Goal: Task Accomplishment & Management: Manage account settings

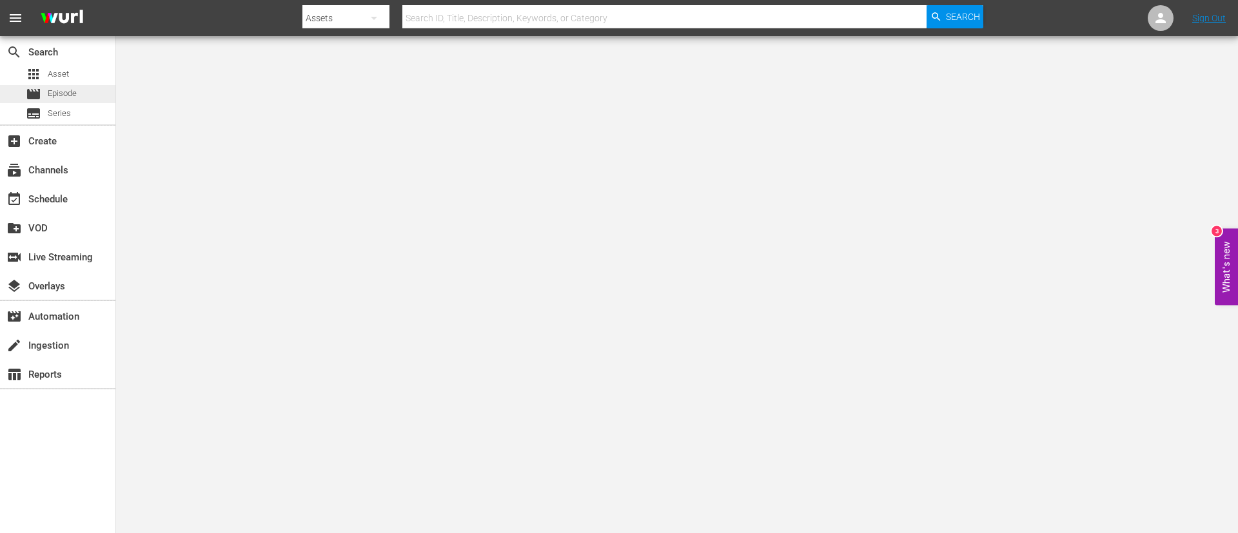
click at [109, 89] on div "movie Episode" at bounding box center [57, 94] width 115 height 18
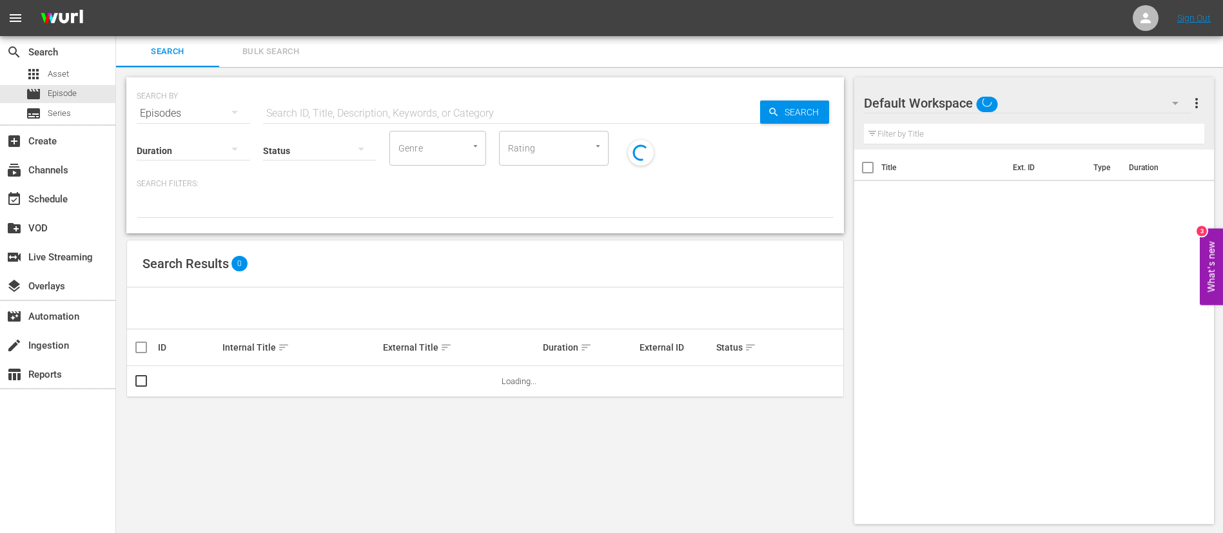
click at [351, 113] on input "text" at bounding box center [511, 113] width 497 height 31
paste input "133707_FR"
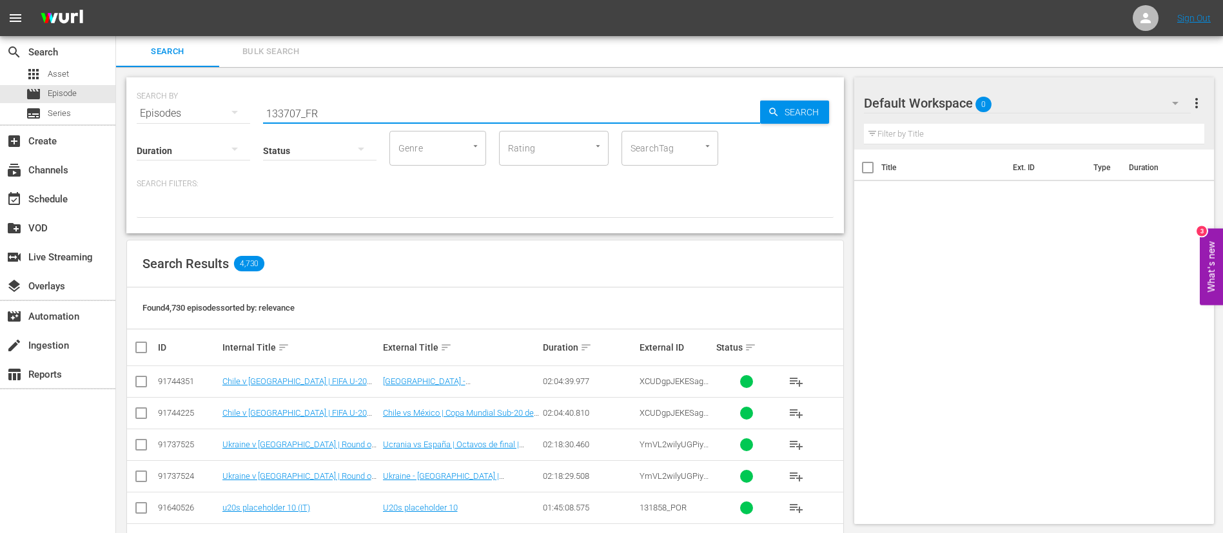
type input "133707_FR"
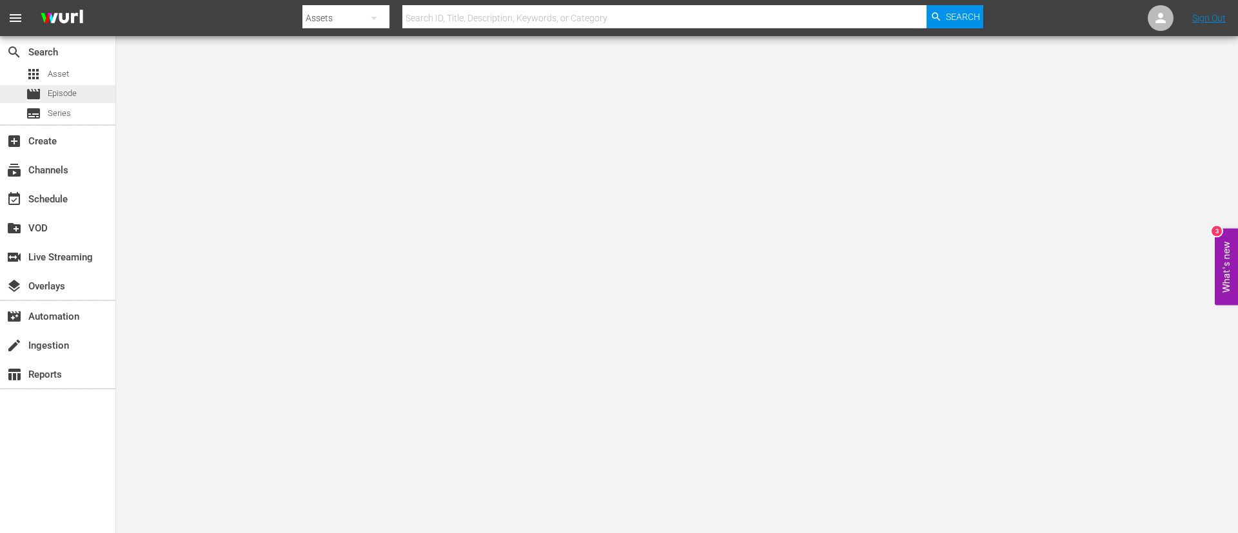
click at [57, 92] on span "Episode" at bounding box center [62, 93] width 29 height 13
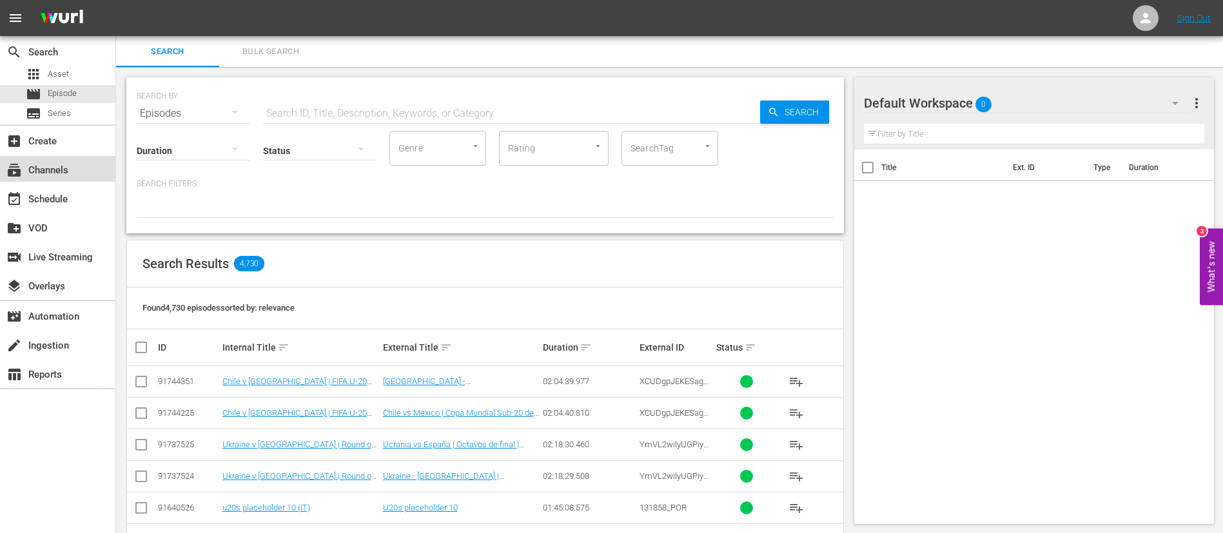
click at [85, 163] on div "subscriptions Channels" at bounding box center [57, 169] width 115 height 26
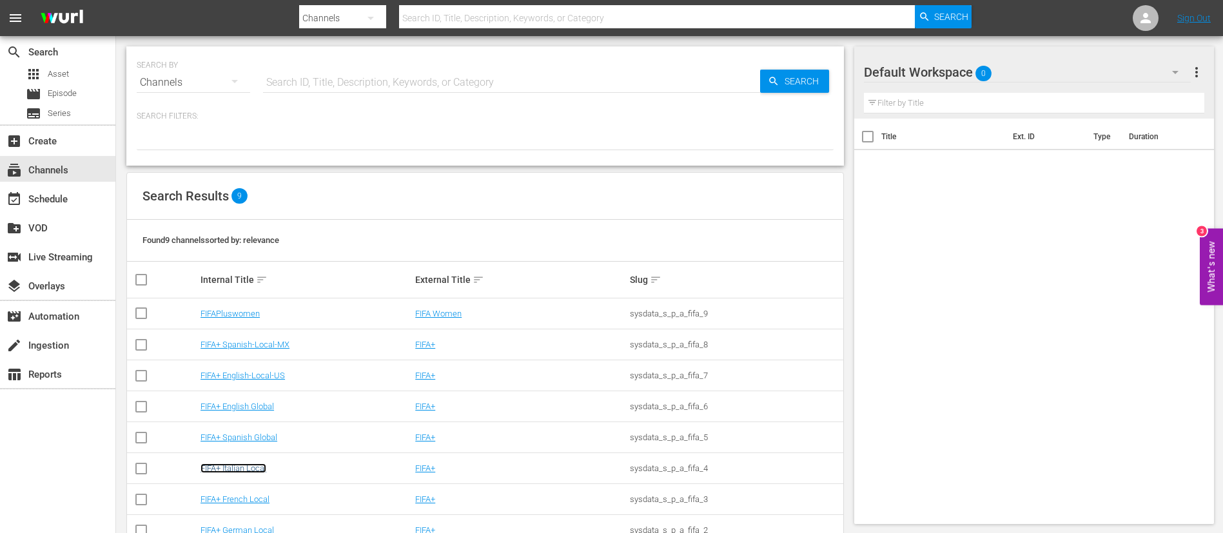
click at [209, 467] on link "FIFA+ Italian Local" at bounding box center [233, 468] width 66 height 10
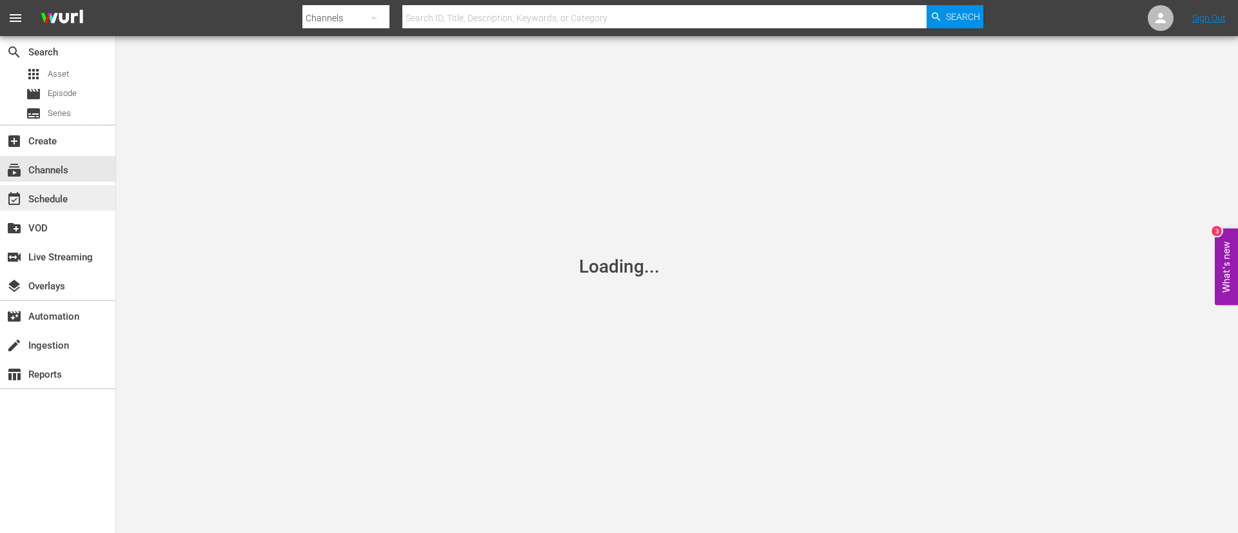
click at [74, 195] on div "event_available Schedule" at bounding box center [57, 198] width 115 height 26
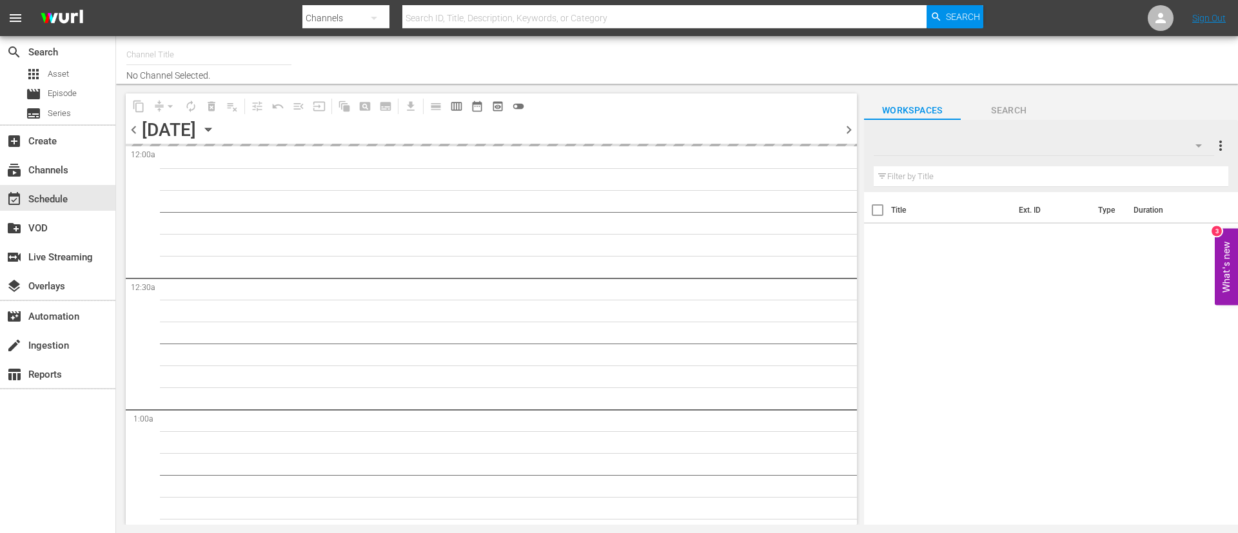
type input "FIFA+ Italian Local (1779)"
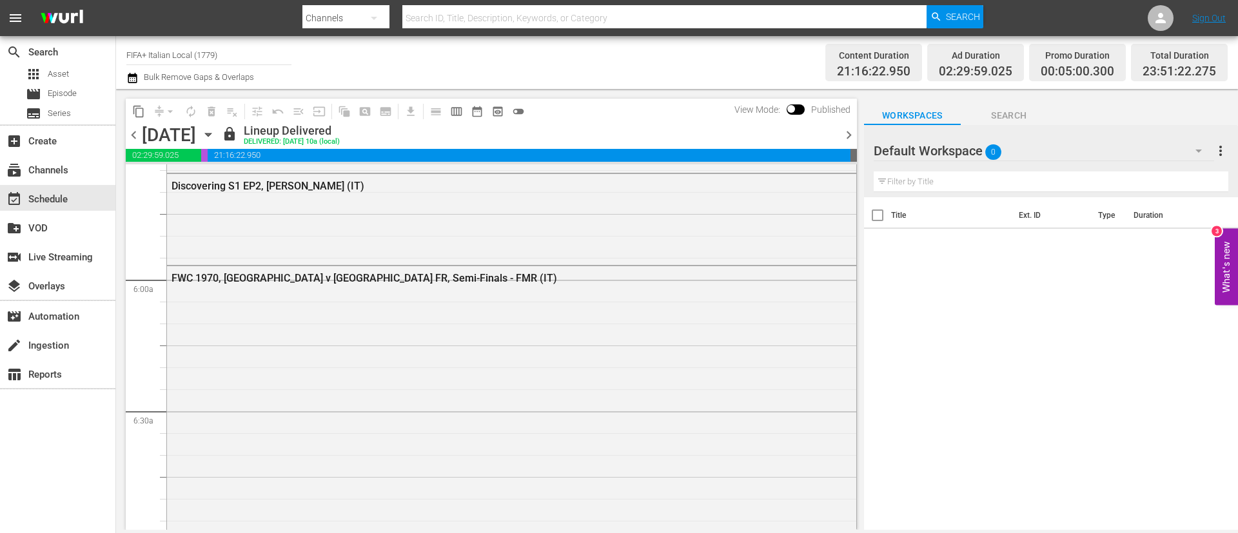
scroll to position [1450, 0]
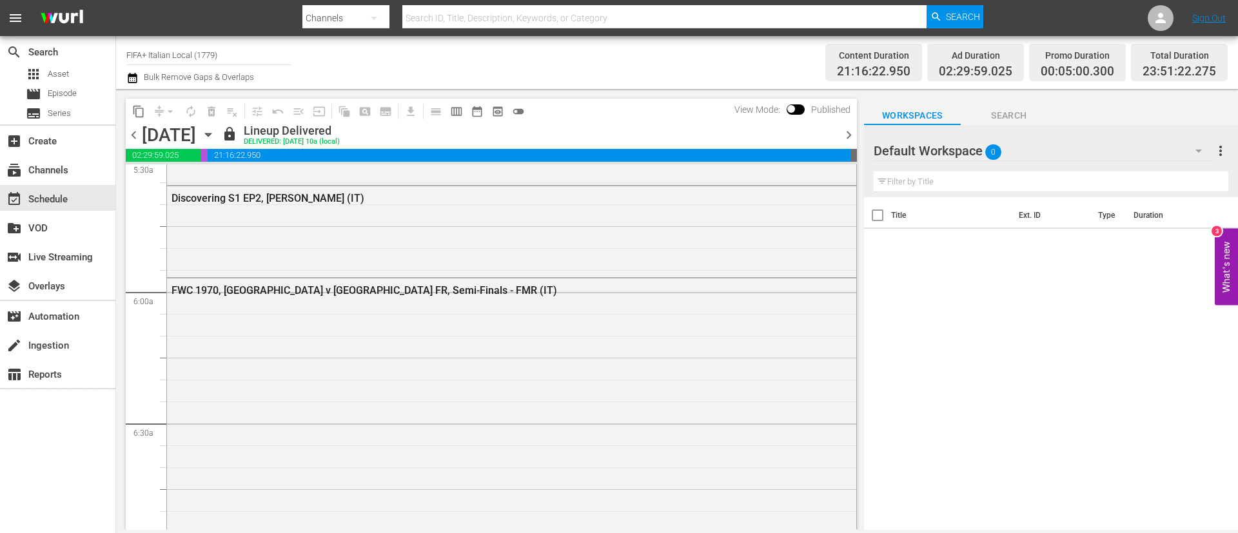
click at [845, 133] on span "chevron_right" at bounding box center [849, 135] width 16 height 16
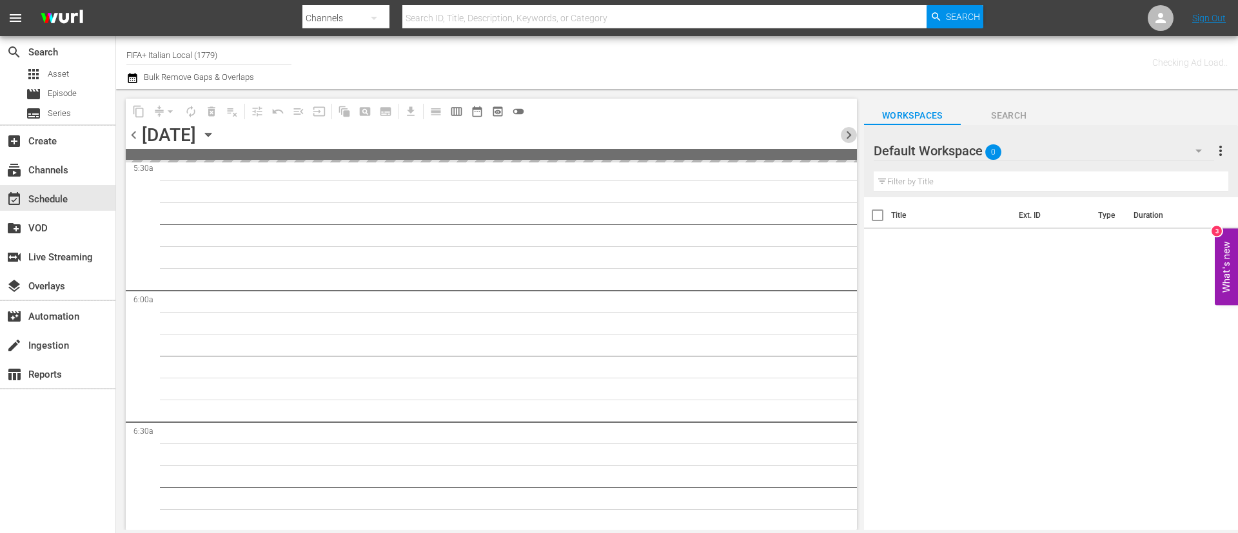
click at [845, 133] on span "chevron_right" at bounding box center [849, 135] width 16 height 16
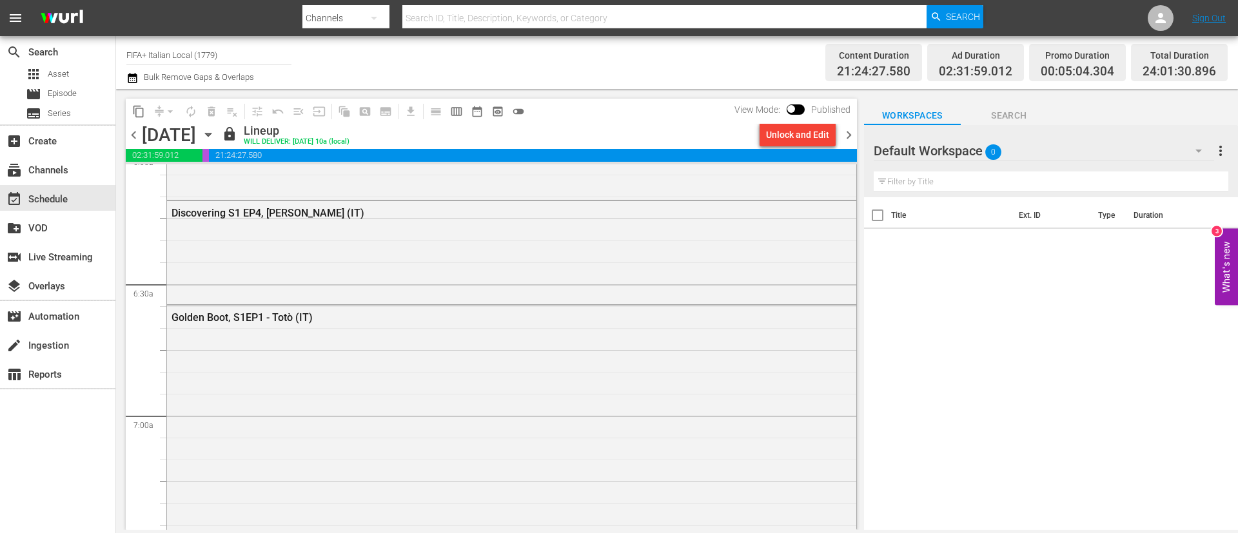
scroll to position [1943, 0]
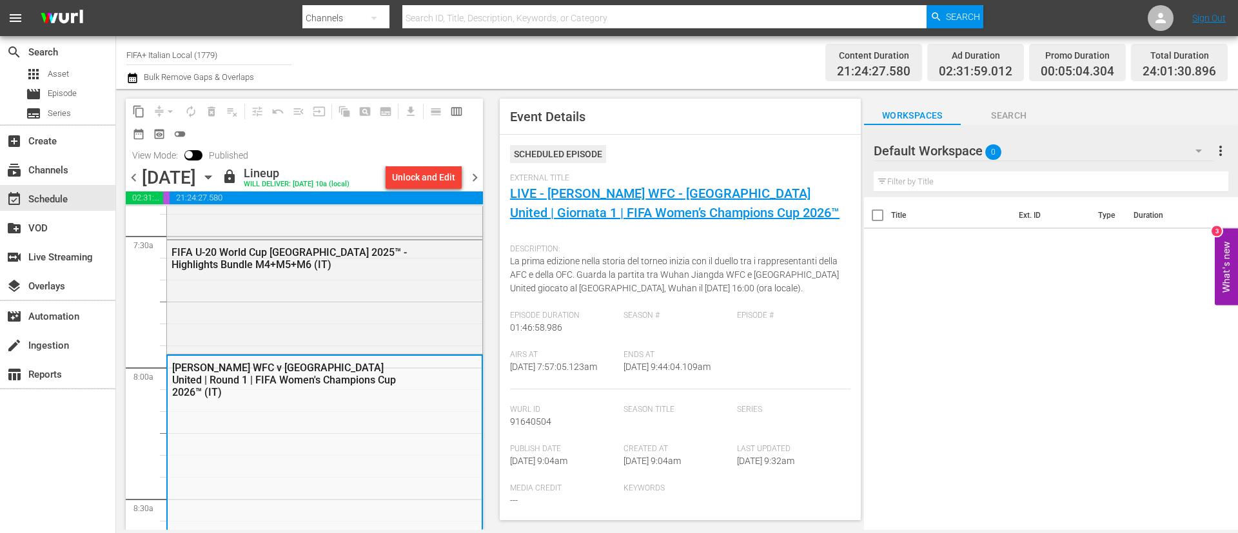
click at [610, 204] on div "External Title LIVE - Wuhan Jiangda WFC - Auckland United | Giornata 1 | FIFA W…" at bounding box center [680, 205] width 340 height 64
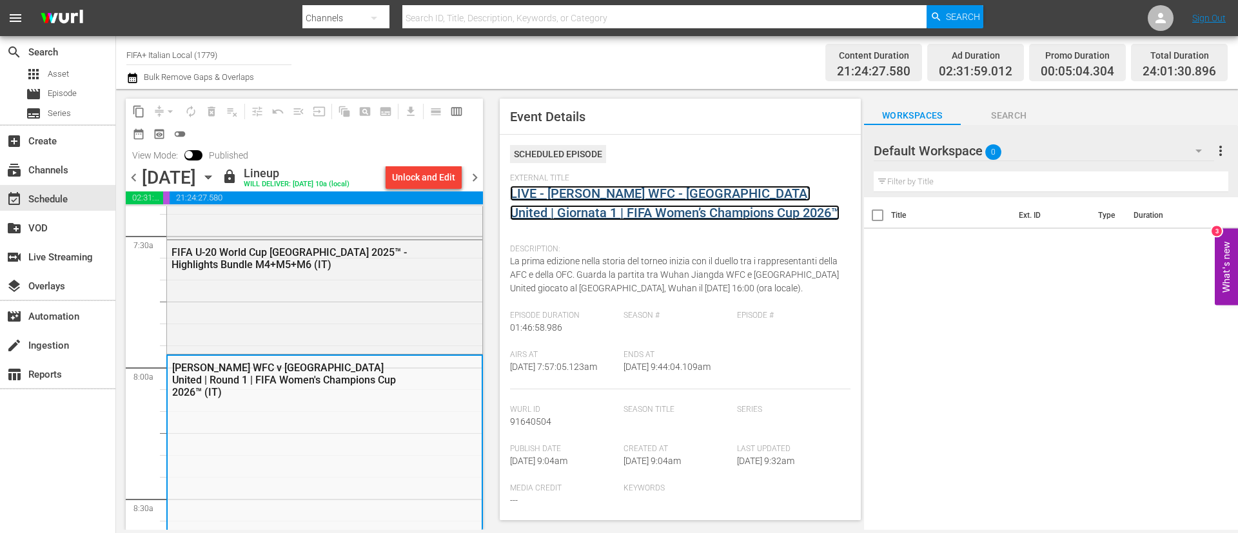
click at [612, 199] on link "LIVE - Wuhan Jiangda WFC - Auckland United | Giornata 1 | FIFA Women’s Champion…" at bounding box center [674, 203] width 329 height 35
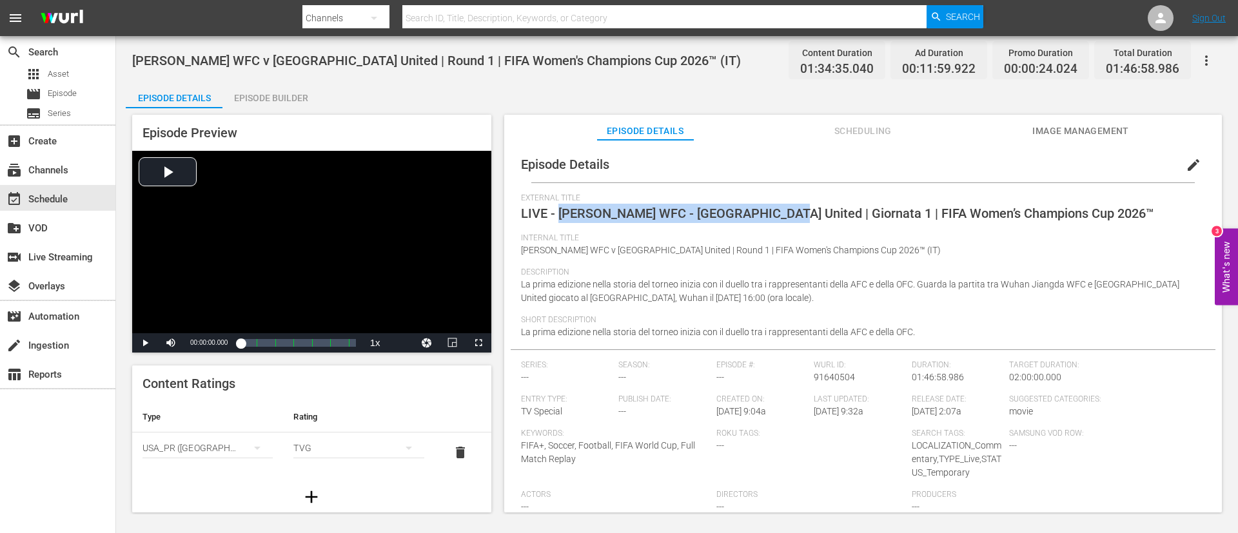
drag, startPoint x: 781, startPoint y: 213, endPoint x: 561, endPoint y: 217, distance: 220.5
click at [561, 217] on span "LIVE - Wuhan Jiangda WFC - Auckland United | Giornata 1 | FIFA Women’s Champion…" at bounding box center [837, 213] width 633 height 15
copy span "Wuhan Jiangda WFC - Auckland United"
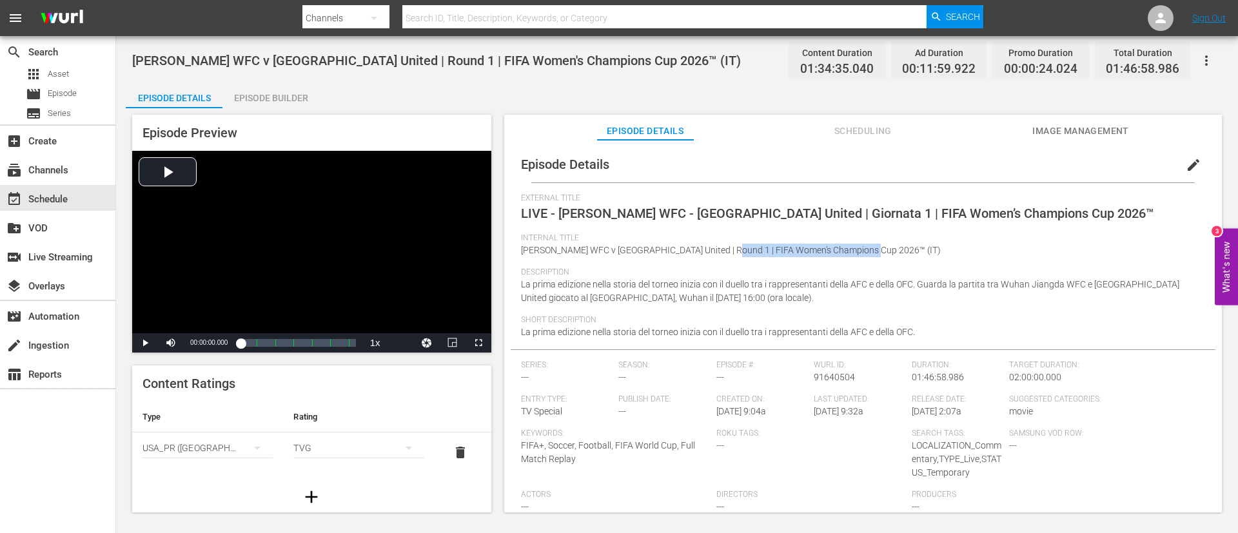
drag, startPoint x: 723, startPoint y: 246, endPoint x: 872, endPoint y: 249, distance: 148.9
click at [872, 249] on span "Wuhan Jiangda WFC v Auckland United | Round 1 | FIFA Women's Champions Cup 2026…" at bounding box center [731, 250] width 420 height 10
copy span "FIFA Women's Champions Cup 2026™"
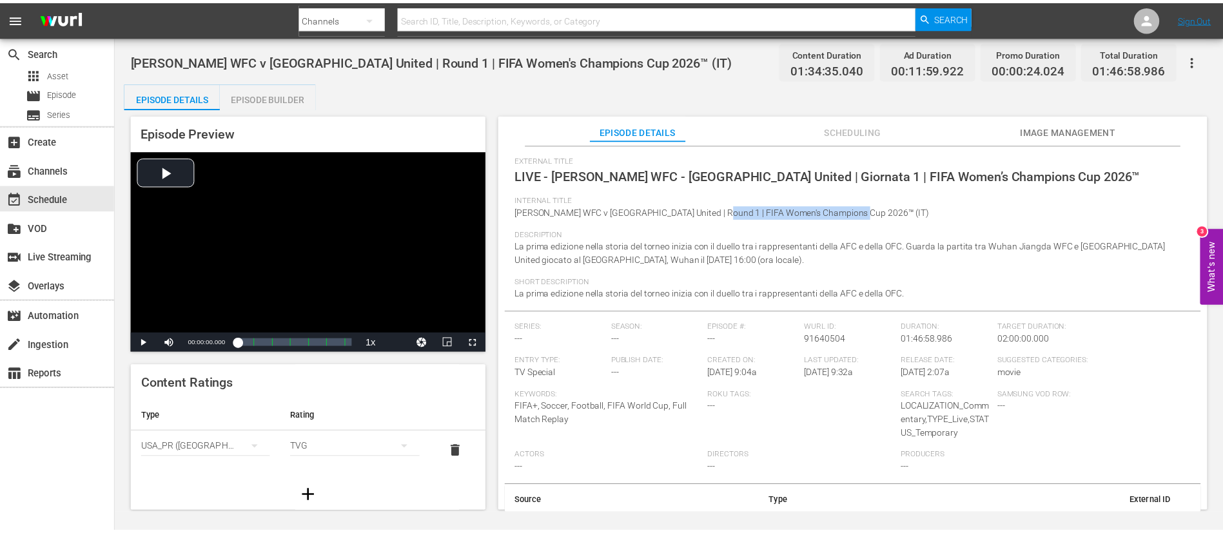
scroll to position [70, 0]
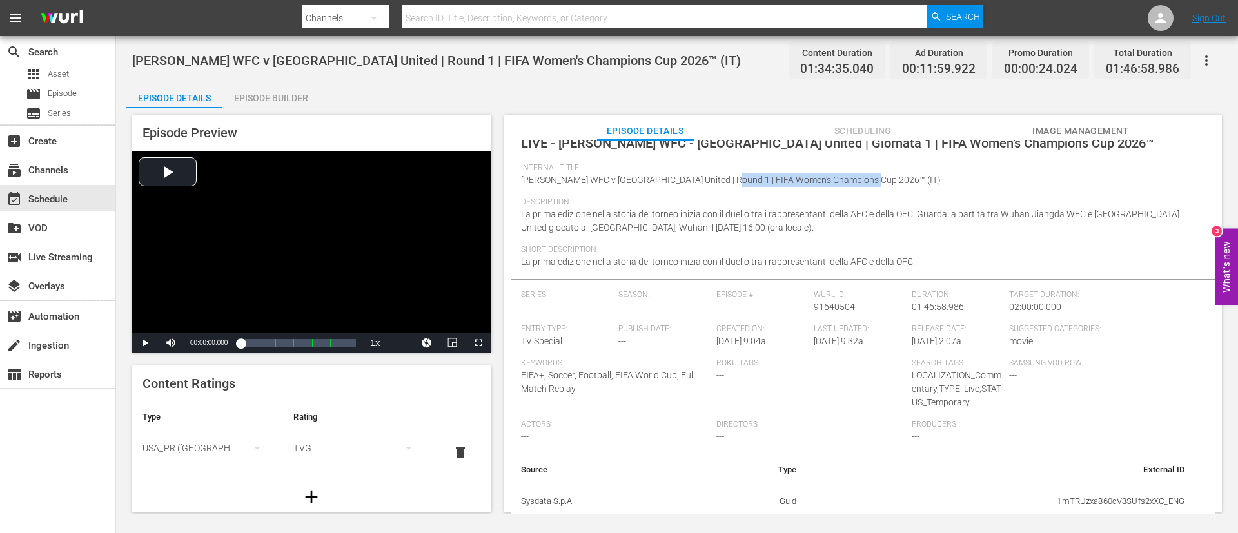
click at [1079, 493] on td "1mTRUzxa860cV3SUfs2xXC_ENG" at bounding box center [1000, 502] width 388 height 34
click at [1078, 503] on td "1mTRUzxa860cV3SUfs2xXC_ENG" at bounding box center [1000, 502] width 388 height 34
copy td "1mTRUzxa860cV3SUfs2xXC_ENG"
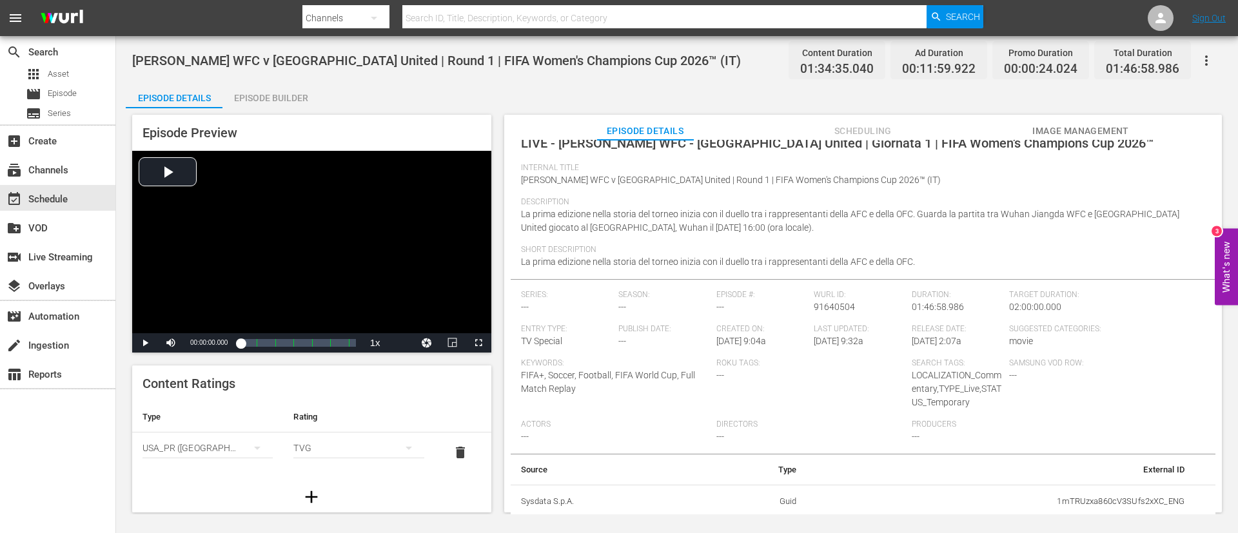
click at [70, 83] on div "apps Asset movie Episode subtitles Series" at bounding box center [57, 93] width 115 height 57
click at [70, 88] on span "Episode" at bounding box center [62, 93] width 29 height 13
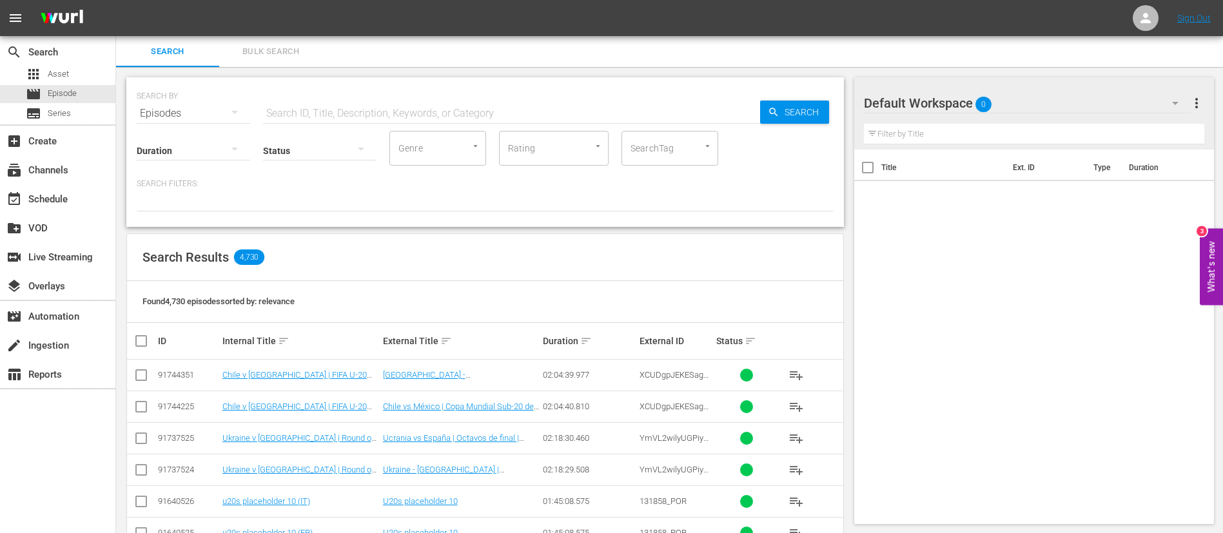
click at [392, 114] on input "text" at bounding box center [511, 113] width 497 height 31
paste input "6rswxMbyUuShVrdTKkPlaI"
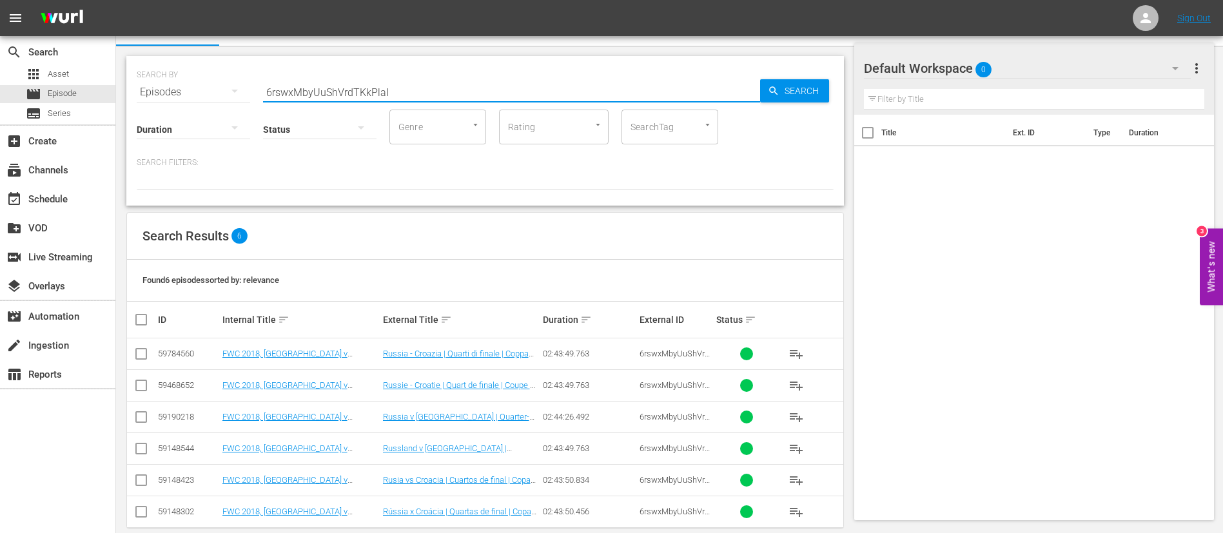
scroll to position [40, 0]
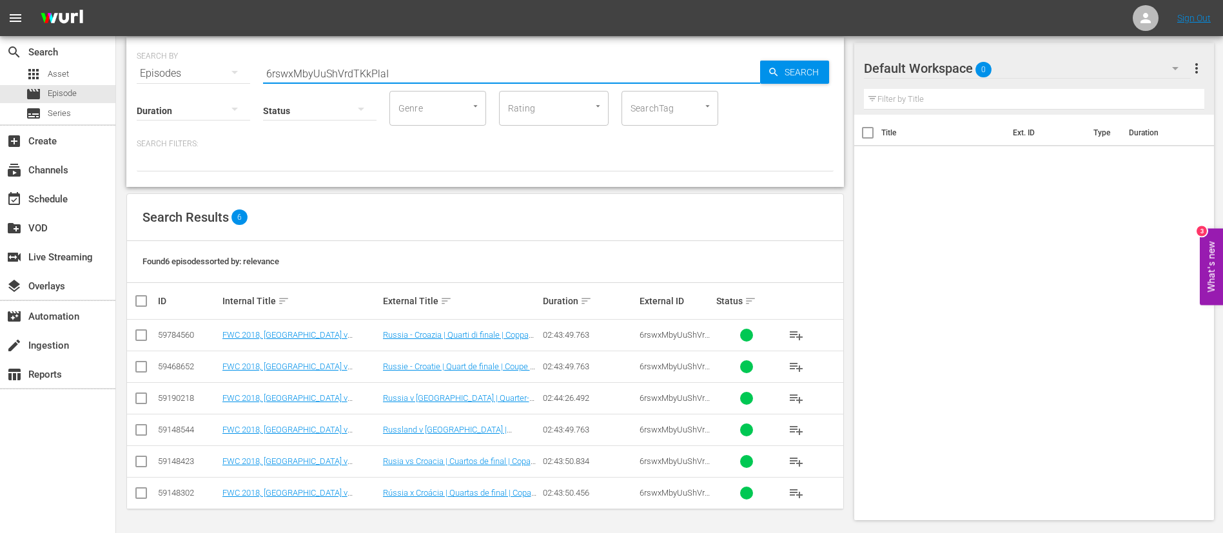
click at [424, 35] on nav "menu Sign Out" at bounding box center [611, 18] width 1223 height 36
click at [425, 56] on div "SEARCH BY Search By Episodes Search ID, Title, Description, Keywords, or Catego…" at bounding box center [485, 66] width 697 height 46
click at [425, 71] on input "6rswxMbyUuShVrdTKkPlaI" at bounding box center [511, 73] width 497 height 31
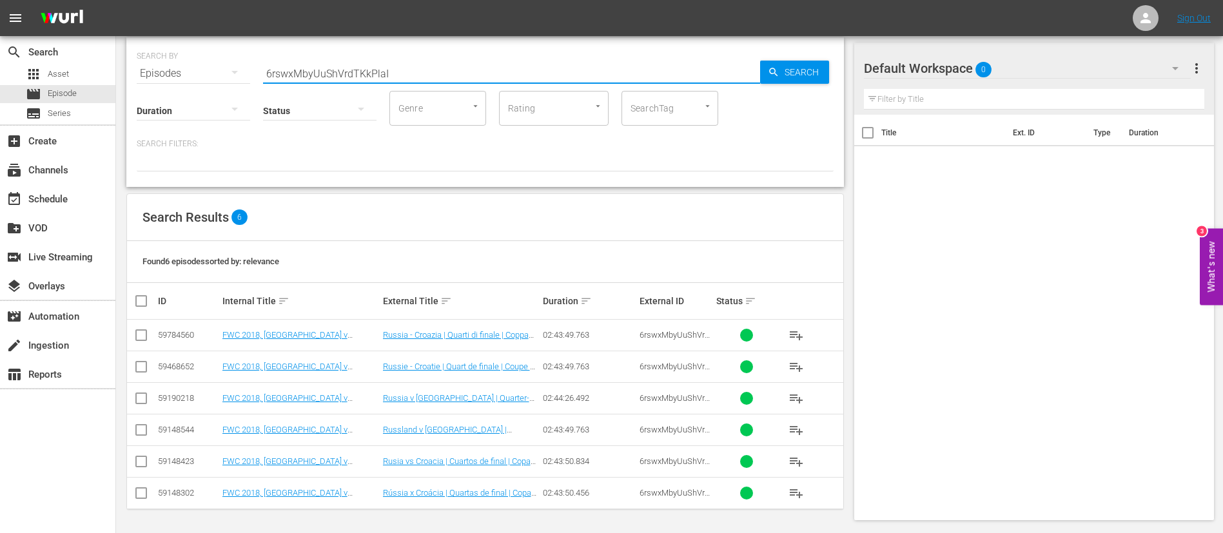
paste input "7EHrmMBlG7zt4ycAYCVy4d"
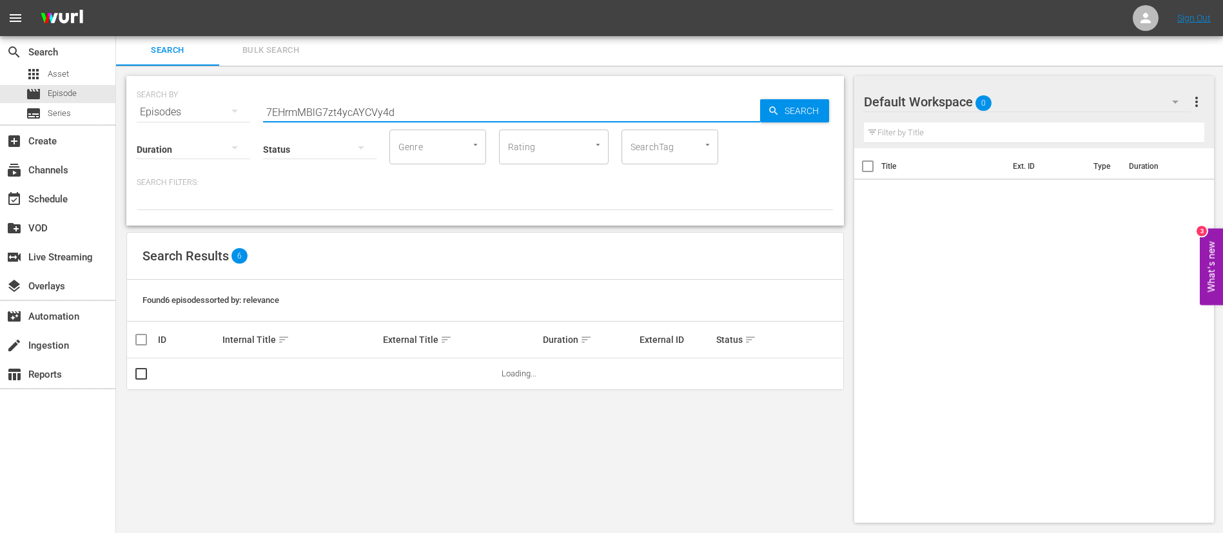
scroll to position [0, 0]
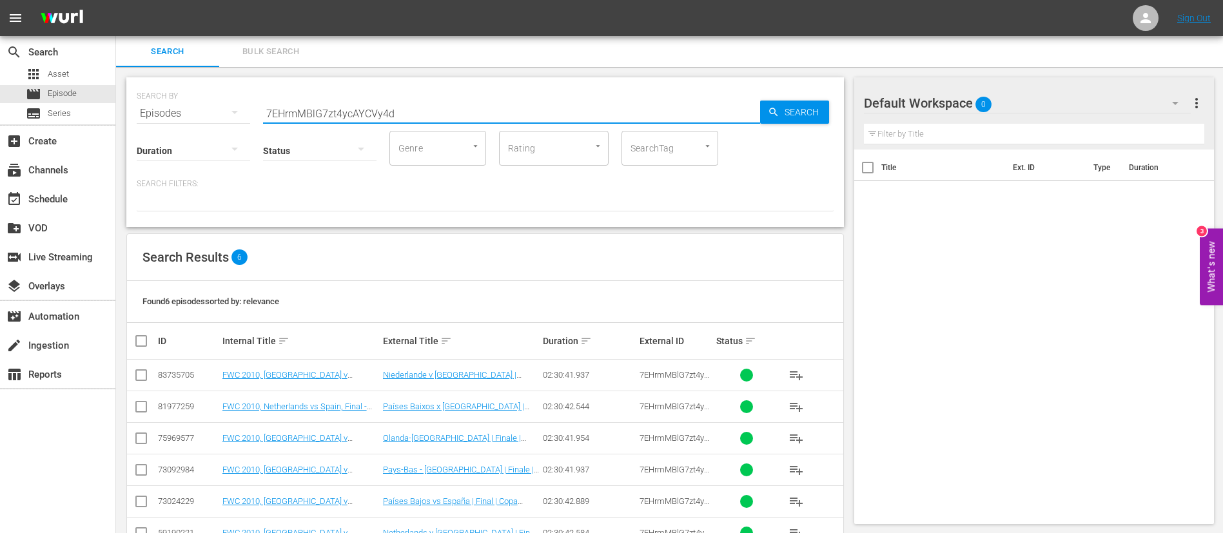
click at [472, 115] on input "7EHrmMBlG7zt4ycAYCVy4d" at bounding box center [511, 113] width 497 height 31
paste input "AIndwGv4SkWkLkIM8hTULg"
click at [592, 105] on input "AIndwGv4SkWkLkIM8hTULg" at bounding box center [511, 113] width 497 height 31
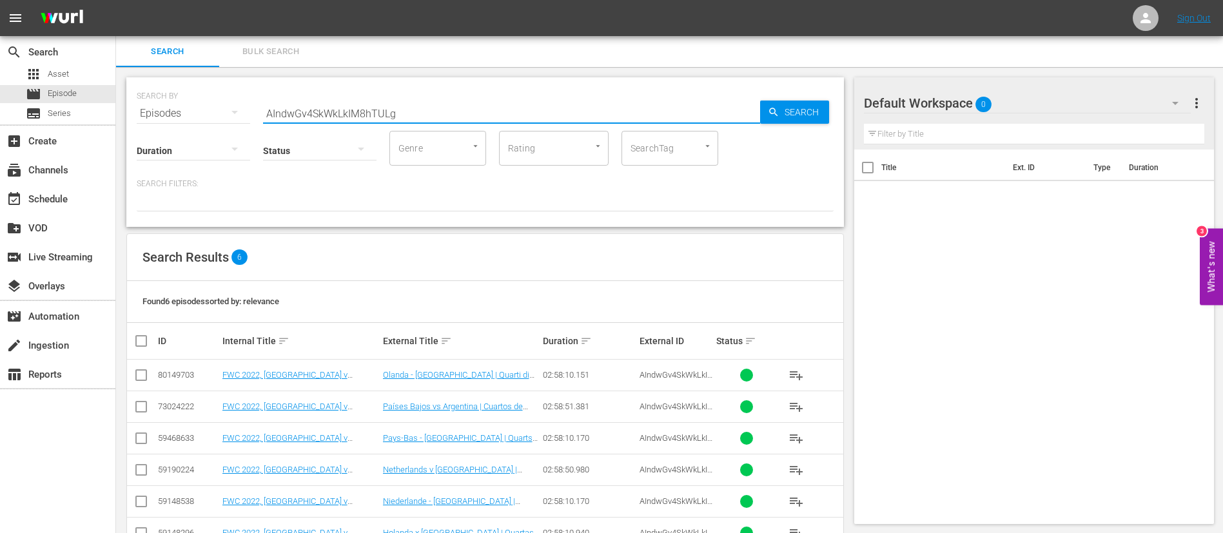
click at [592, 105] on input "AIndwGv4SkWkLkIM8hTULg" at bounding box center [511, 113] width 497 height 31
paste input "FIM101244-M00"
type input "FIM101244-M00"
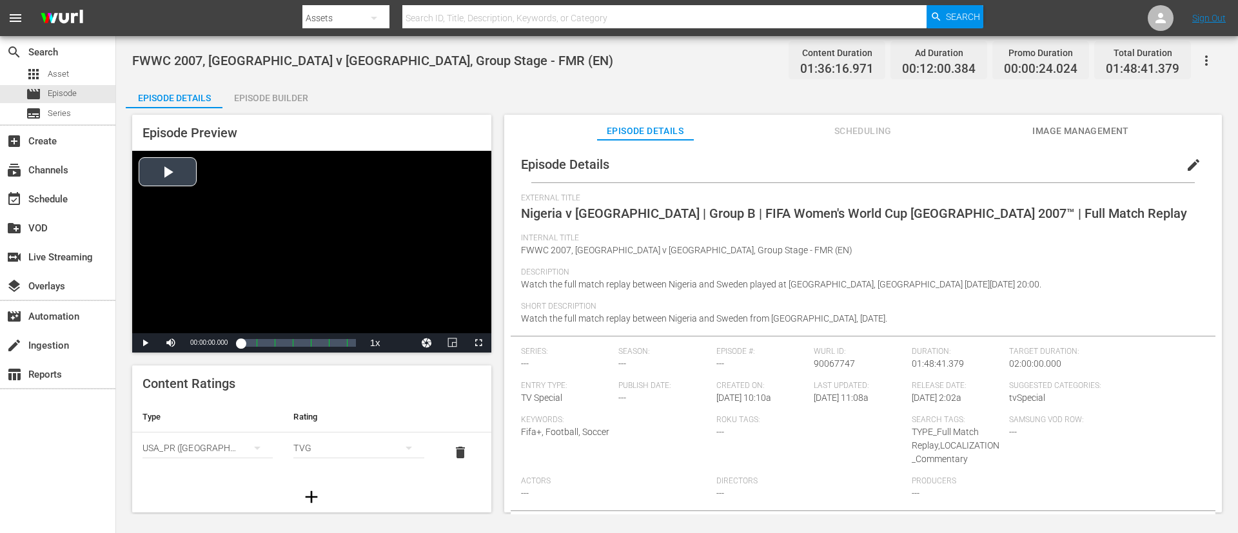
click at [333, 271] on div "Video Player" at bounding box center [311, 242] width 359 height 182
click at [264, 340] on div "Loaded : 0.41% 00:22:35.567 Nigeria v Sweden | Group B | FIFA Women's World Cup…" at bounding box center [297, 342] width 115 height 13
click at [286, 342] on div "Loaded : 21.93% 00:41:31.313 Nigeria v Sweden | Group B | FIFA Women's World Cu…" at bounding box center [297, 342] width 115 height 13
click at [478, 343] on span "Video Player" at bounding box center [478, 343] width 0 height 0
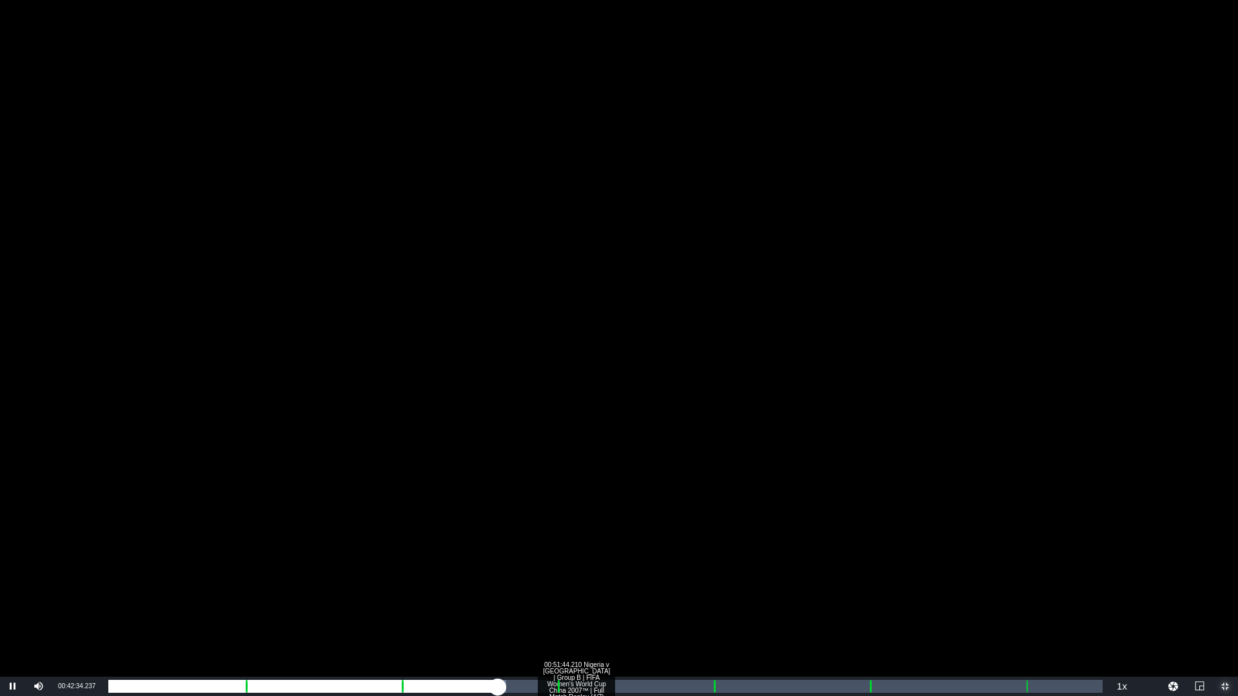
click at [583, 532] on div "Loaded : 40.03% 00:51:44.210 Nigeria v Sweden | Group B | FIFA Women's World Cu…" at bounding box center [605, 686] width 994 height 13
click at [659, 532] on div "01:00:15.939 Nigeria v Sweden | Group B | FIFA Women's World Cup China 2007™ | …" at bounding box center [659, 686] width 1 height 13
click at [892, 532] on div "Loaded : 56.66% 01:25:42.669 Nigeria v Sweden | Group B | FIFA Women's World Cu…" at bounding box center [605, 686] width 994 height 13
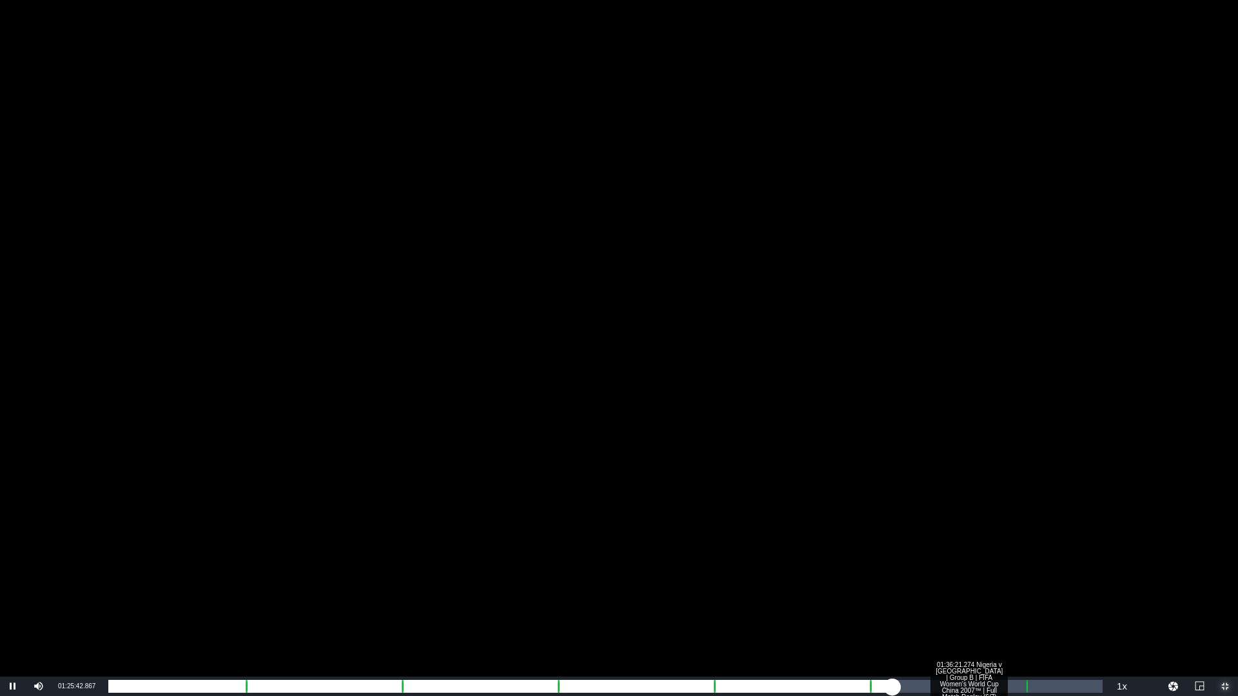
click at [990, 532] on div "Loaded : 78.49% 01:36:21.274 Nigeria v Sweden | Group B | FIFA Women's World Cu…" at bounding box center [605, 686] width 1007 height 19
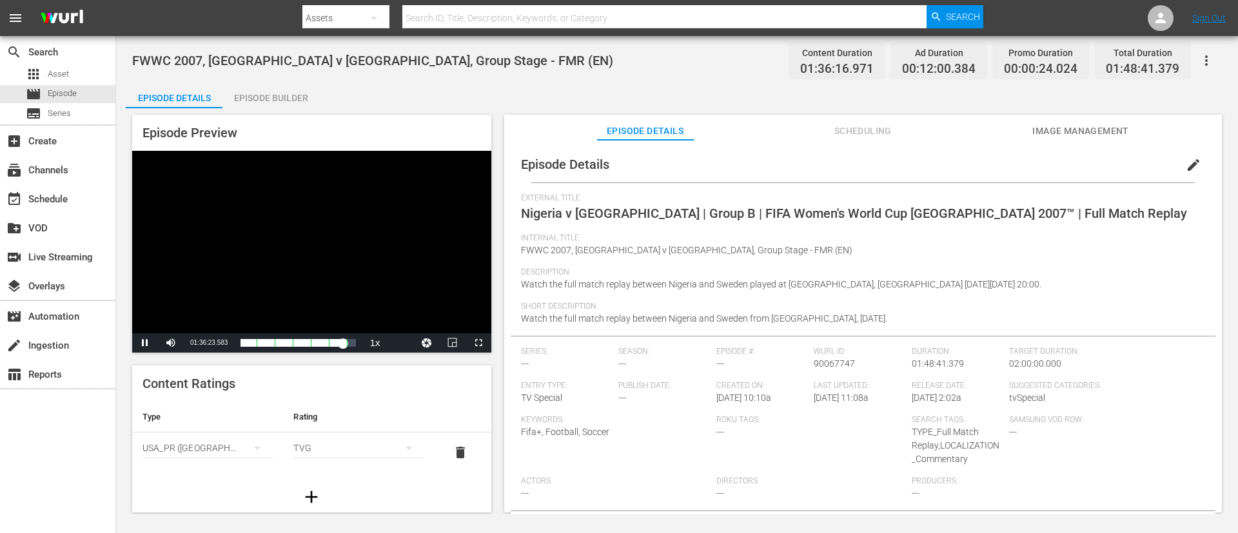
click at [273, 224] on div "Video Player" at bounding box center [311, 242] width 359 height 182
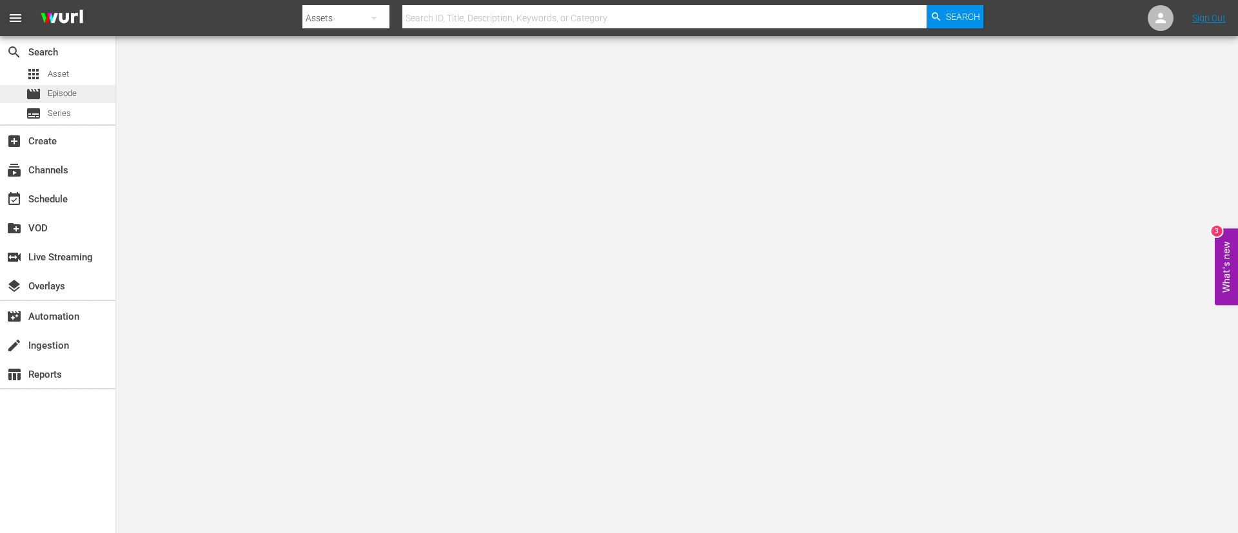
click at [73, 90] on span "Episode" at bounding box center [62, 93] width 29 height 13
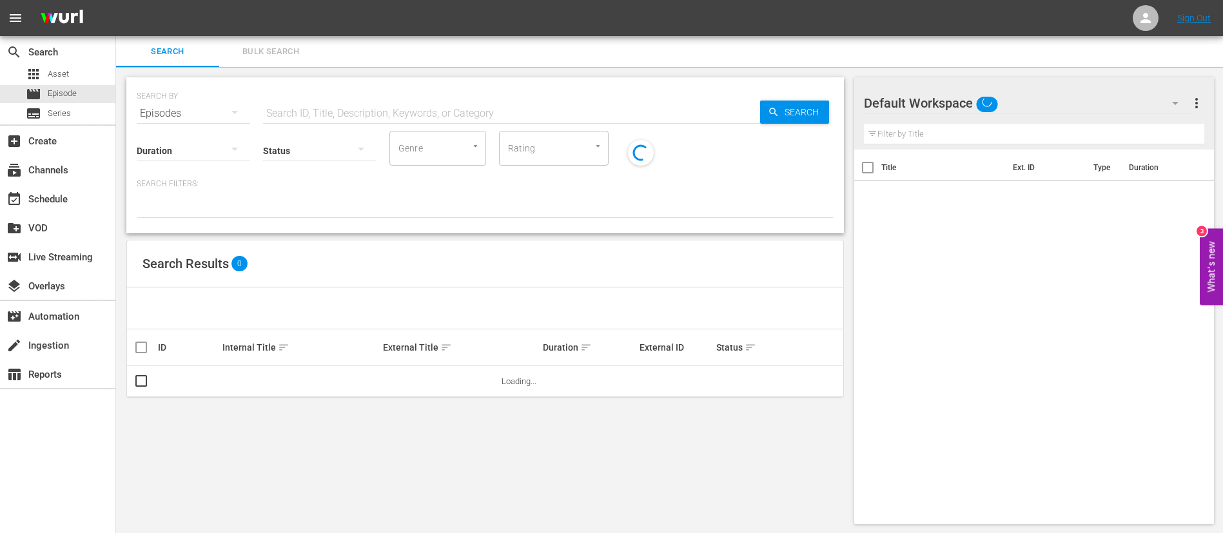
drag, startPoint x: 251, startPoint y: 113, endPoint x: 278, endPoint y: 112, distance: 27.1
click at [253, 113] on div "SEARCH BY Search By Episodes Search ID, Title, Description, Keywords, or Catego…" at bounding box center [485, 106] width 697 height 46
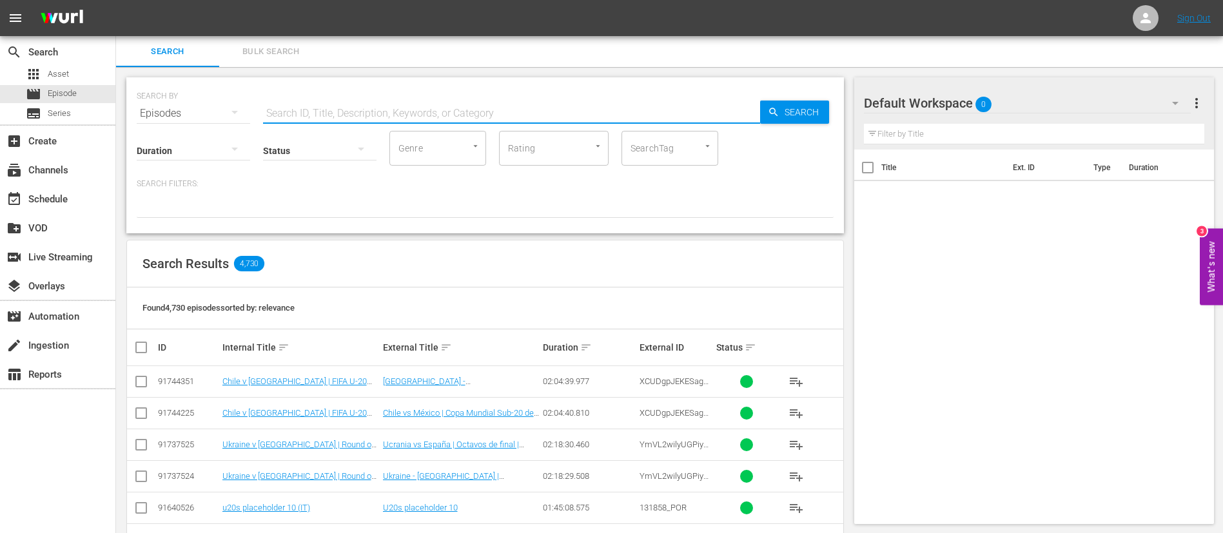
click at [309, 112] on input "text" at bounding box center [511, 113] width 497 height 31
paste input "5ekRtSstDWHF5fGxWE0m1w"
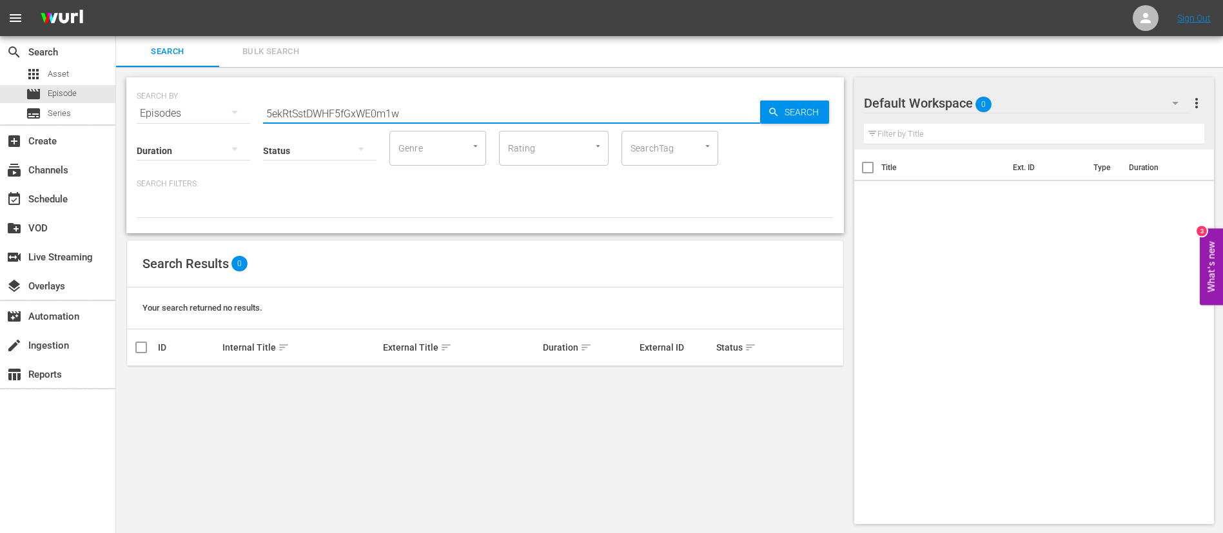
type input "5ekRtSstDWHF5fGxWE0m1w"
click at [507, 109] on input "5ekRtSstDWHF5fGxWE0m1w" at bounding box center [511, 113] width 497 height 31
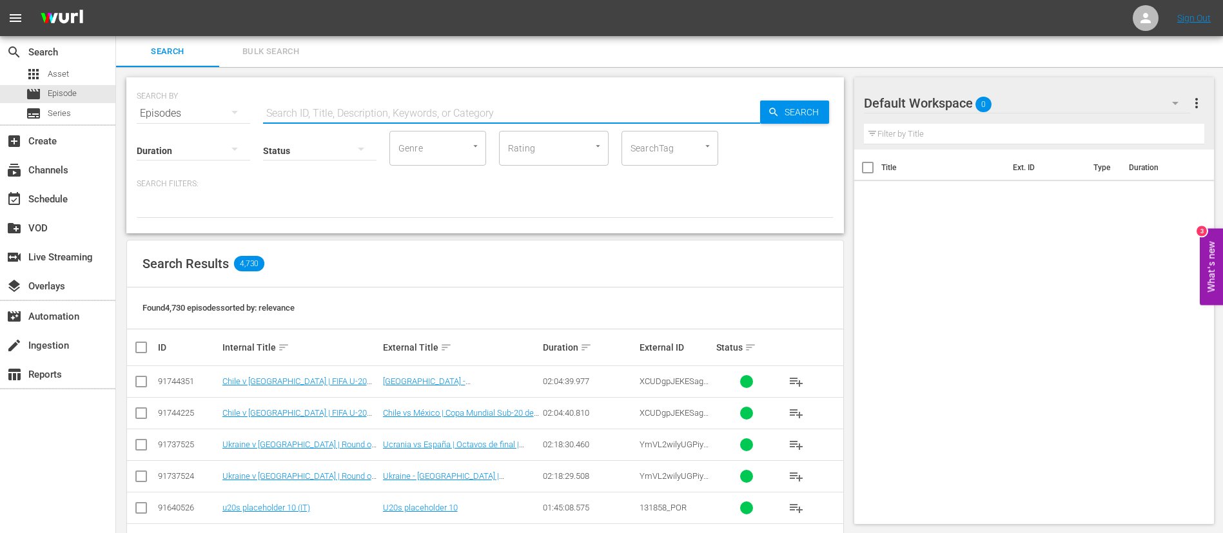
paste input "6rswxMbyUuShVrdTKkPlaI"
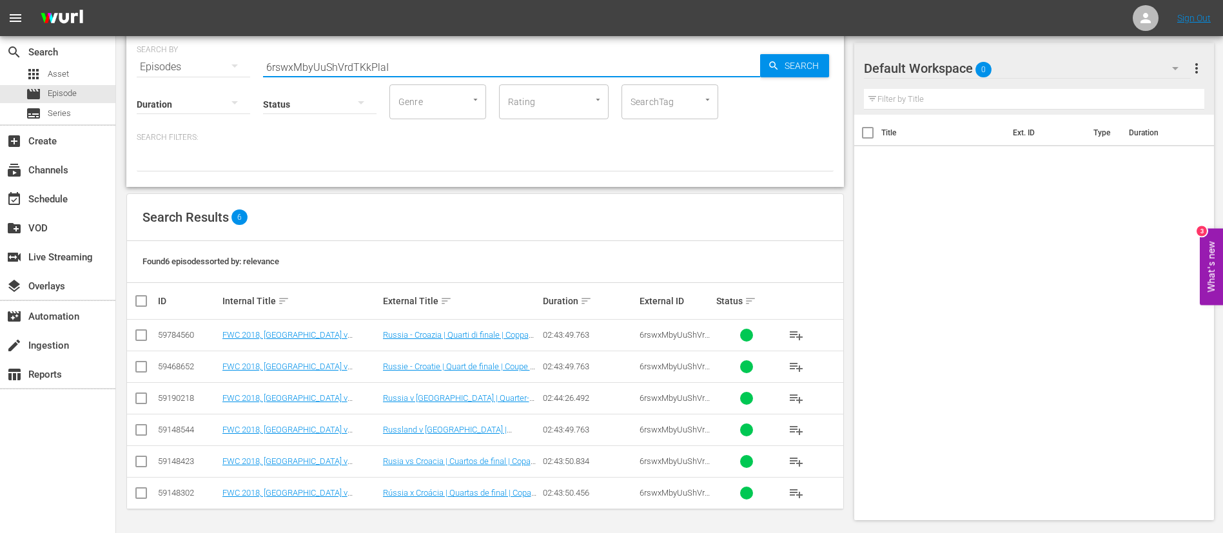
type input "6rswxMbyUuShVrdTKkPlaI"
click at [141, 398] on input "checkbox" at bounding box center [140, 400] width 15 height 15
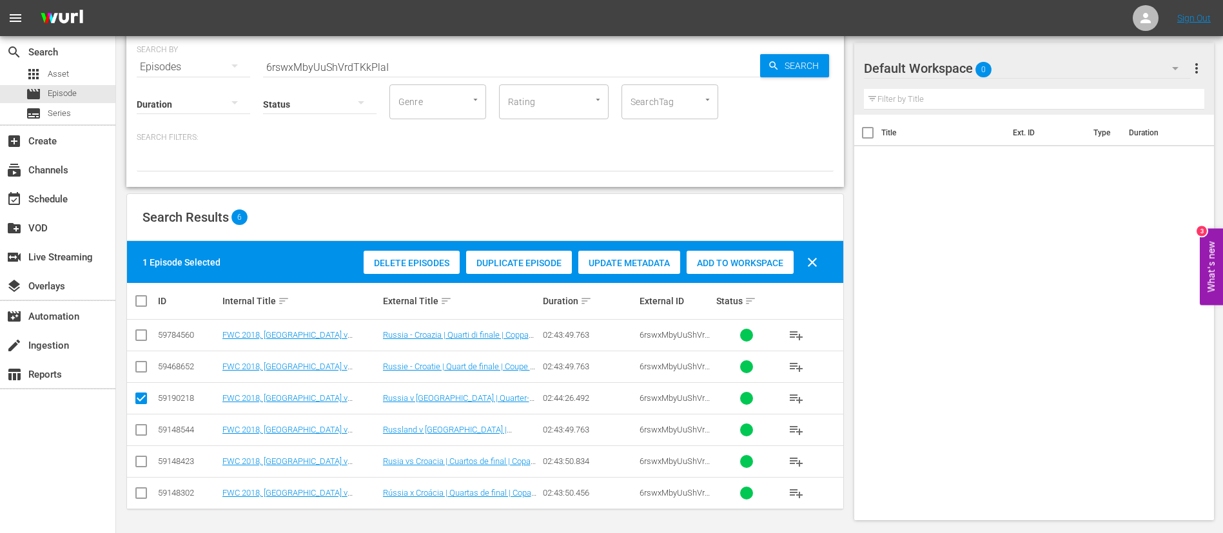
click at [499, 255] on div "Duplicate Episode" at bounding box center [519, 263] width 106 height 24
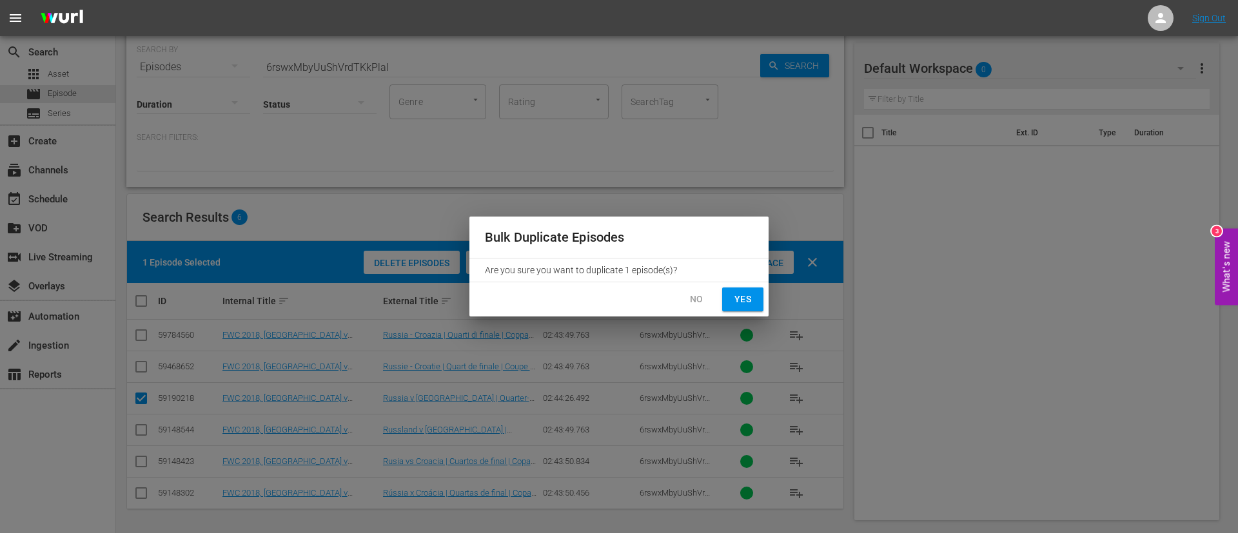
click at [748, 291] on span "Yes" at bounding box center [742, 299] width 21 height 16
checkbox input "false"
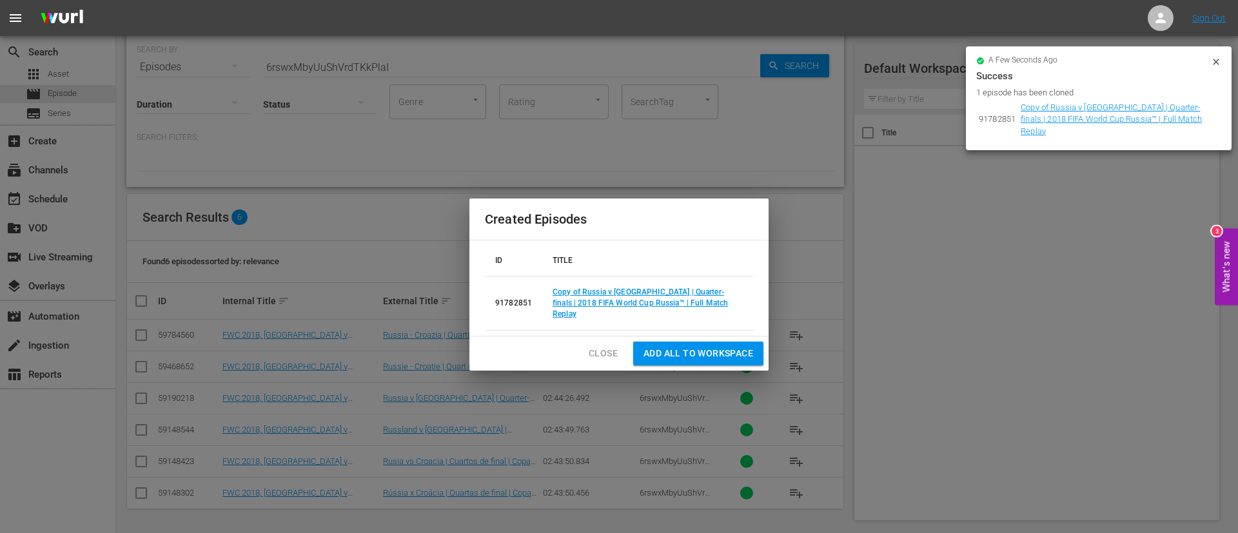
click at [651, 302] on td "Copy of Russia v Croatia | Quarter-finals | 2018 FIFA World Cup Russia™ | Full …" at bounding box center [647, 304] width 211 height 54
click at [652, 301] on link "Copy of Russia v Croatia | Quarter-finals | 2018 FIFA World Cup Russia™ | Full …" at bounding box center [639, 303] width 175 height 31
click at [606, 347] on span "Close" at bounding box center [603, 354] width 29 height 16
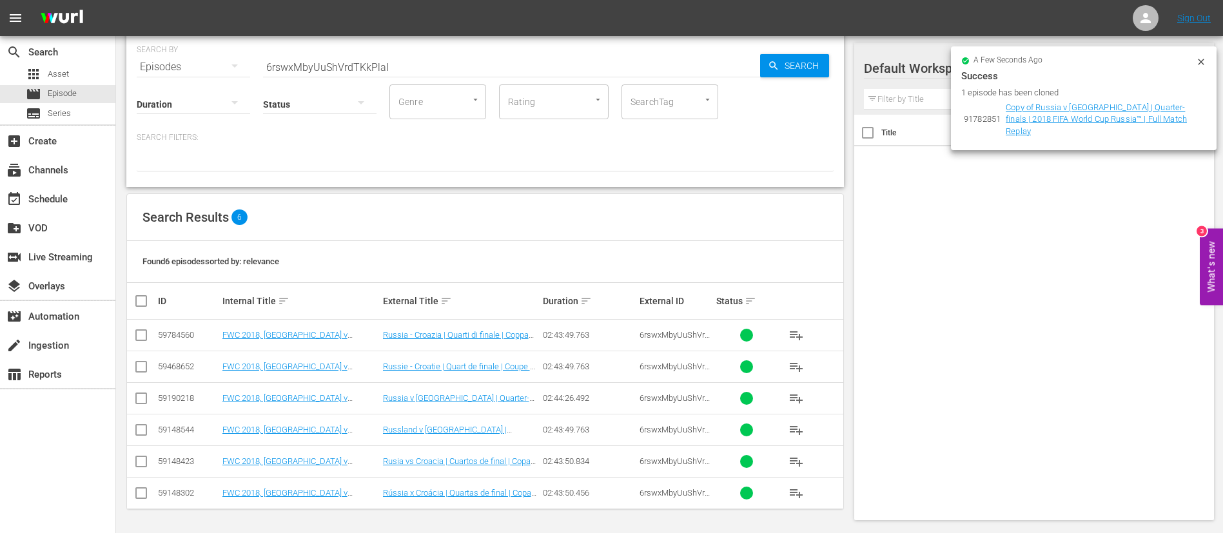
click at [346, 68] on input "6rswxMbyUuShVrdTKkPlaI" at bounding box center [511, 67] width 497 height 31
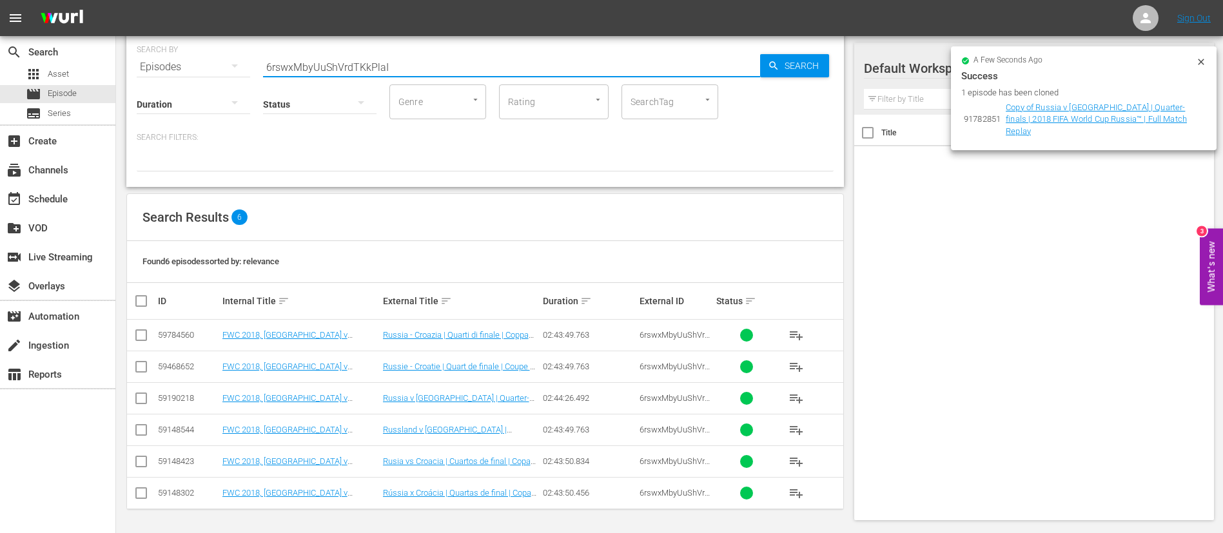
click at [346, 68] on input "6rswxMbyUuShVrdTKkPlaI" at bounding box center [511, 67] width 497 height 31
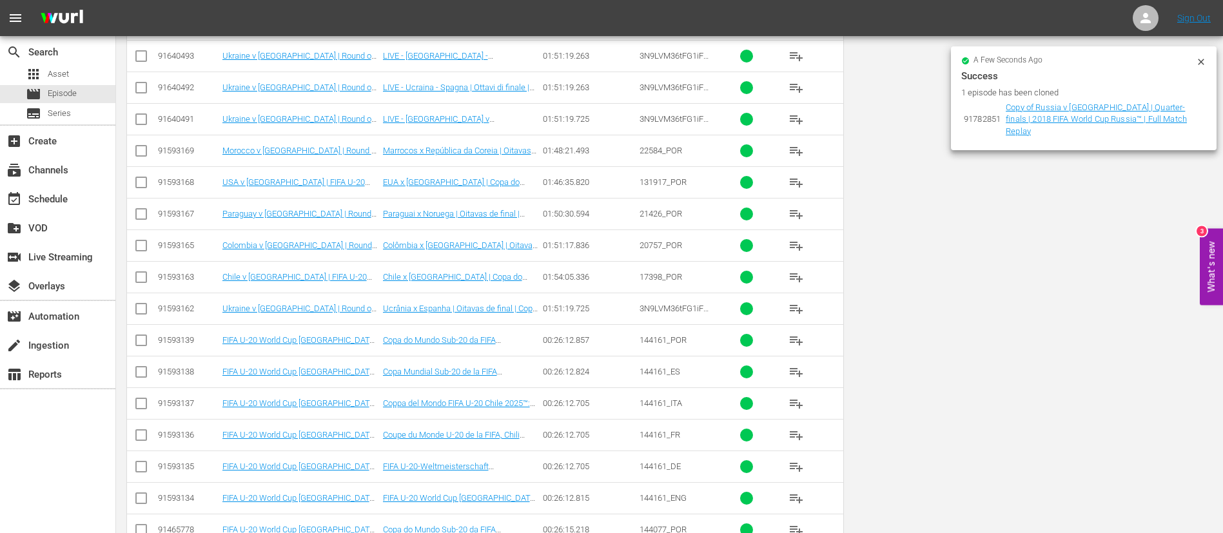
scroll to position [0, 0]
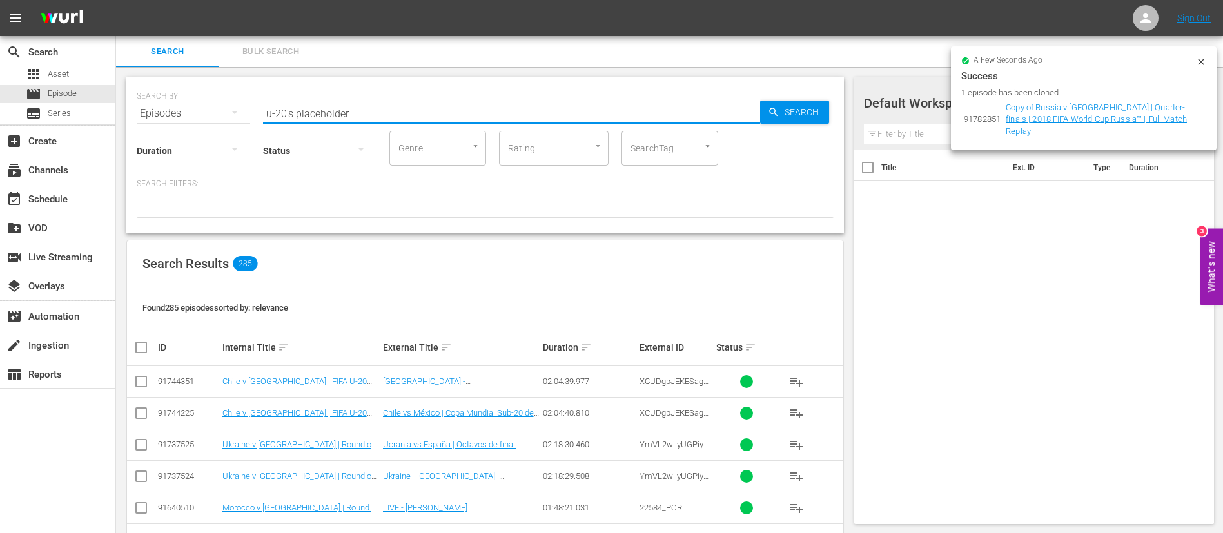
type input "u-20's placeholder"
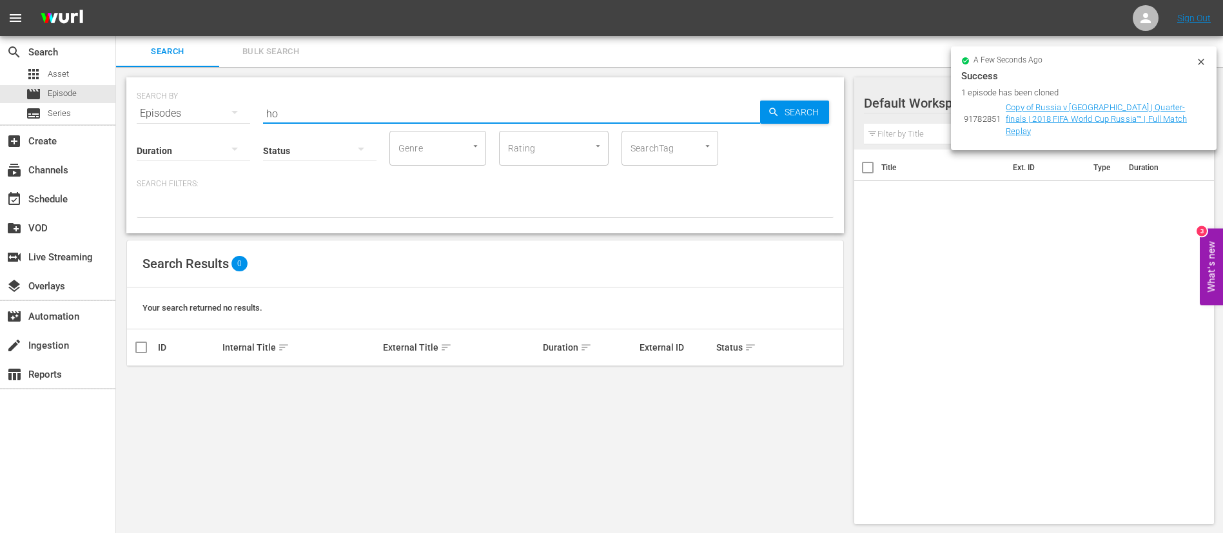
type input "h"
type input "placeholder"
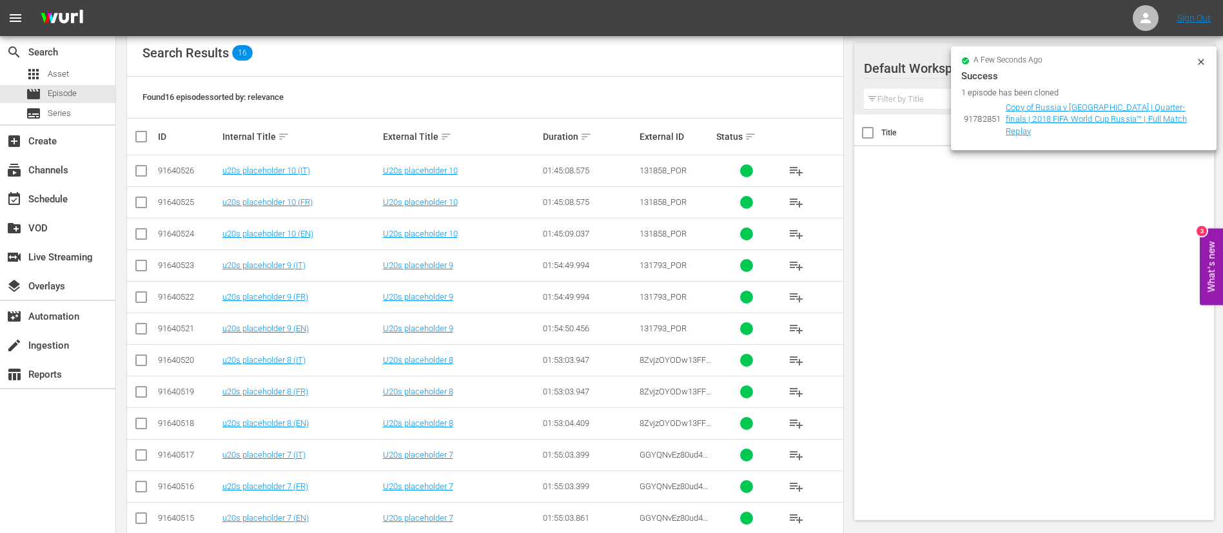
scroll to position [169, 0]
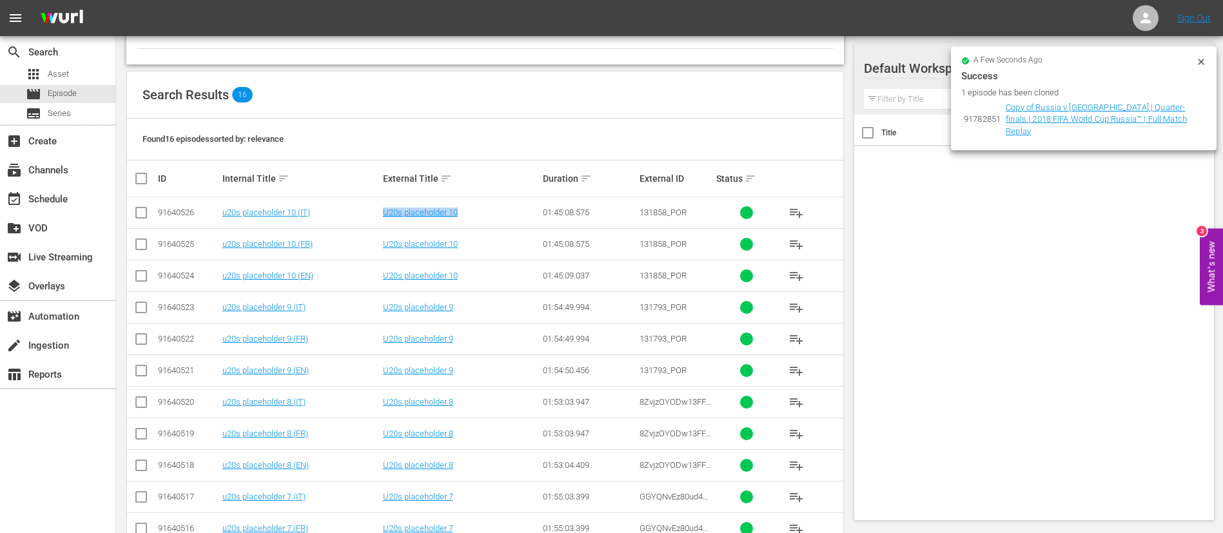
drag, startPoint x: 379, startPoint y: 217, endPoint x: 462, endPoint y: 217, distance: 83.2
click at [462, 217] on tr "91640526 u20s placeholder 10 (IT) U20s placeholder 10 01:45:08.575 131858_POR p…" at bounding box center [485, 213] width 716 height 32
copy tr "U20s placeholder 10"
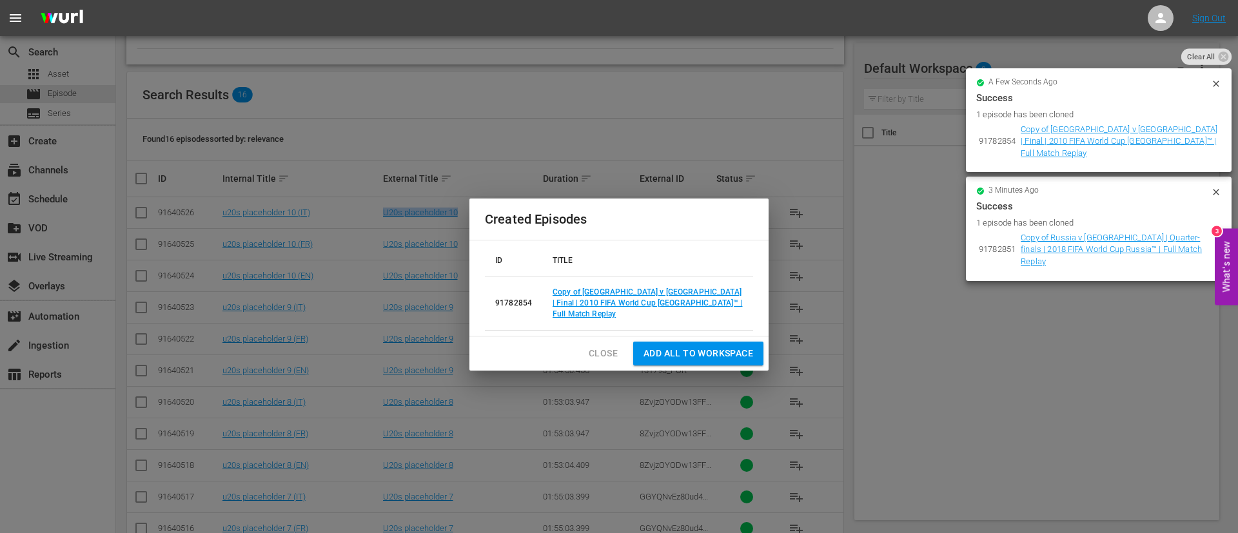
click at [603, 347] on span "Close" at bounding box center [603, 354] width 29 height 16
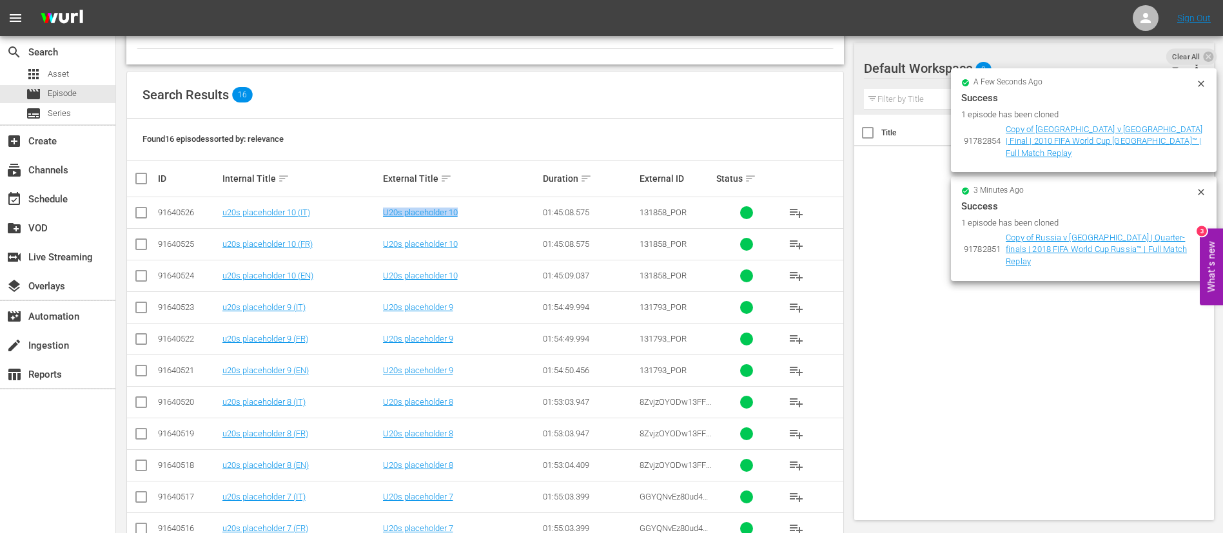
copy tr "U20s placeholder 10"
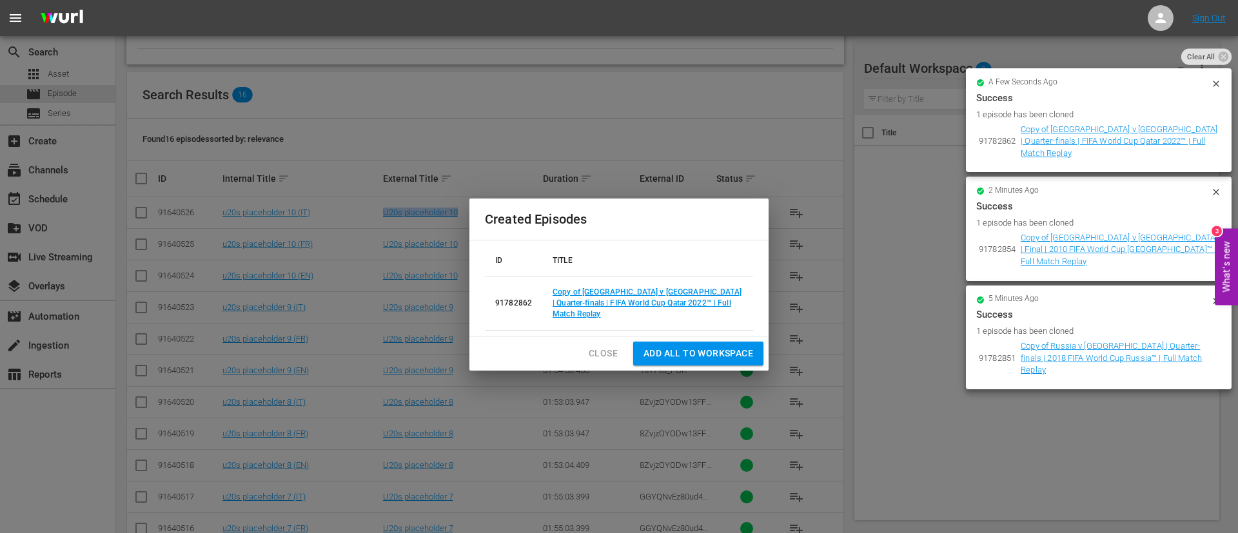
copy tr "U20s placeholder 10"
click at [598, 358] on button "Close" at bounding box center [603, 354] width 50 height 24
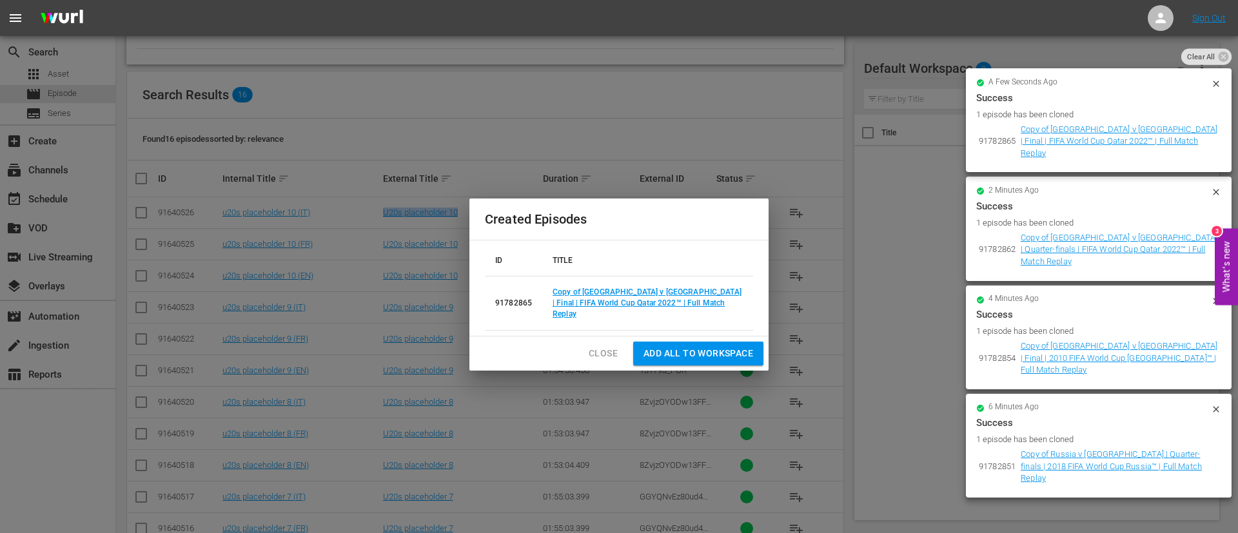
click at [585, 346] on button "Close" at bounding box center [603, 354] width 50 height 24
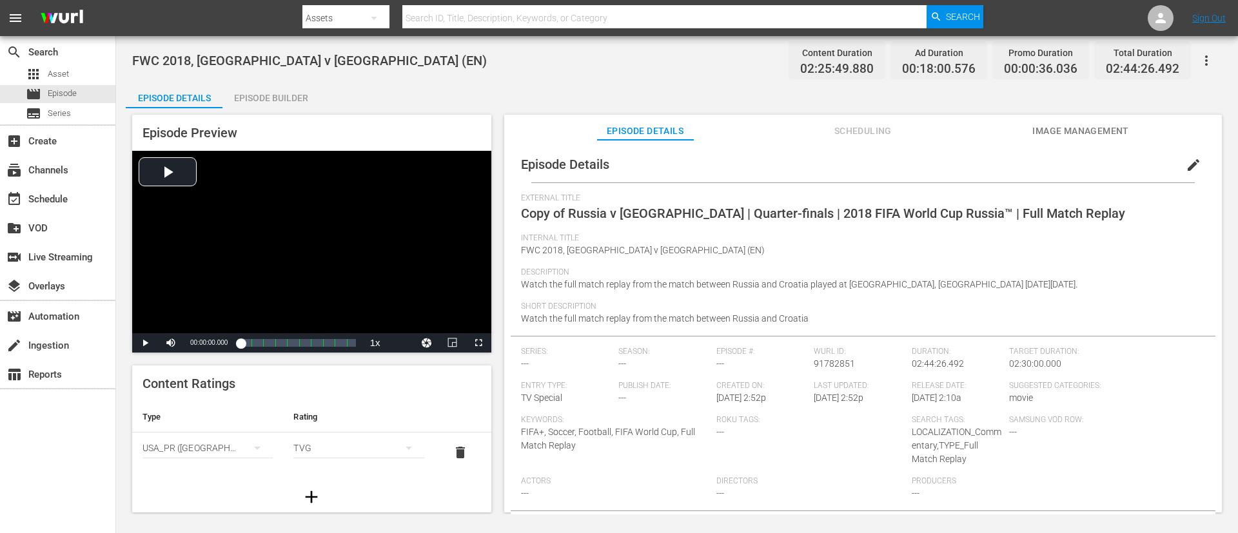
click at [824, 170] on span "edit" at bounding box center [1192, 164] width 15 height 15
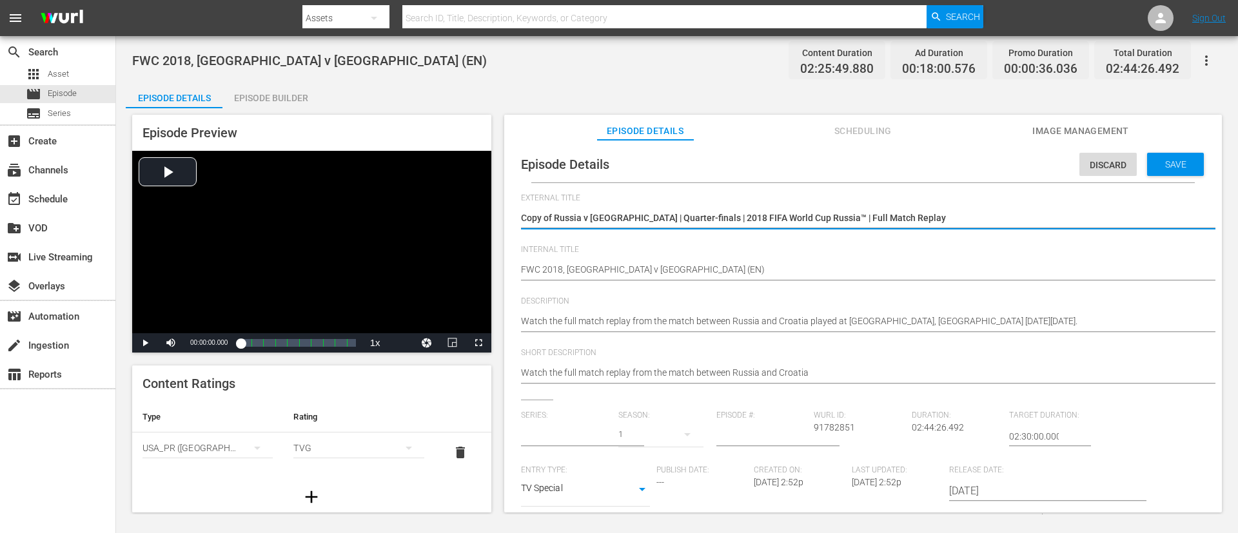
type input "No Series"
click at [824, 215] on textarea "Copy of Russia v [GEOGRAPHIC_DATA] | Quarter-finals | 2018 FIFA World Cup Russi…" at bounding box center [860, 218] width 678 height 15
type textarea "U20s placeholder 10"
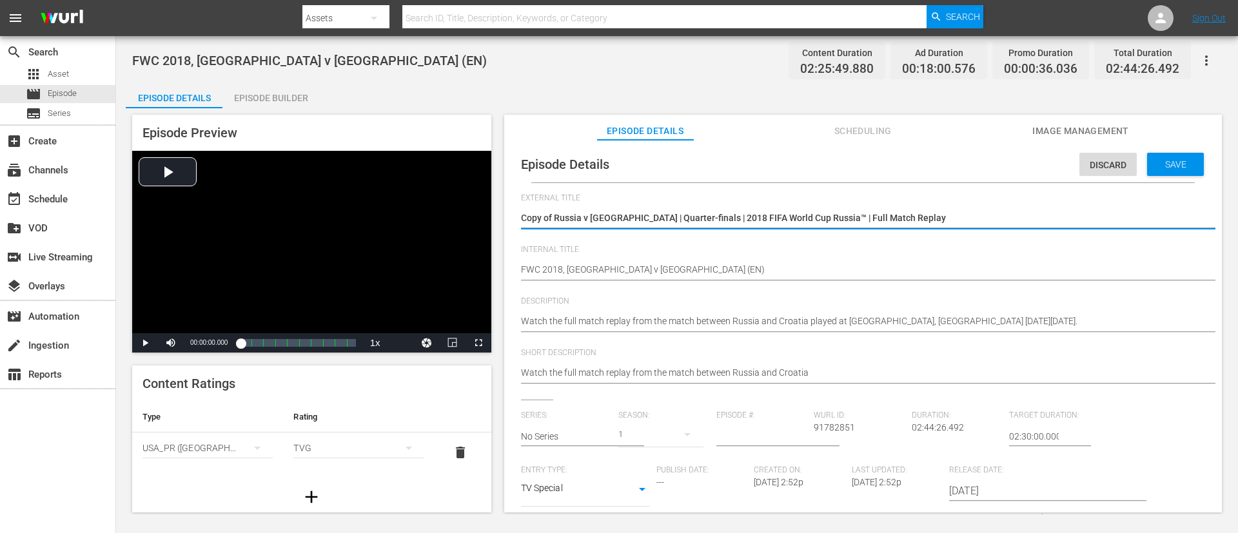
type textarea "U20s placeholder 10"
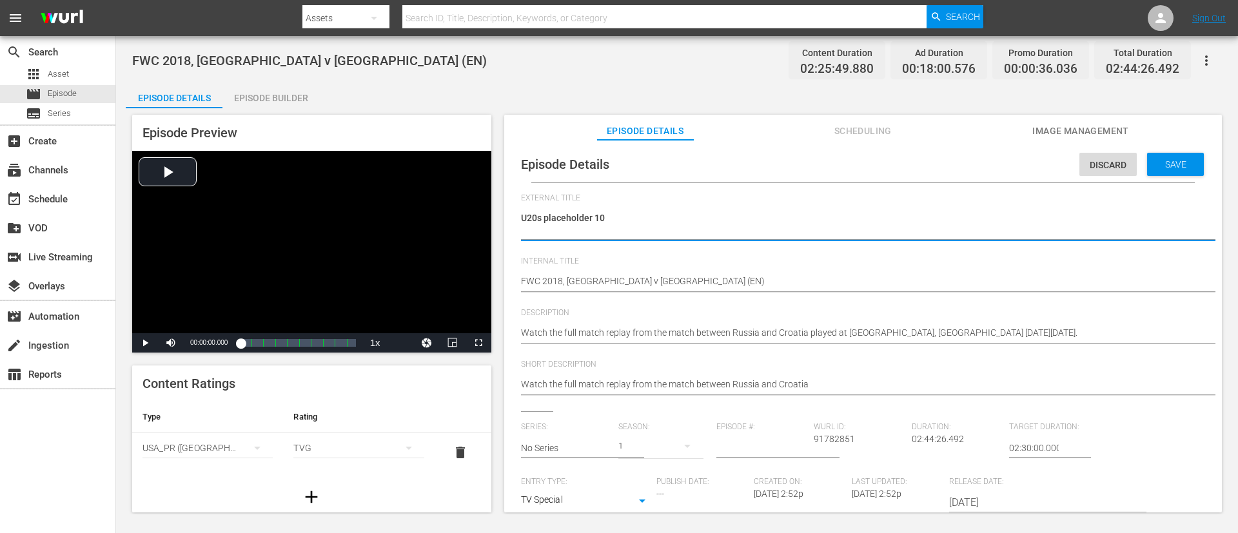
type textarea "U20s placeholder 1"
type textarea "U20s placeholder 1a"
type textarea "U20s placeholder 1"
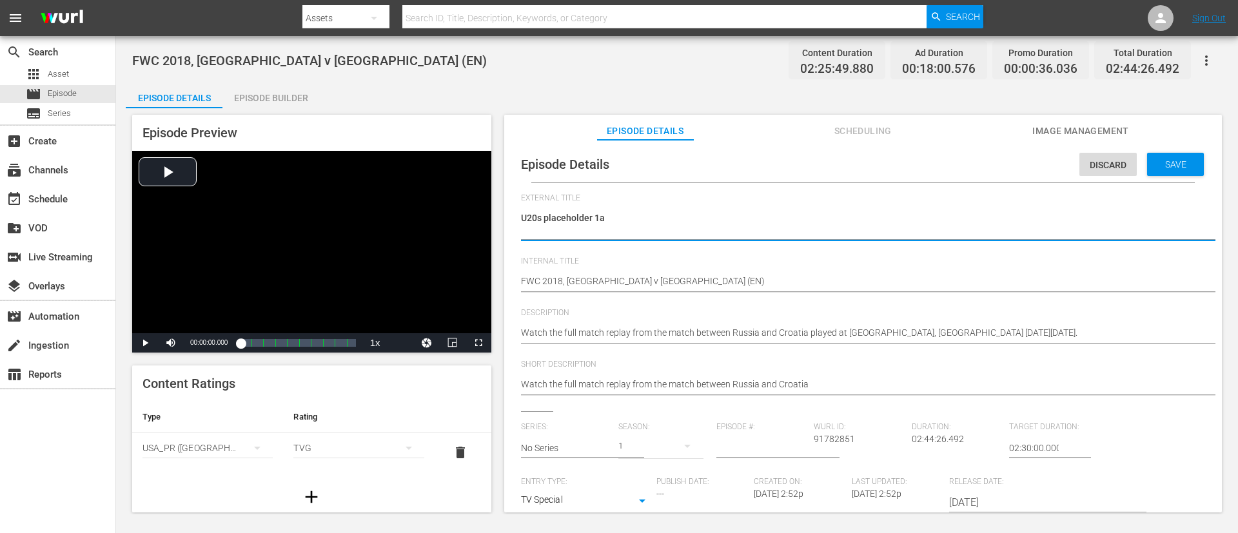
type textarea "U20s placeholder 1"
type textarea "U20s placeholder 11"
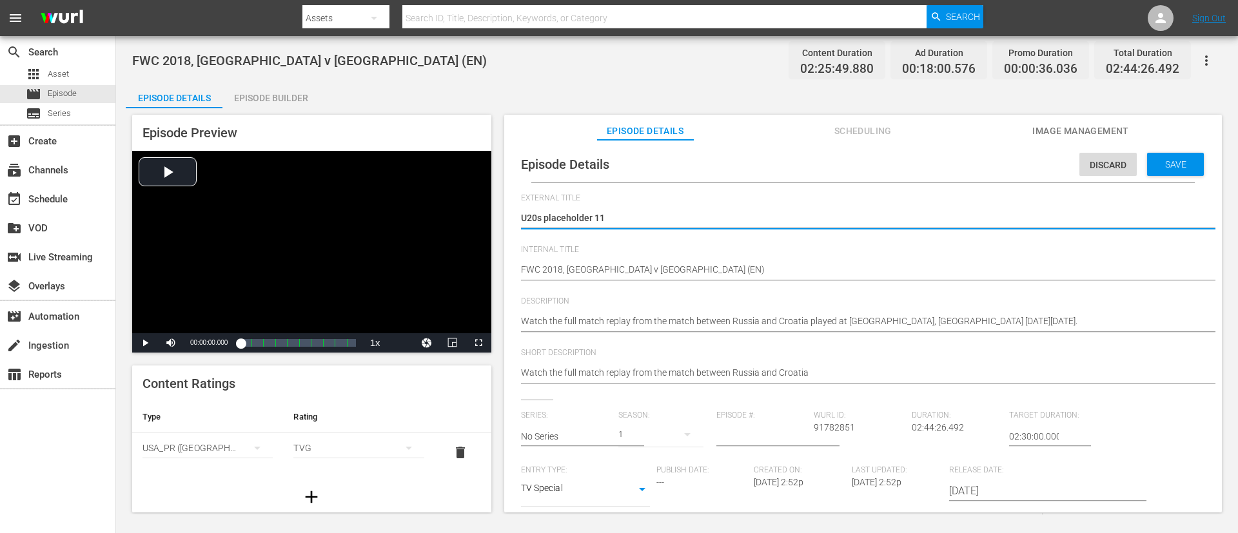
type textarea "U20s placeholder 11"
type textarea "U20s placeholder 10"
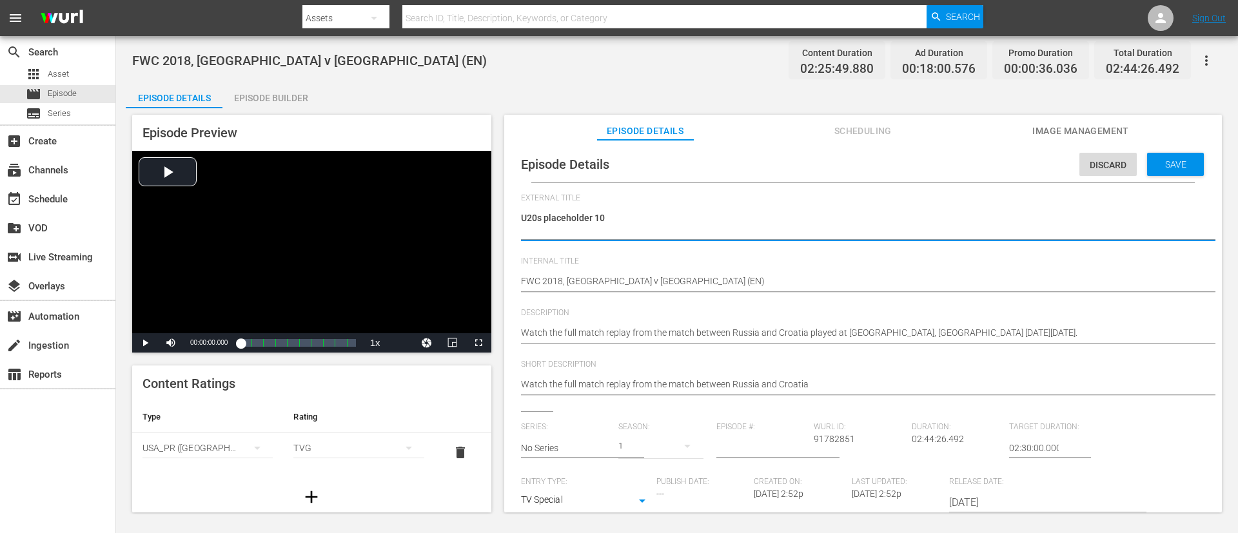
type textarea "U20s placeholder 11"
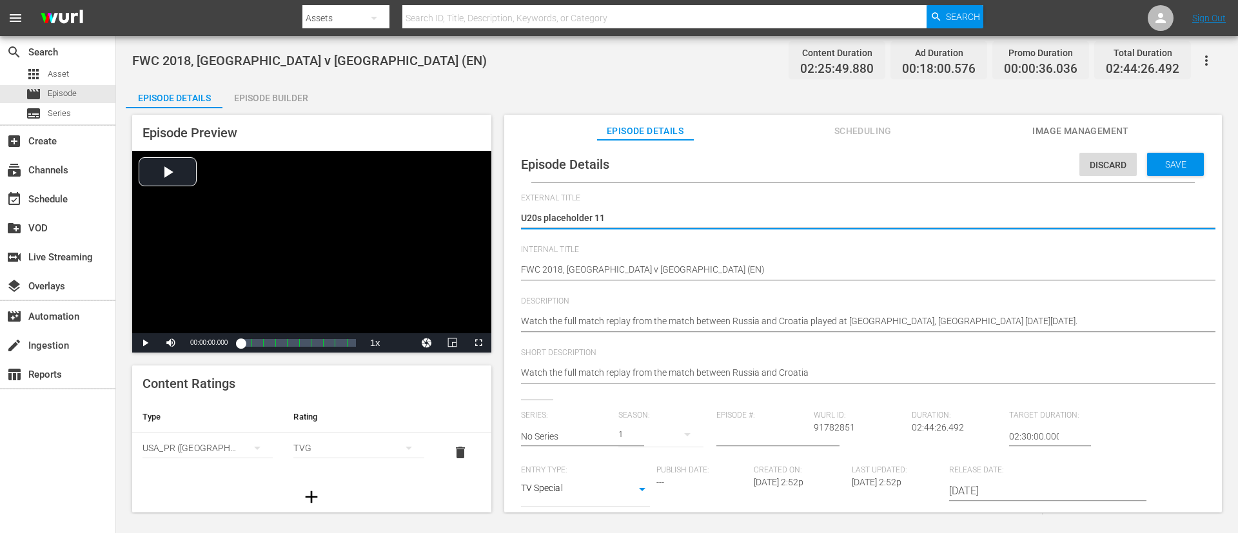
type textarea "U20s placeholder 11"
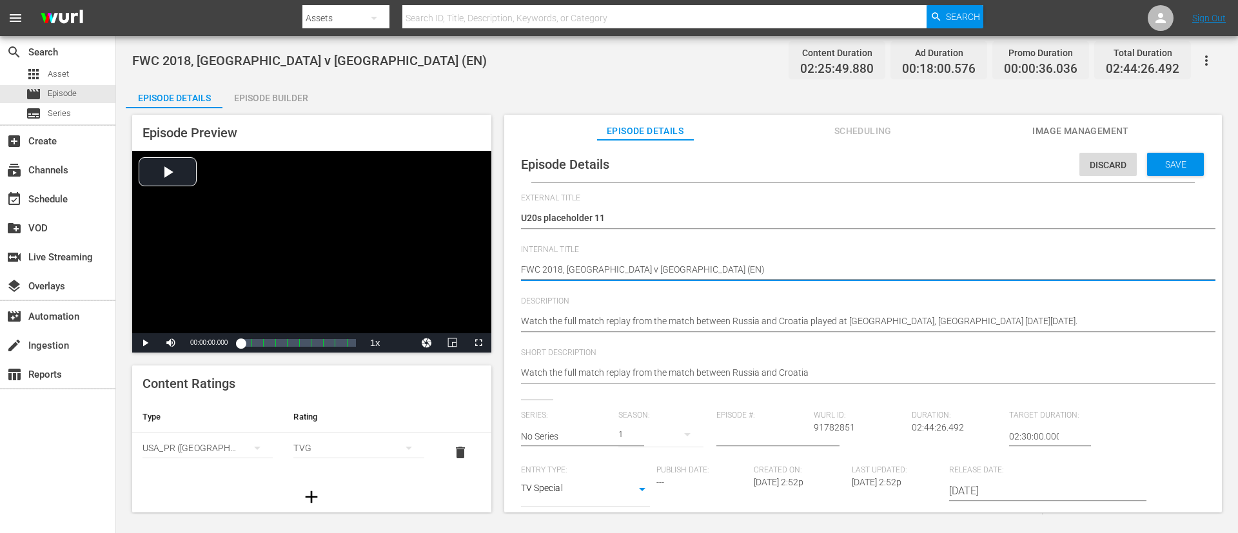
paste textarea "U20s placeholder 11"
type textarea "U20s placeholder 11(EN)"
type textarea "U20s placeholder 11 (EN)"
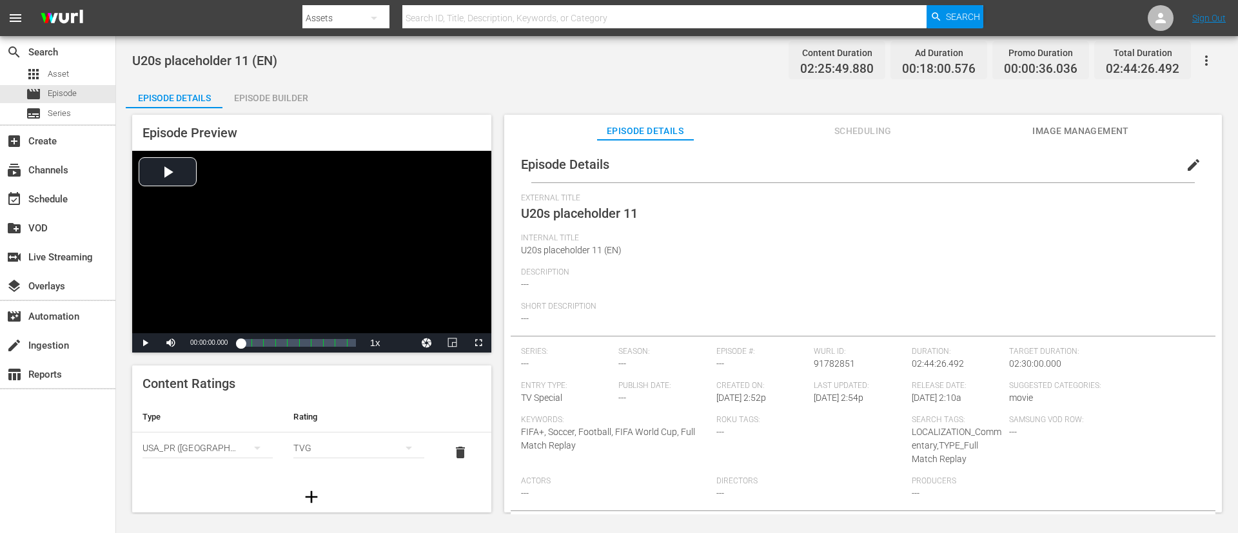
click at [266, 98] on div "Episode Builder" at bounding box center [270, 98] width 97 height 31
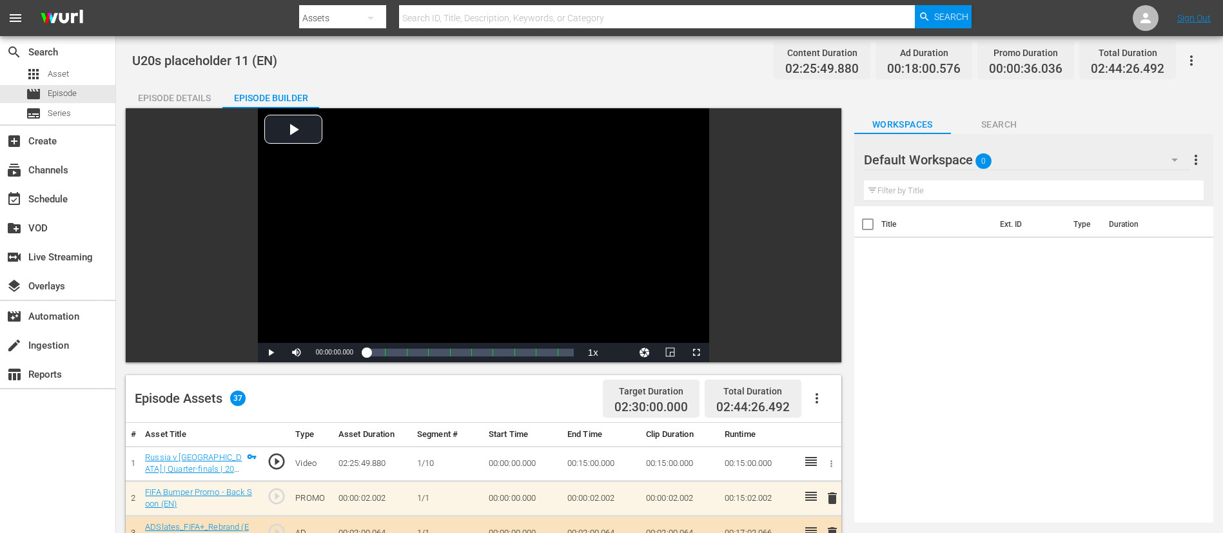
click at [179, 95] on div "Episode Details" at bounding box center [174, 98] width 97 height 31
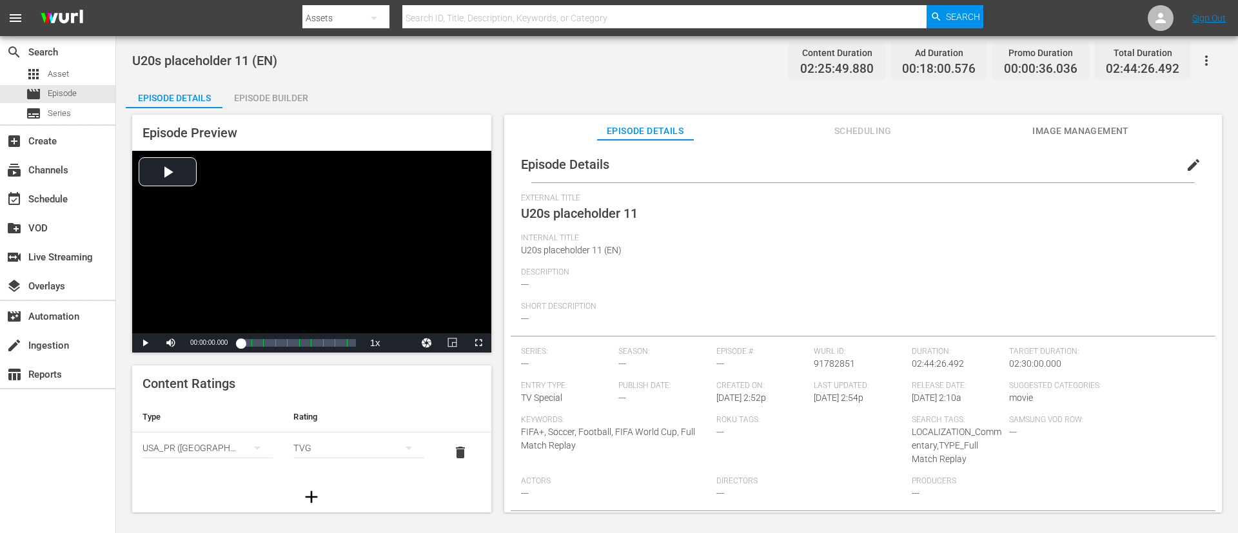
click at [824, 55] on icon "button" at bounding box center [1205, 60] width 15 height 15
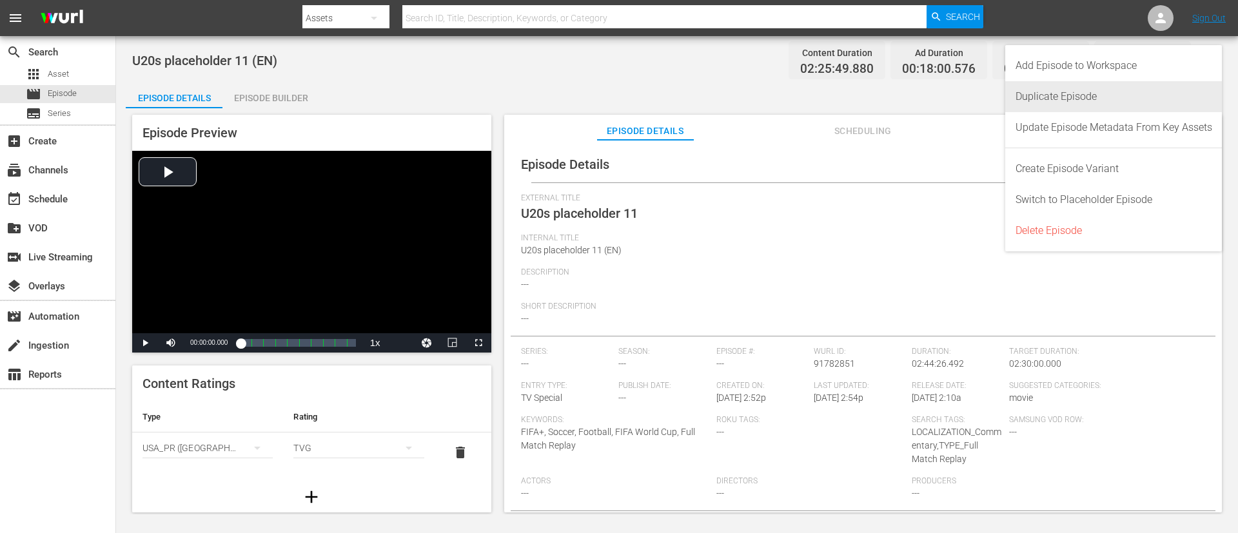
click at [824, 101] on div "Duplicate Episode" at bounding box center [1113, 96] width 197 height 31
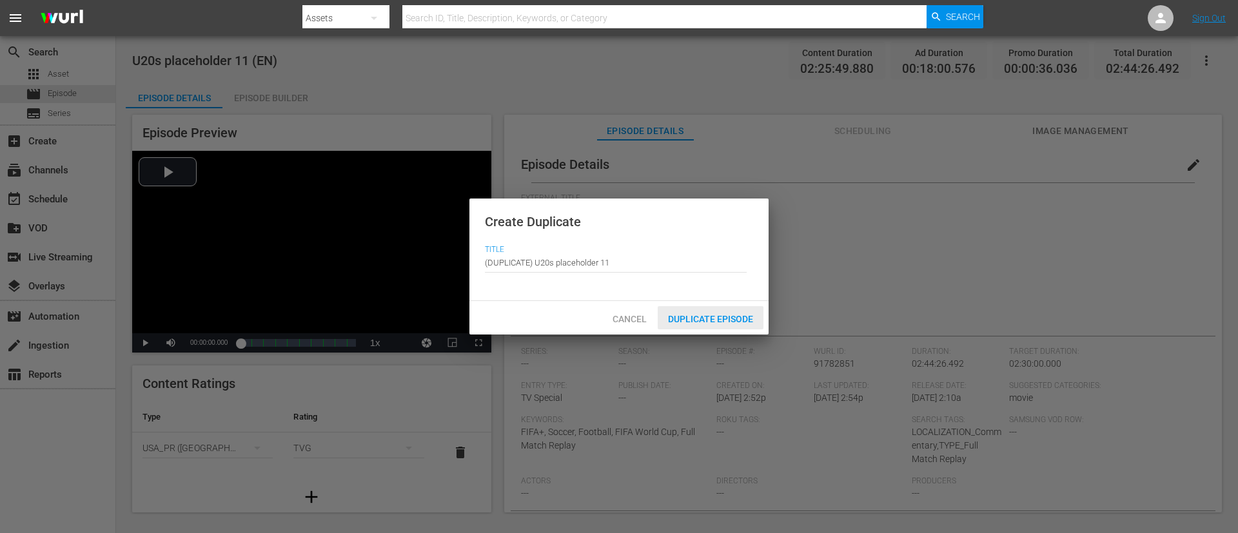
click at [740, 314] on span "Duplicate Episode" at bounding box center [711, 319] width 106 height 10
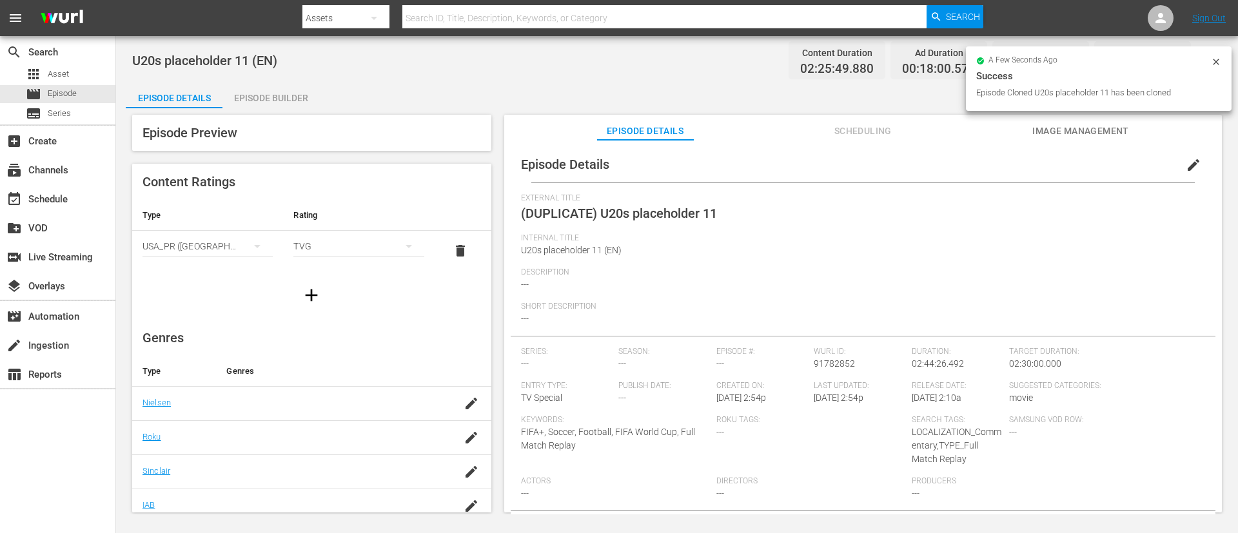
click at [824, 170] on span "edit" at bounding box center [1192, 164] width 15 height 15
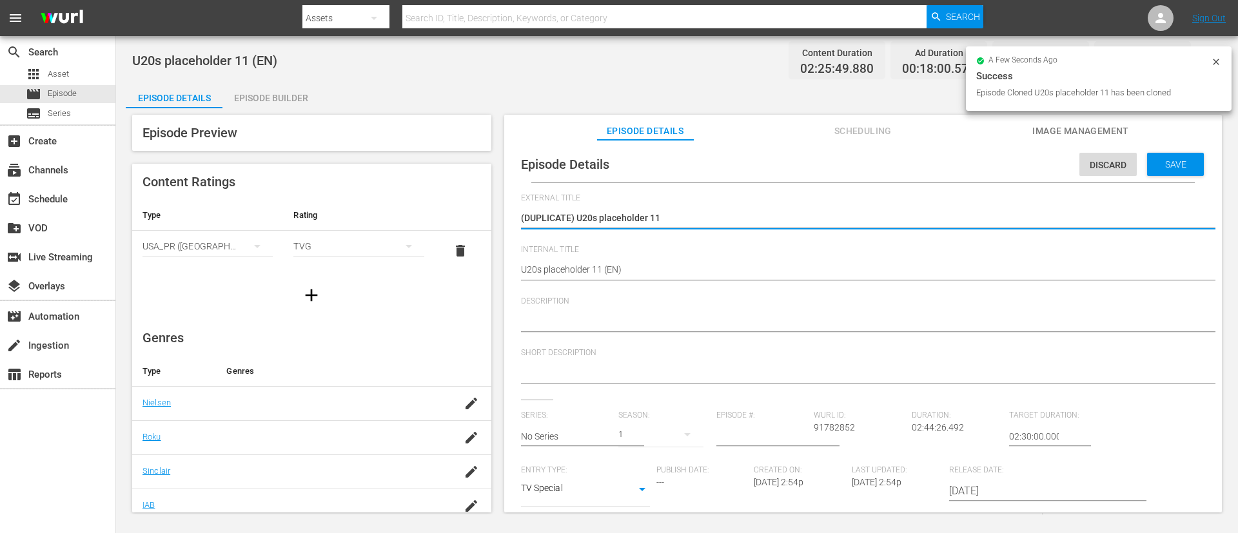
click at [579, 220] on textarea "(DUPLICATE) U20s placeholder 11" at bounding box center [860, 218] width 678 height 15
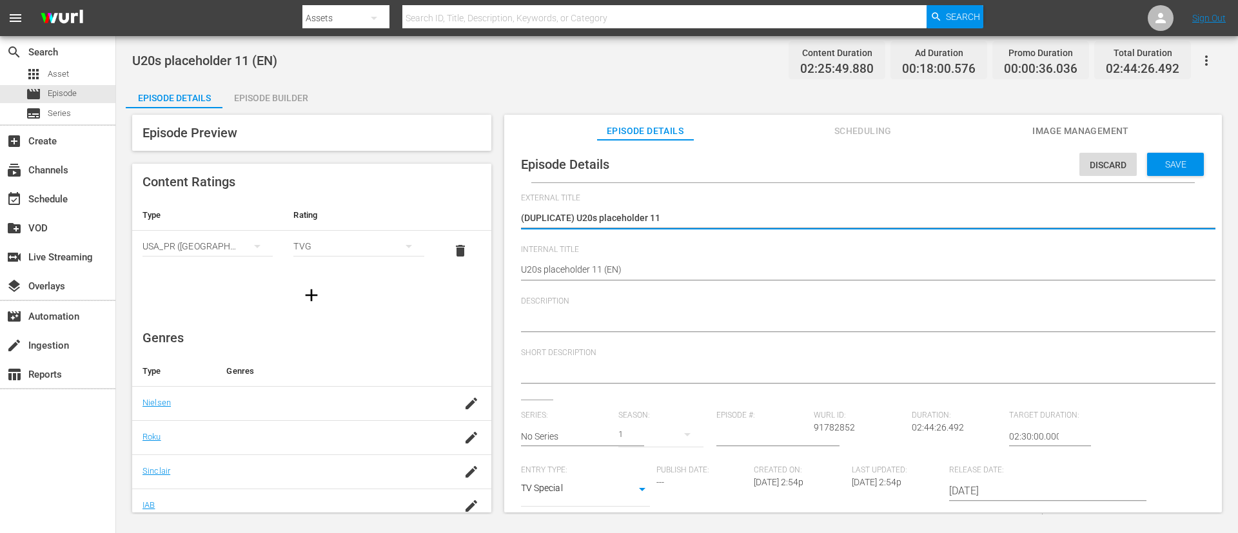
type textarea "U20s placeholder 11"
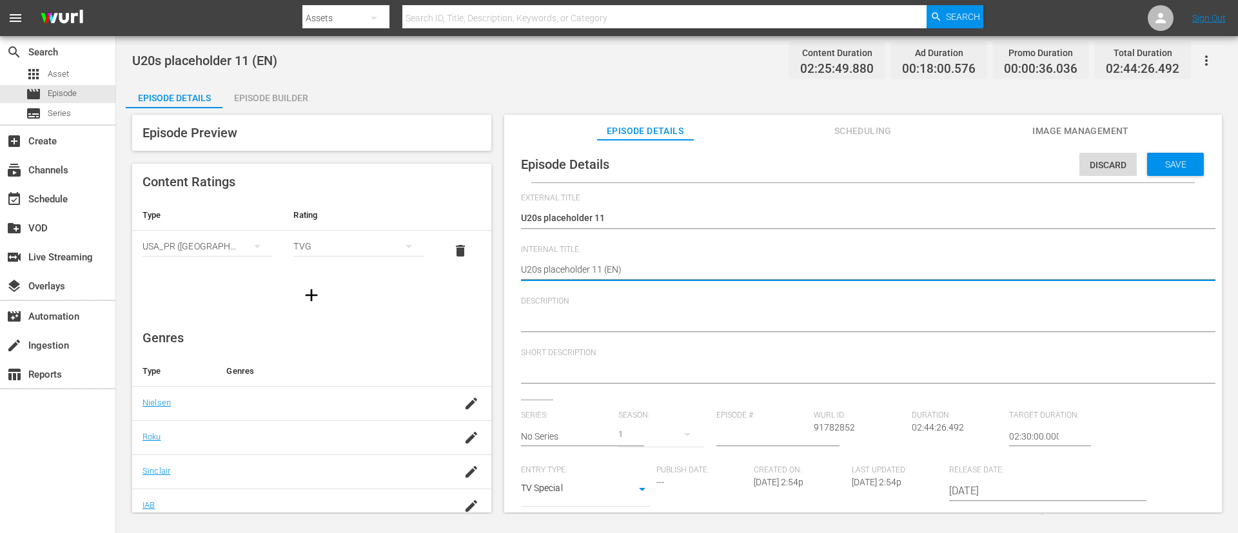
type textarea "U20s placeholder 11 (F)"
type textarea "U20s placeholder 11 (FR)"
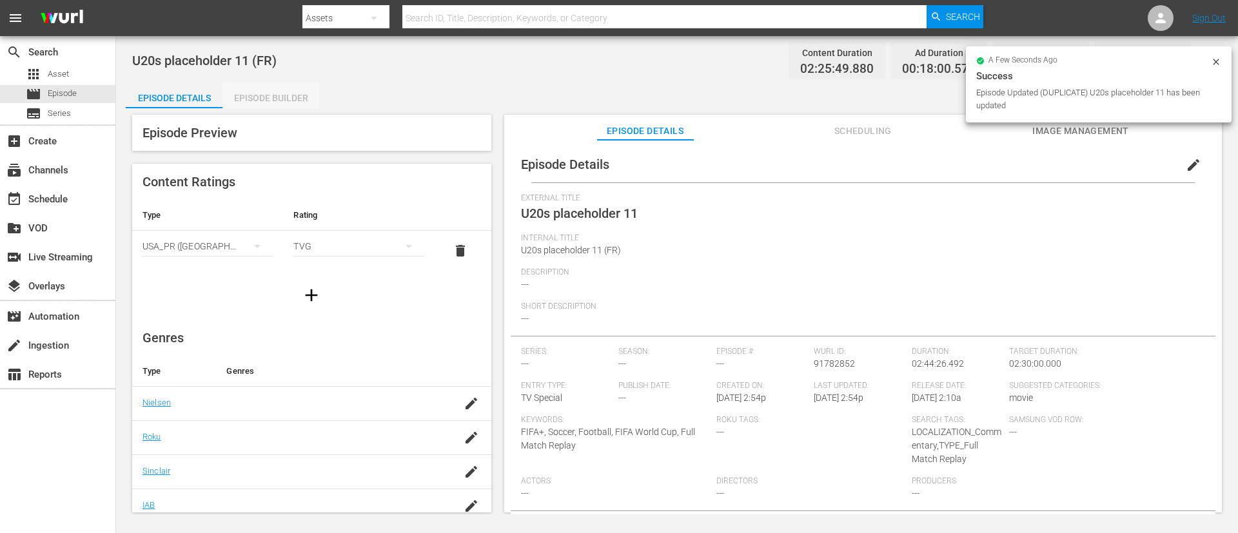
click at [259, 97] on div "Episode Builder" at bounding box center [270, 98] width 97 height 31
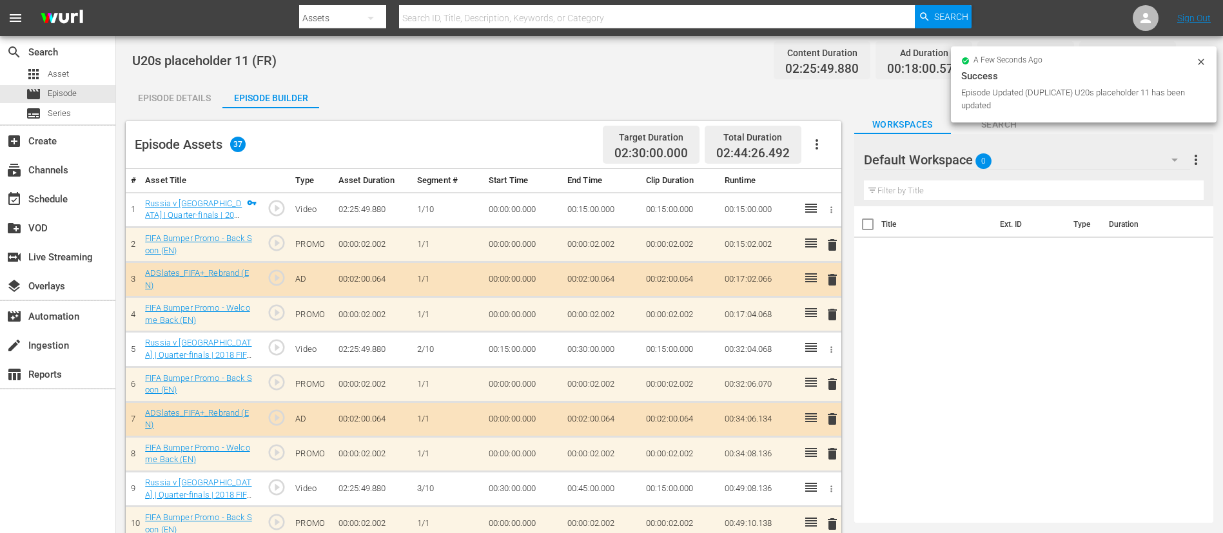
click at [820, 128] on div "Target Duration 02:30:00.000 Total Duration 02:44:26.492" at bounding box center [715, 145] width 235 height 38
click at [814, 141] on icon "button" at bounding box center [816, 144] width 15 height 15
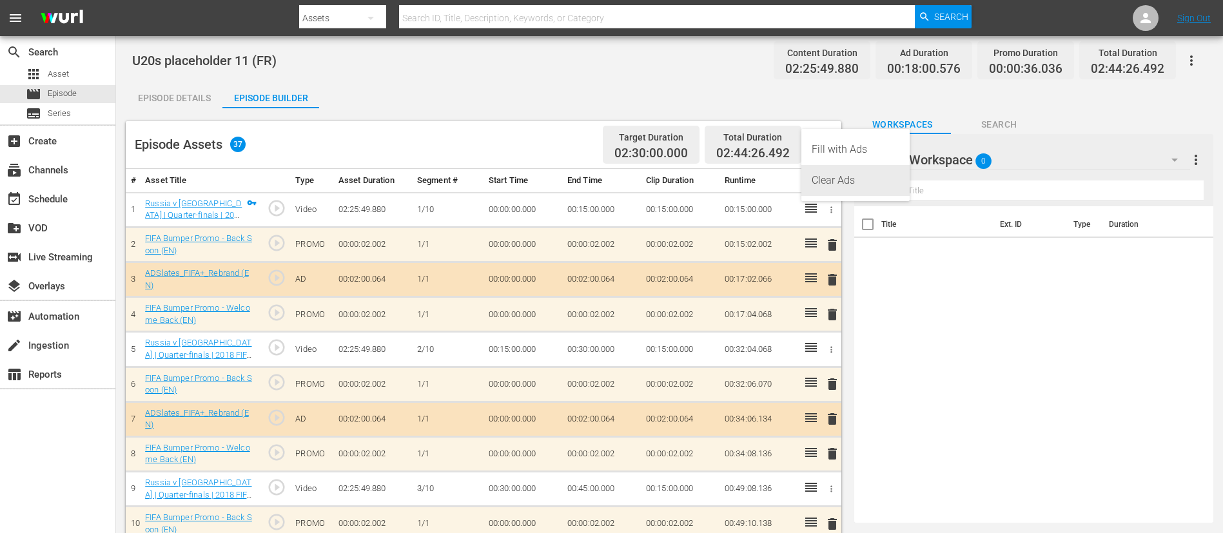
click at [824, 173] on div "Clear Ads" at bounding box center [856, 180] width 88 height 31
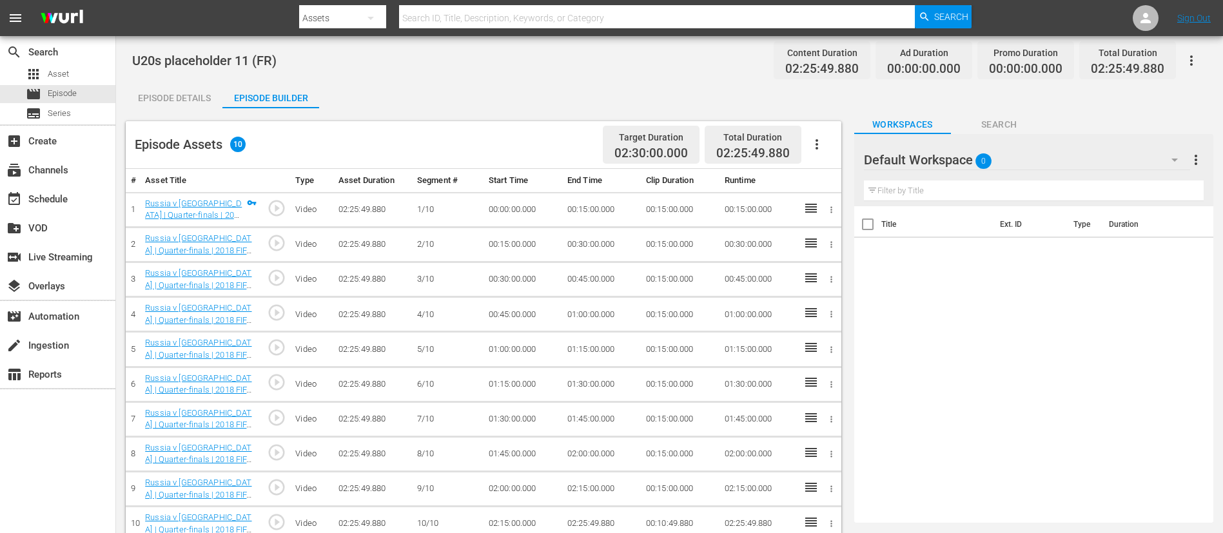
click at [811, 151] on icon "button" at bounding box center [816, 144] width 15 height 15
click at [824, 159] on div "Fill with Ads" at bounding box center [856, 149] width 88 height 31
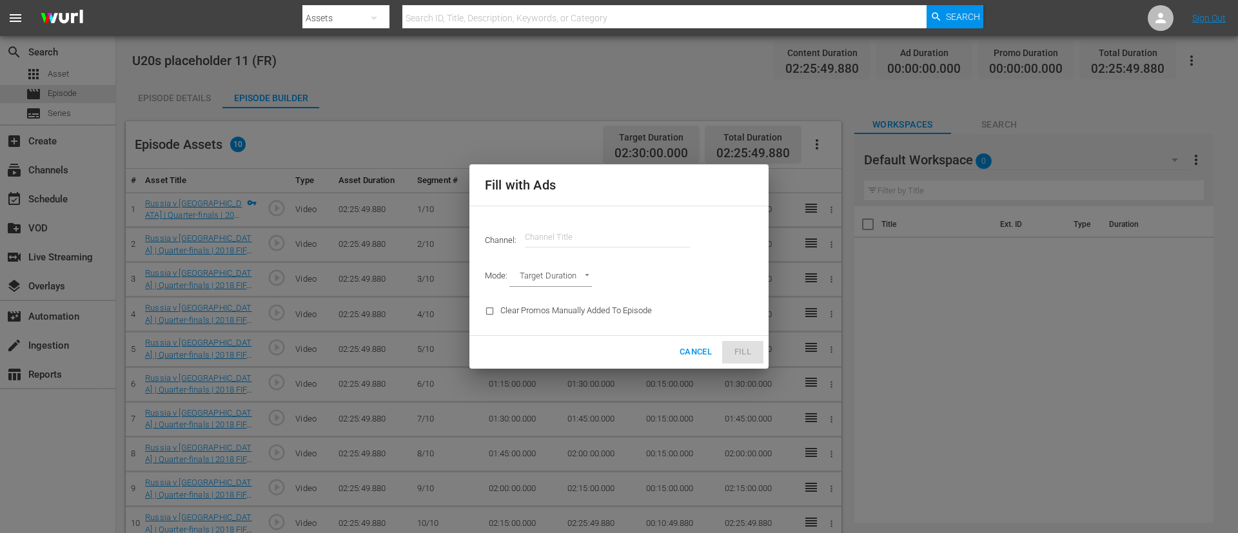
click at [591, 243] on input "text" at bounding box center [607, 237] width 165 height 31
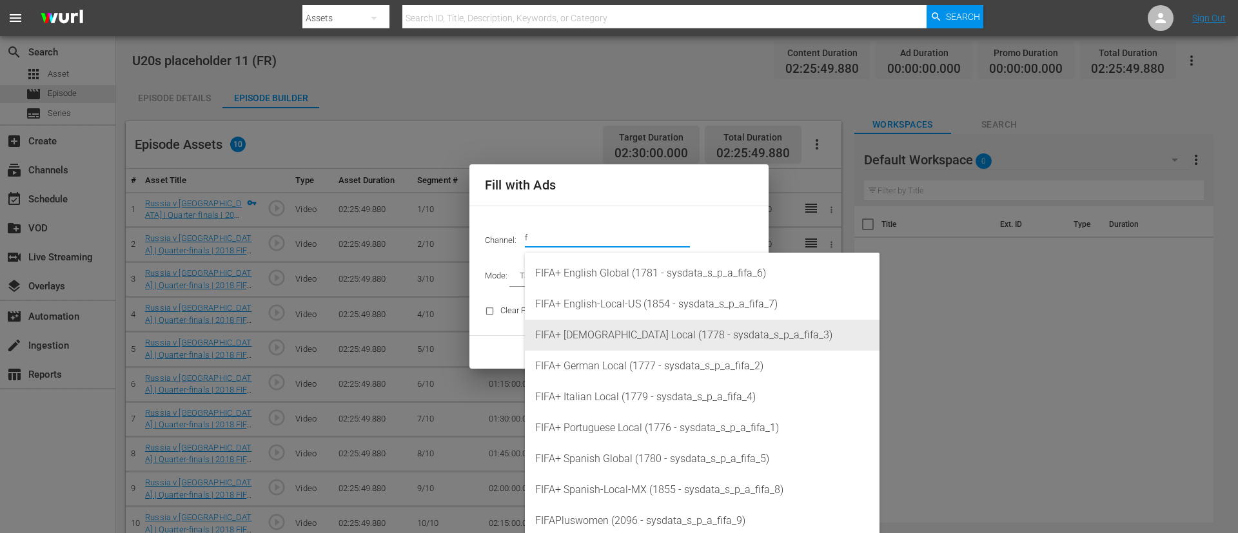
click at [620, 323] on div "FIFA+ [DEMOGRAPHIC_DATA] Local (1778 - sysdata_s_p_a_fifa_3)" at bounding box center [702, 335] width 334 height 31
type input "FIFA+ [DEMOGRAPHIC_DATA] Local (1778)"
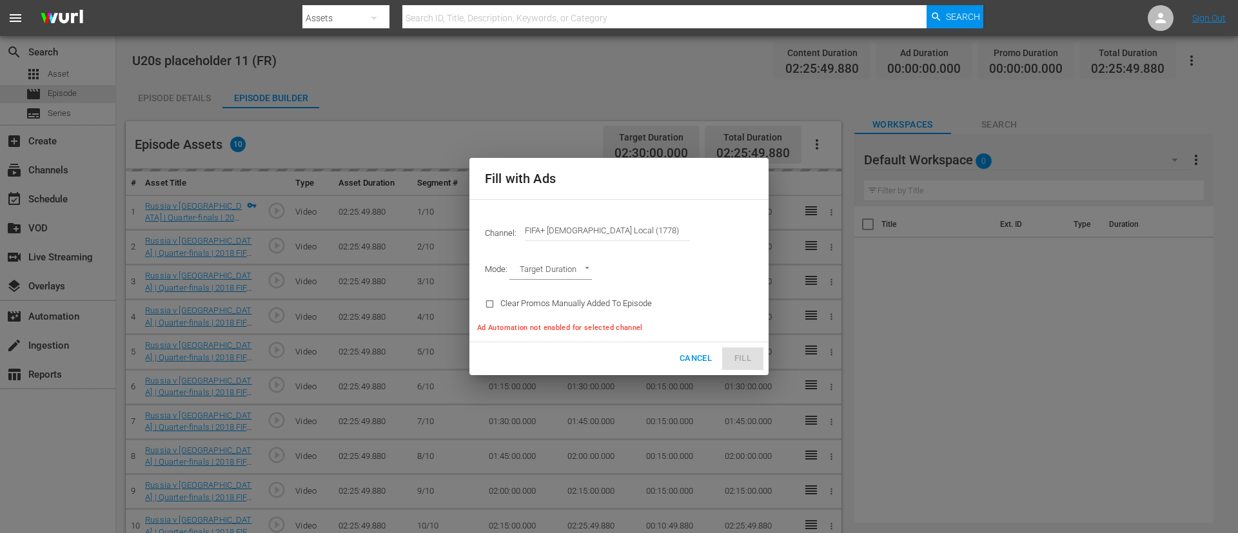
type input "AD_BREAK_DURATION"
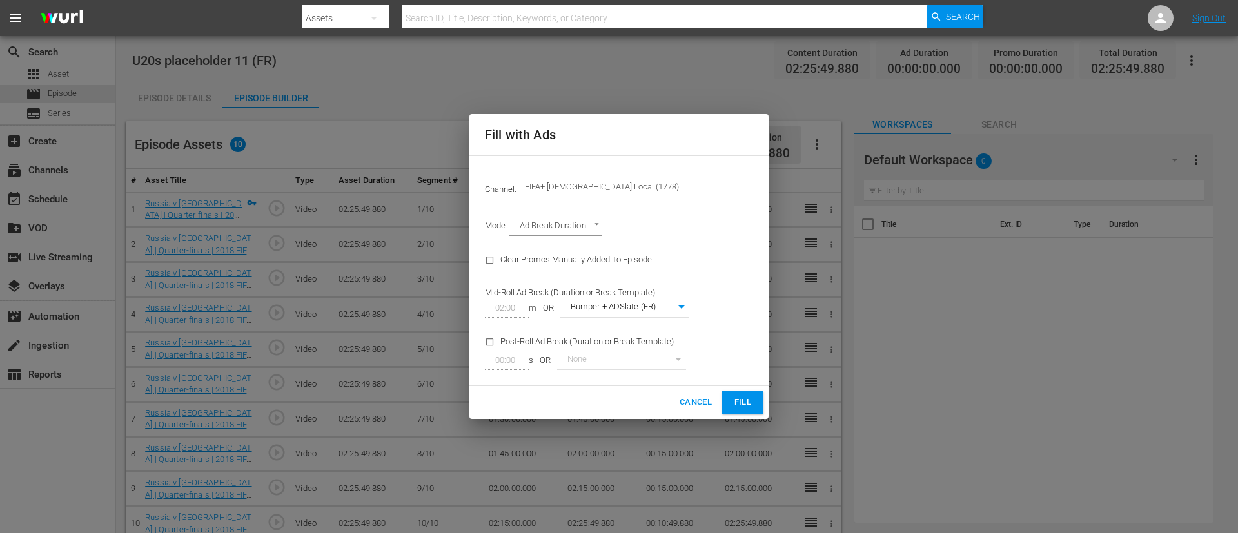
click at [741, 355] on span "Fill" at bounding box center [742, 402] width 21 height 15
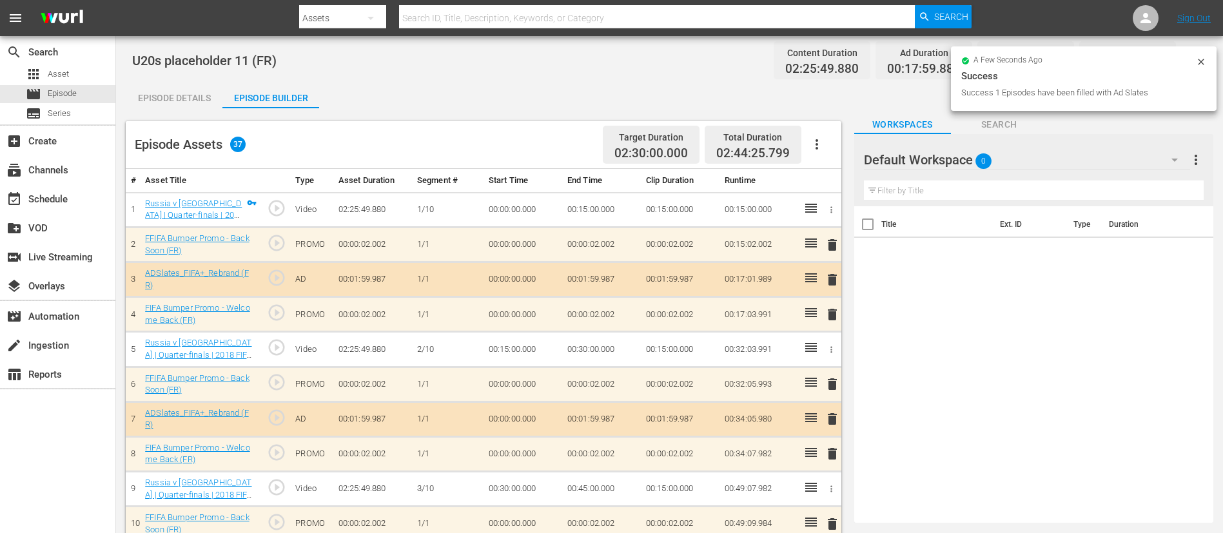
click at [824, 61] on icon at bounding box center [1201, 62] width 10 height 10
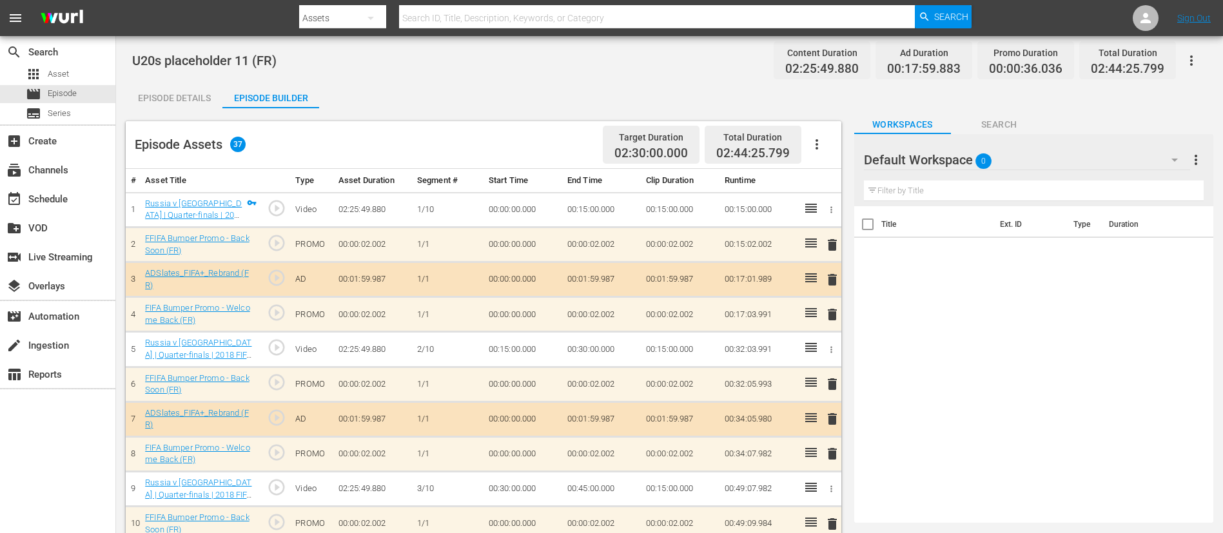
click at [824, 71] on button "button" at bounding box center [1191, 60] width 31 height 31
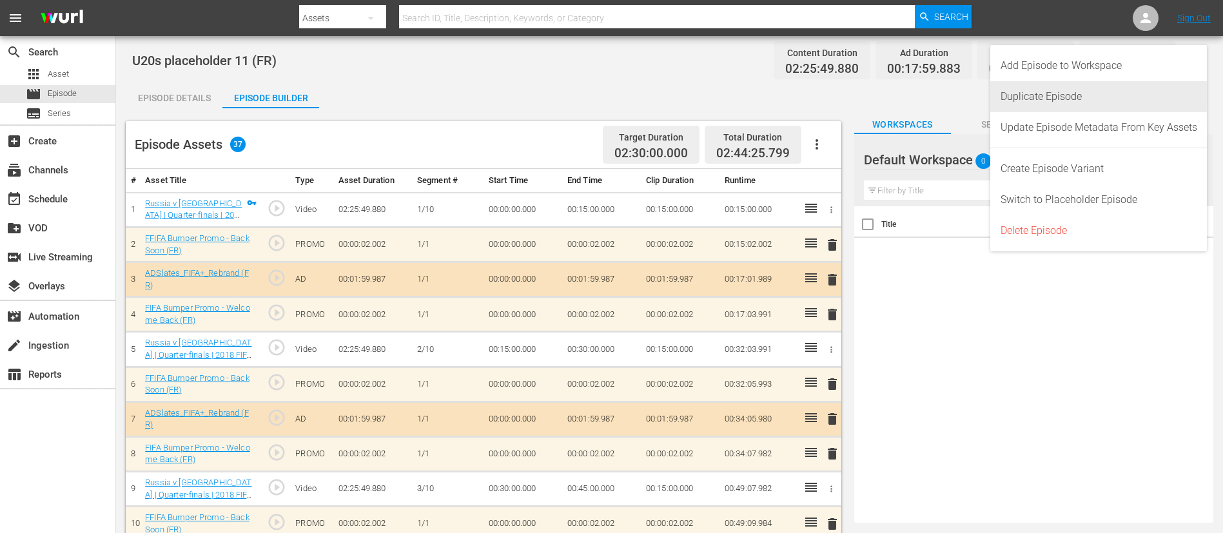
click at [824, 84] on div "Duplicate Episode" at bounding box center [1098, 96] width 197 height 31
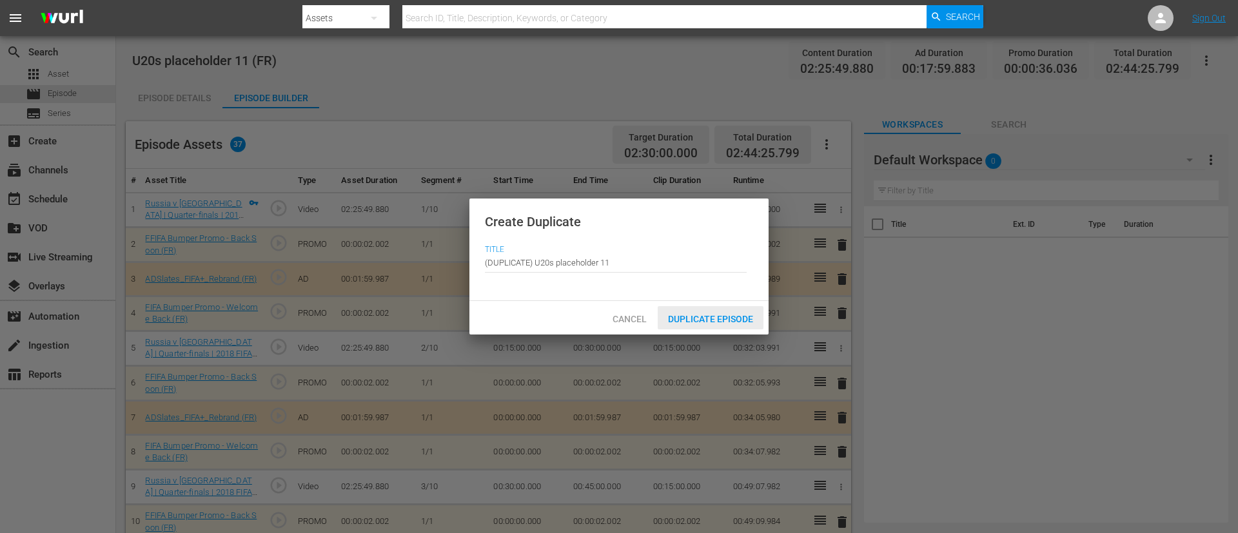
click at [705, 311] on div "Duplicate Episode" at bounding box center [711, 318] width 106 height 24
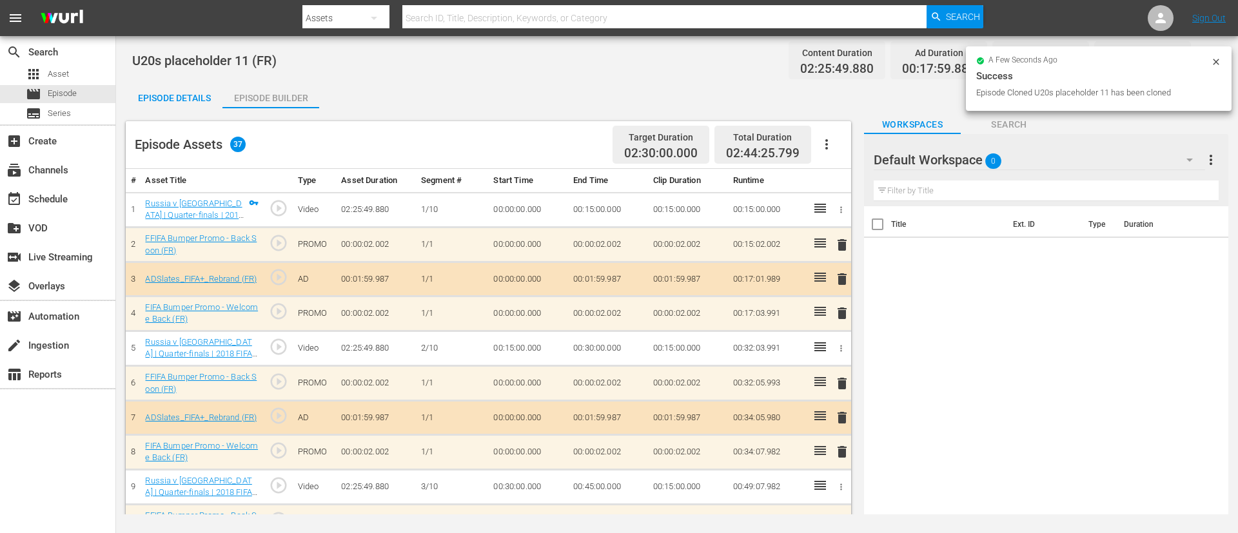
click at [819, 141] on icon "button" at bounding box center [826, 144] width 15 height 15
click at [824, 178] on div "Clear Ads" at bounding box center [865, 180] width 88 height 31
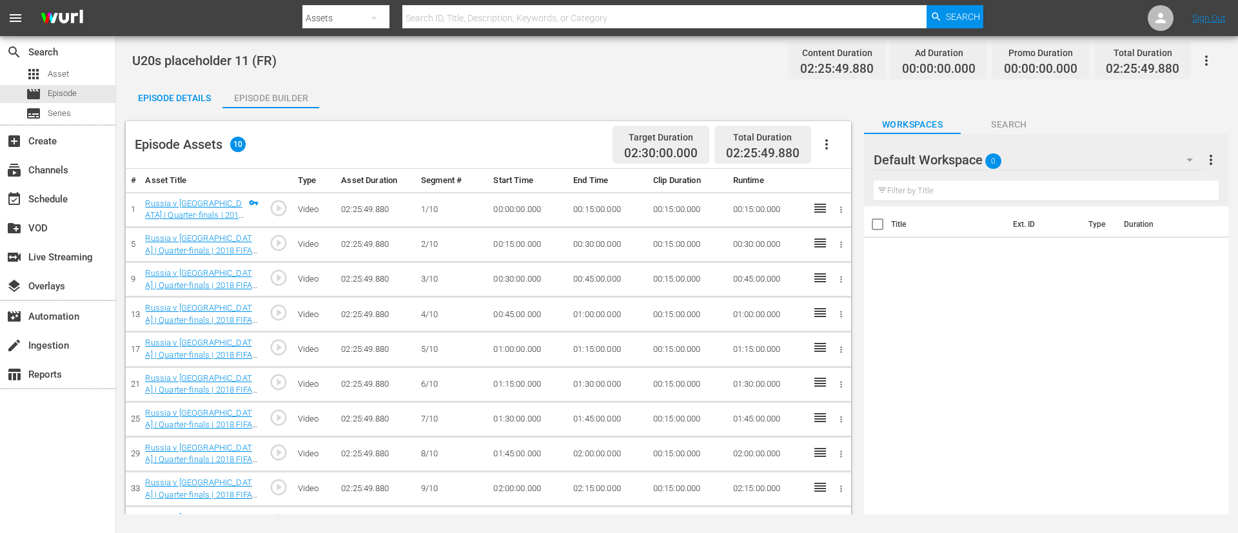
click at [824, 135] on button "button" at bounding box center [826, 144] width 31 height 31
click at [824, 142] on div "Fill with Ads" at bounding box center [865, 149] width 88 height 31
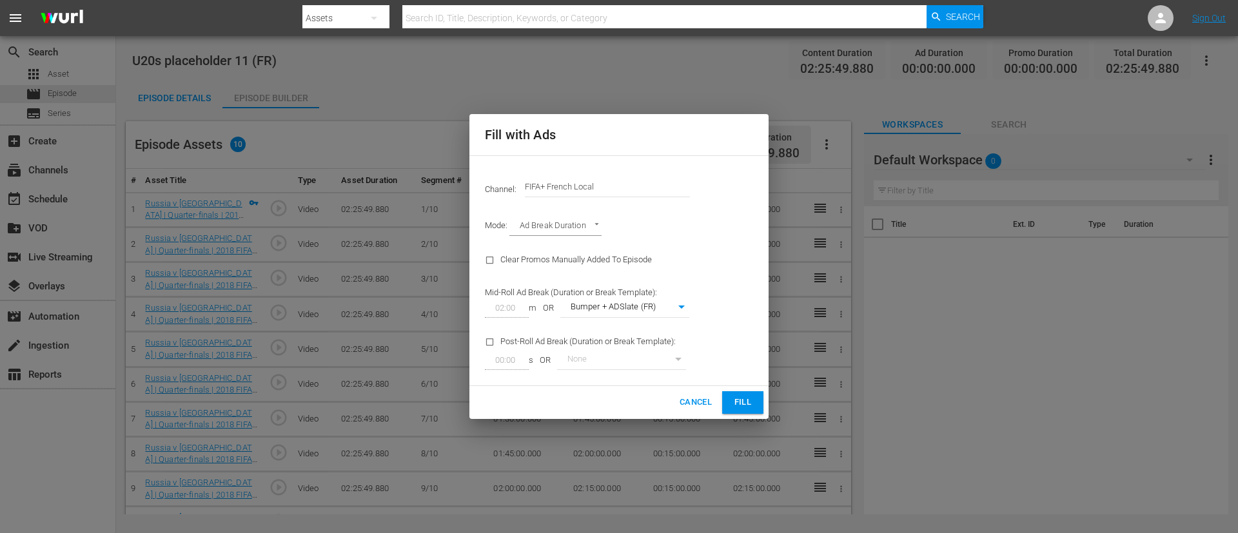
click at [661, 189] on input "FIFA+ French Local" at bounding box center [607, 186] width 165 height 31
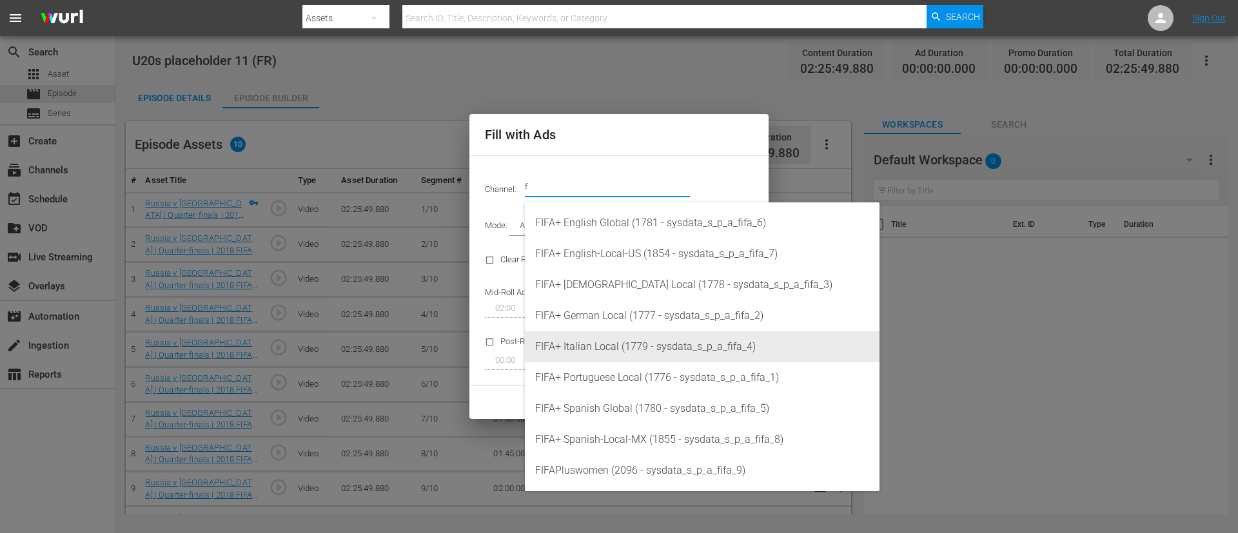
click at [665, 355] on div "FIFA+ Italian Local (1779 - sysdata_s_p_a_fifa_4)" at bounding box center [702, 346] width 334 height 31
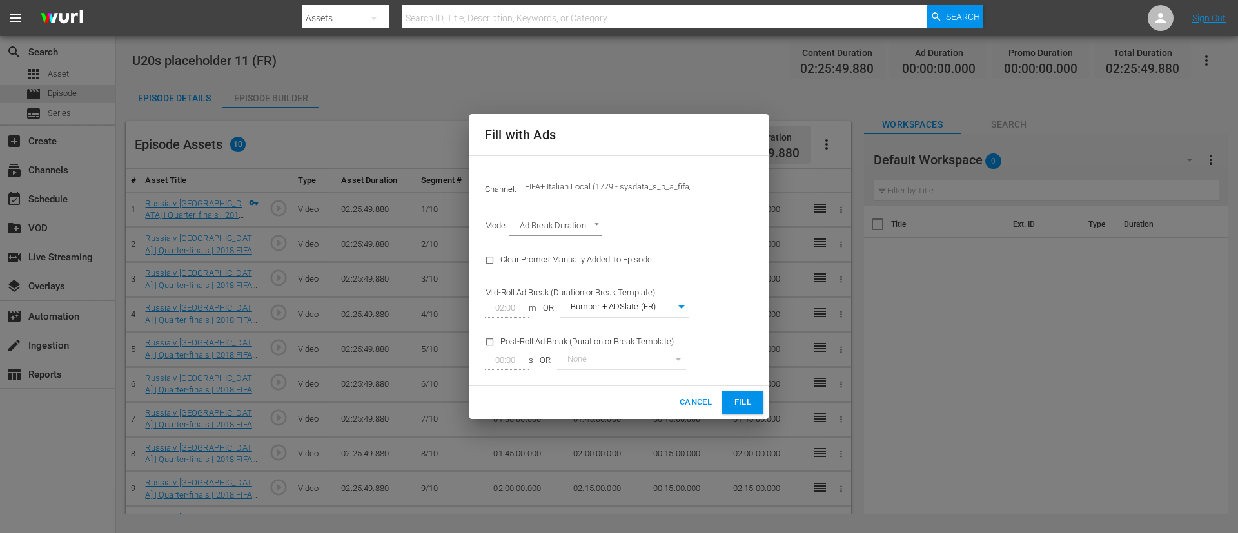
type input "FIFA+ Italian Local (1779)"
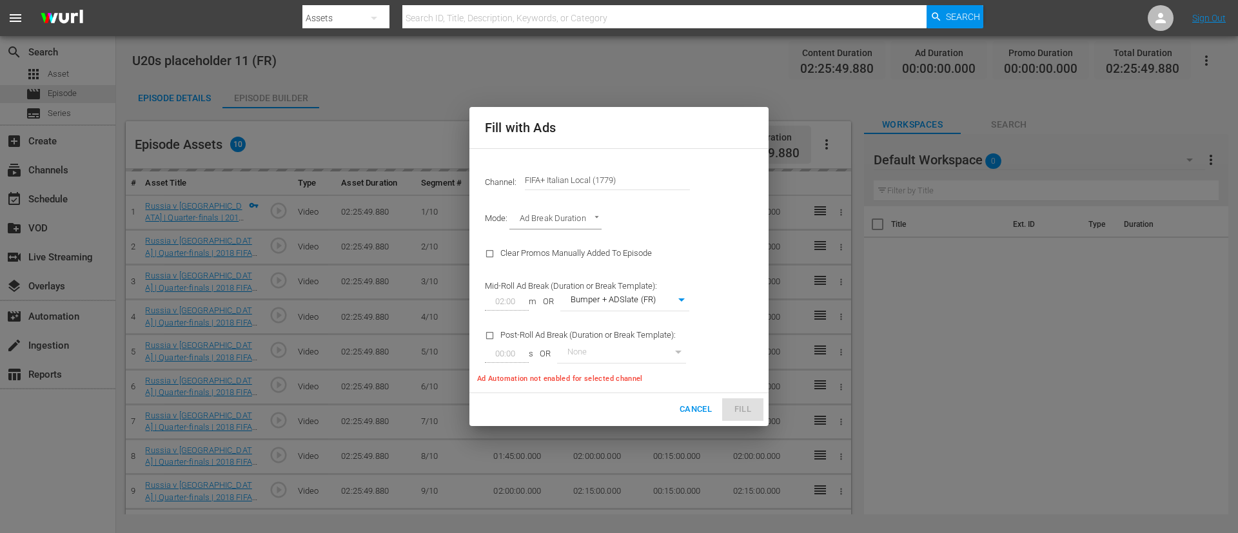
type input "341"
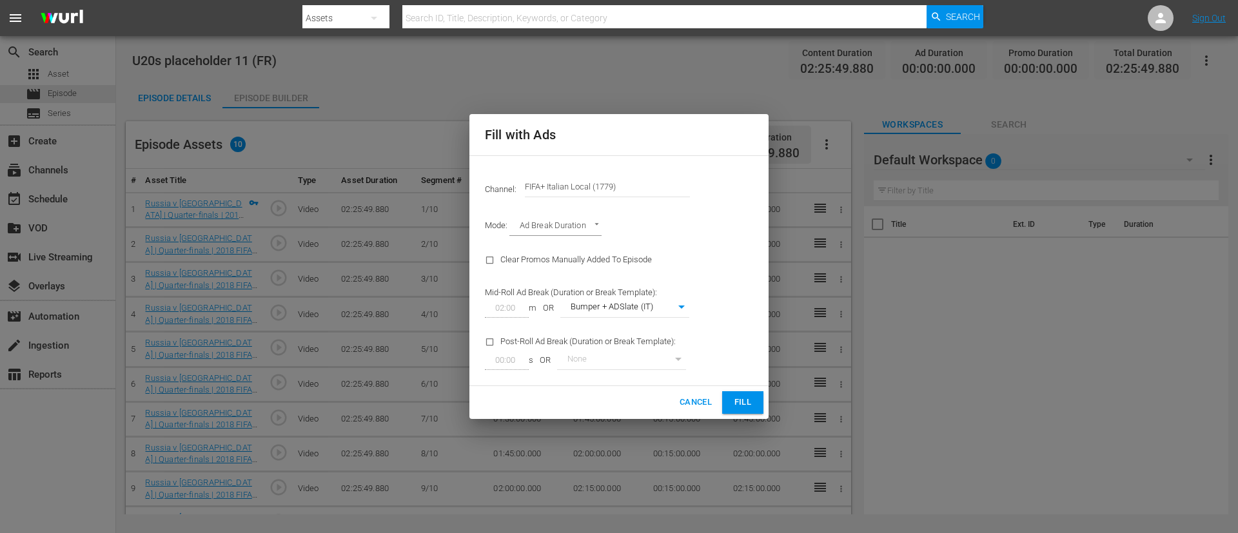
click at [751, 355] on span "Fill" at bounding box center [742, 402] width 21 height 15
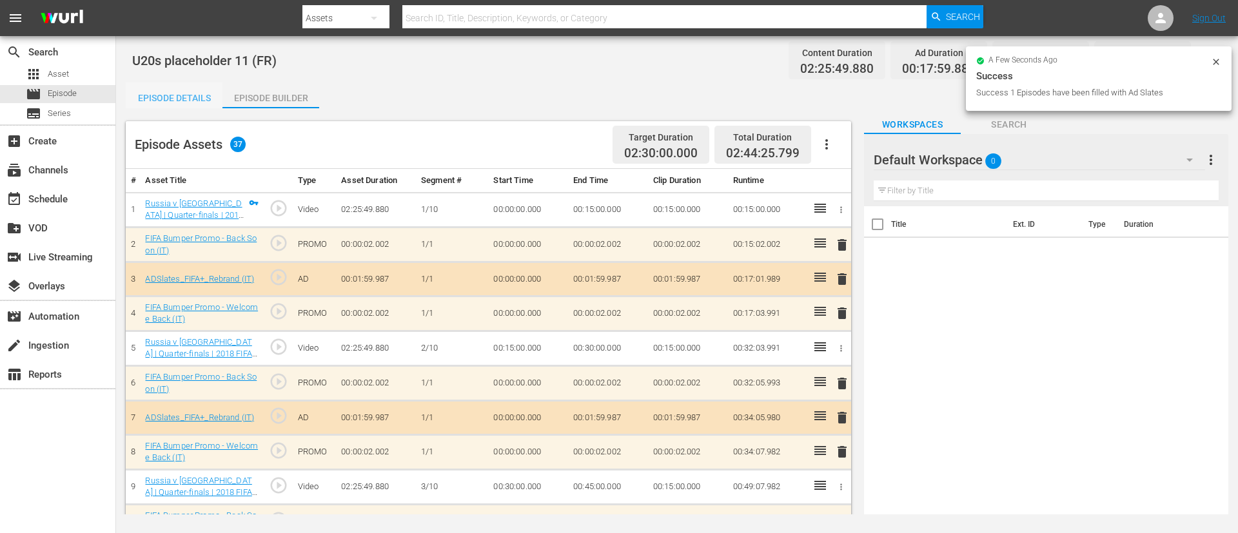
click at [164, 83] on div "Episode Details" at bounding box center [174, 98] width 97 height 31
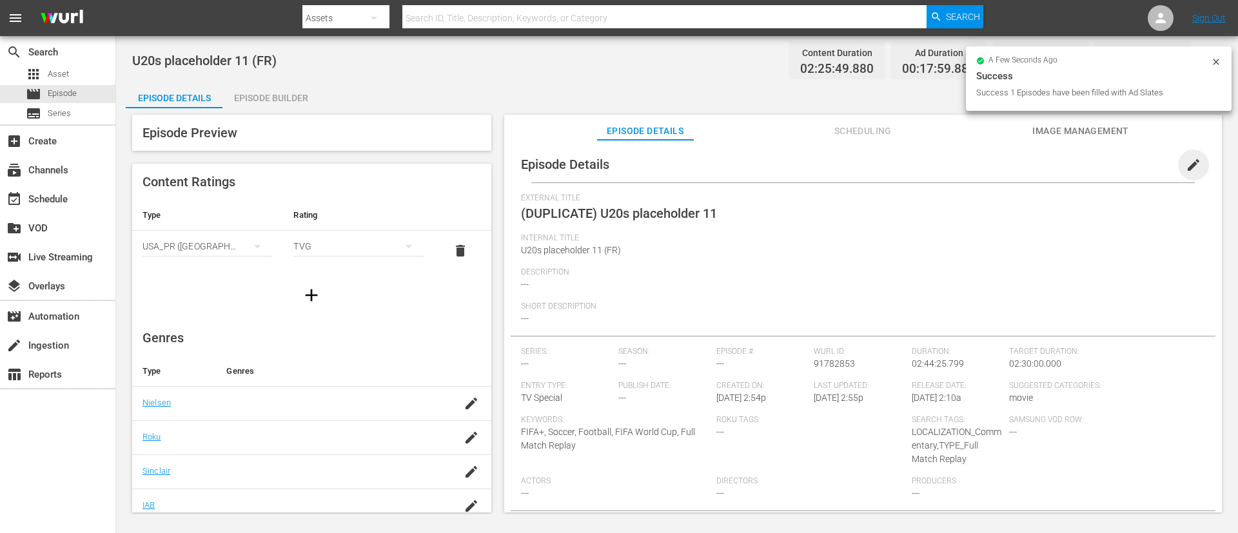
click at [824, 163] on span "edit" at bounding box center [1192, 164] width 15 height 15
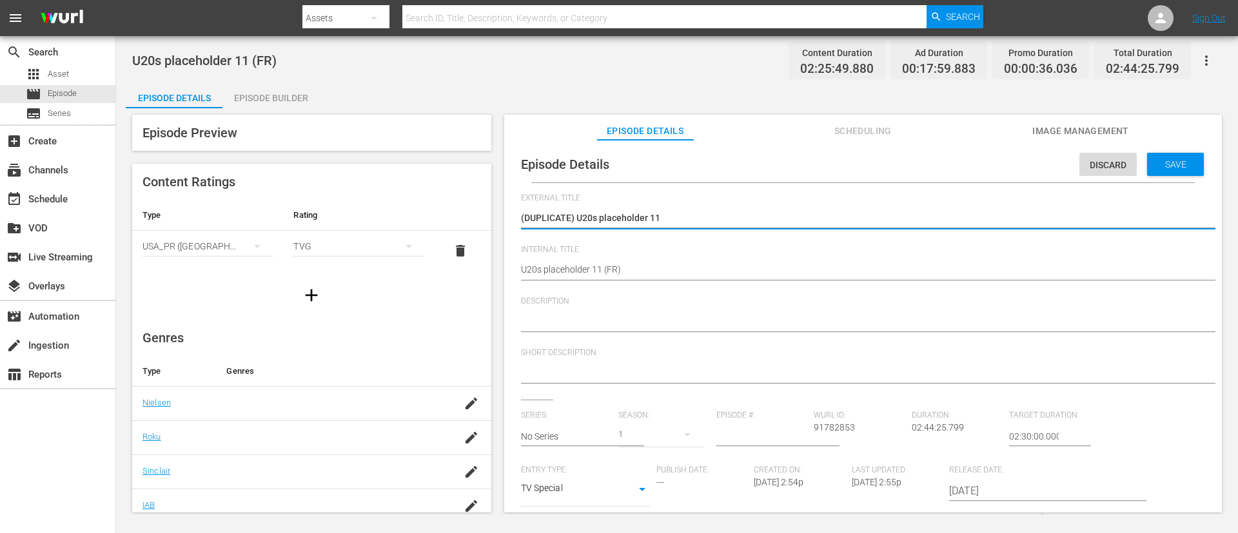
click at [580, 212] on textarea "(DUPLICATE) U20s placeholder 11" at bounding box center [860, 218] width 678 height 15
type textarea "U20s placeholder 11"
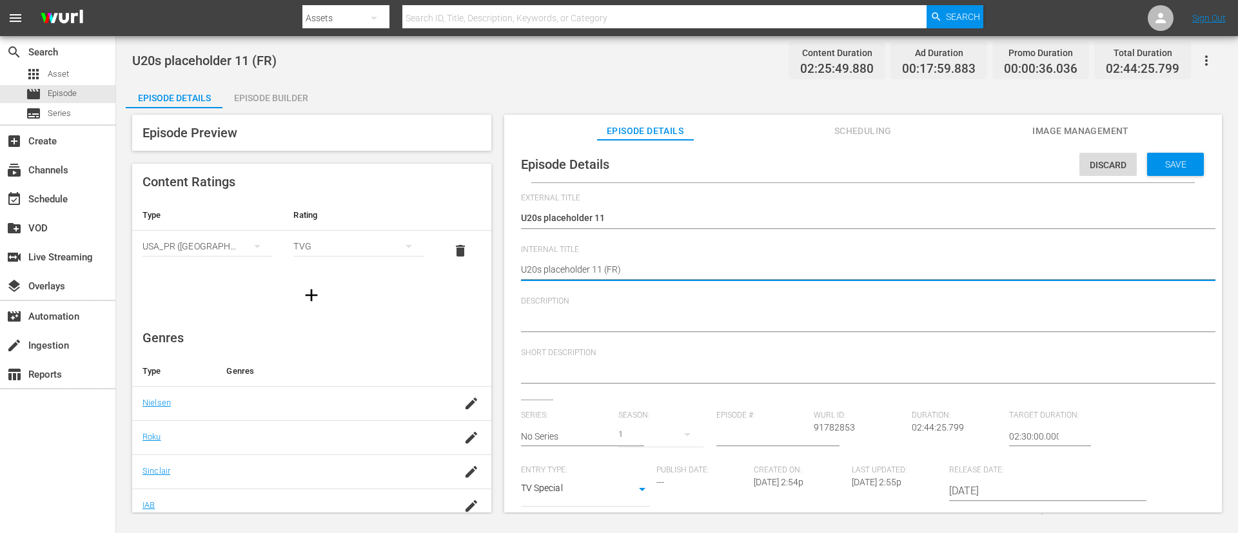
type textarea "U20s placeholder 11 (I)"
type textarea "U20s placeholder 11 (IT)"
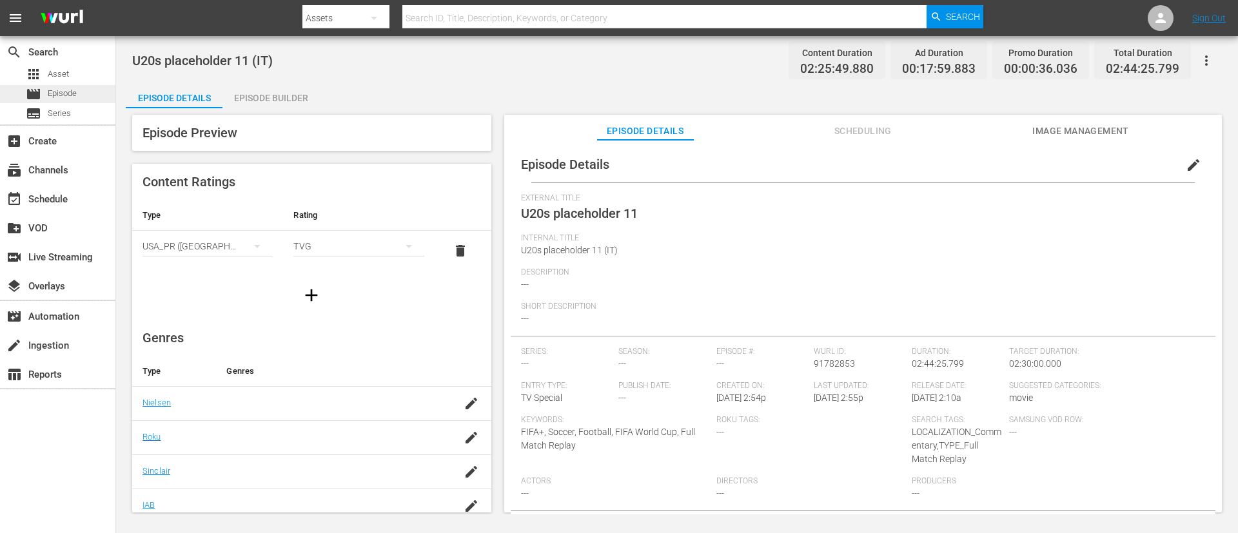
click at [83, 94] on div "movie Episode" at bounding box center [57, 94] width 115 height 18
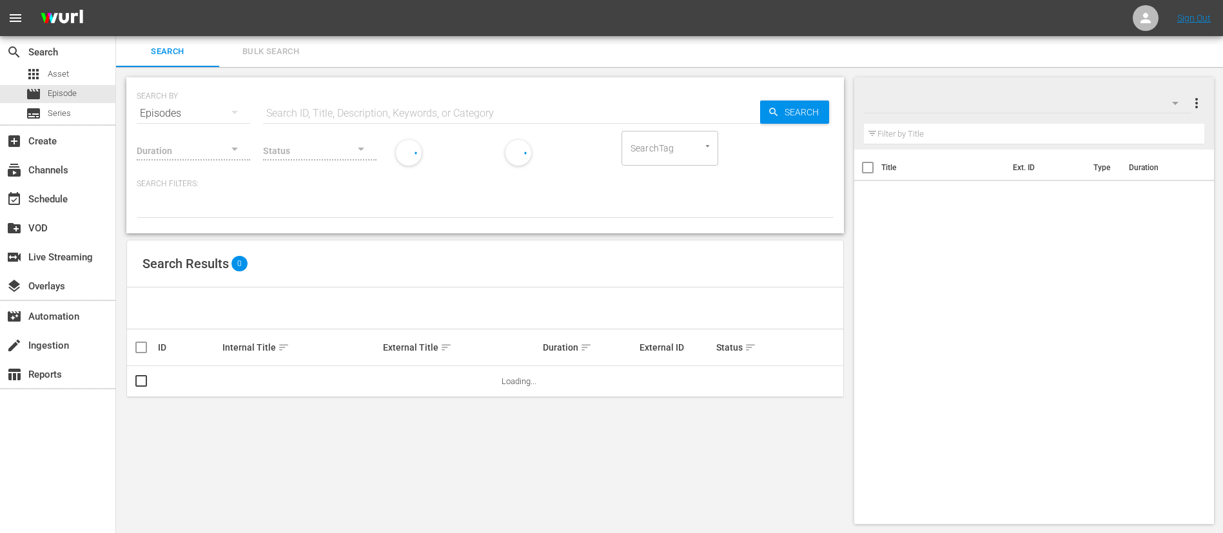
click at [331, 110] on input "text" at bounding box center [511, 113] width 497 height 31
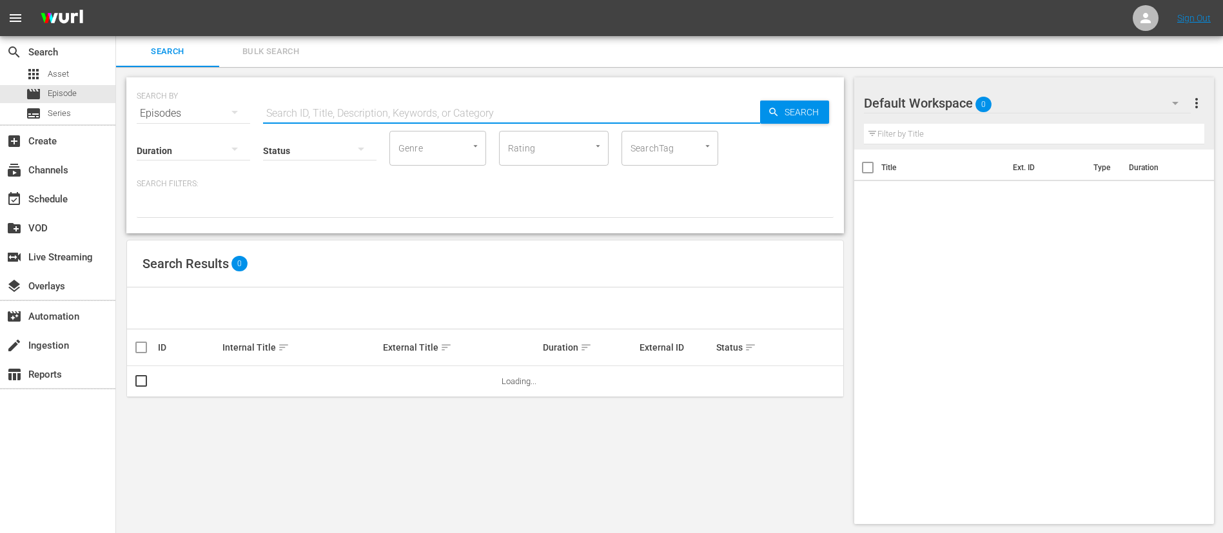
paste input "7EHrmMBlG7zt4ycAYCVy4d"
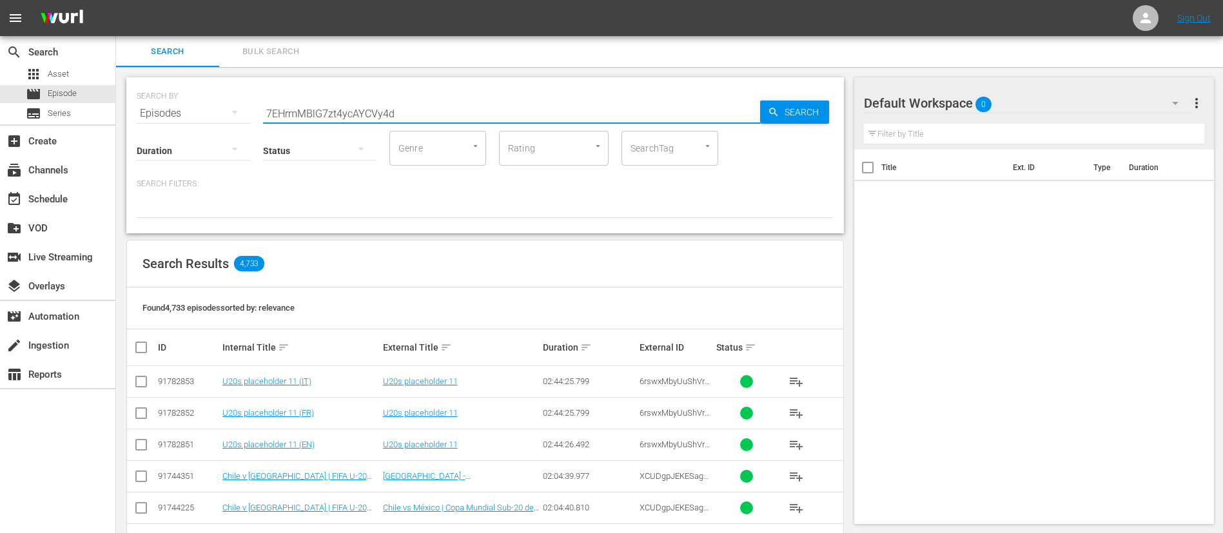
type input "7EHrmMBlG7zt4ycAYCVy4d"
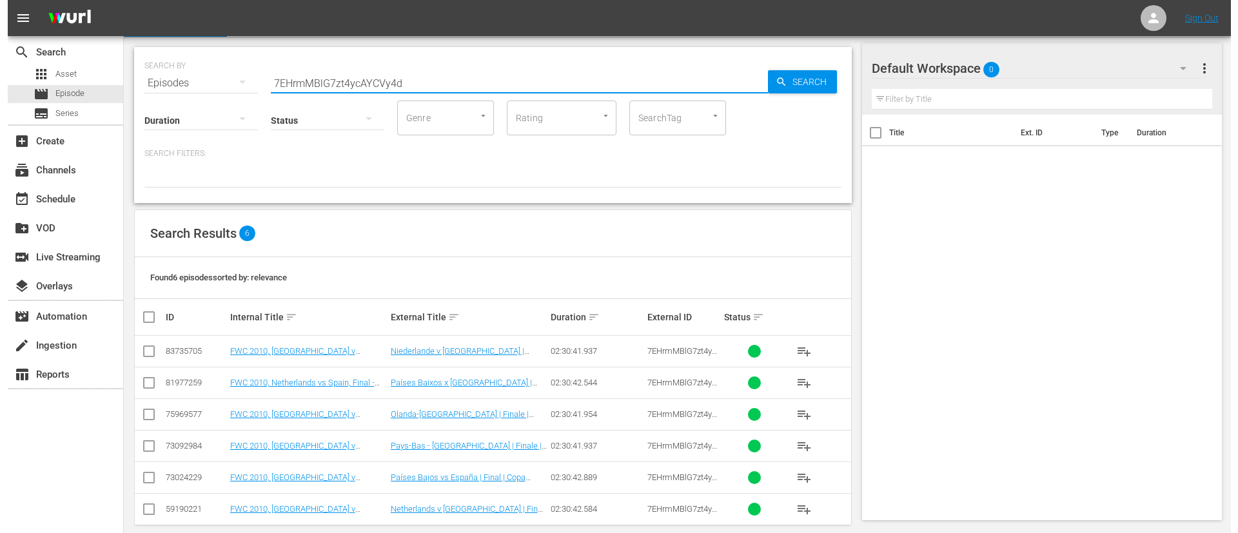
scroll to position [46, 0]
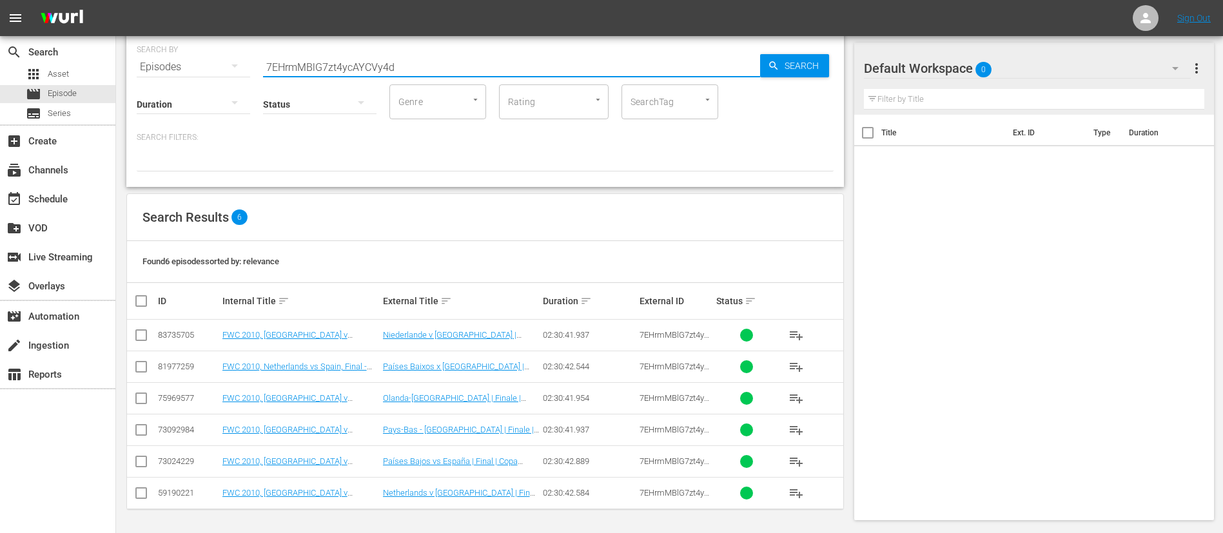
click at [143, 355] on input "checkbox" at bounding box center [140, 495] width 15 height 15
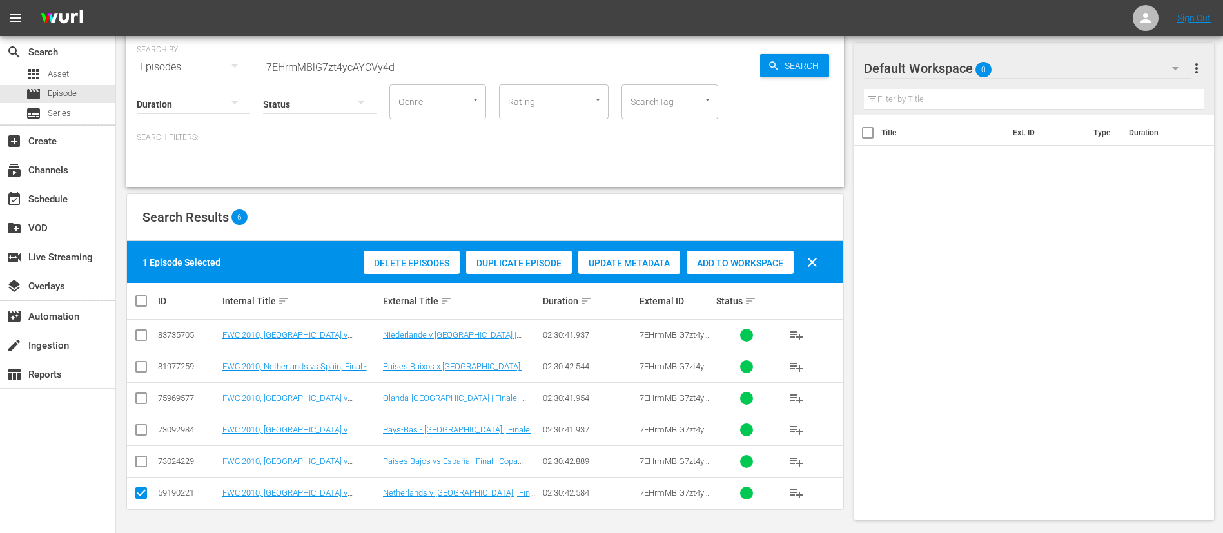
click at [534, 266] on span "Duplicate Episode" at bounding box center [519, 263] width 106 height 10
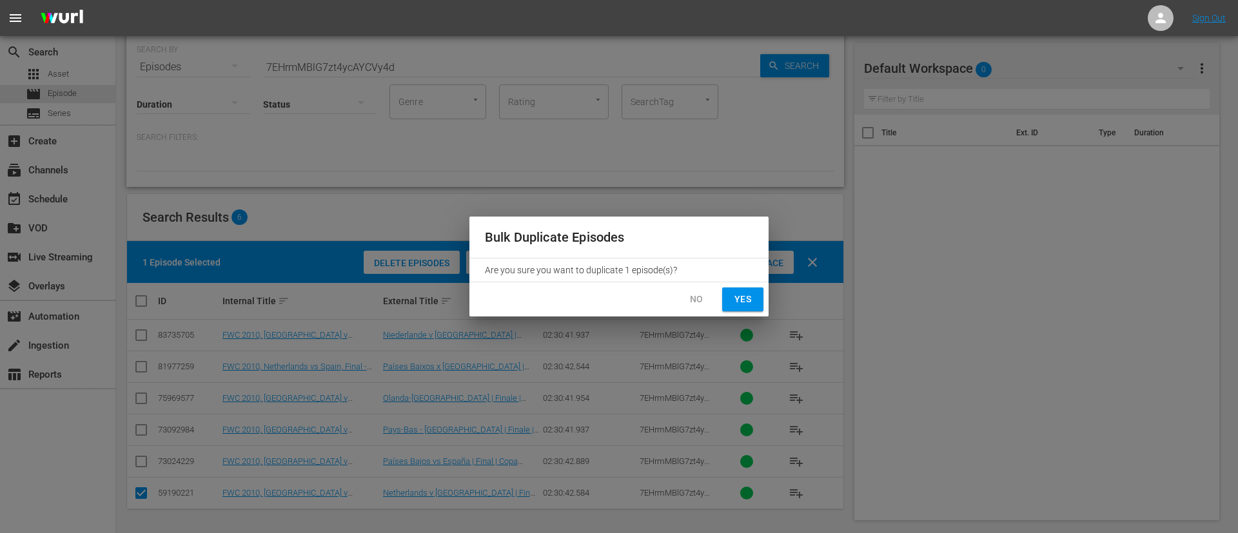
click at [744, 299] on span "Yes" at bounding box center [742, 299] width 21 height 16
checkbox input "false"
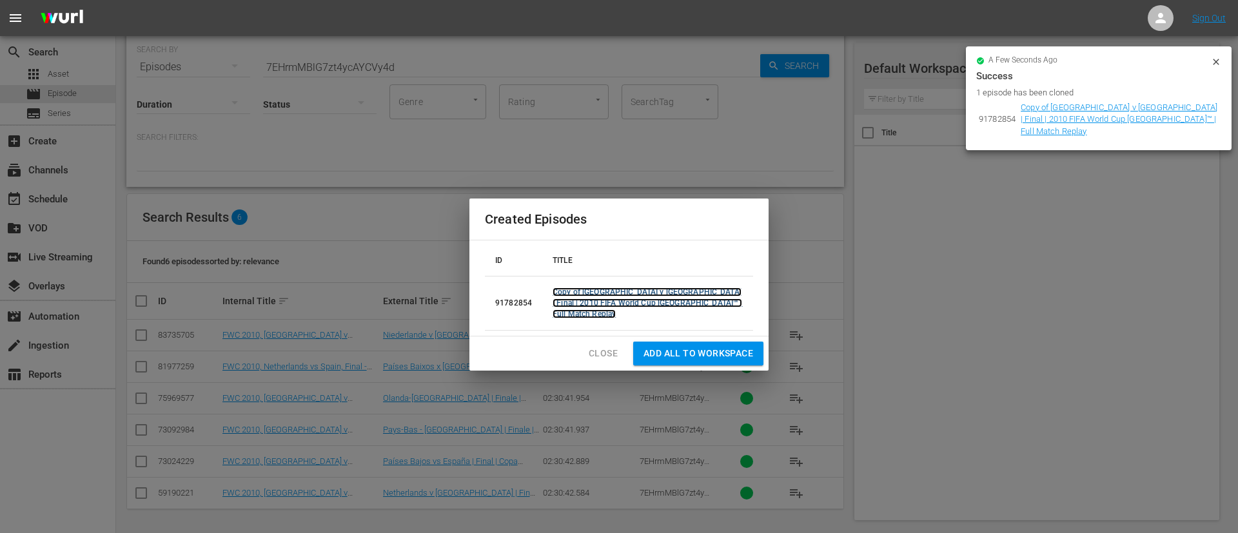
click at [668, 313] on link "Copy of Netherlands v Spain | Final | 2010 FIFA World Cup South Africa™ | Full …" at bounding box center [647, 303] width 190 height 31
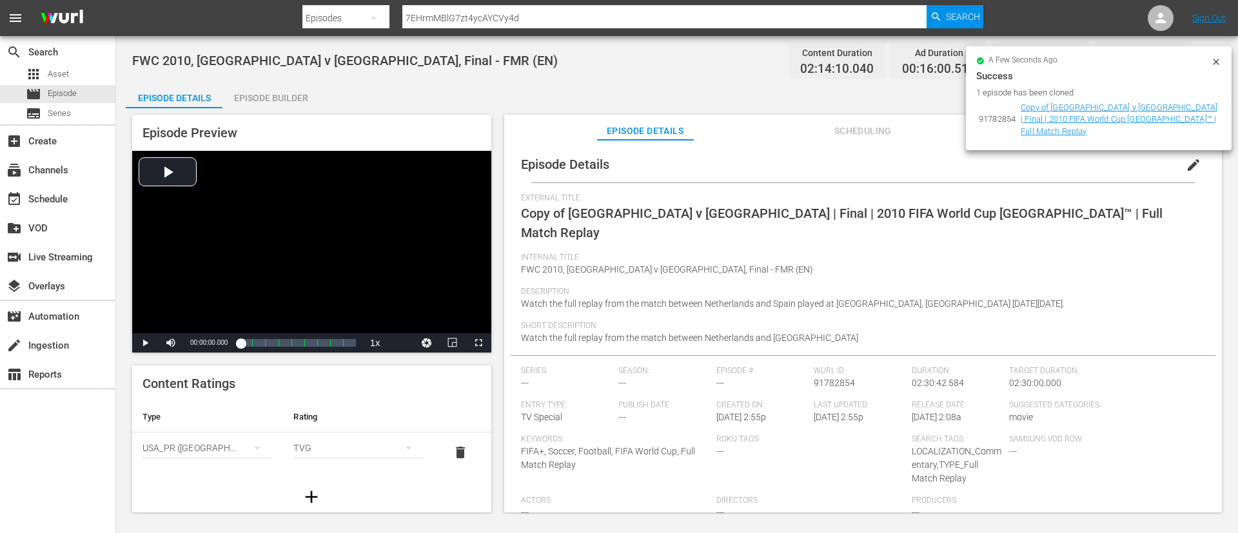
click at [824, 164] on button "edit" at bounding box center [1193, 165] width 31 height 31
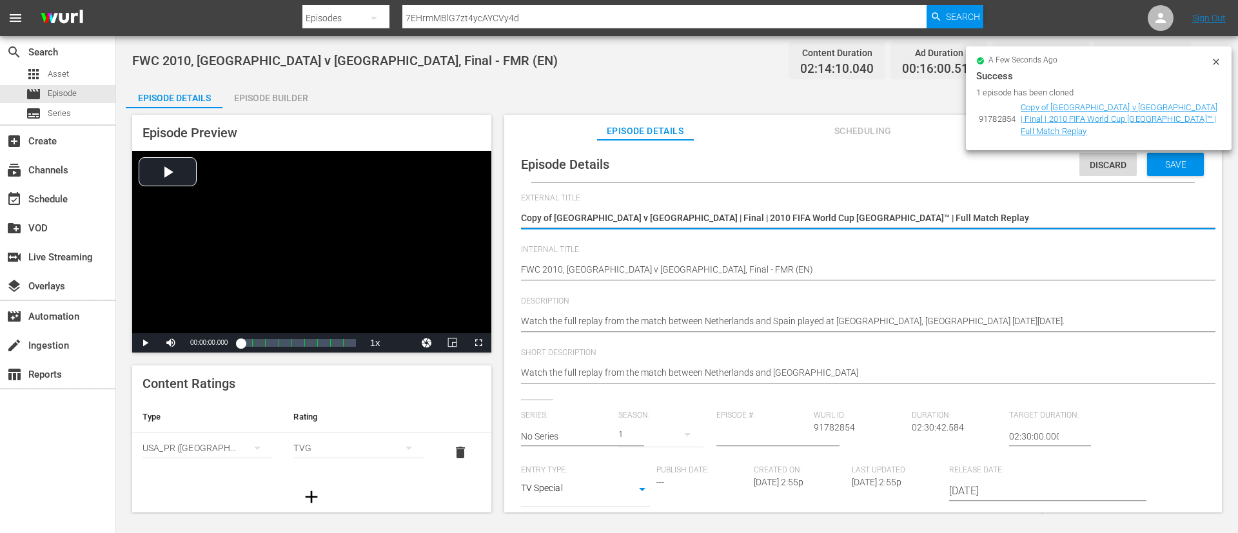
click at [824, 220] on textarea "Copy of Netherlands v Spain | Final | 2010 FIFA World Cup South Africa™ | Full …" at bounding box center [860, 218] width 678 height 15
type textarea "U20s placeholder 10"
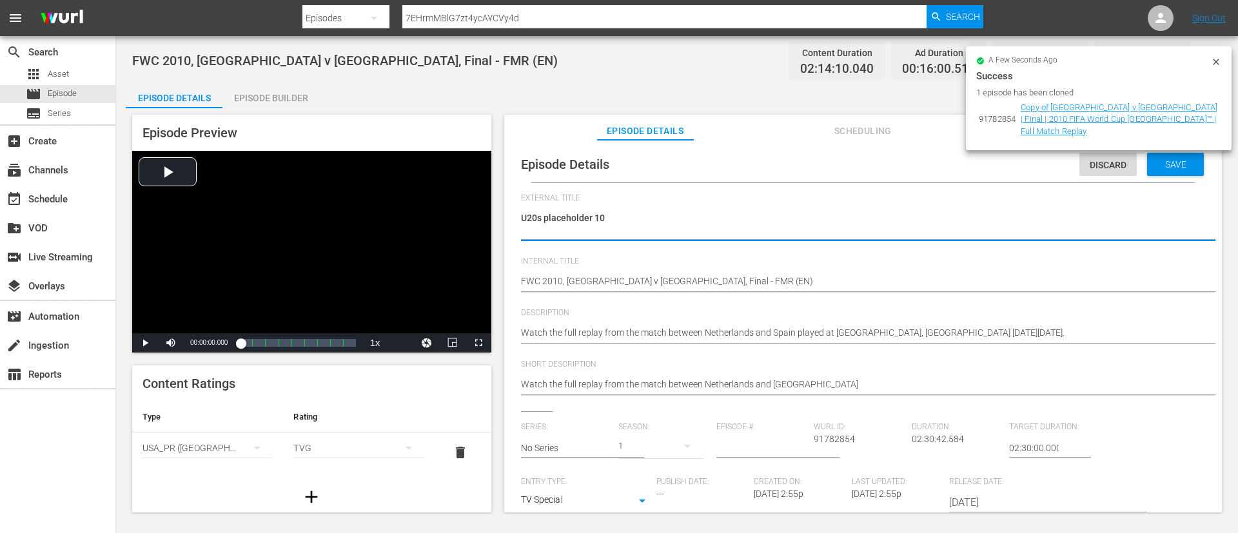
type textarea "U20s placeholder 10"
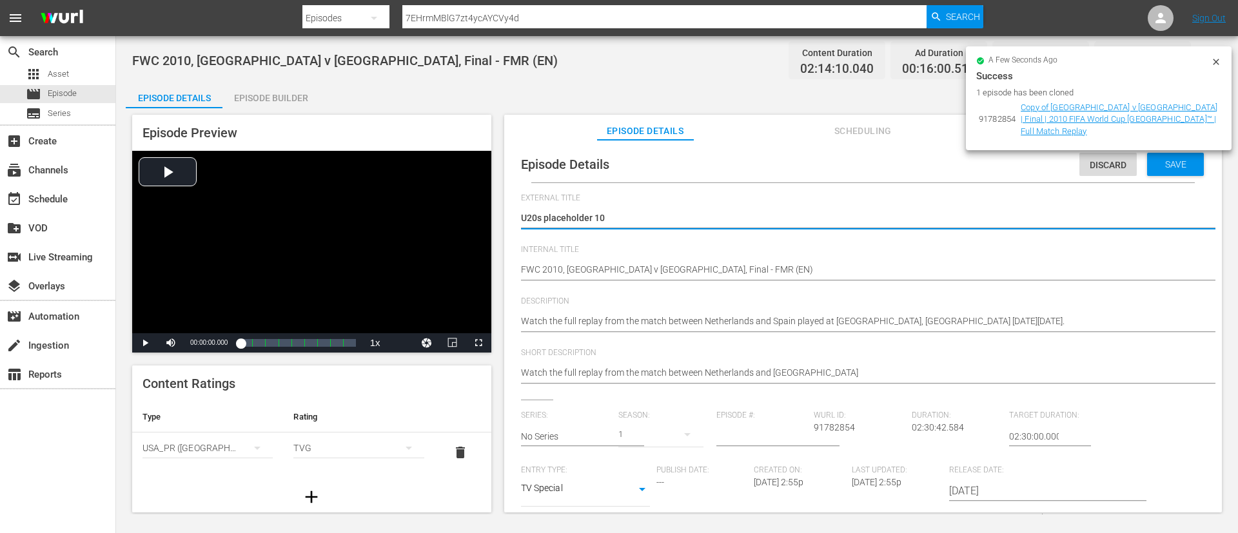
type textarea "U20s placeholder 10"
type textarea "U20s placeholder 1"
type textarea "U20s placeholder 12"
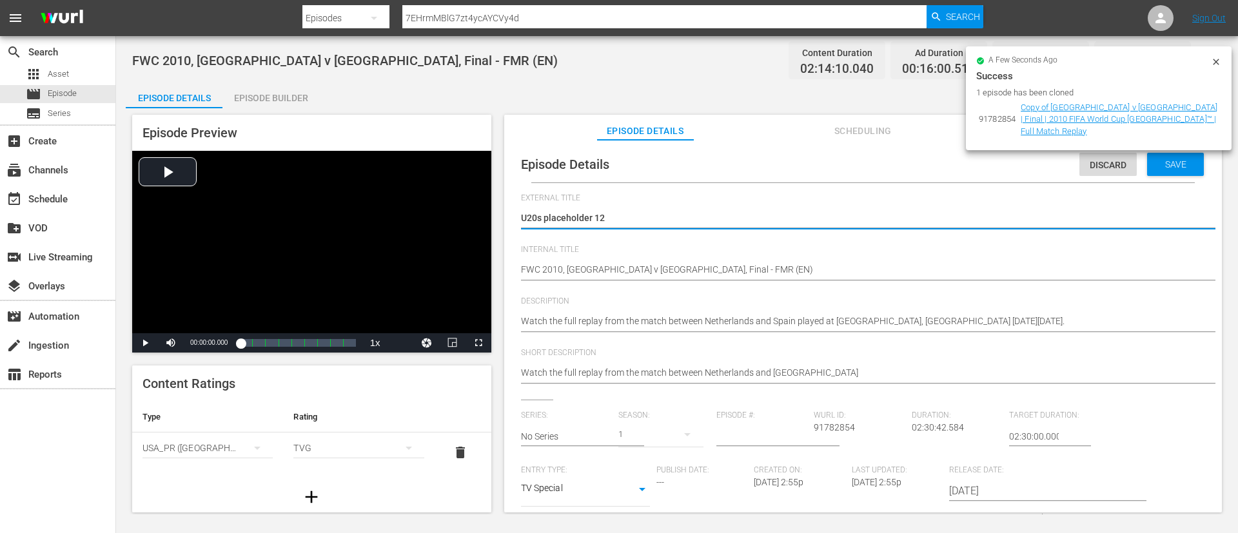
type textarea "U20s placeholder 12"
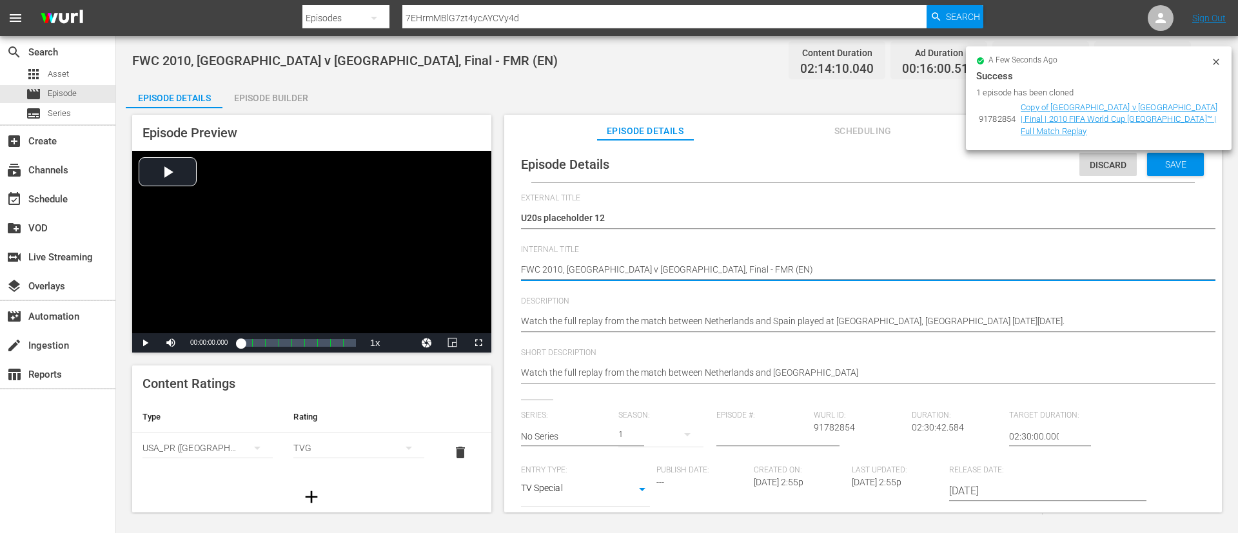
type textarea "v (EN)"
paste textarea "U20s placeholder 12"
type textarea "U20s placeholder 12 (EN)"
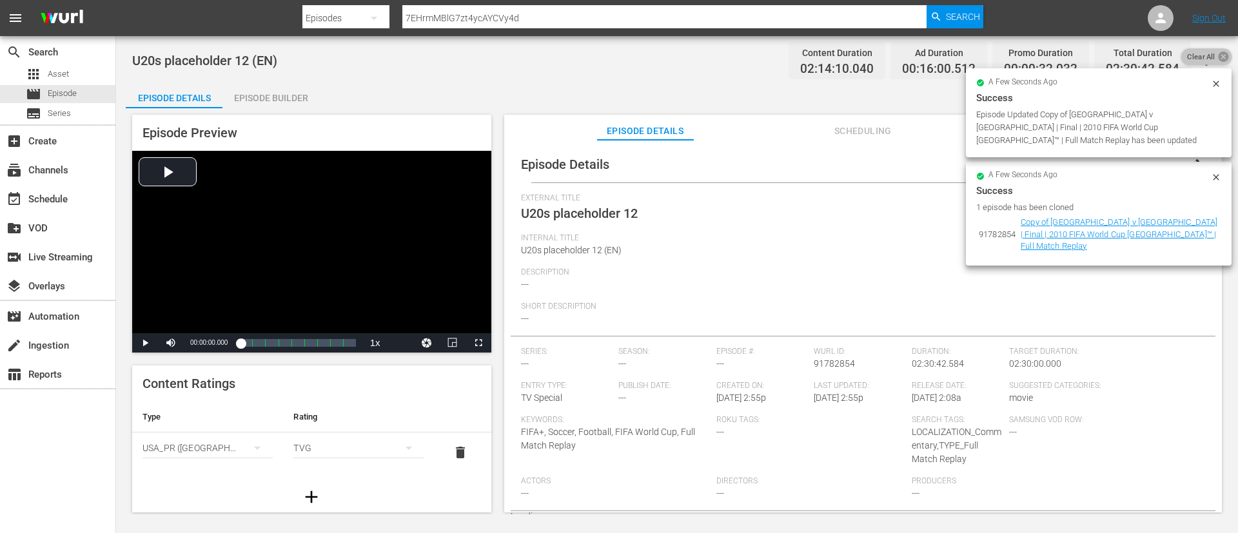
click at [824, 59] on icon at bounding box center [1223, 56] width 12 height 12
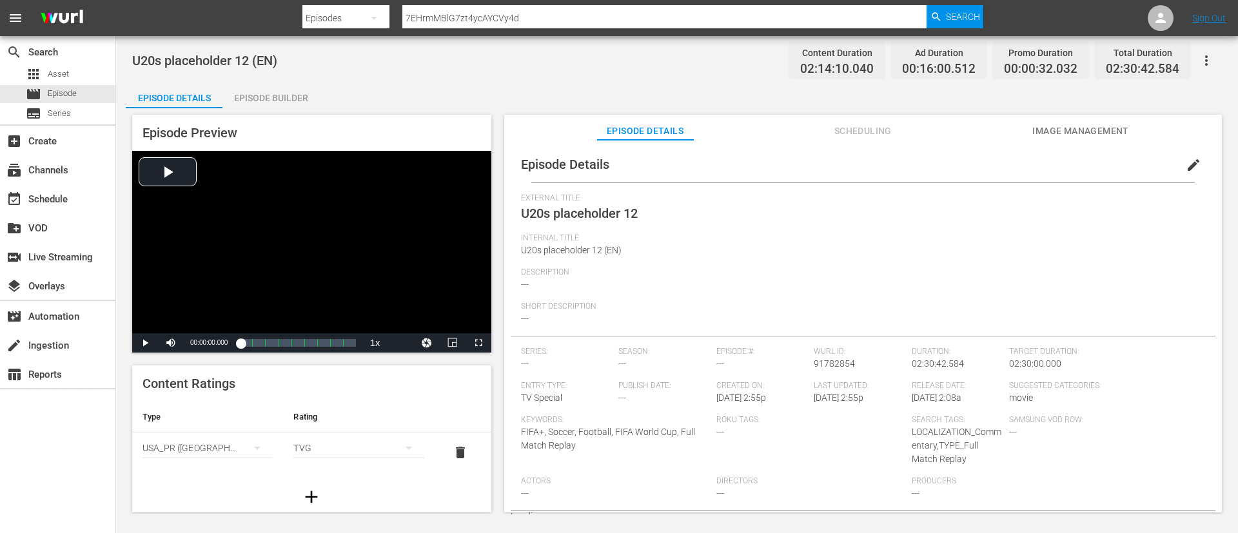
click at [824, 61] on icon "button" at bounding box center [1205, 60] width 15 height 15
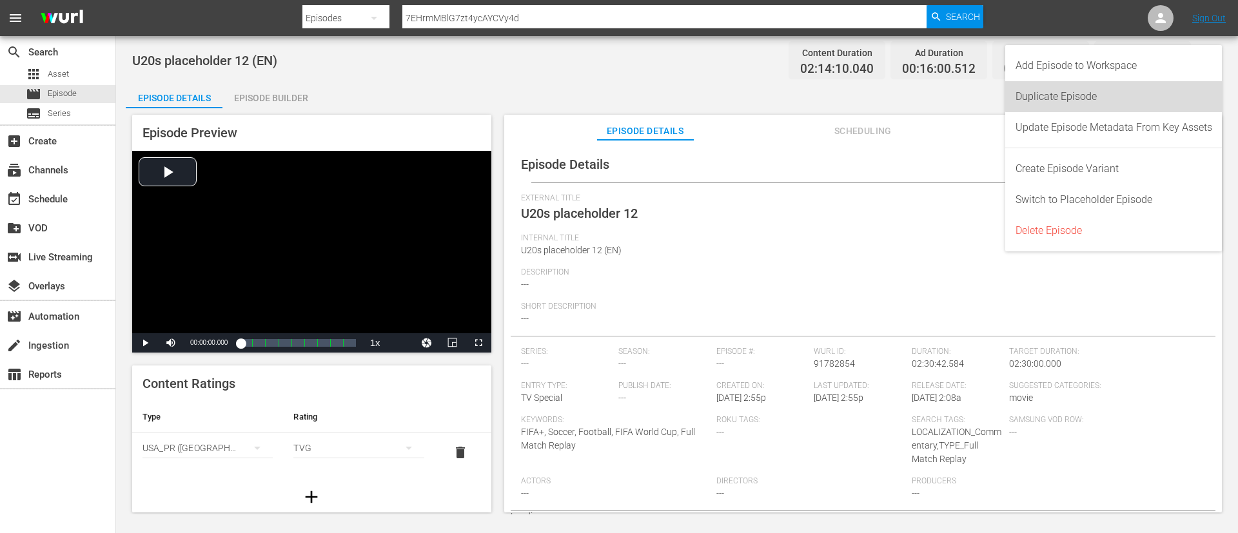
click at [824, 84] on div "Duplicate Episode" at bounding box center [1113, 96] width 197 height 31
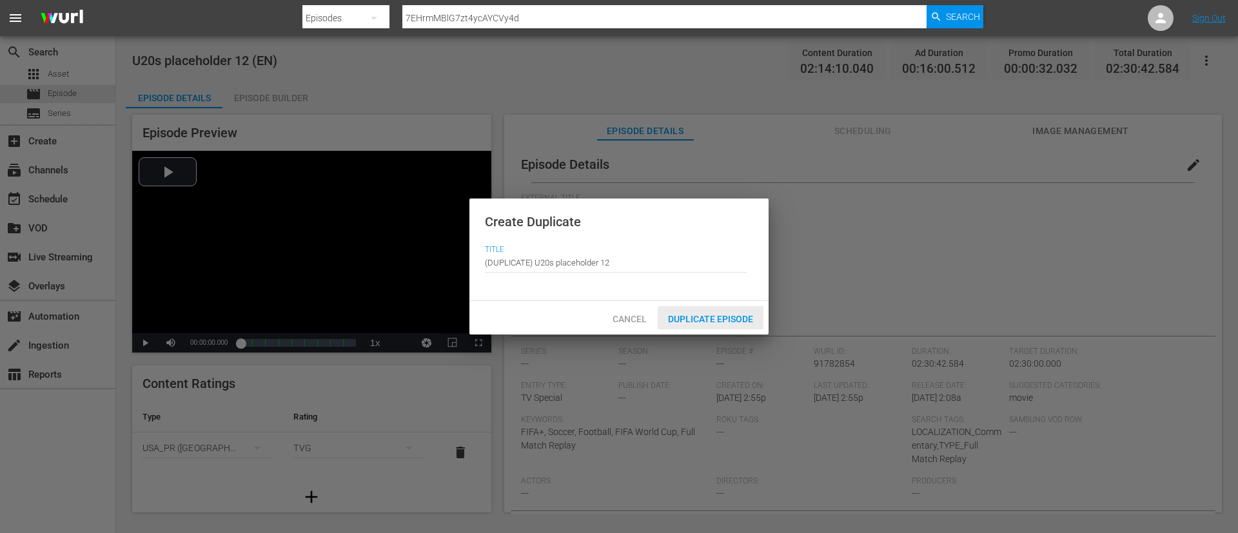
click at [714, 318] on span "Duplicate Episode" at bounding box center [711, 319] width 106 height 10
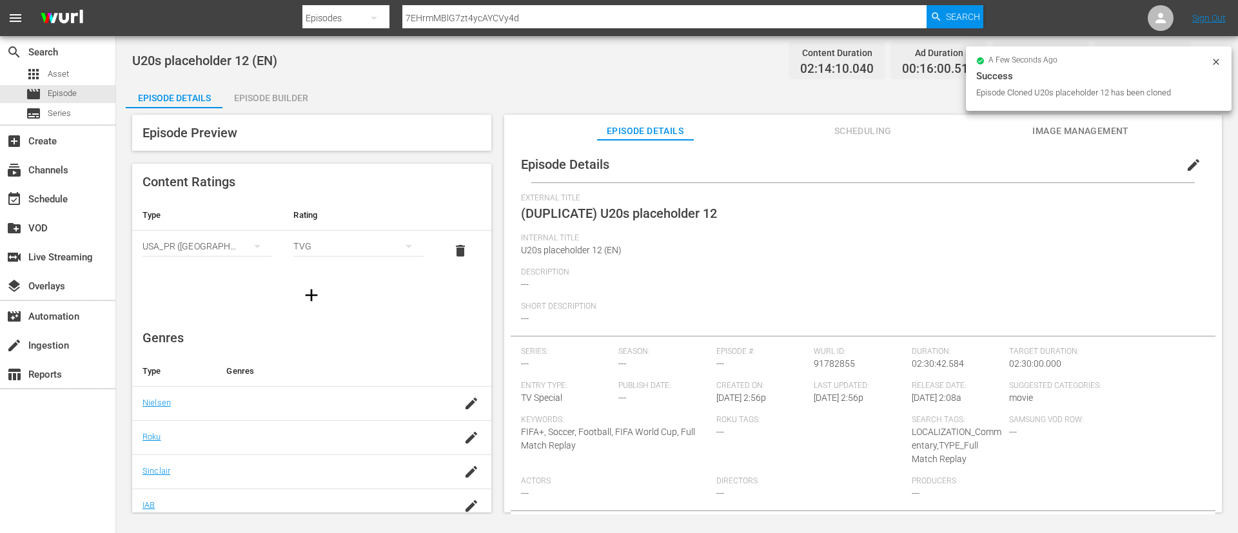
click at [824, 151] on button "edit" at bounding box center [1193, 165] width 31 height 31
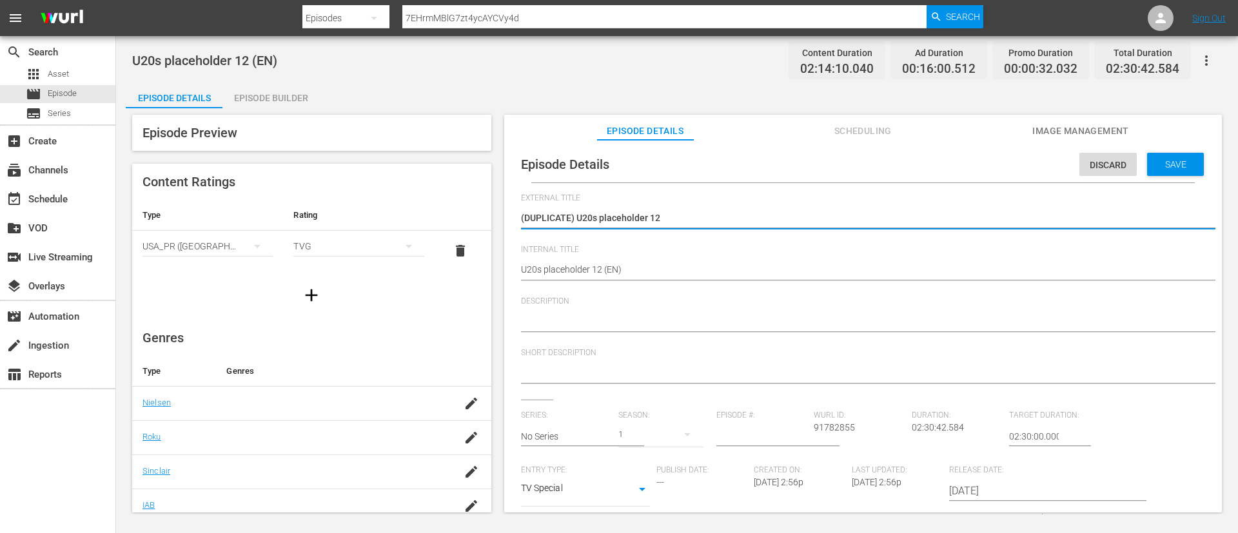
click at [581, 216] on textarea "(DUPLICATE) U20s placeholder 12" at bounding box center [860, 218] width 678 height 15
type textarea "U20s placeholder 12"
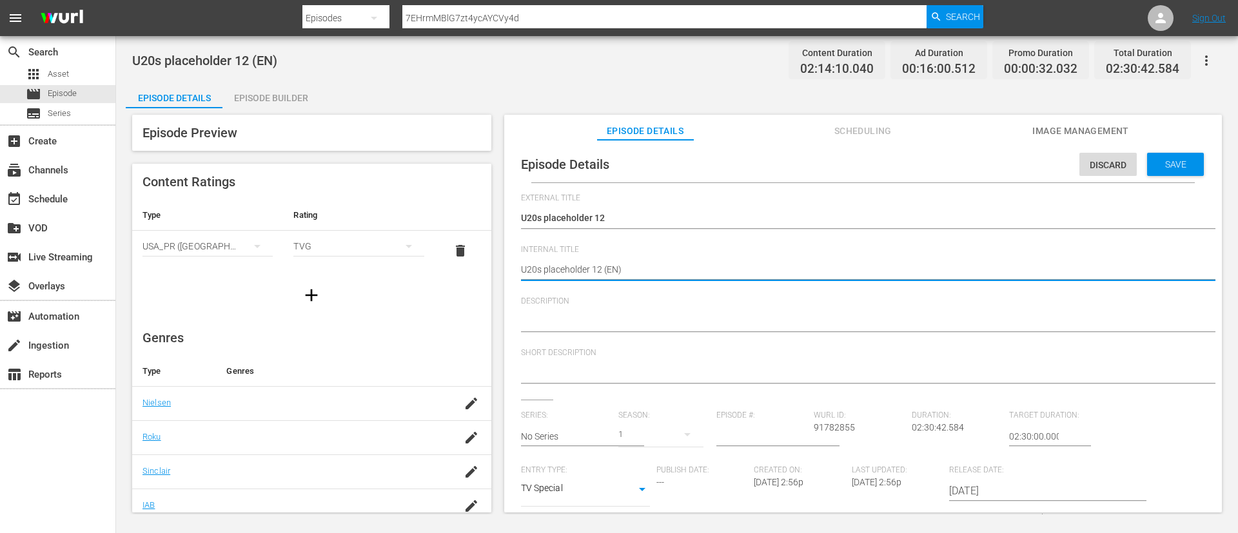
type textarea "U20s placeholder 12 (F)"
type textarea "U20s placeholder 12 (FR)"
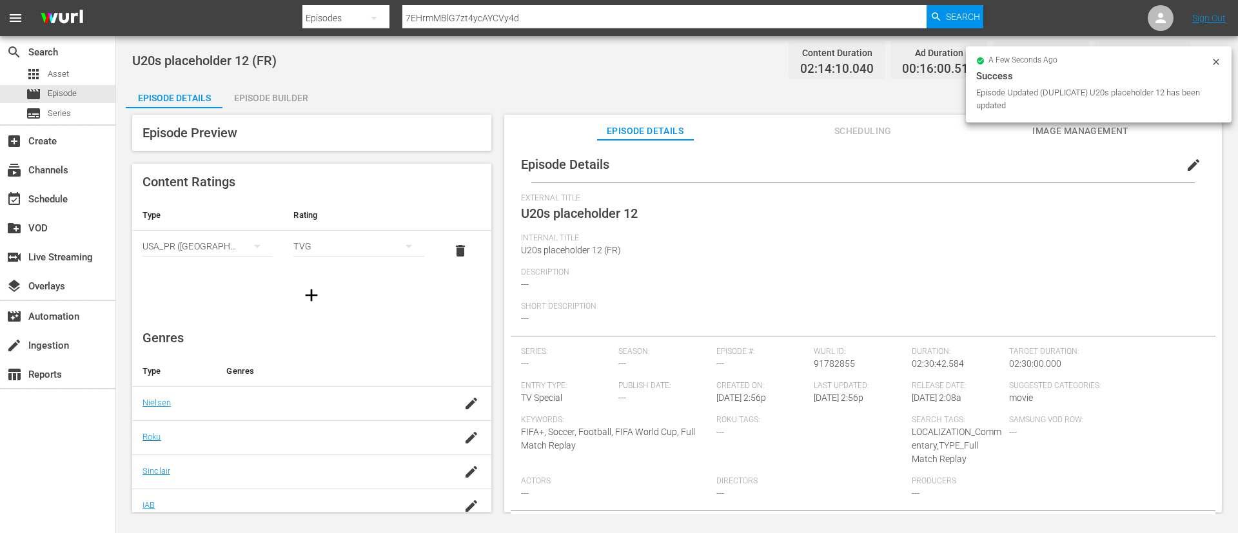
click at [293, 91] on div "Episode Builder" at bounding box center [270, 98] width 97 height 31
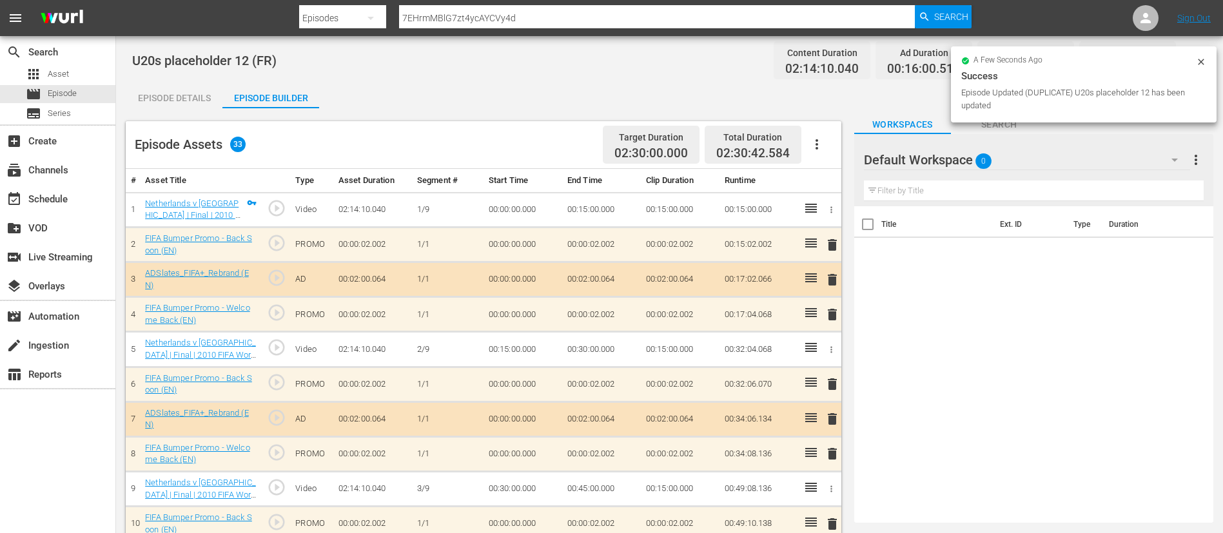
click at [814, 131] on button "button" at bounding box center [816, 144] width 31 height 31
click at [824, 179] on div "Clear Ads" at bounding box center [856, 180] width 88 height 31
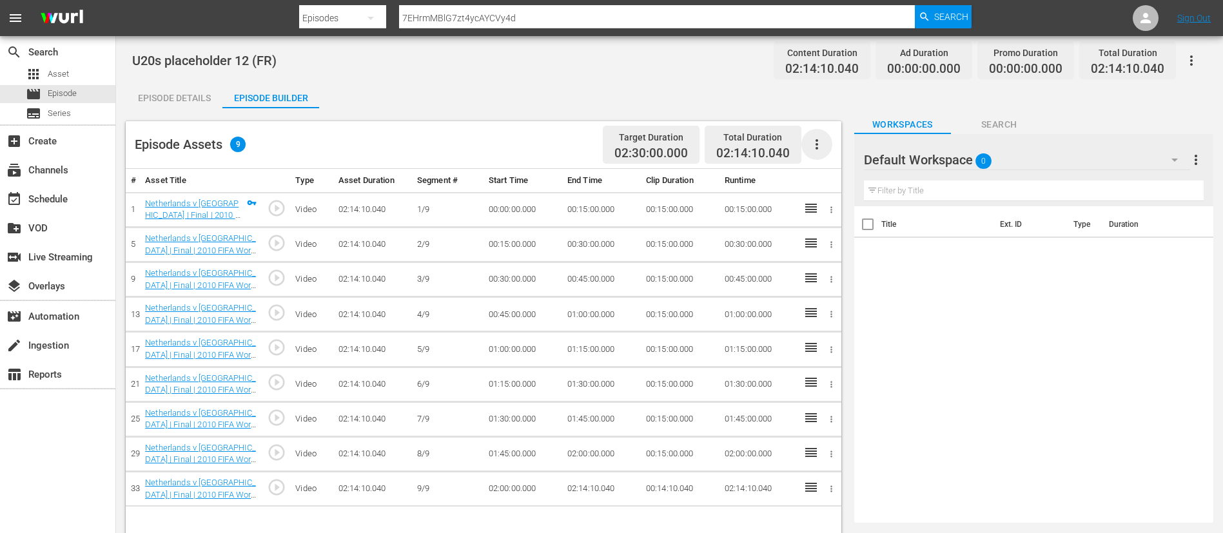
click at [821, 139] on icon "button" at bounding box center [816, 144] width 15 height 15
click at [824, 146] on div "Fill with Ads" at bounding box center [856, 149] width 88 height 31
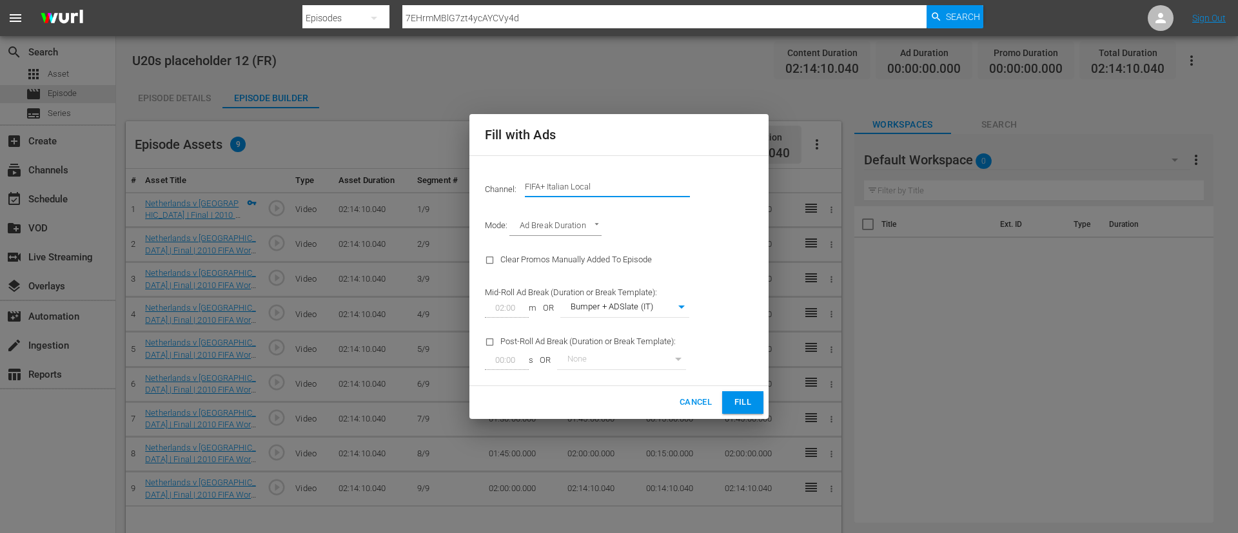
click at [655, 193] on input "FIFA+ Italian Local" at bounding box center [607, 186] width 165 height 31
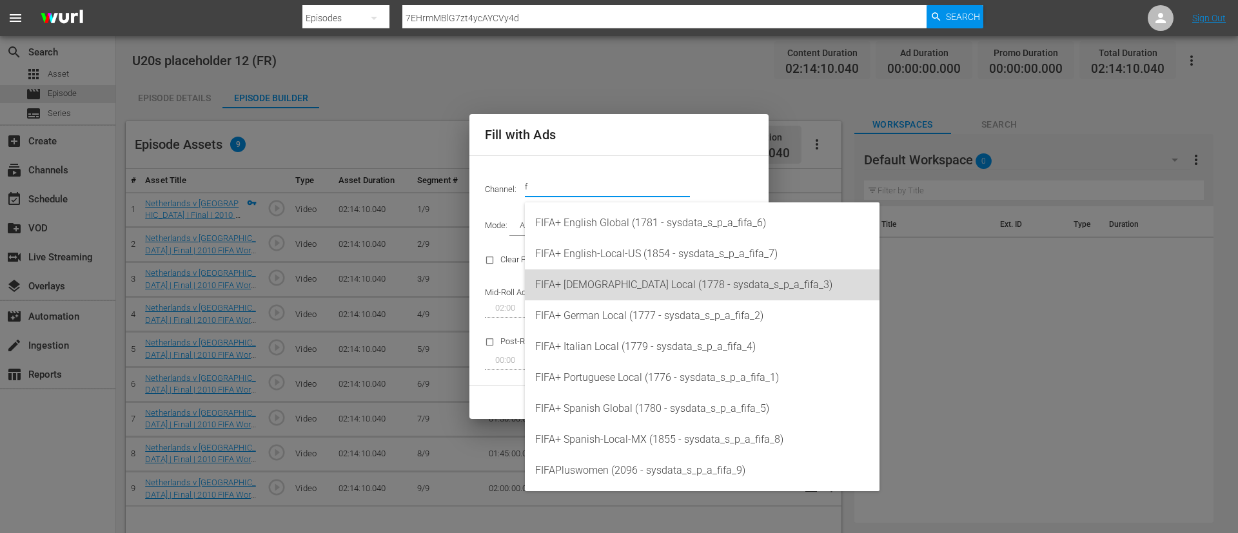
click at [656, 278] on div "FIFA+ [DEMOGRAPHIC_DATA] Local (1778 - sysdata_s_p_a_fifa_3)" at bounding box center [702, 284] width 334 height 31
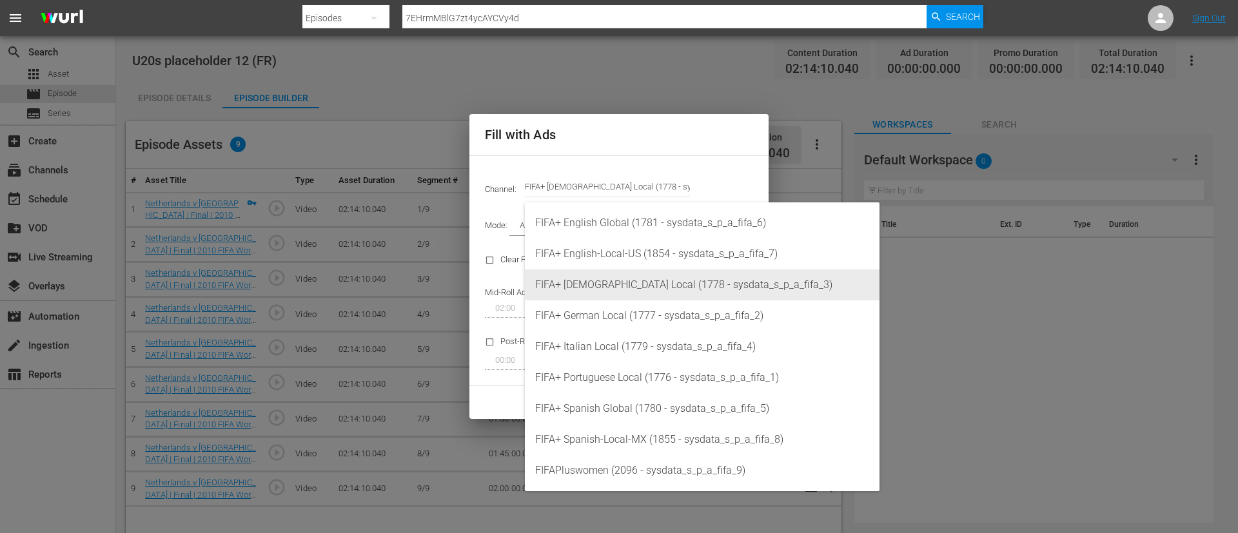
type input "FIFA+ [DEMOGRAPHIC_DATA] Local (1778)"
type input "342"
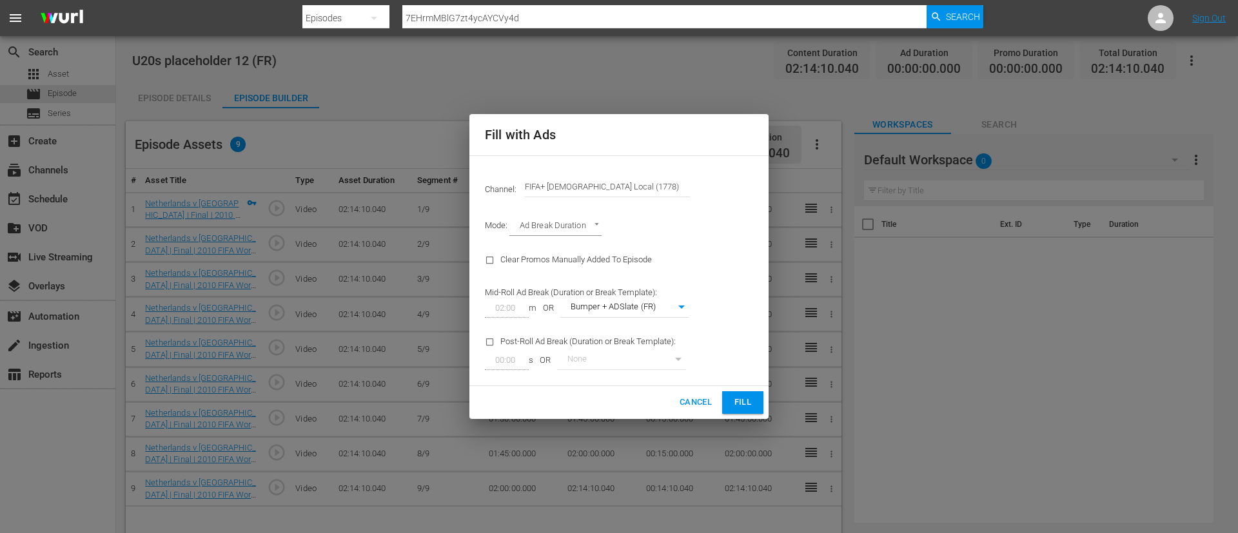
click at [740, 355] on span "Fill" at bounding box center [742, 402] width 21 height 15
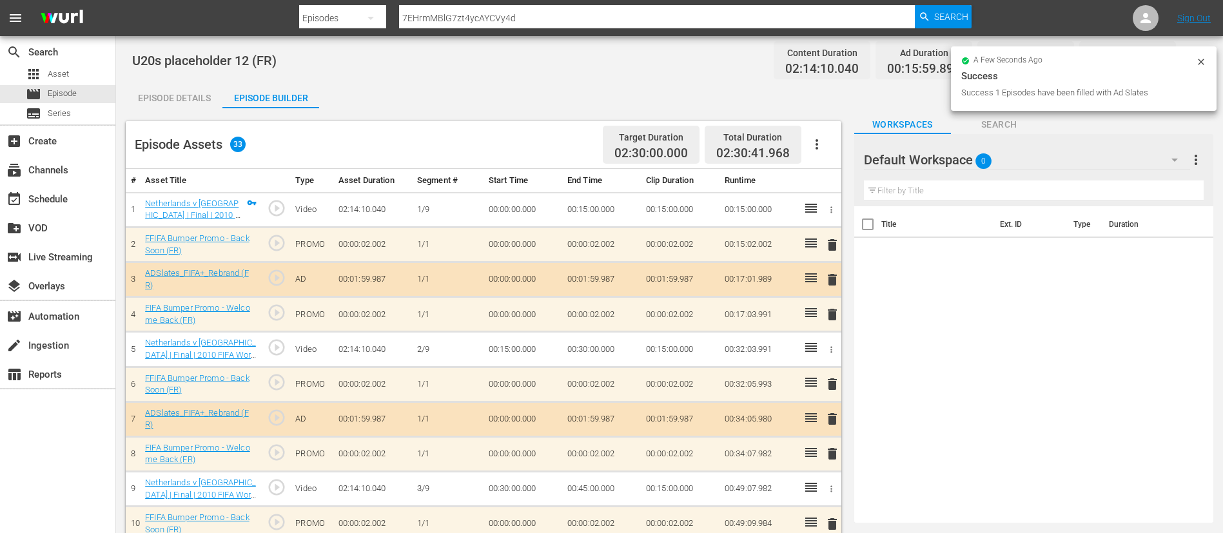
click at [824, 59] on icon at bounding box center [1201, 62] width 10 height 10
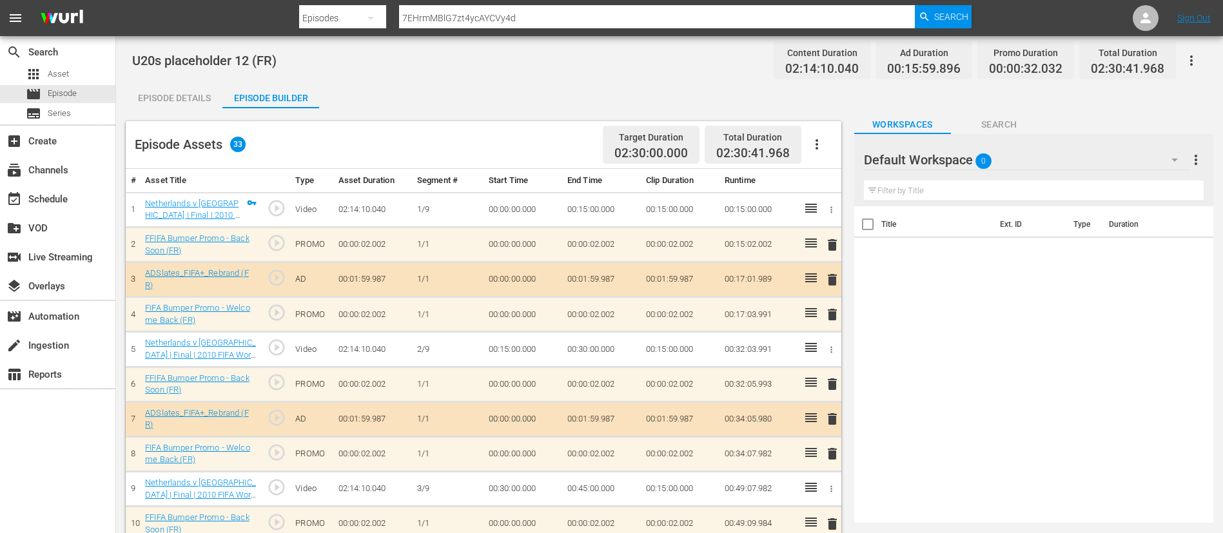
click at [824, 57] on icon "button" at bounding box center [1191, 60] width 15 height 15
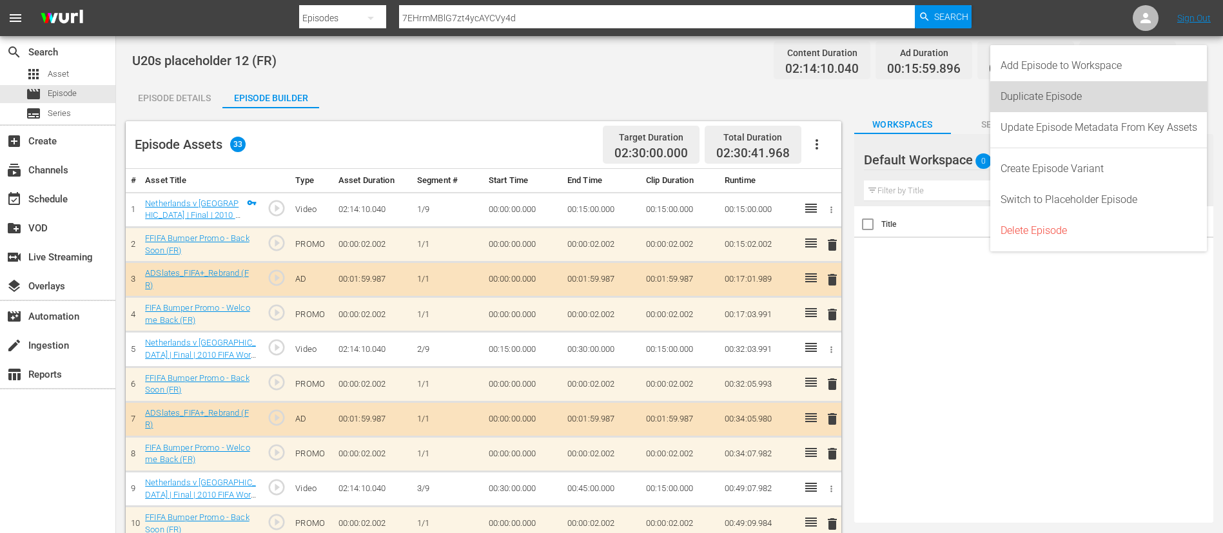
click at [824, 99] on div "Duplicate Episode" at bounding box center [1098, 96] width 197 height 31
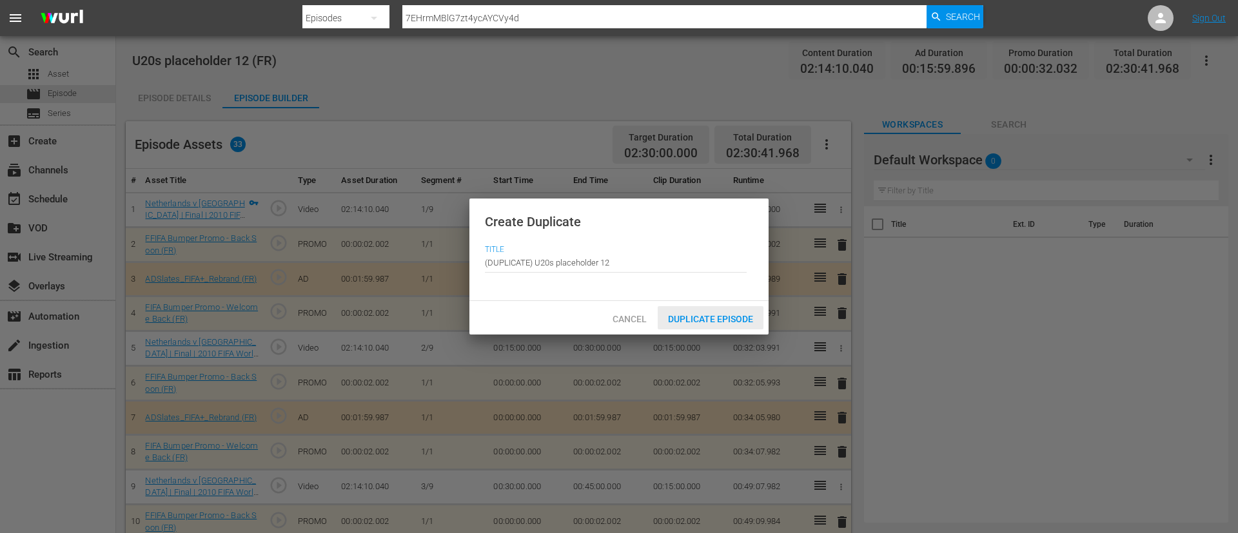
click at [736, 324] on div "Duplicate Episode" at bounding box center [711, 318] width 106 height 24
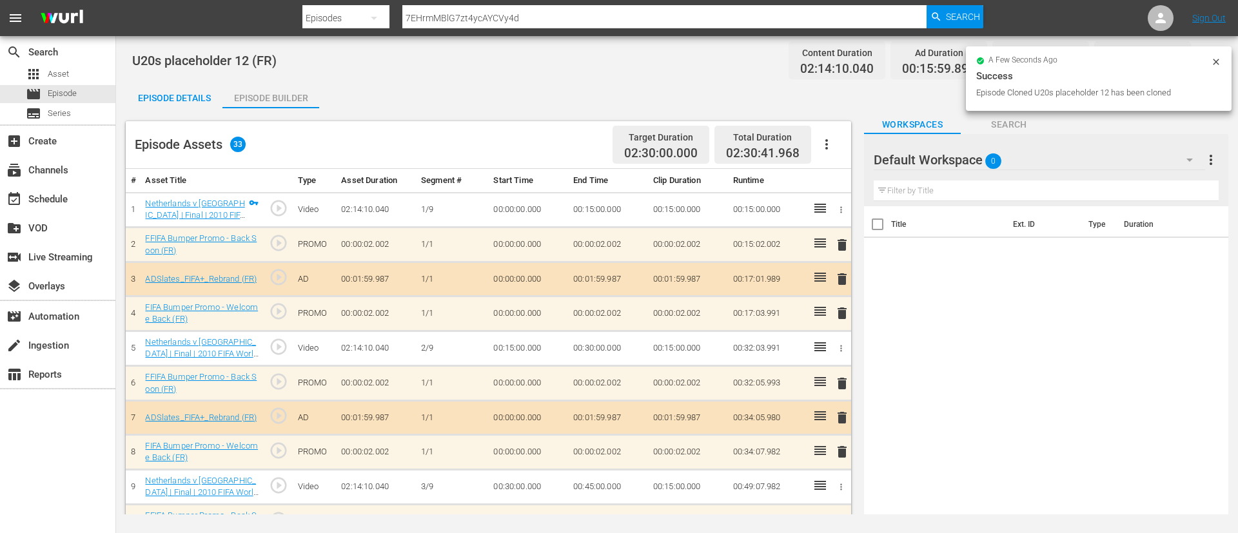
click at [822, 146] on icon "button" at bounding box center [826, 144] width 15 height 15
click at [824, 186] on div "Clear Ads" at bounding box center [865, 180] width 88 height 31
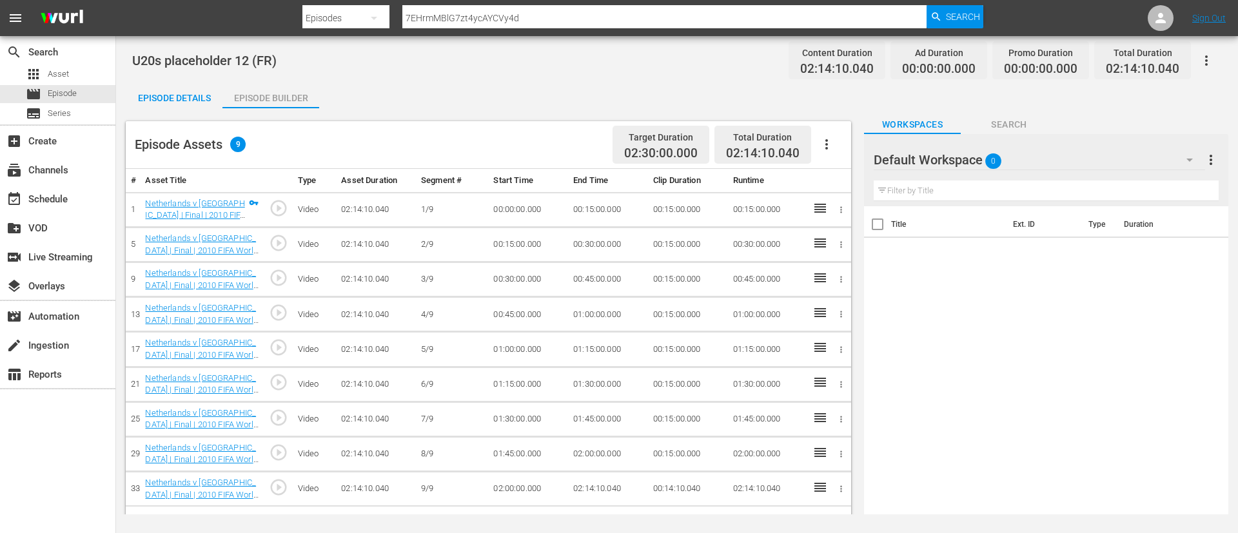
click at [823, 144] on icon "button" at bounding box center [826, 144] width 15 height 15
click at [824, 153] on div "Fill with Ads" at bounding box center [865, 149] width 88 height 31
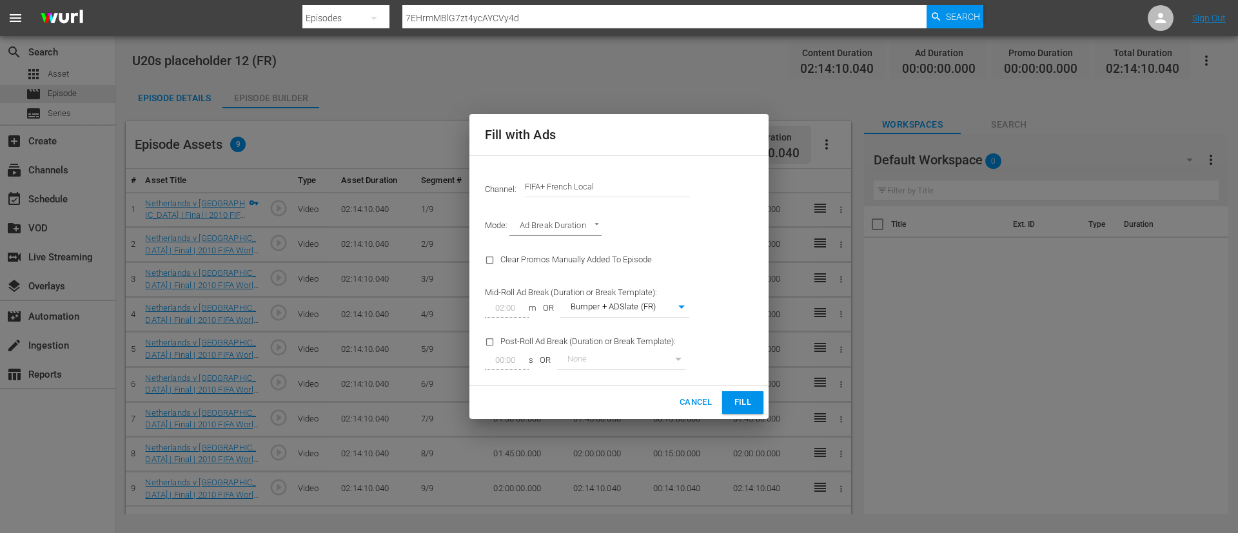
click at [584, 187] on input "FIFA+ French Local" at bounding box center [607, 186] width 165 height 31
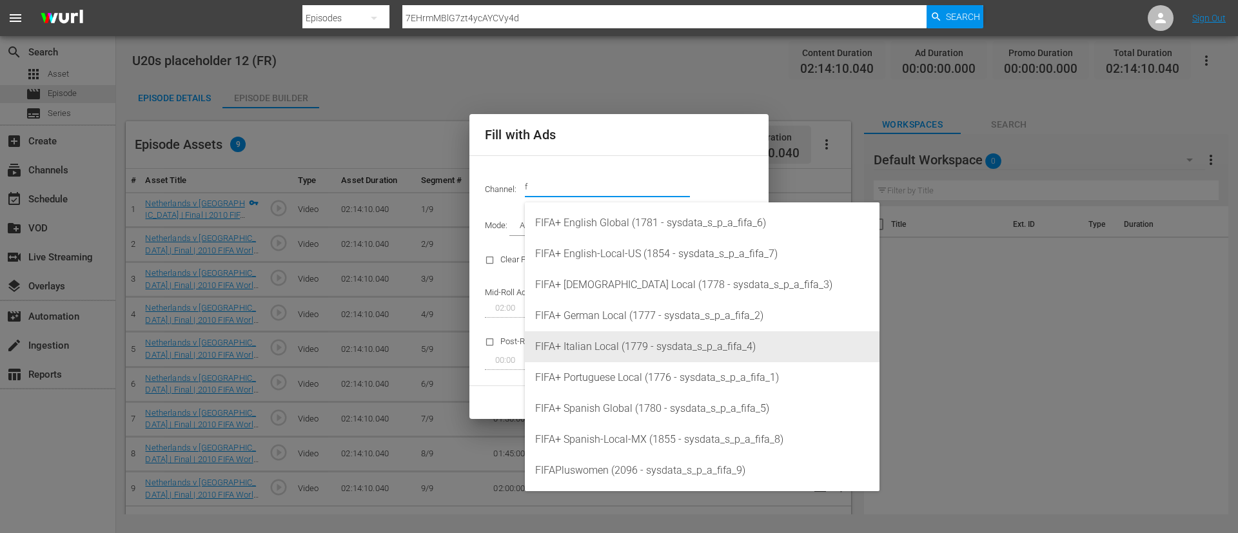
click at [608, 343] on div "FIFA+ Italian Local (1779 - sysdata_s_p_a_fifa_4)" at bounding box center [702, 346] width 334 height 31
type input "FIFA+ Italian Local (1779)"
type input "341"
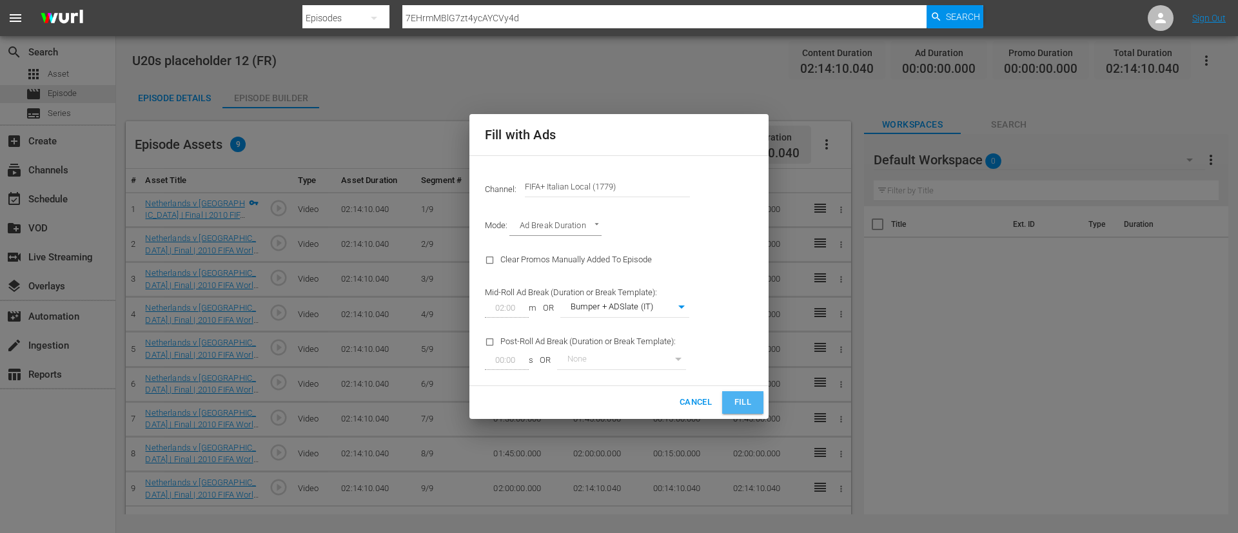
click at [747, 355] on span "Fill" at bounding box center [742, 402] width 21 height 15
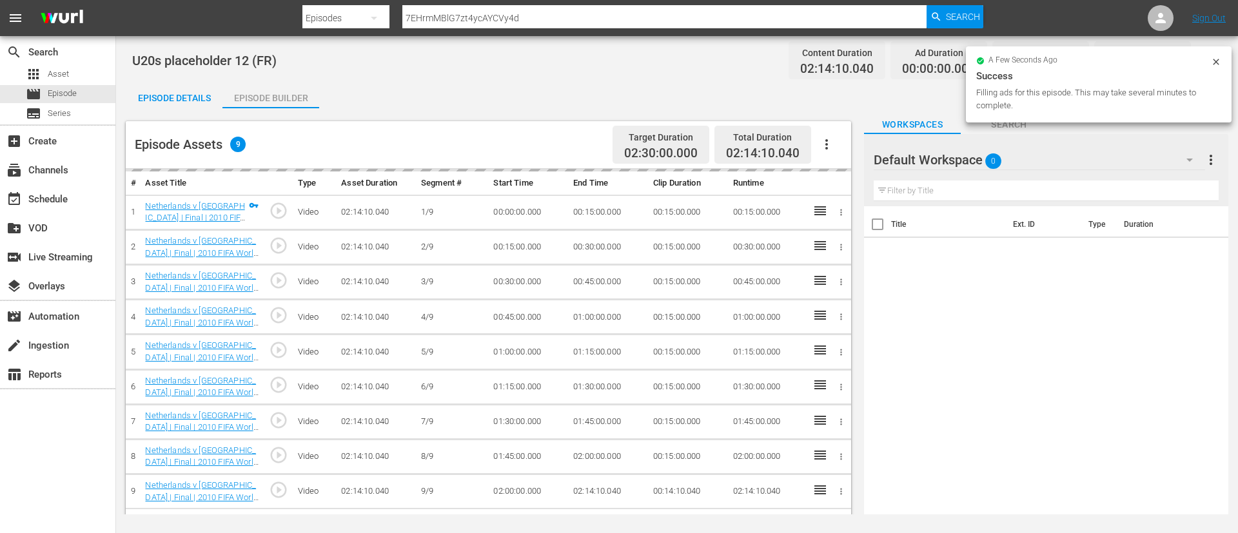
click at [200, 107] on div "Episode Details" at bounding box center [174, 98] width 97 height 31
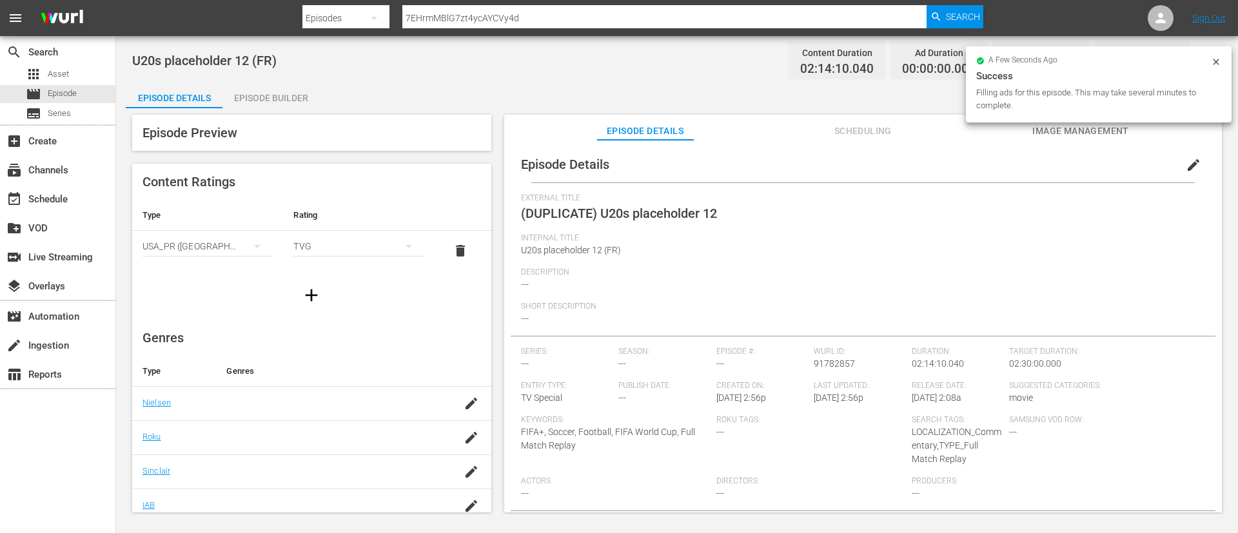
click at [824, 173] on button "edit" at bounding box center [1193, 165] width 31 height 31
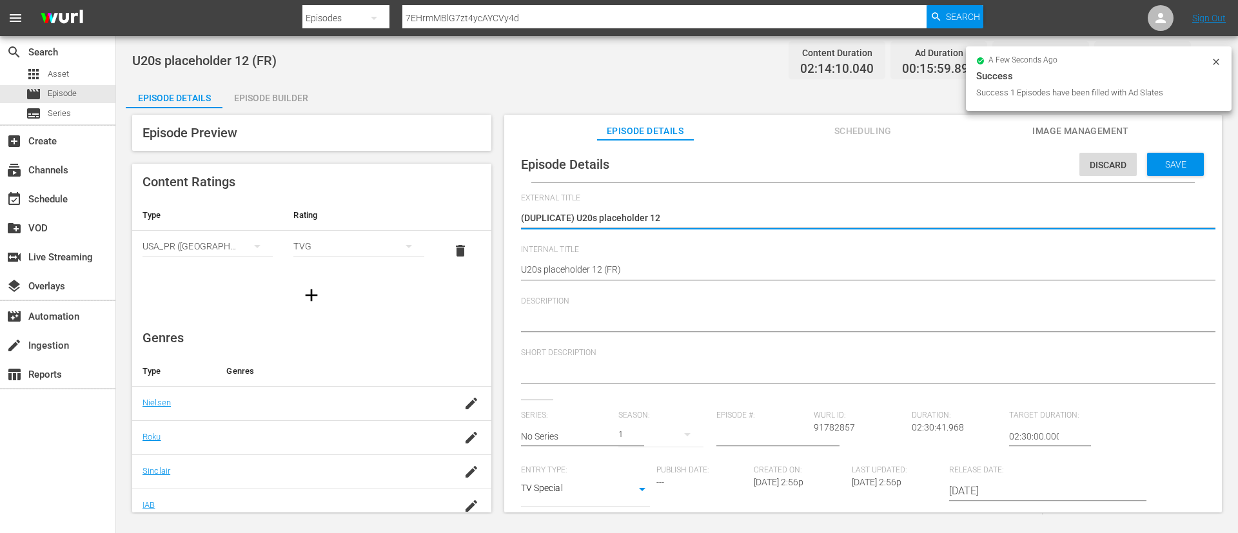
type textarea "U20s placeholder 12"
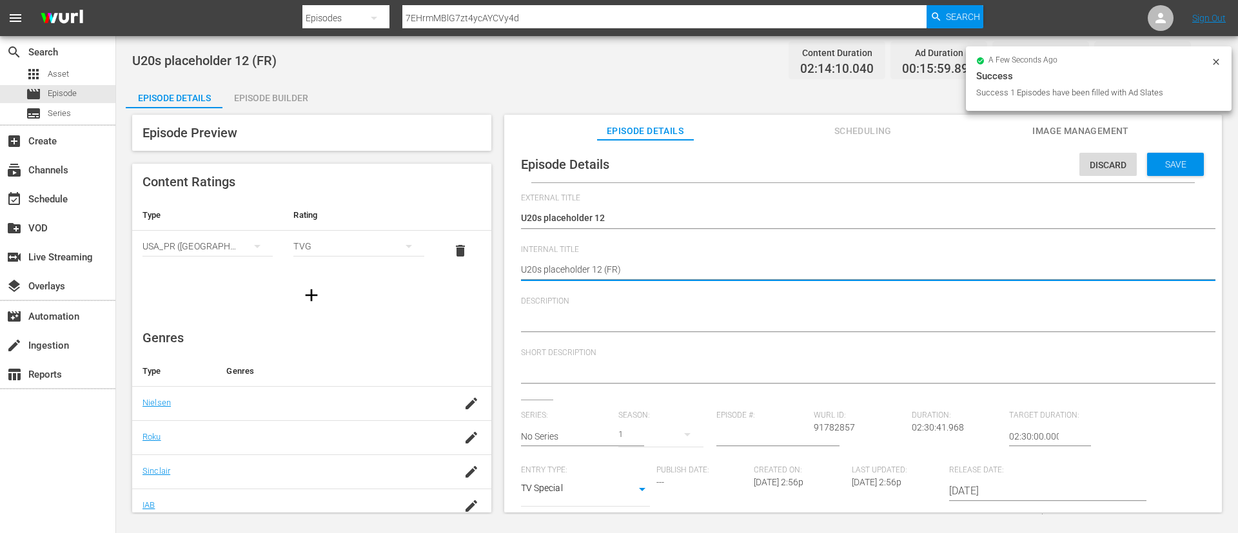
type textarea "U20s placeholder 12 (I)"
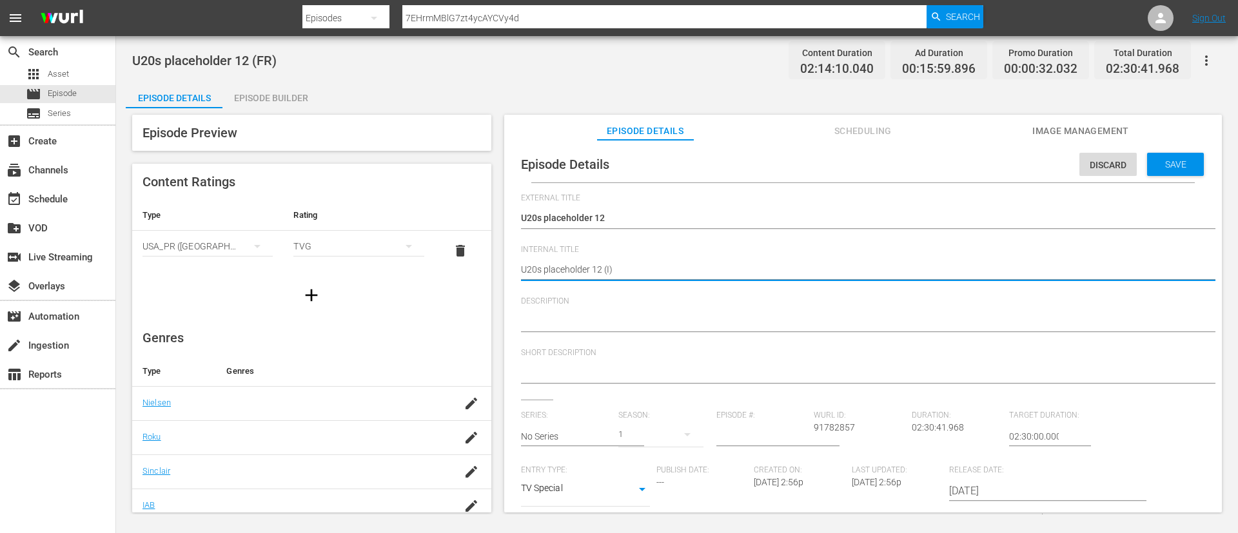
type textarea "U20s placeholder 12 (IT)"
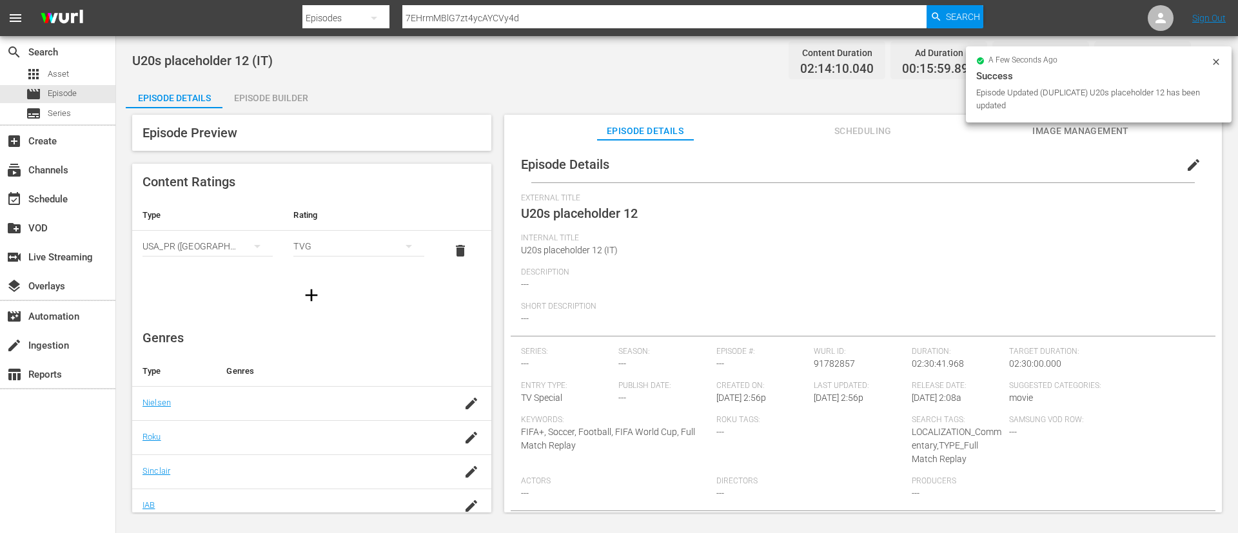
click at [824, 62] on icon at bounding box center [1216, 62] width 6 height 6
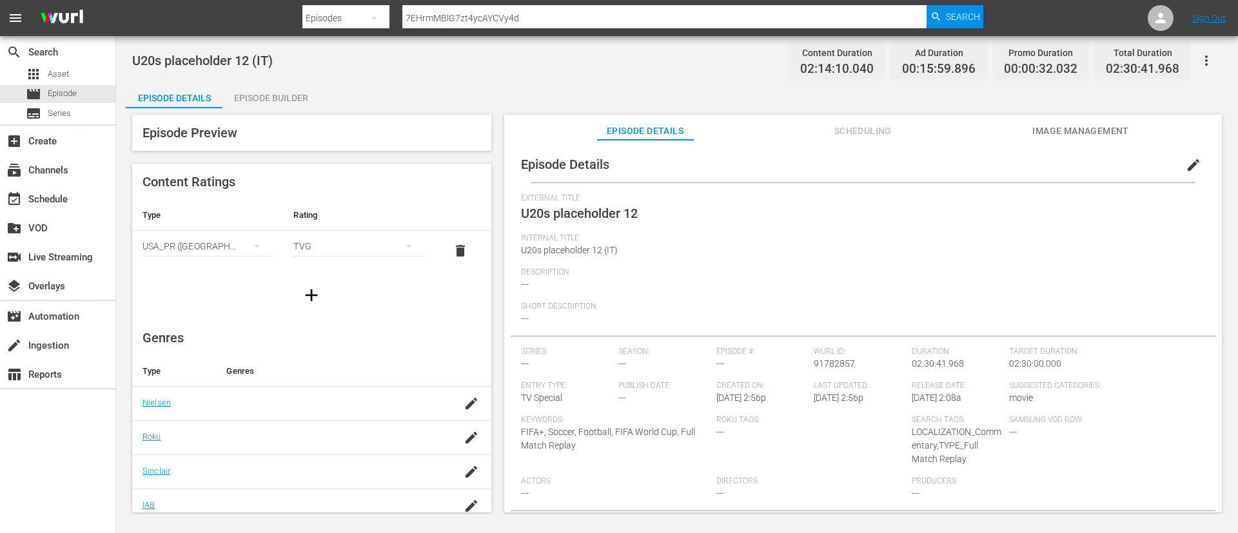
click at [824, 62] on icon "button" at bounding box center [1205, 60] width 15 height 15
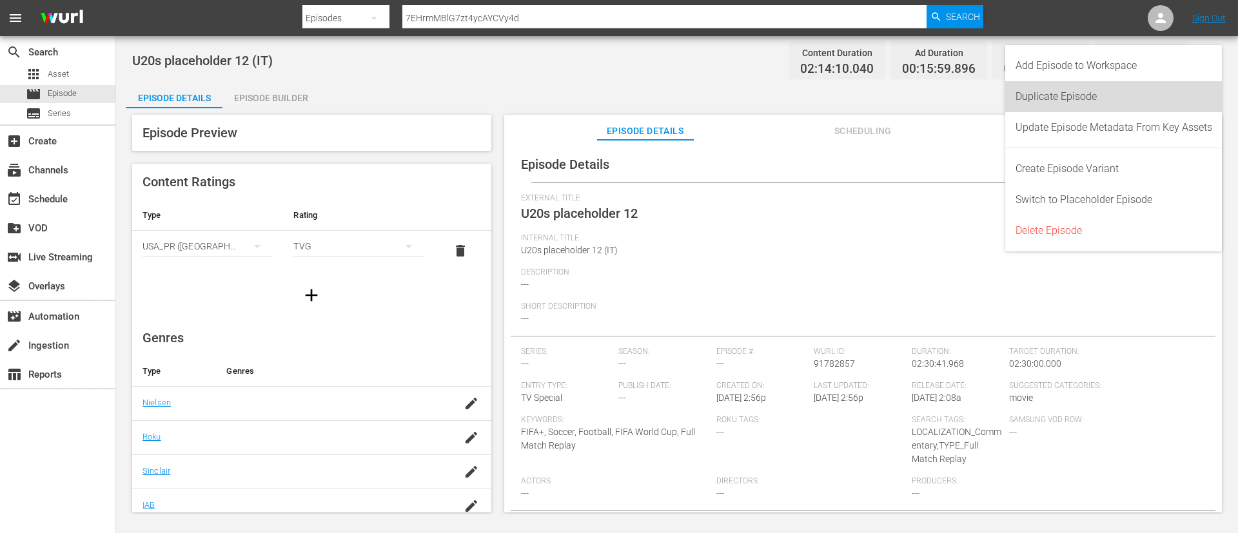
click at [824, 91] on div "Duplicate Episode" at bounding box center [1113, 96] width 197 height 31
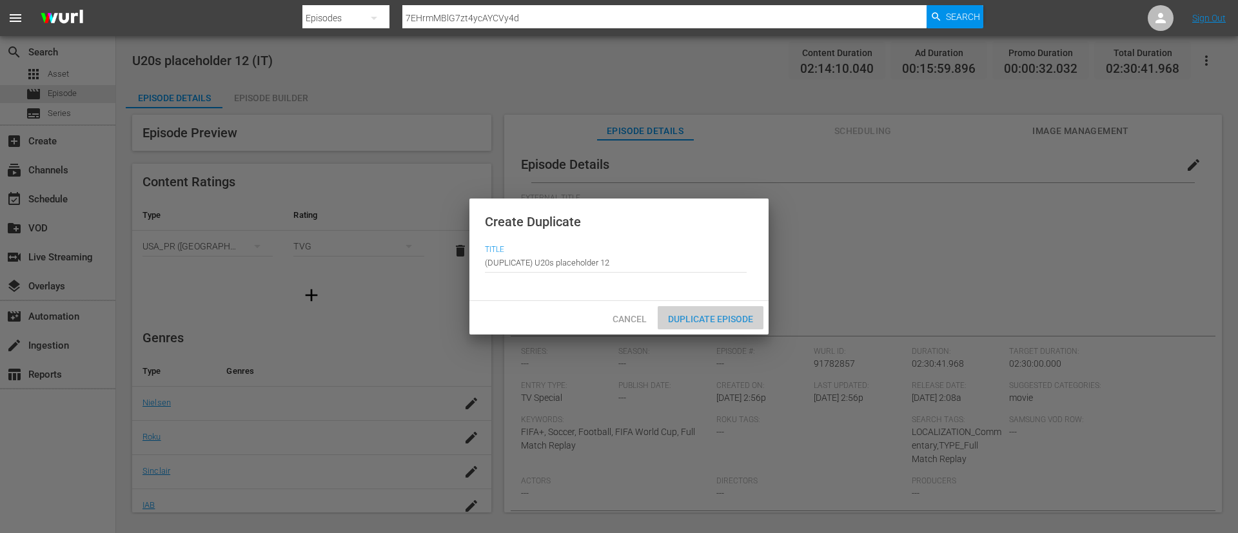
click at [736, 320] on span "Duplicate Episode" at bounding box center [711, 319] width 106 height 10
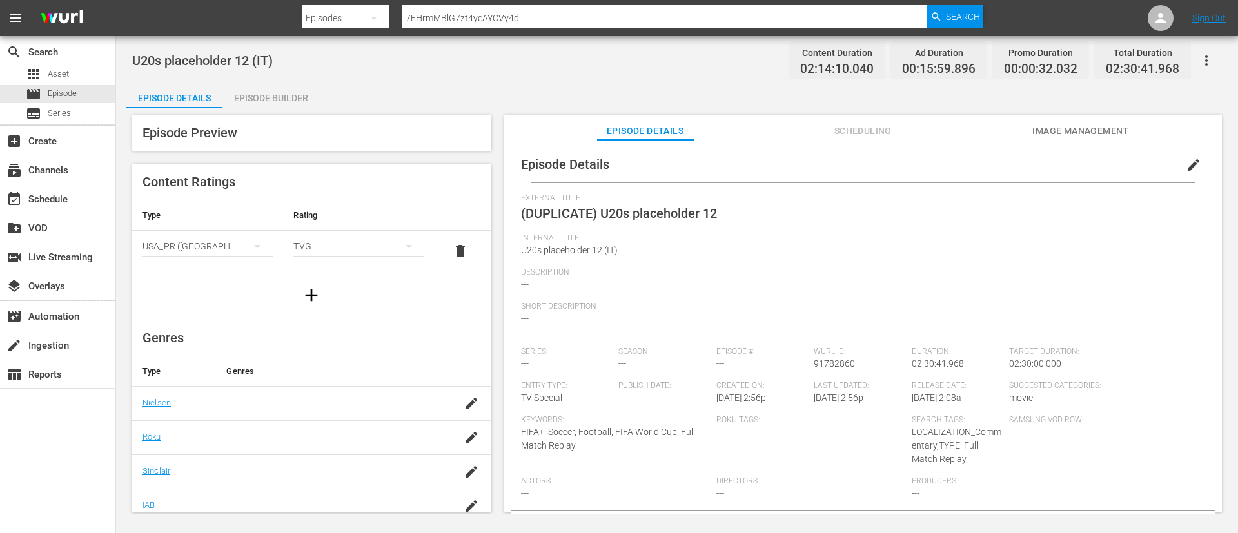
click at [824, 59] on icon "button" at bounding box center [1205, 60] width 15 height 15
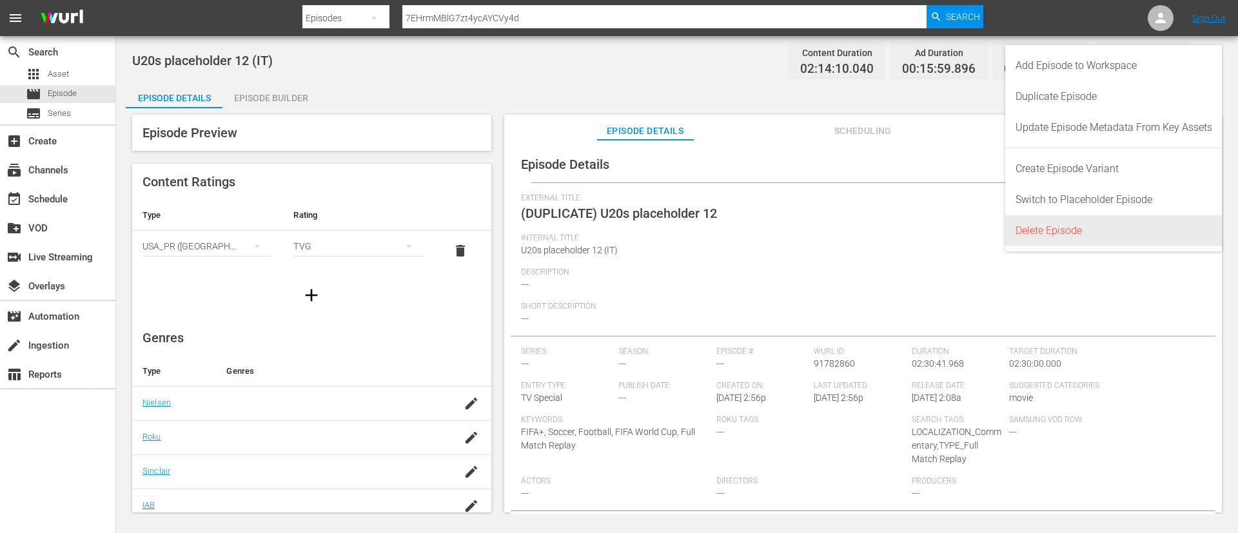
click at [824, 229] on div "Delete Episode" at bounding box center [1113, 230] width 197 height 31
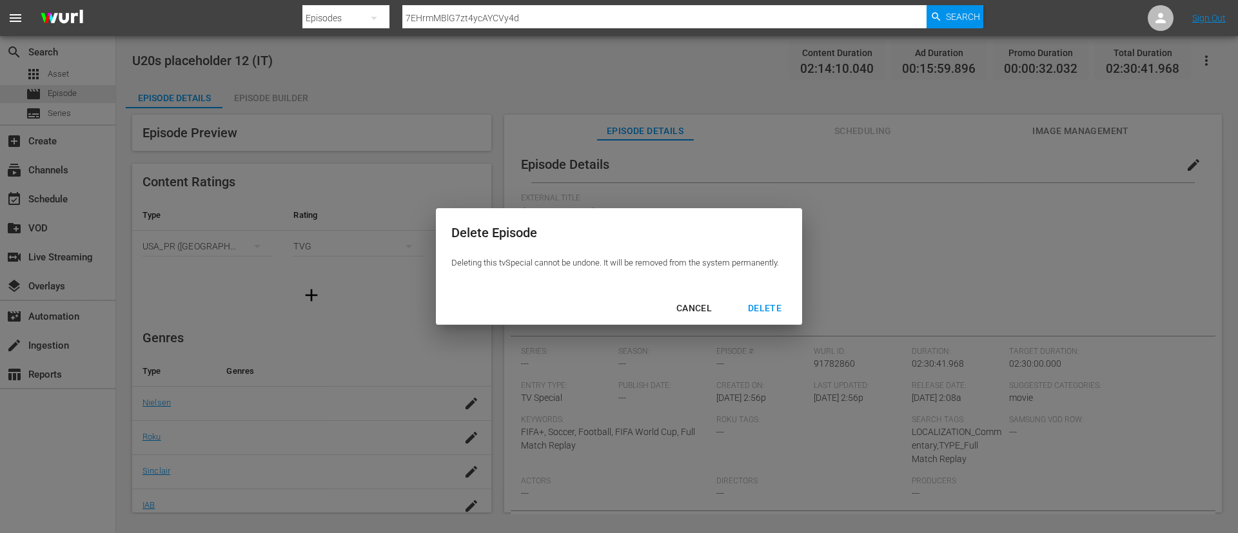
click at [760, 307] on div "DELETE" at bounding box center [764, 308] width 54 height 16
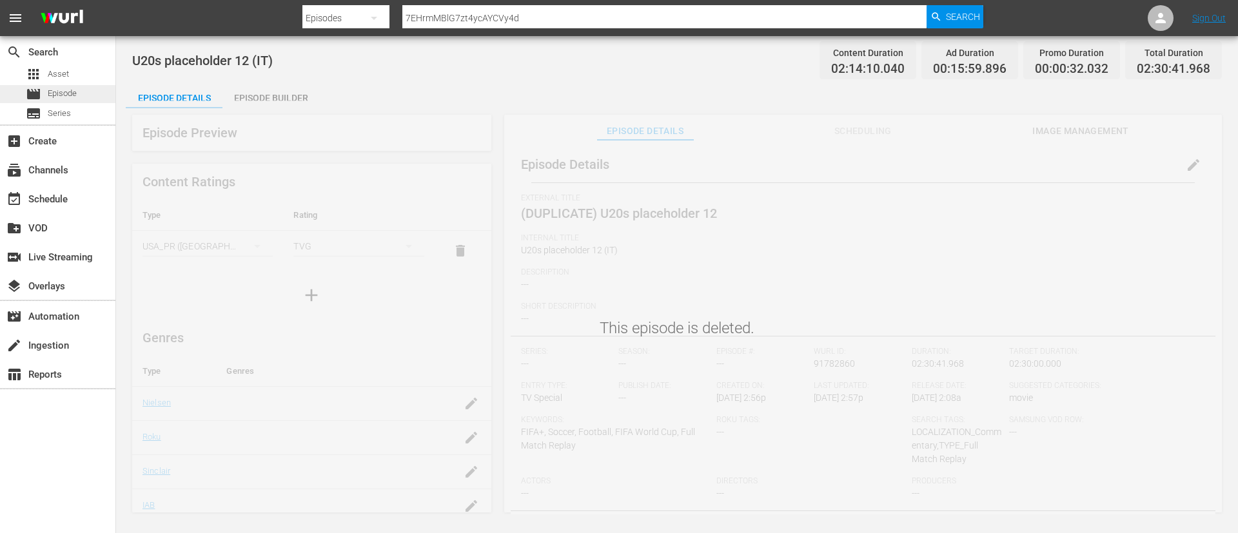
click at [63, 97] on span "Episode" at bounding box center [62, 93] width 29 height 13
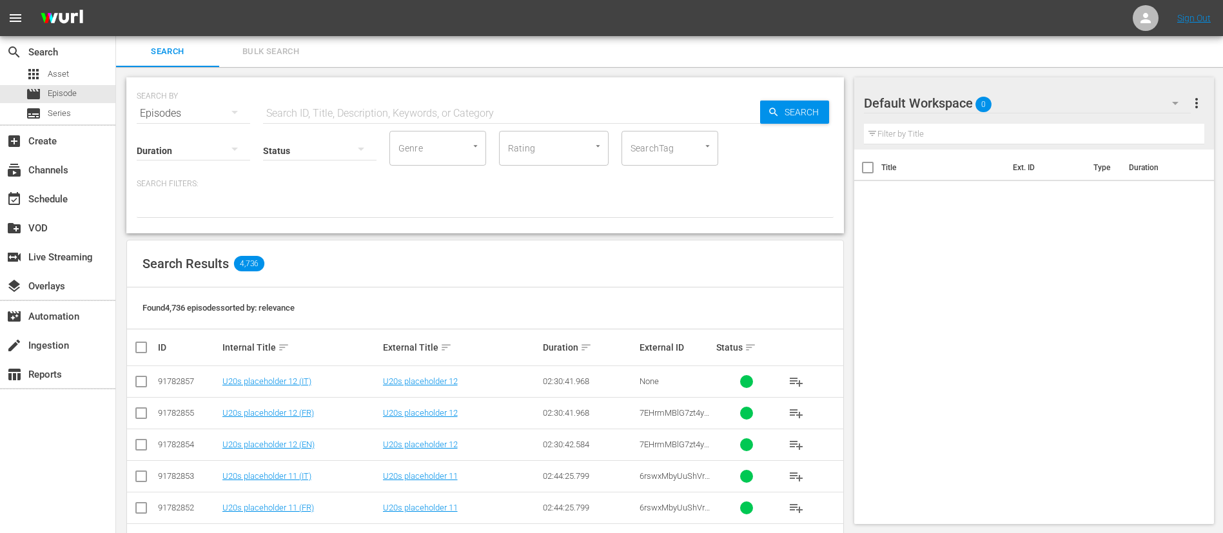
click at [360, 108] on input "text" at bounding box center [511, 113] width 497 height 31
paste input "AIndwGv4SkWkLkIM8hTULg"
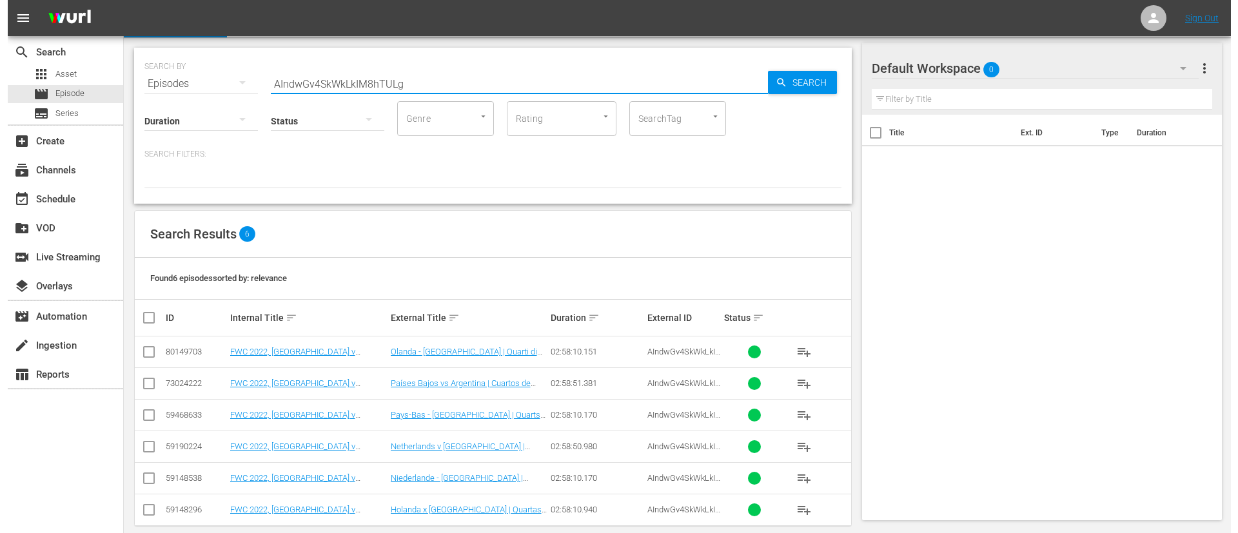
scroll to position [46, 0]
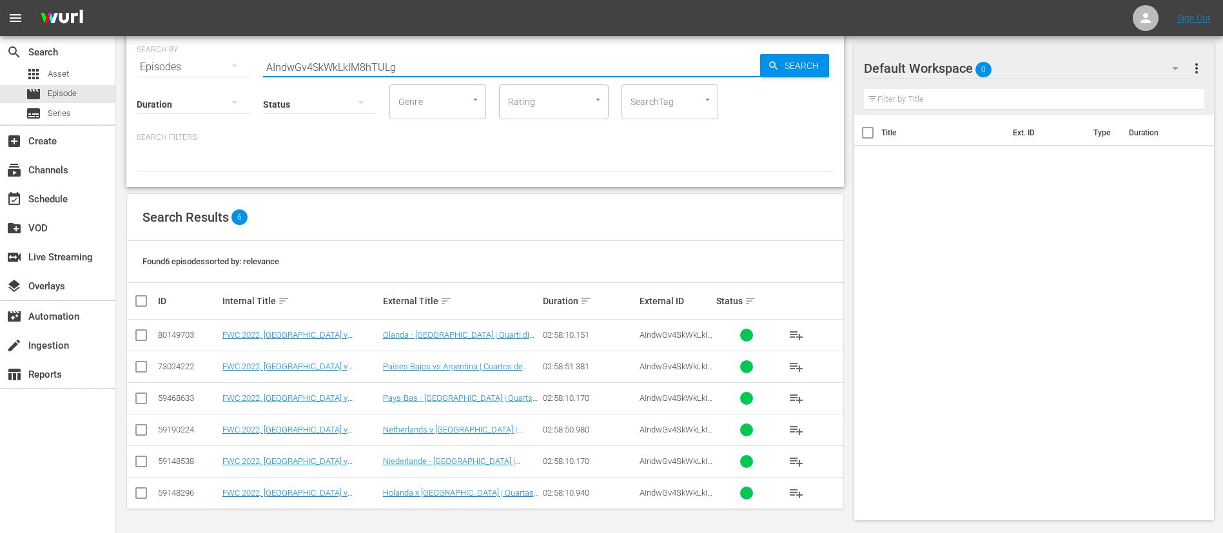
type input "AIndwGv4SkWkLkIM8hTULg"
click at [138, 433] on input "checkbox" at bounding box center [140, 432] width 15 height 15
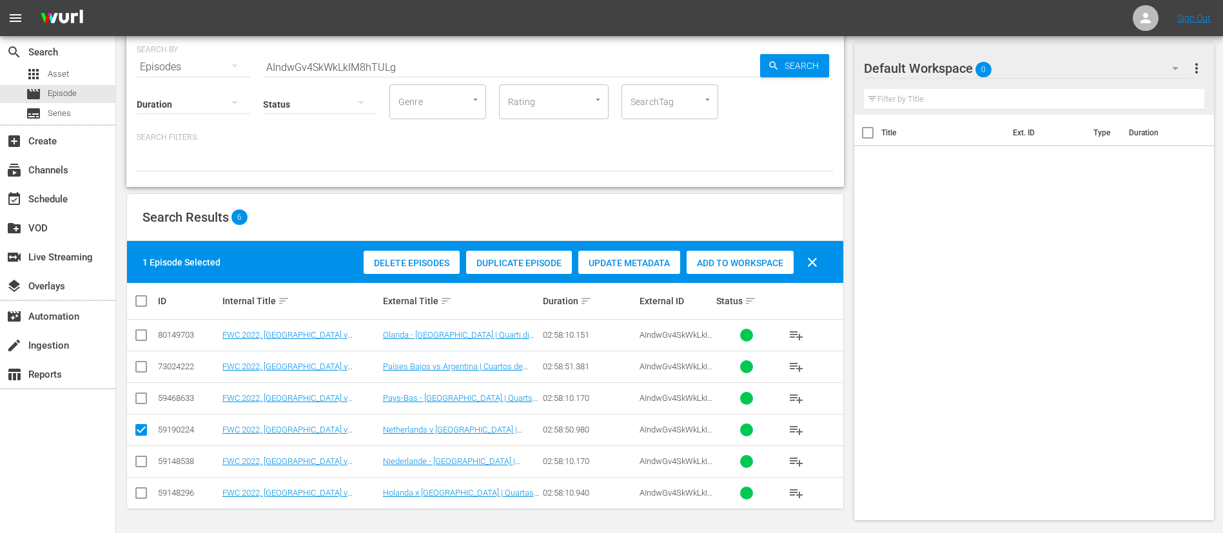
click at [547, 260] on span "Duplicate Episode" at bounding box center [519, 263] width 106 height 10
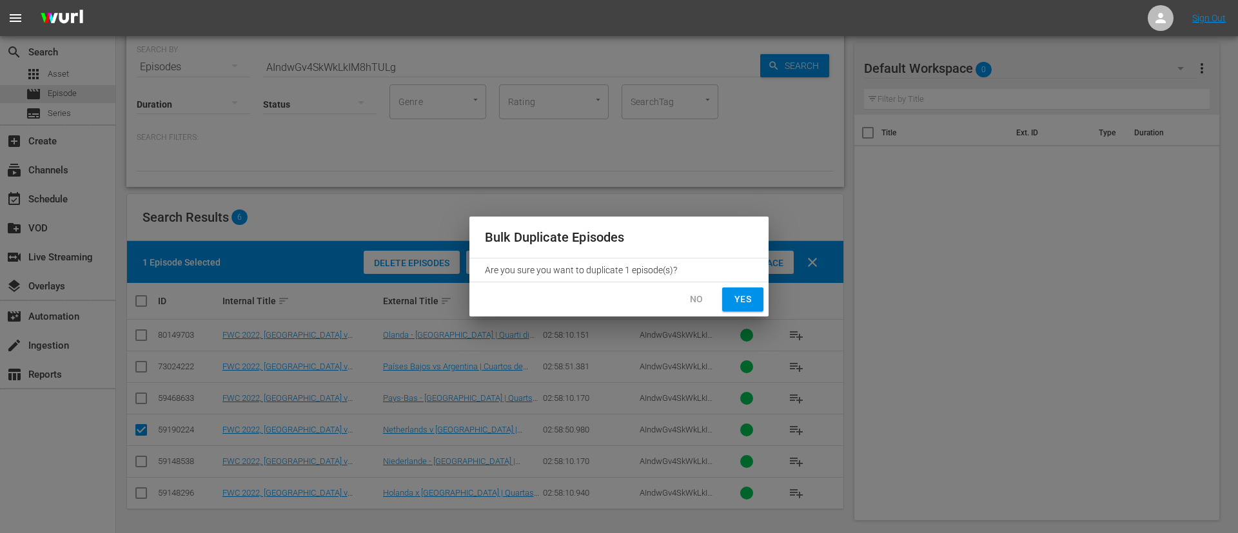
click at [728, 294] on button "Yes" at bounding box center [742, 300] width 41 height 24
checkbox input "false"
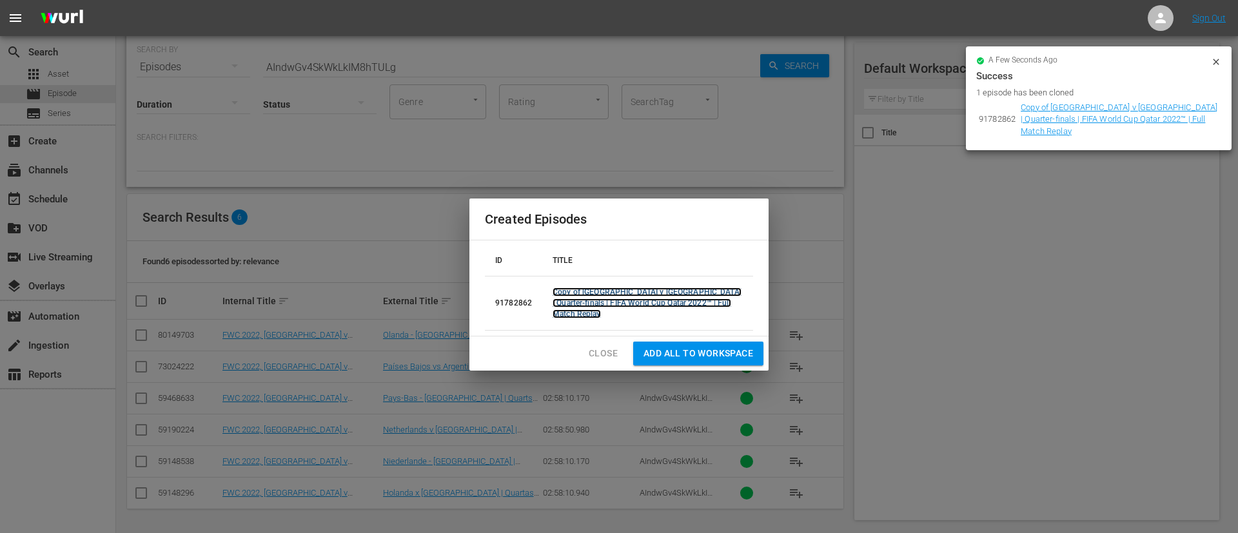
click at [694, 306] on link "Copy of [GEOGRAPHIC_DATA] v [GEOGRAPHIC_DATA] | Quarter-finals | FIFA World Cup…" at bounding box center [646, 303] width 189 height 31
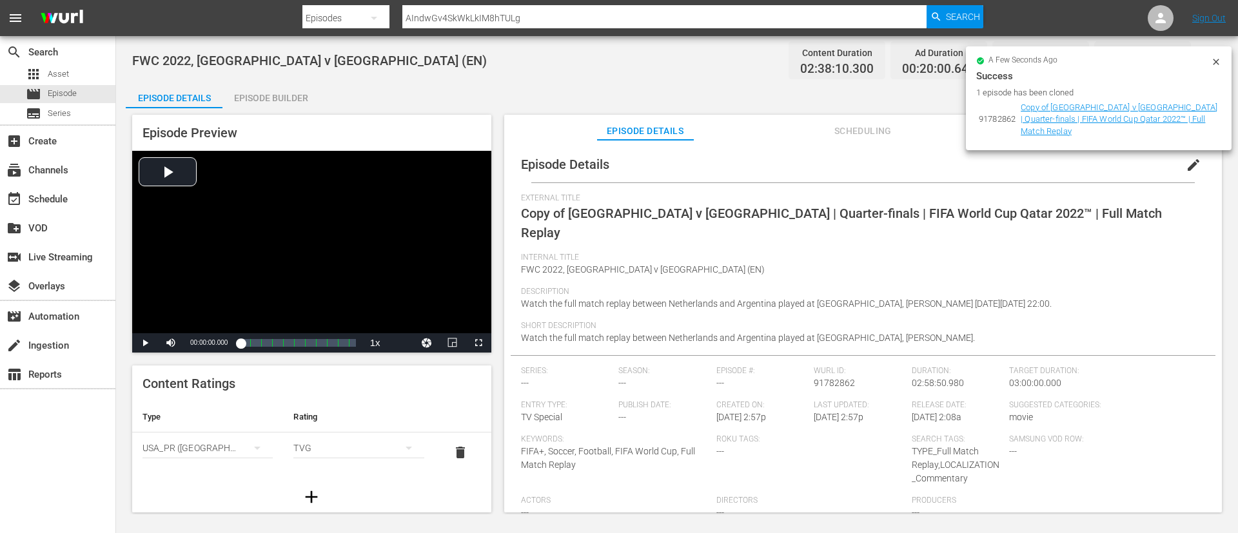
click at [1191, 159] on span "edit" at bounding box center [1192, 164] width 15 height 15
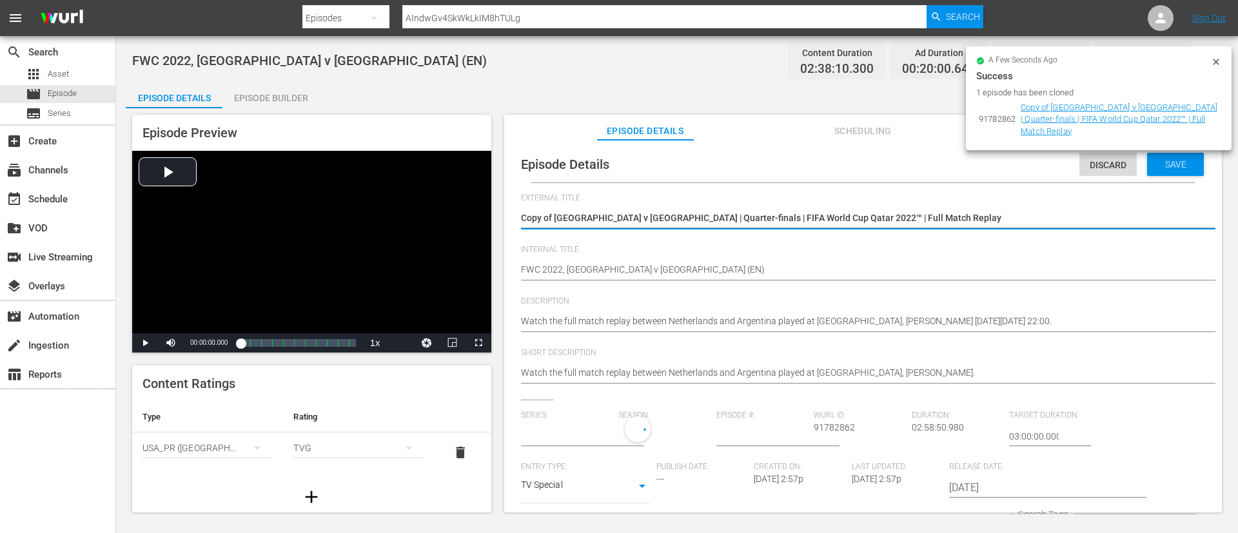
type input "No Series"
click at [970, 226] on textarea "Copy of [GEOGRAPHIC_DATA] v [GEOGRAPHIC_DATA] | Quarter-finals | FIFA World Cup…" at bounding box center [860, 218] width 678 height 15
type textarea "U20s placeholder 10"
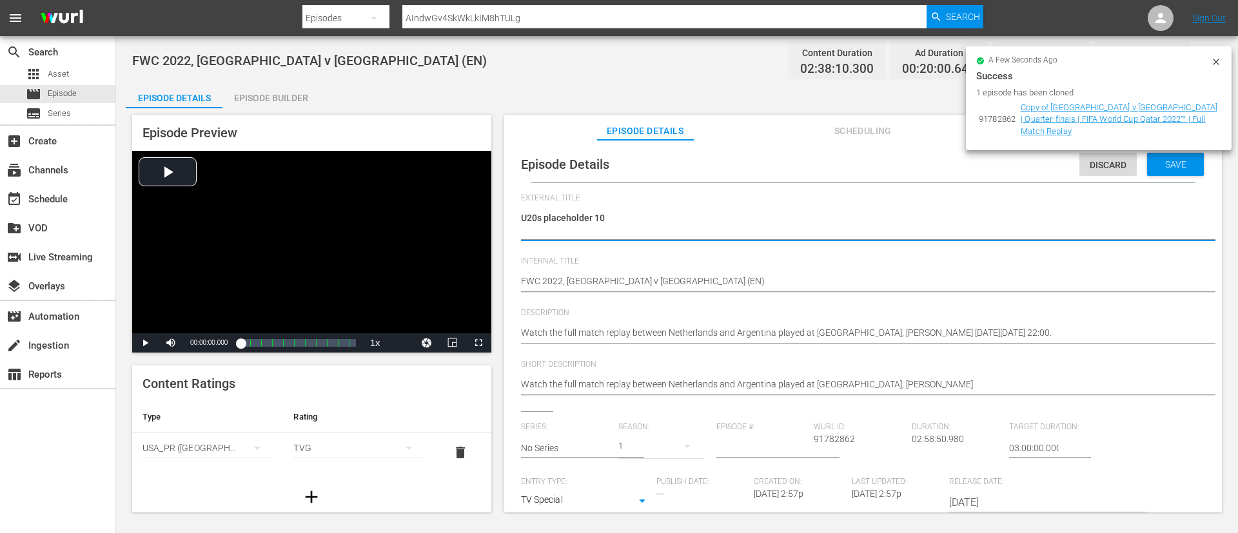
type textarea "U20s placeholder 1"
type textarea "U20s placeholder 12"
type textarea "U20s placeholder 1"
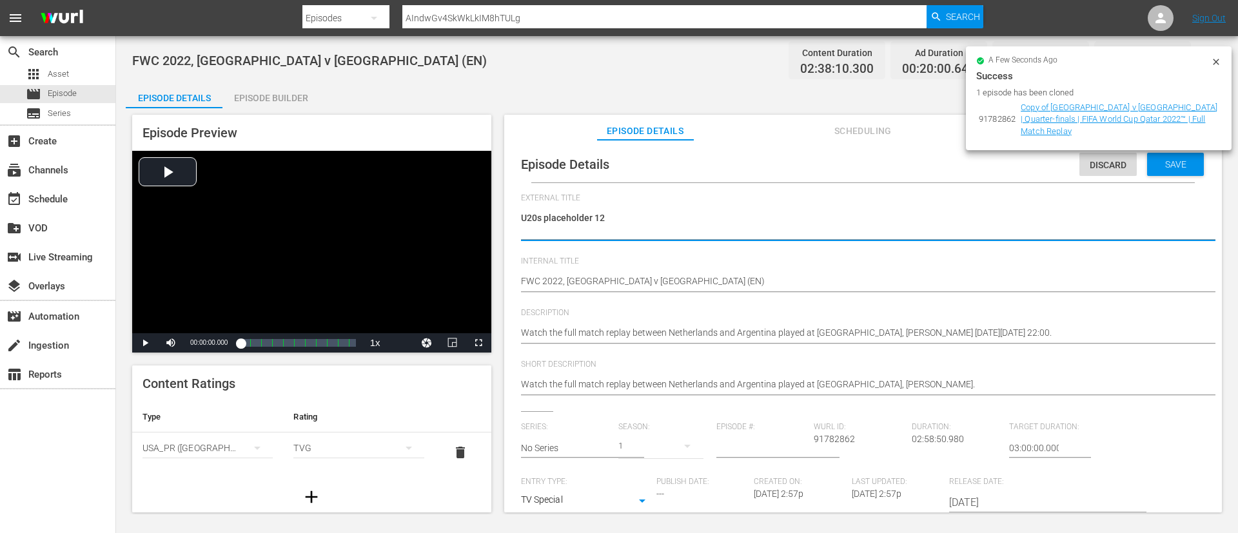
type textarea "U20s placeholder 1"
type textarea "U20s placeholder 13"
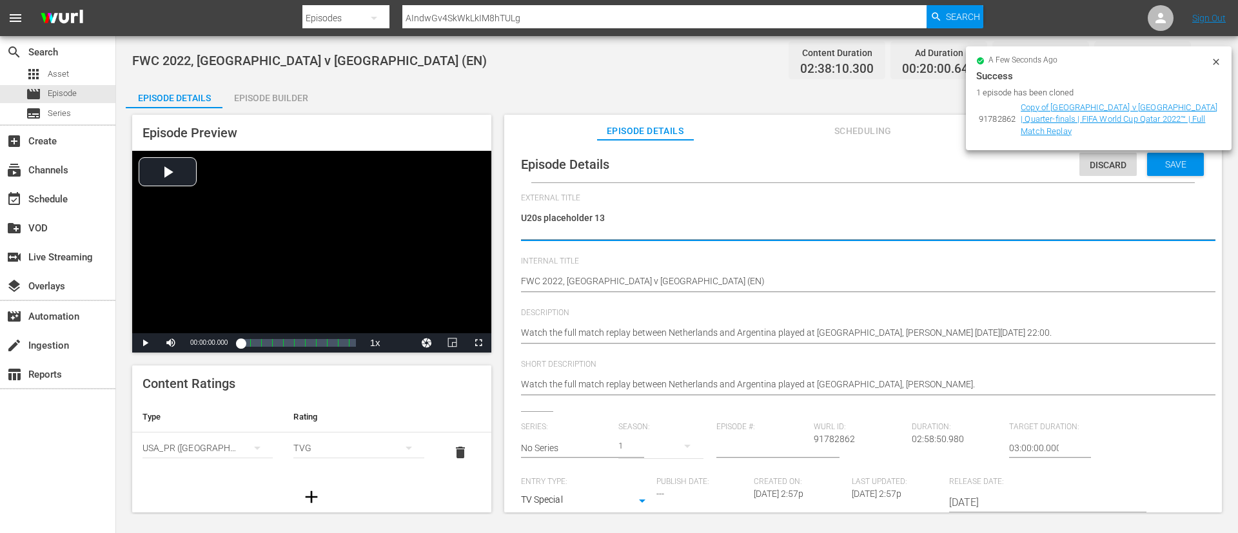
type textarea "U20s placeholder 13"
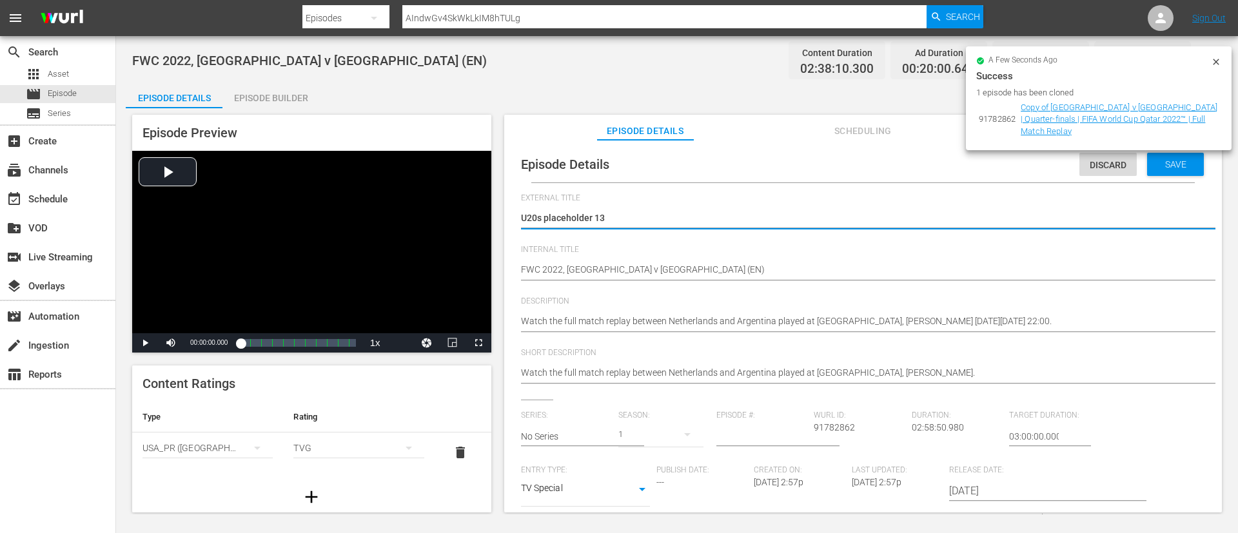
type textarea "U20s placeholder 13"
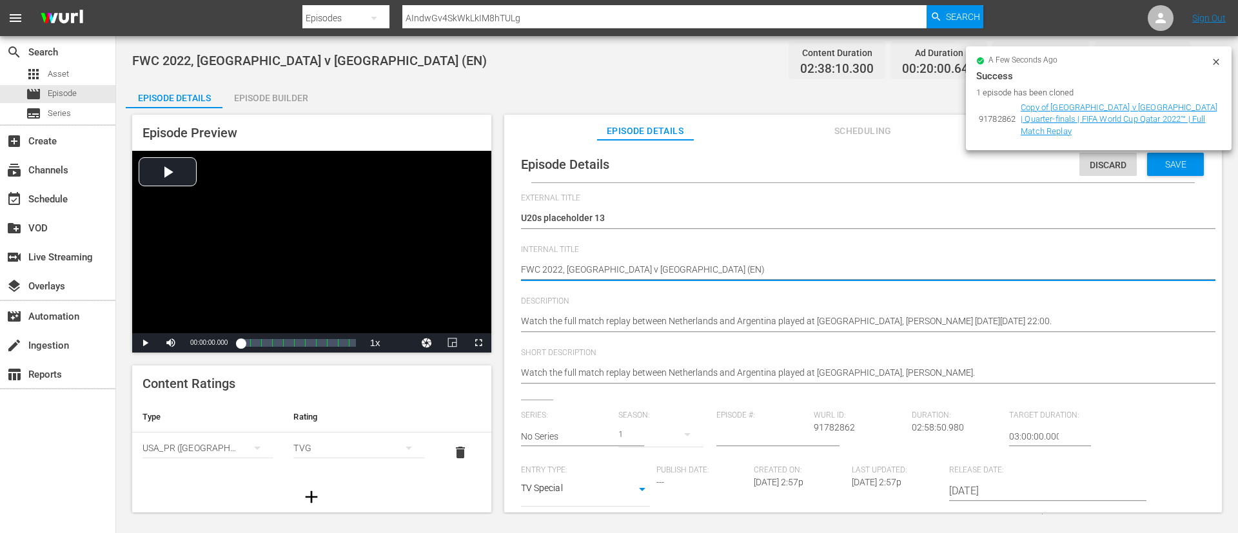
paste textarea "U20s placeholder 13"
type textarea "U20s placeholder 13 (EN)"
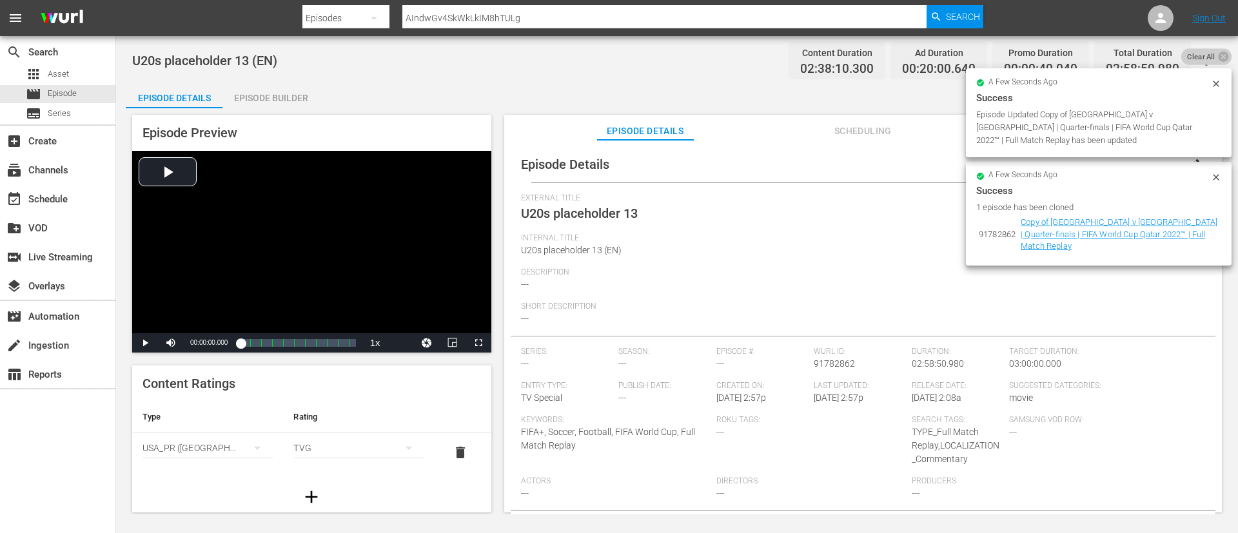
click at [1196, 57] on span "Clear All" at bounding box center [1201, 56] width 40 height 17
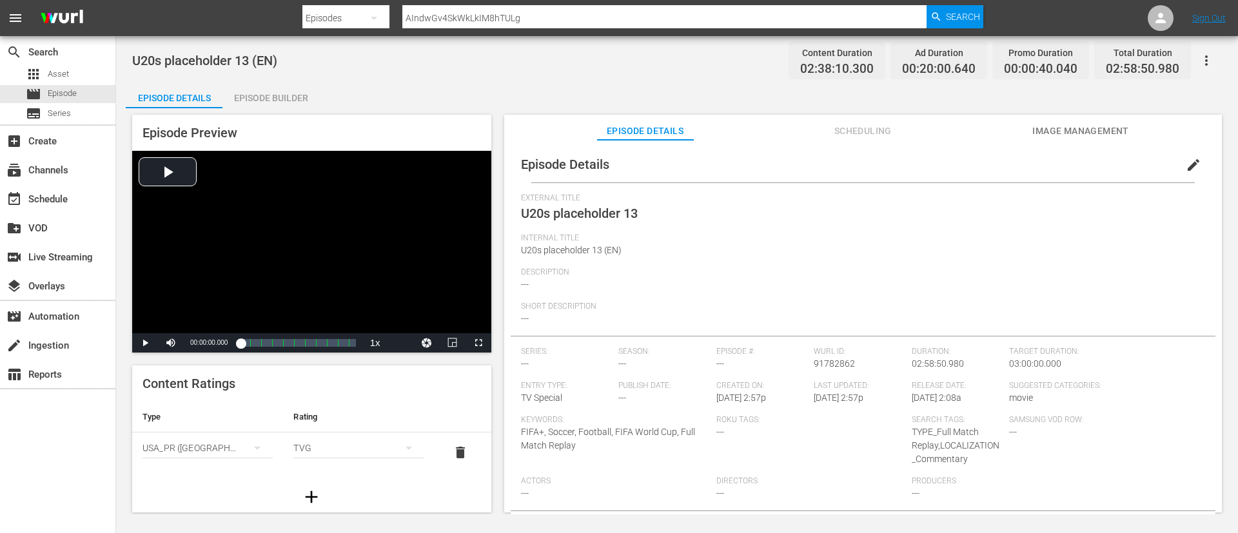
click at [1222, 50] on div "U20s placeholder 13 (EN) Content Duration 02:38:10.300 Ad Duration 00:20:00.640…" at bounding box center [677, 275] width 1122 height 478
click at [1203, 64] on icon "button" at bounding box center [1205, 60] width 15 height 15
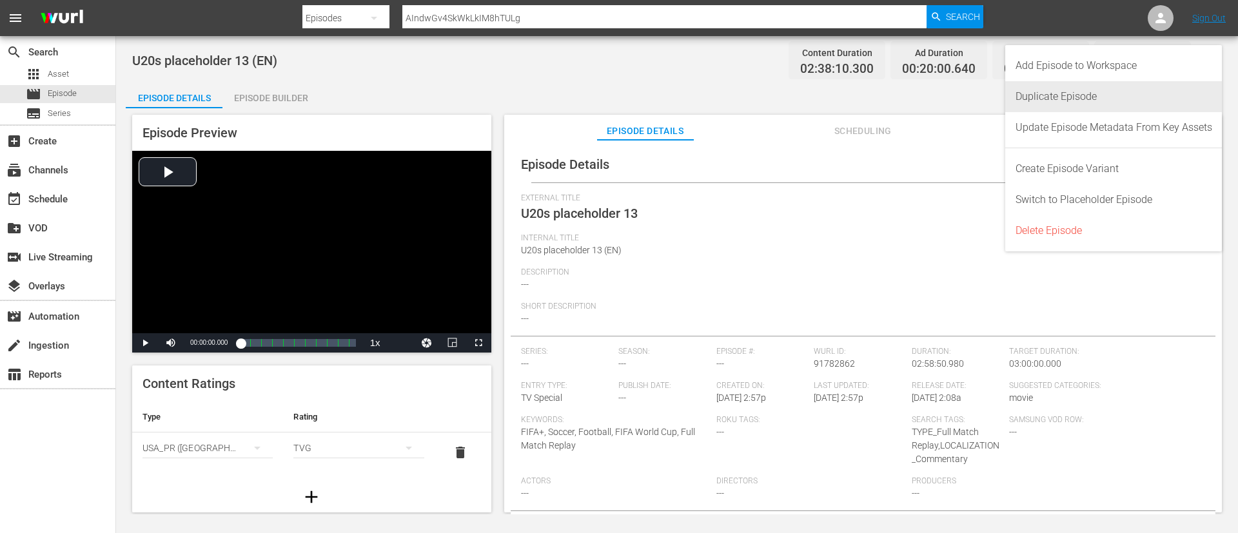
click at [1154, 96] on div "Duplicate Episode" at bounding box center [1113, 96] width 197 height 31
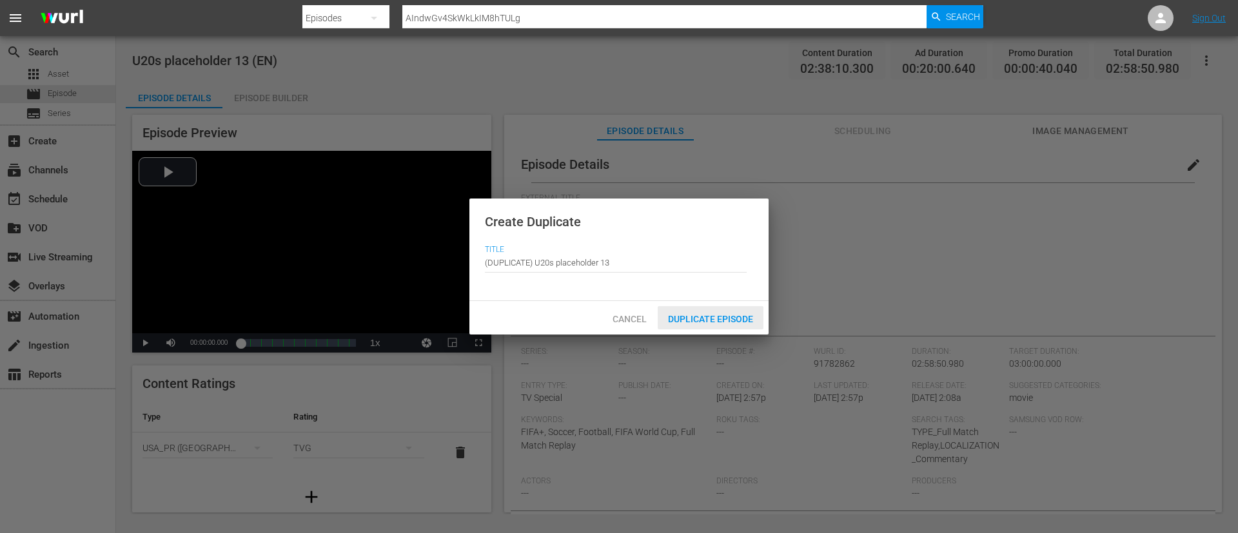
click at [745, 320] on span "Duplicate Episode" at bounding box center [711, 319] width 106 height 10
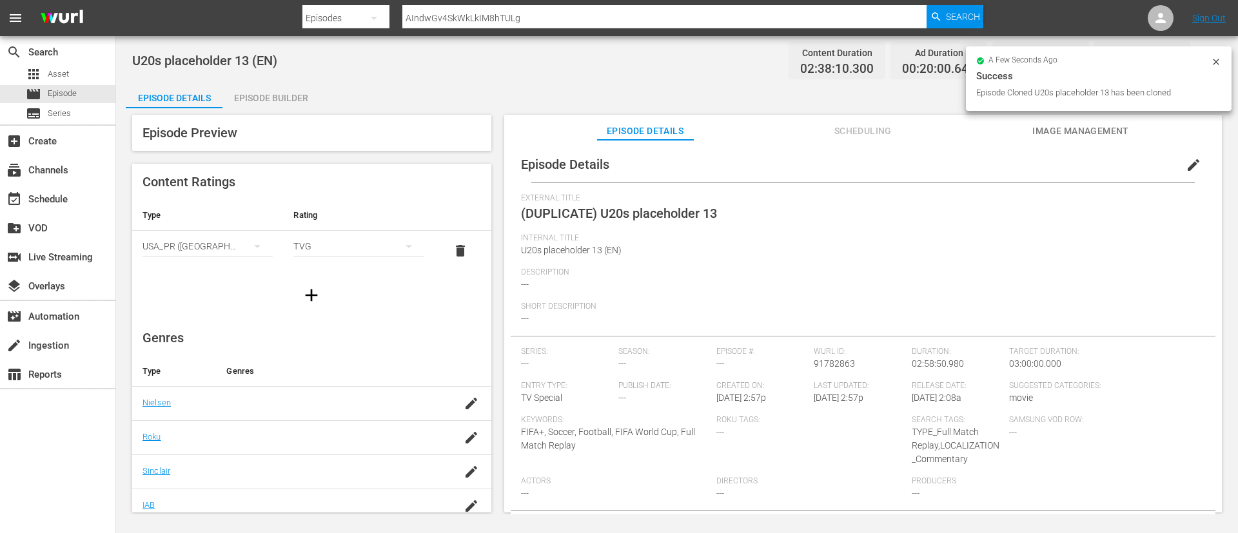
click at [1196, 163] on button "edit" at bounding box center [1193, 165] width 31 height 31
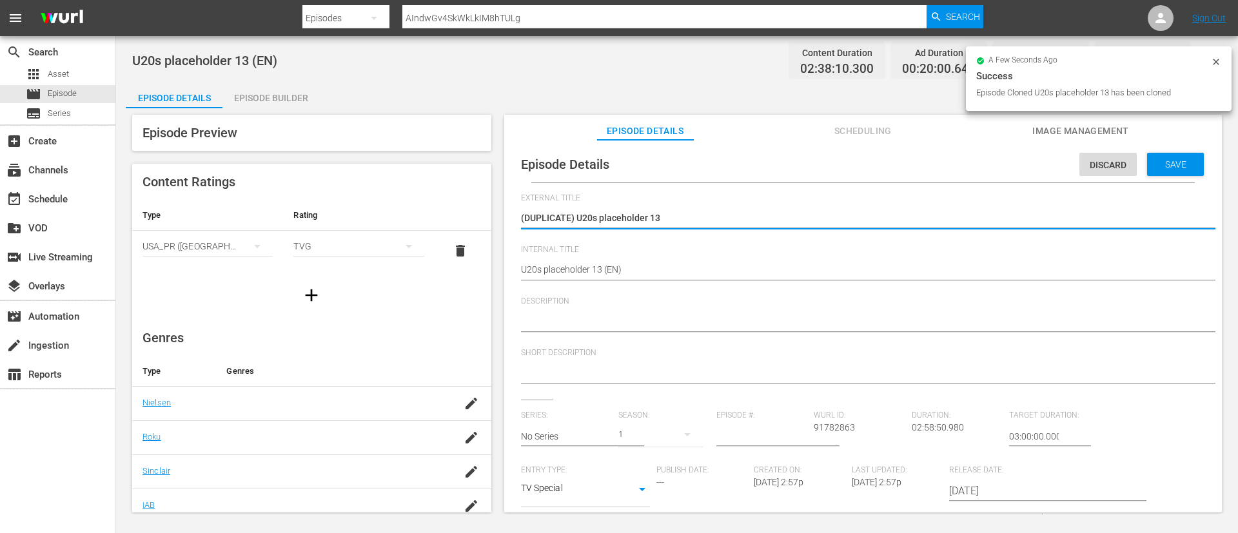
click at [576, 217] on textarea "(DUPLICATE) U20s placeholder 13" at bounding box center [860, 218] width 678 height 15
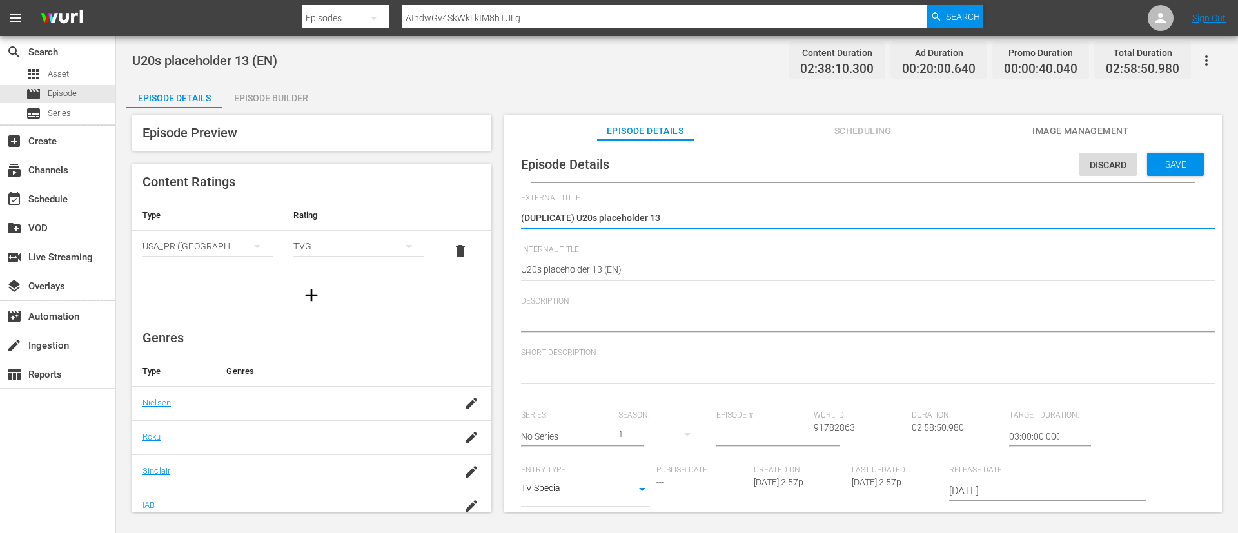
type textarea "U20s placeholder 13"
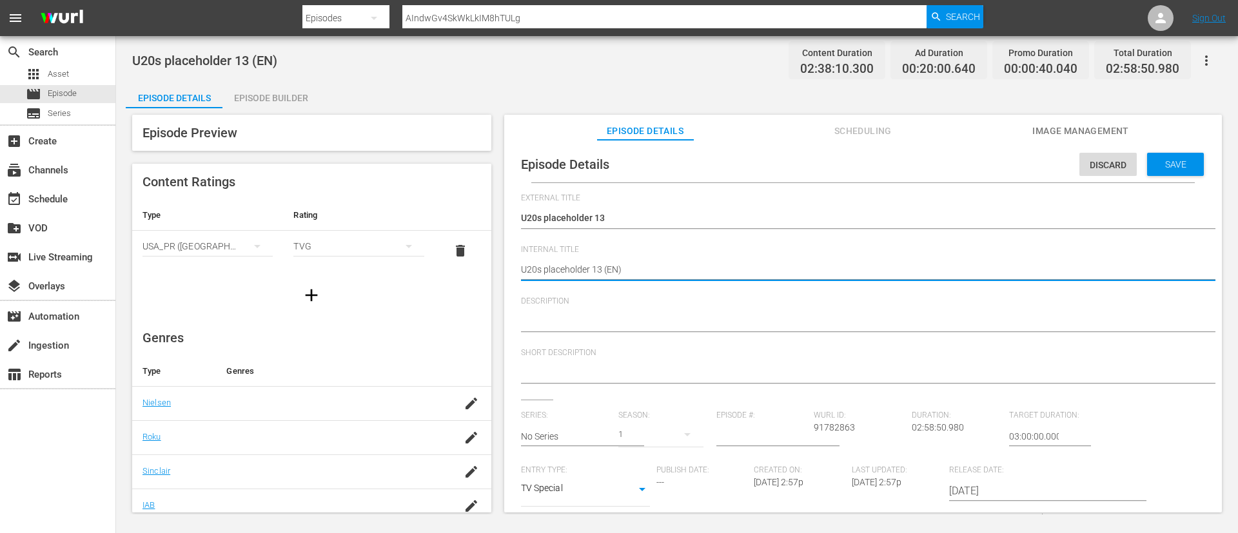
type textarea "U20s placeholder 13 (F)"
type textarea "U20s placeholder 13 (FR)"
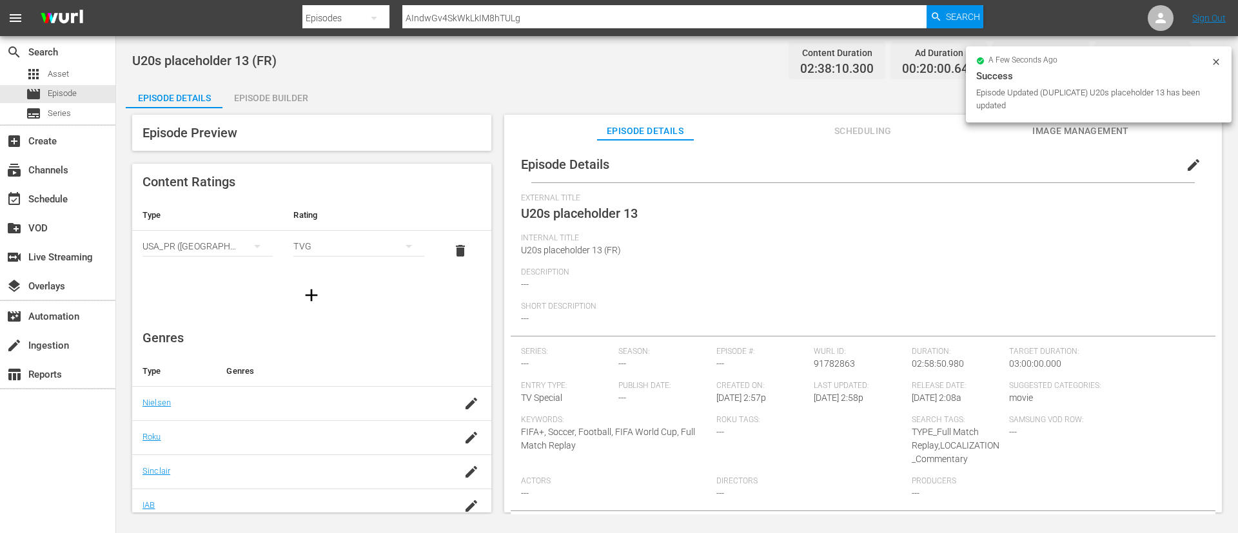
click at [255, 97] on div "Episode Builder" at bounding box center [270, 98] width 97 height 31
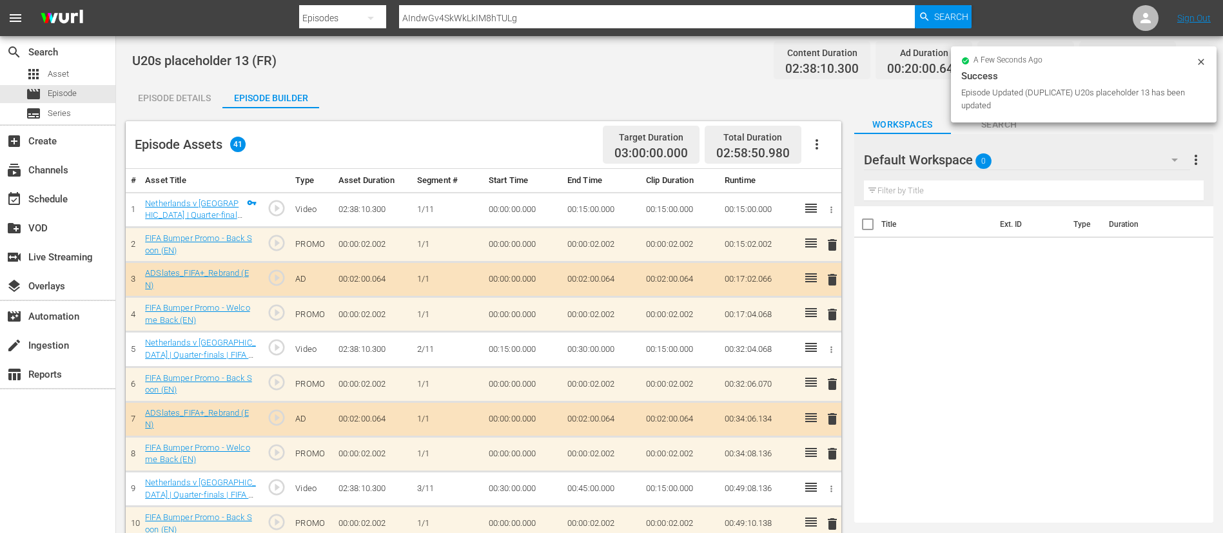
click at [824, 150] on icon "button" at bounding box center [816, 144] width 15 height 15
click at [849, 181] on div "Clear Ads" at bounding box center [856, 180] width 88 height 31
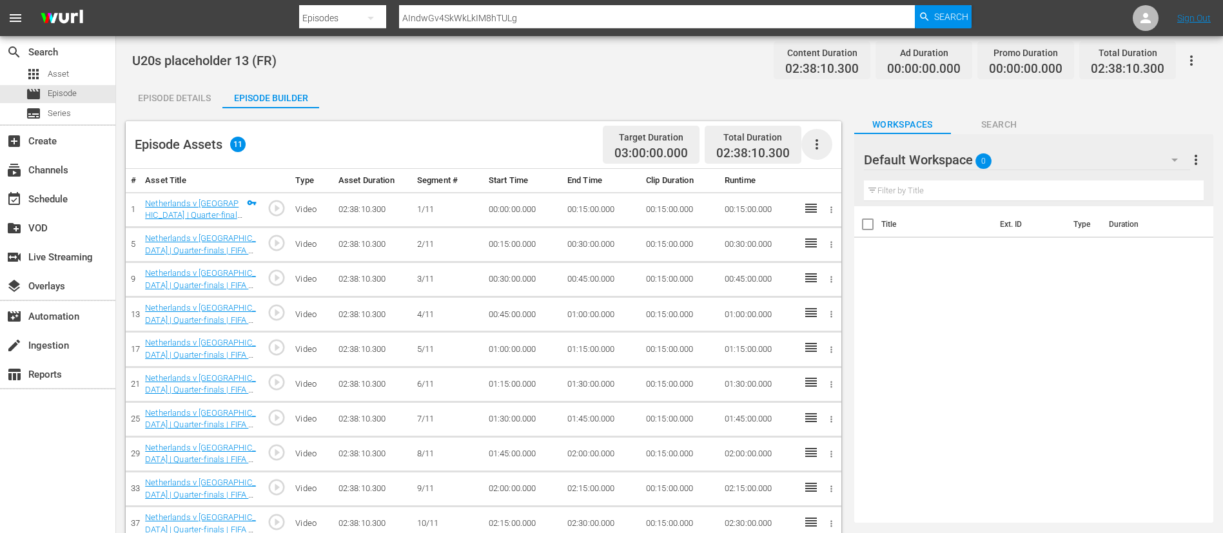
click at [818, 144] on icon "button" at bounding box center [816, 144] width 15 height 15
click at [818, 144] on div "Fill with Ads" at bounding box center [856, 149] width 88 height 31
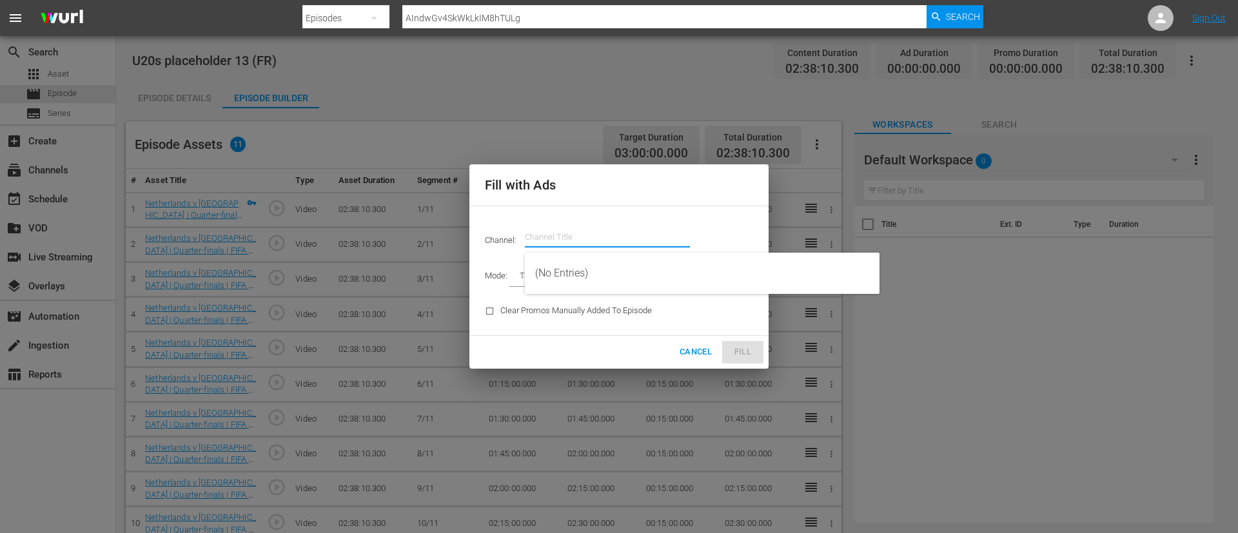
click at [630, 237] on input "text" at bounding box center [607, 237] width 165 height 31
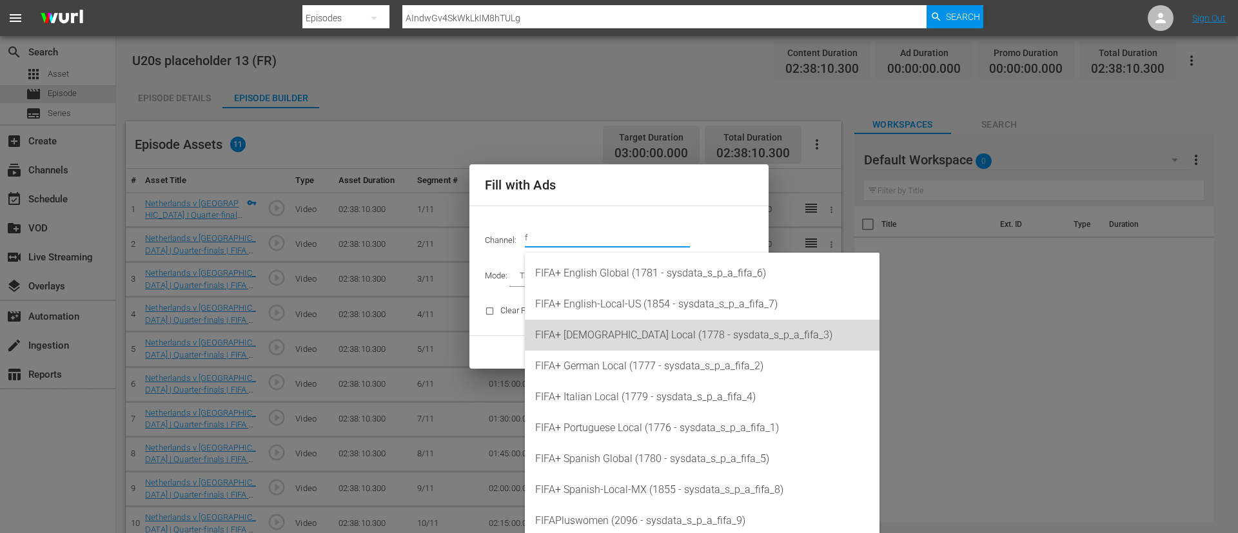
click at [630, 326] on div "FIFA+ [DEMOGRAPHIC_DATA] Local (1778 - sysdata_s_p_a_fifa_3)" at bounding box center [702, 335] width 334 height 31
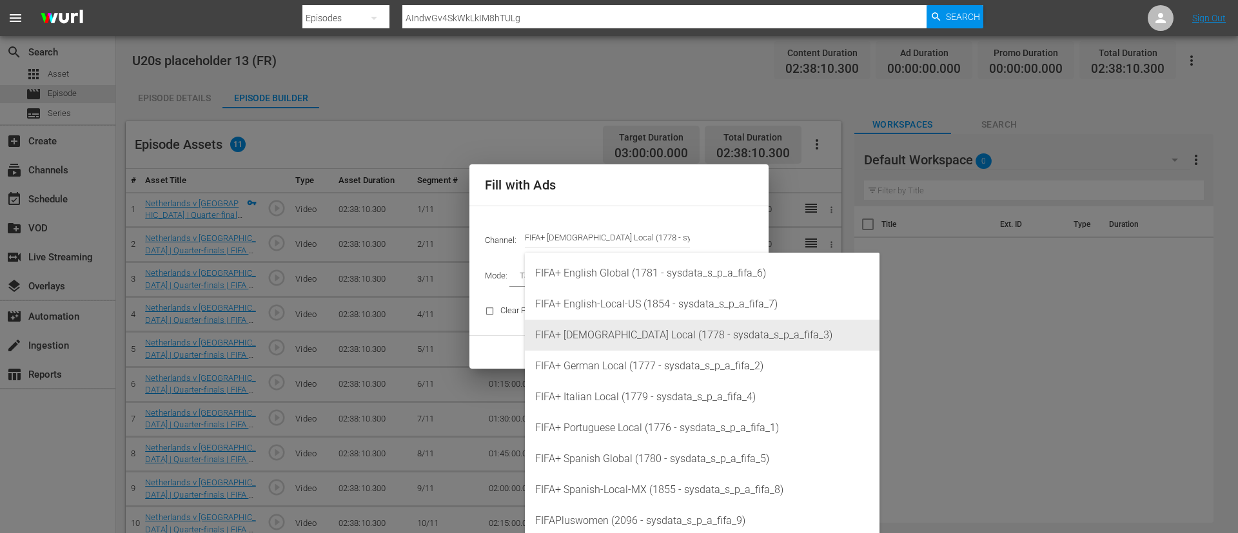
type input "FIFA+ [DEMOGRAPHIC_DATA] Local (1778)"
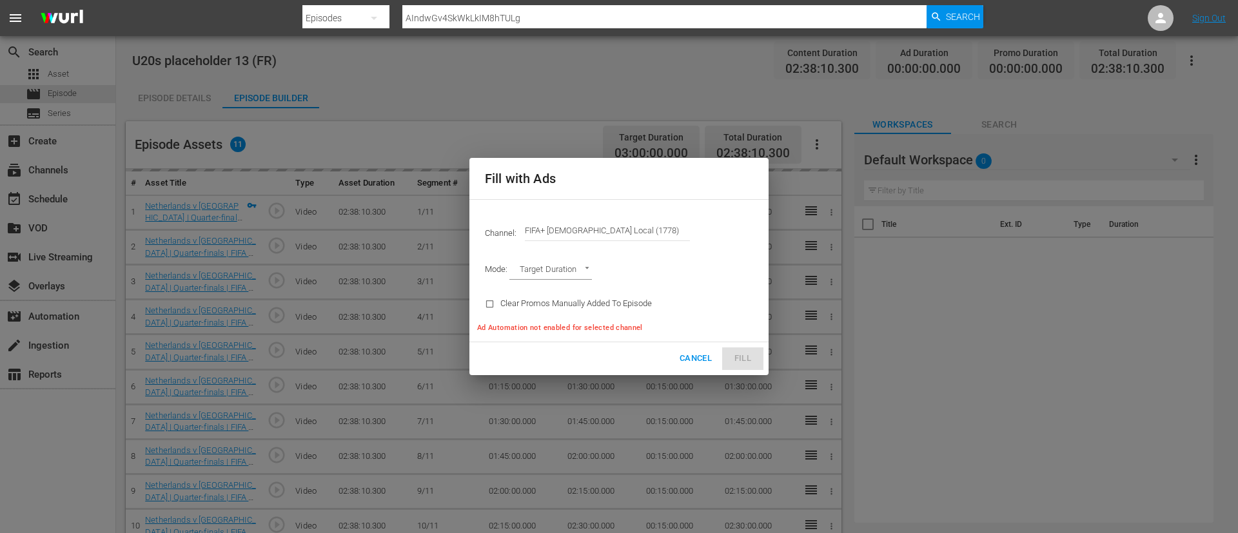
type input "AD_BREAK_DURATION"
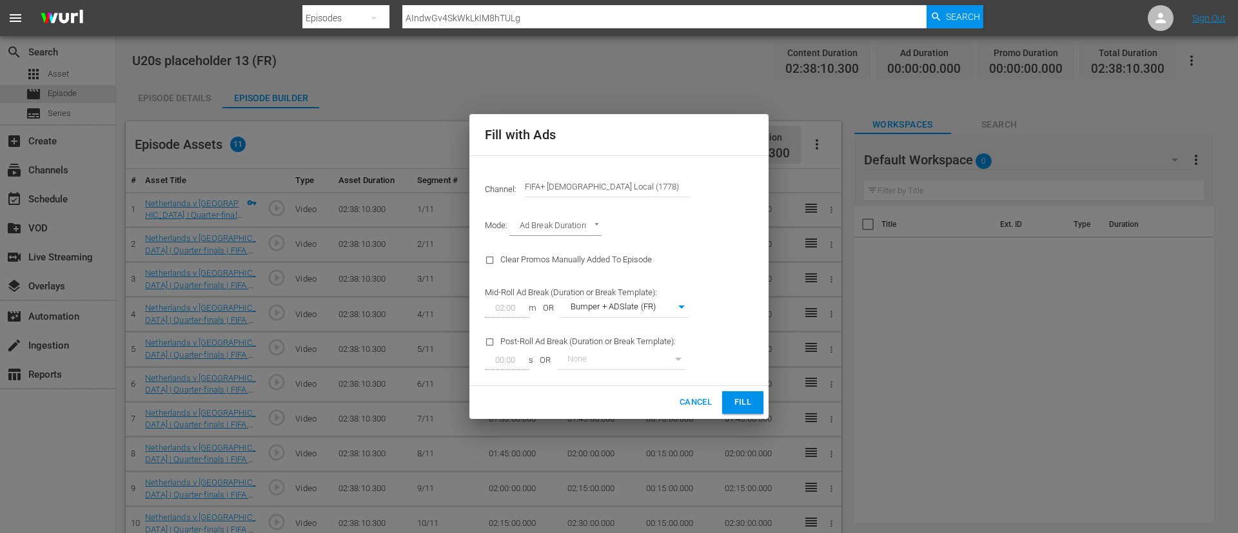
click at [736, 406] on span "Fill" at bounding box center [742, 402] width 21 height 15
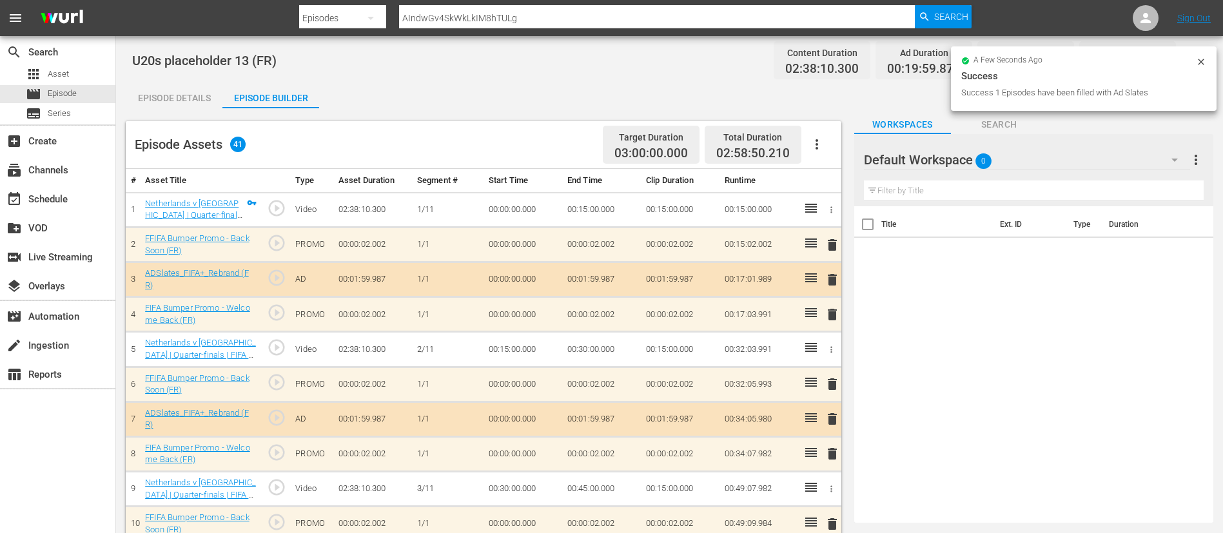
click at [1201, 67] on div at bounding box center [1201, 64] width 10 height 14
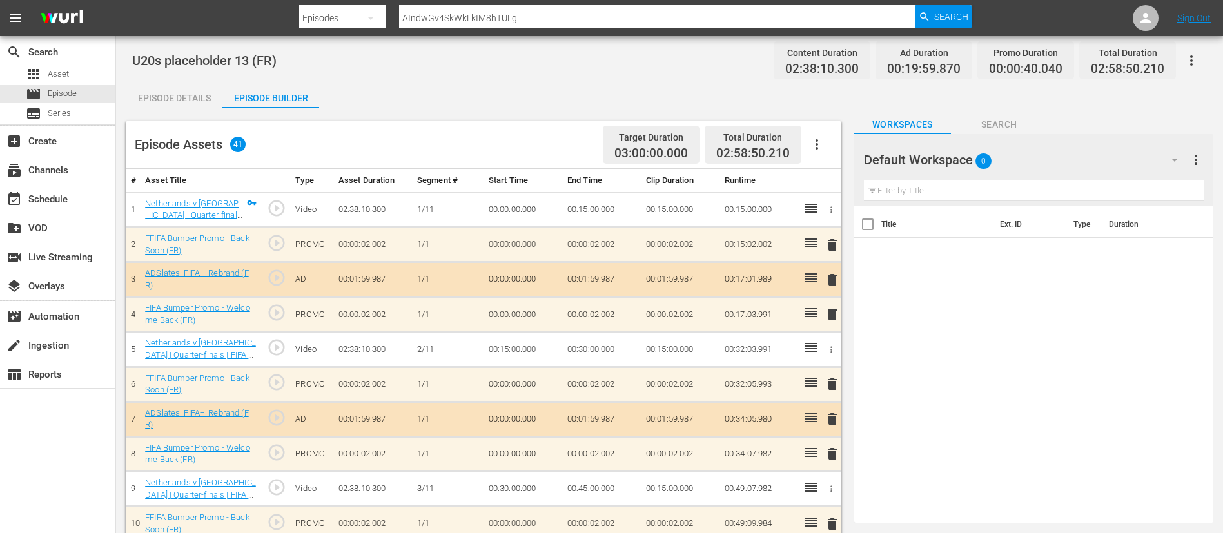
click at [1194, 58] on icon "button" at bounding box center [1191, 60] width 15 height 15
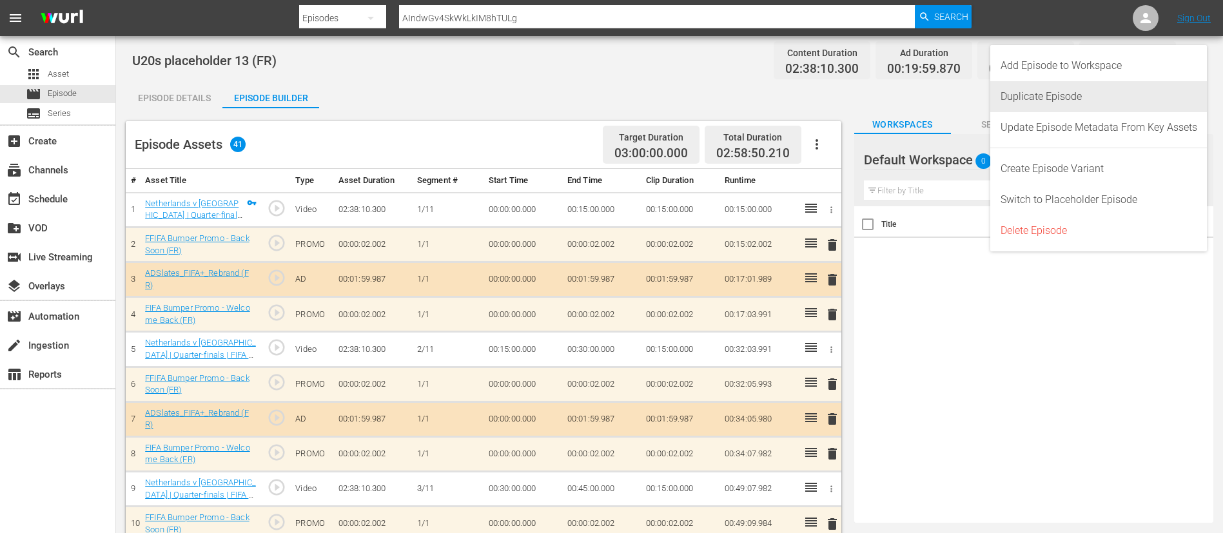
click at [1109, 89] on div "Duplicate Episode" at bounding box center [1098, 96] width 197 height 31
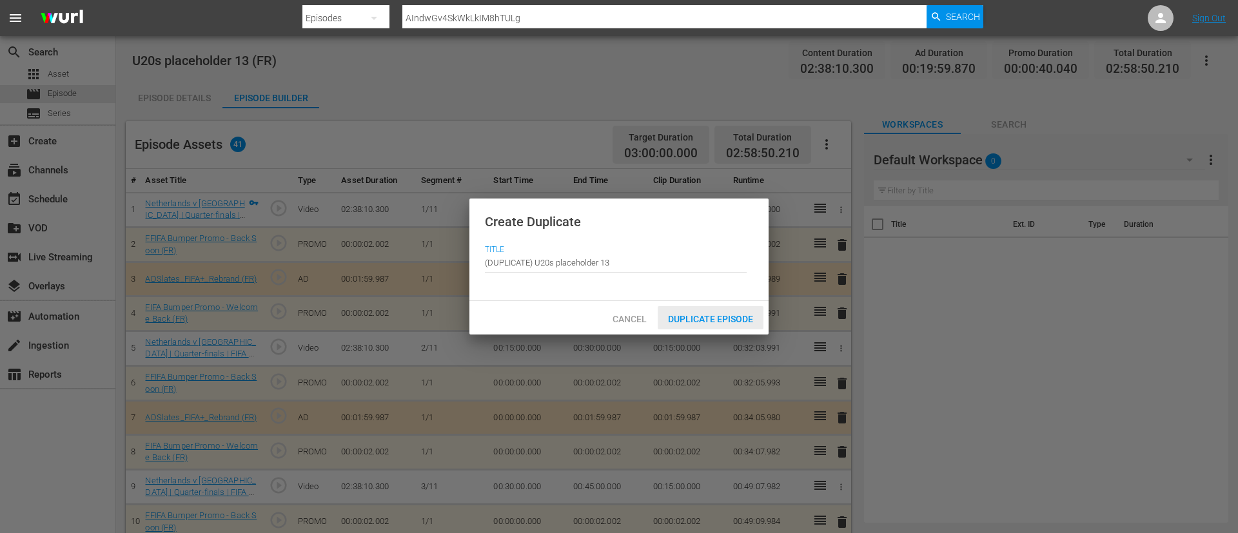
click at [732, 319] on span "Duplicate Episode" at bounding box center [711, 319] width 106 height 10
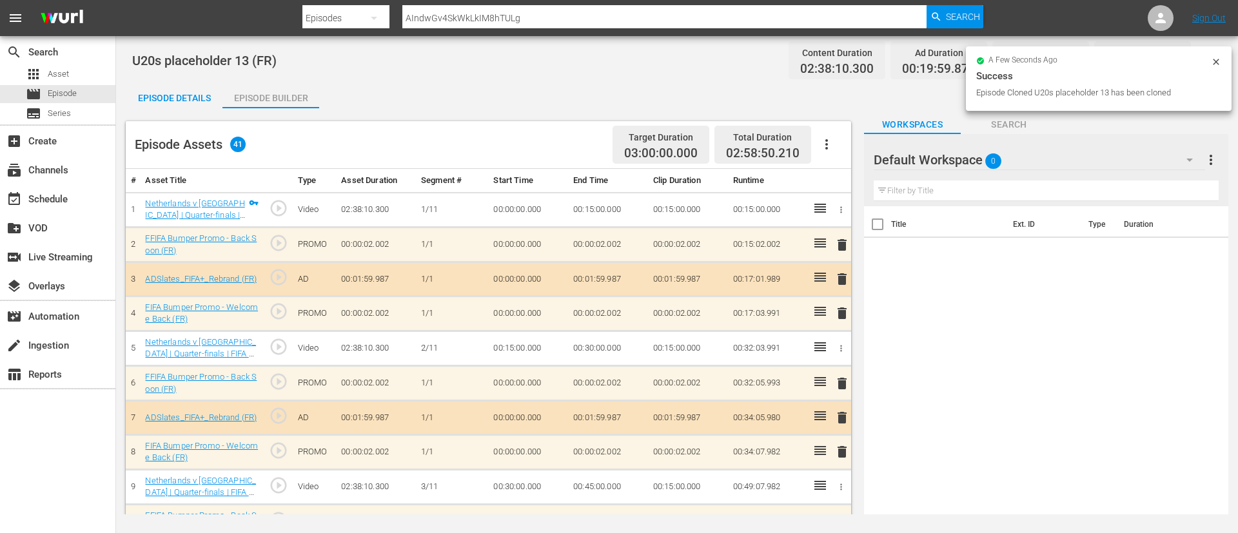
click at [839, 142] on button "button" at bounding box center [826, 144] width 31 height 31
click at [864, 183] on div "Clear Ads" at bounding box center [865, 180] width 88 height 31
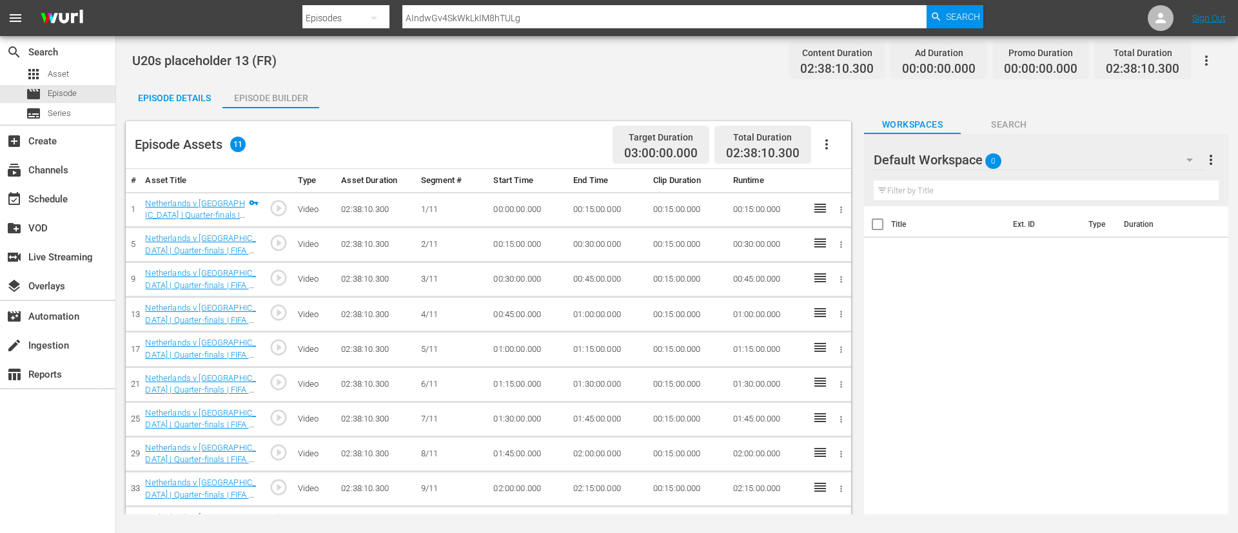
click at [843, 152] on div "Episode Assets 11 Target Duration 03:00:00.000 Total Duration 02:38:10.300" at bounding box center [488, 145] width 725 height 48
click at [832, 144] on icon "button" at bounding box center [826, 144] width 15 height 15
click at [871, 145] on div "Fill with Ads" at bounding box center [865, 149] width 88 height 31
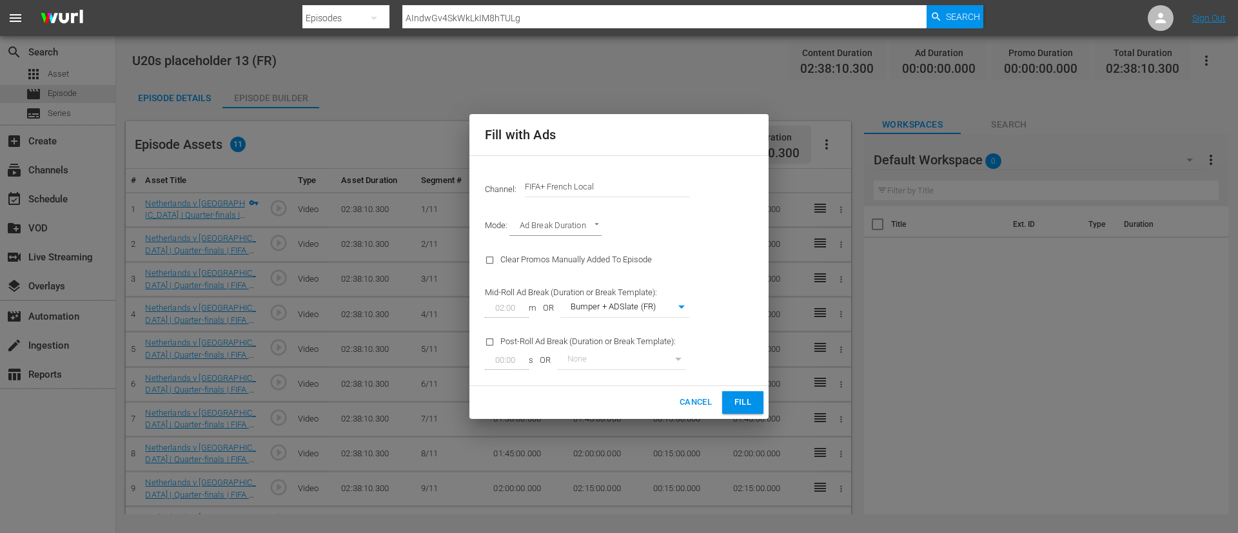
click at [636, 186] on input "FIFA+ French Local" at bounding box center [607, 186] width 165 height 31
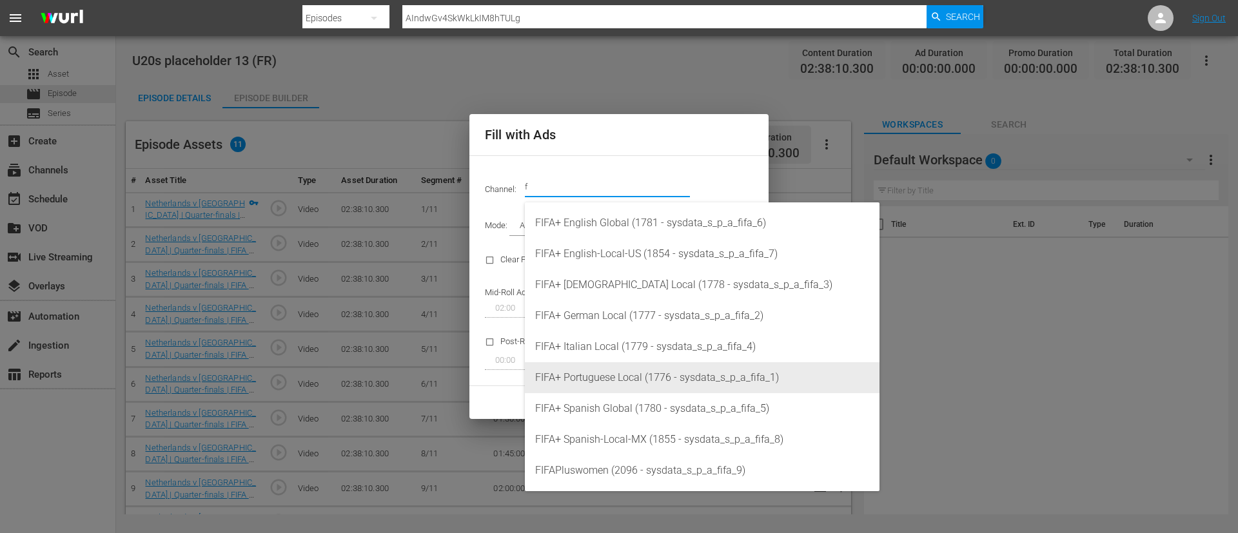
click at [640, 353] on div "FIFA+ Italian Local (1779 - sysdata_s_p_a_fifa_4)" at bounding box center [702, 346] width 334 height 31
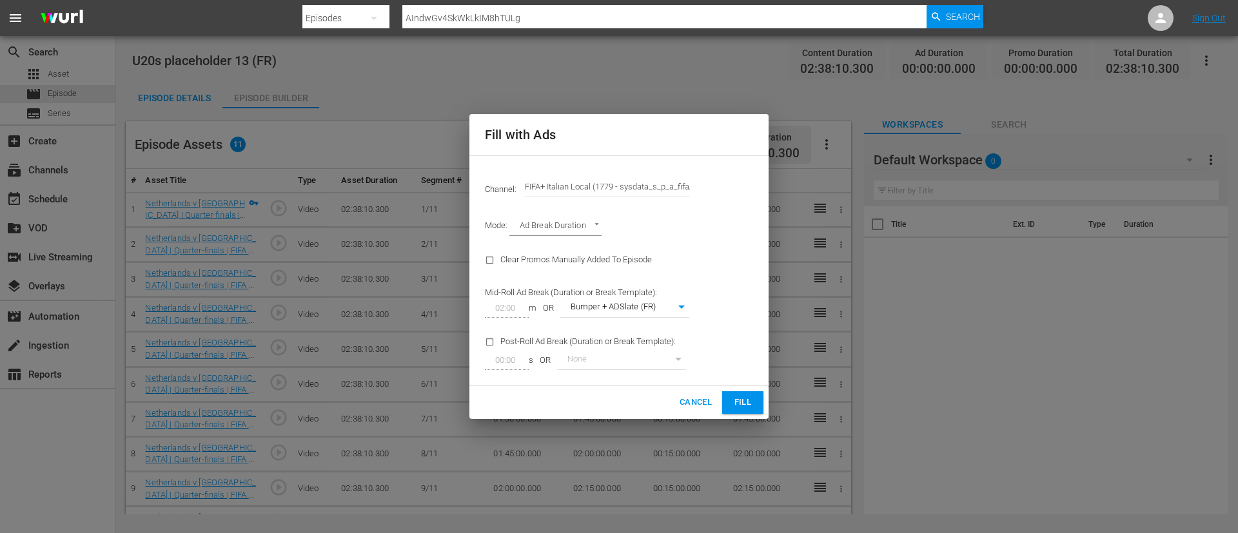
type input "FIFA+ Italian Local (1779)"
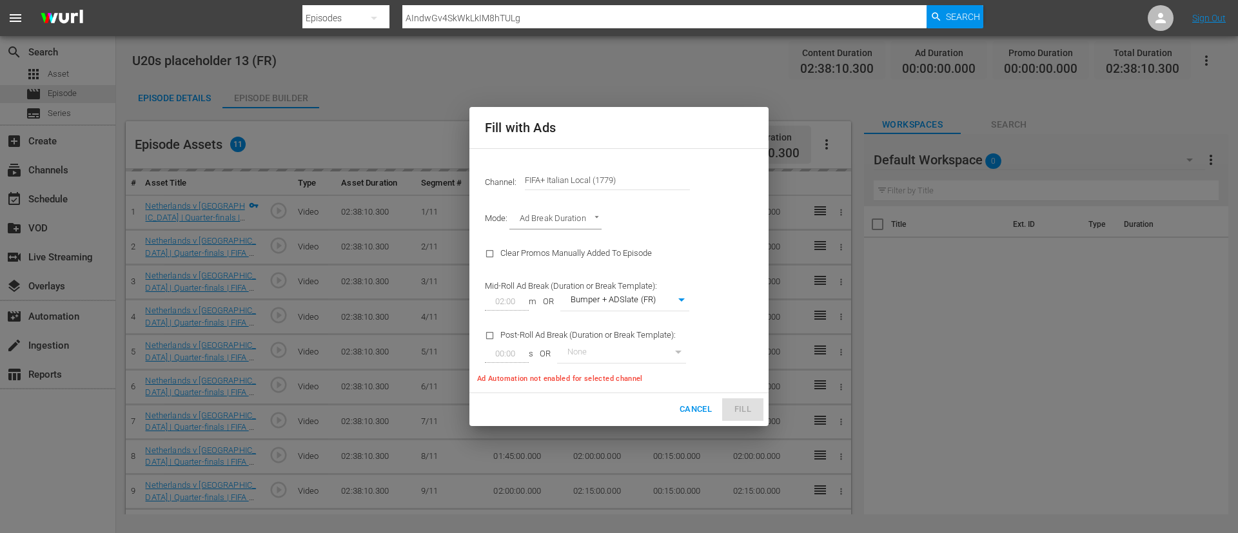
type input "341"
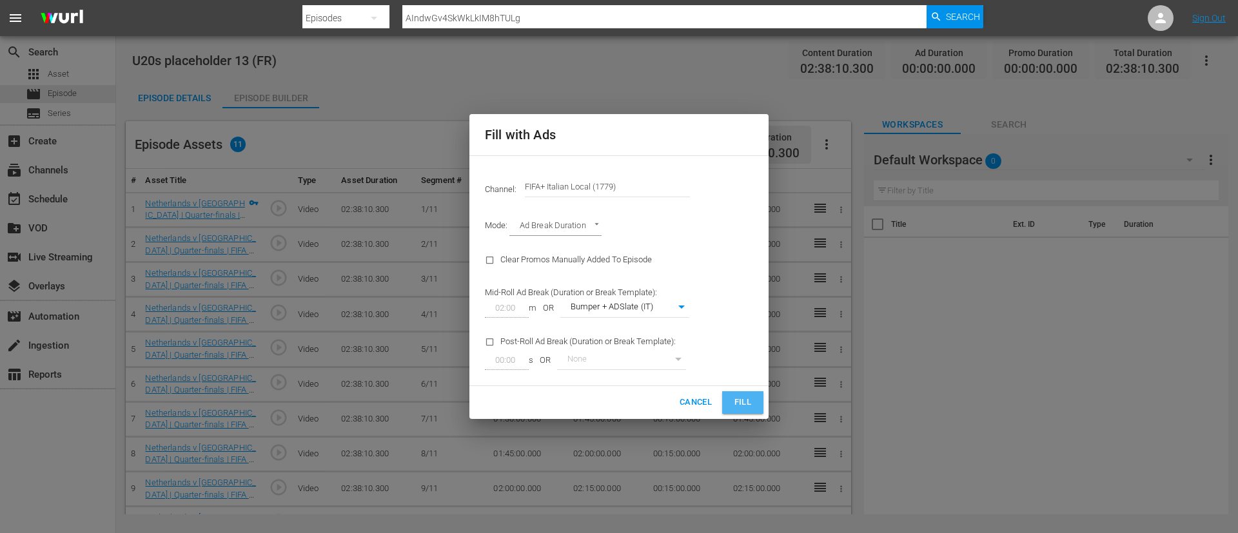
click at [750, 398] on span "Fill" at bounding box center [742, 402] width 21 height 15
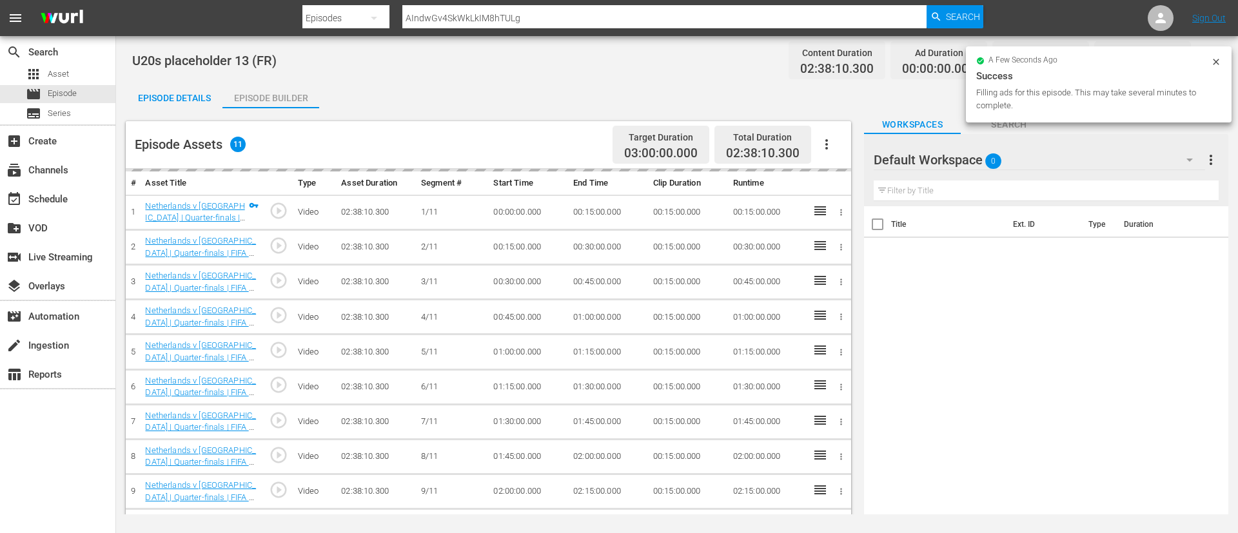
click at [171, 89] on div "Episode Details" at bounding box center [174, 98] width 97 height 31
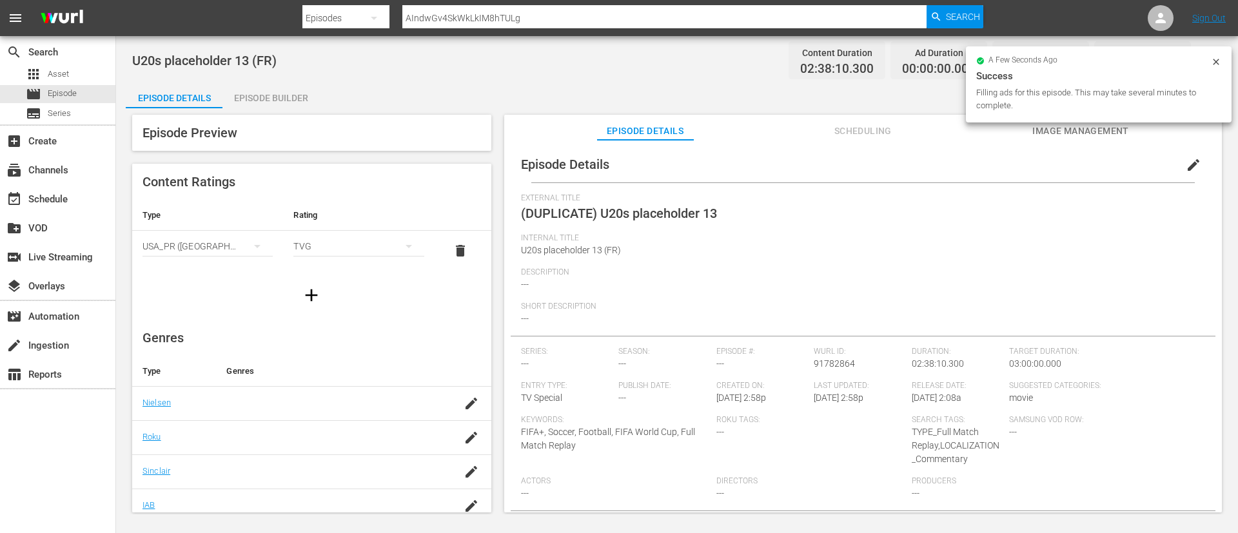
click at [1185, 162] on span "edit" at bounding box center [1192, 164] width 15 height 15
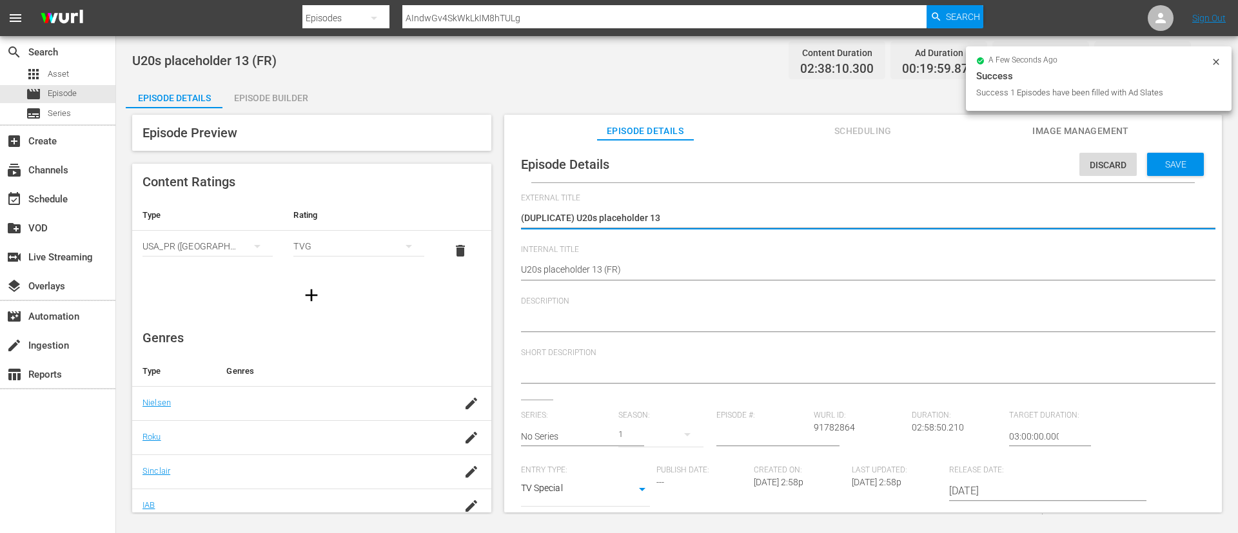
click at [578, 220] on textarea "(DUPLICATE) U20s placeholder 13" at bounding box center [860, 218] width 678 height 15
type textarea "U20s placeholder 13"
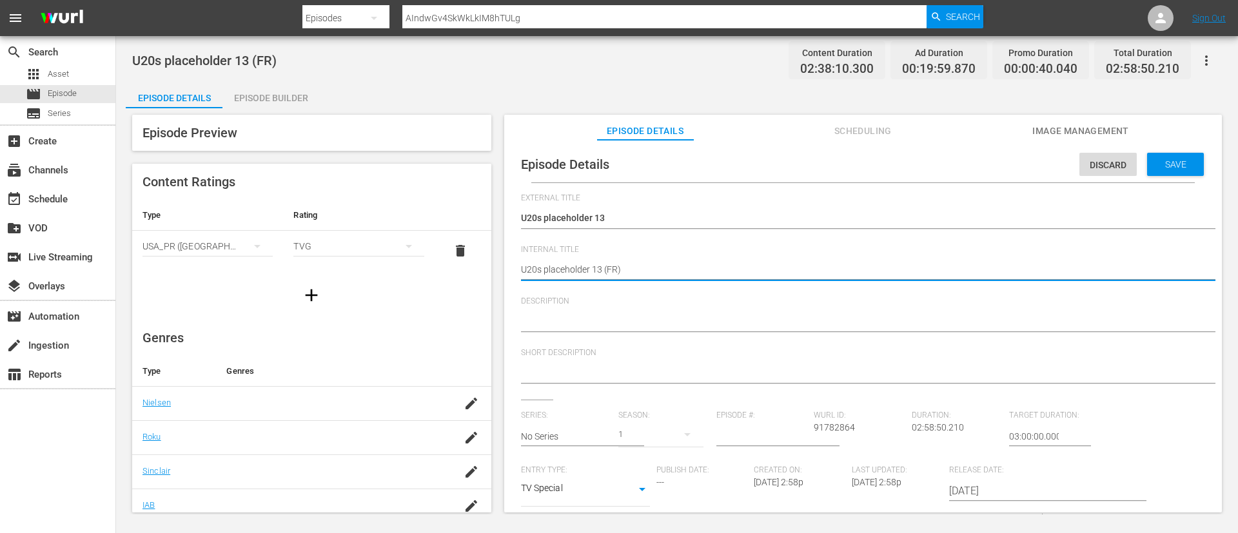
type textarea "U20s placeholder 13 (I)"
type textarea "U20s placeholder 13 (IT)"
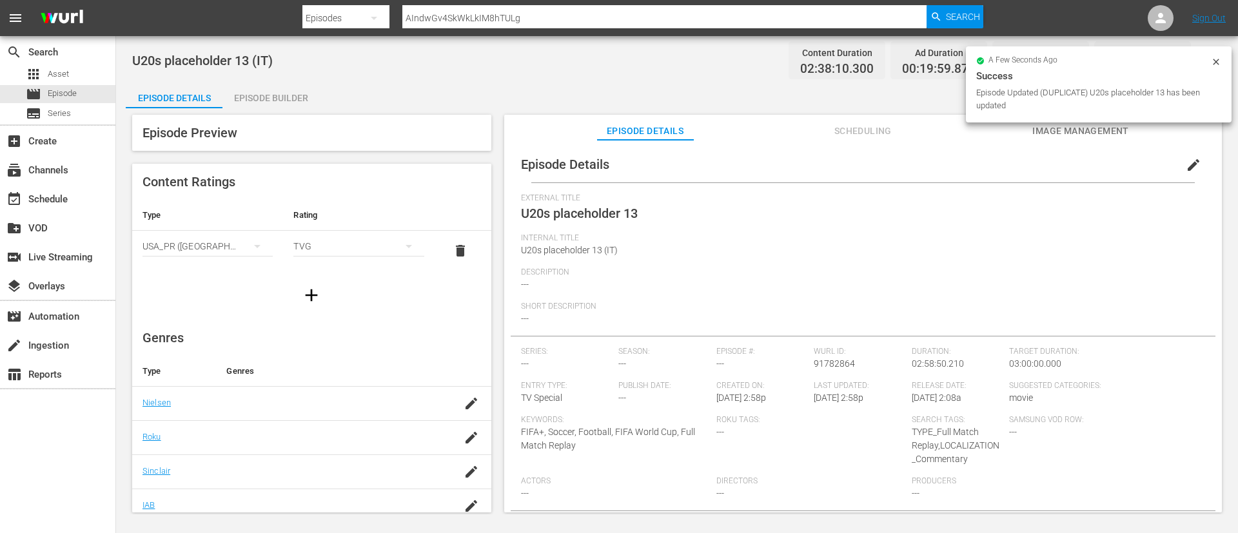
click at [1212, 61] on icon at bounding box center [1216, 62] width 10 height 10
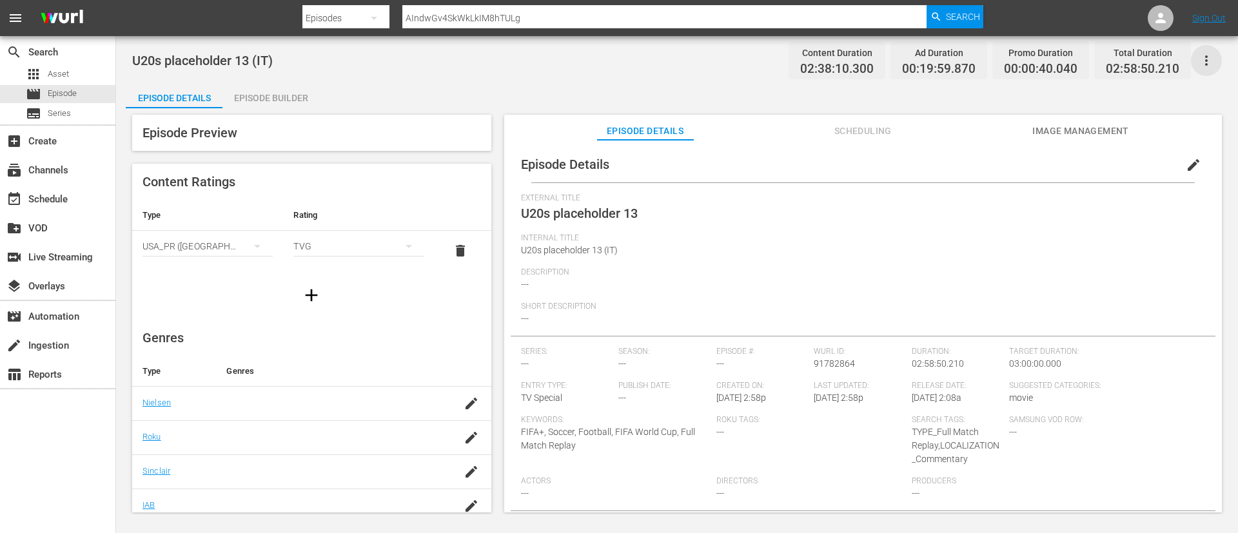
click at [1207, 61] on icon "button" at bounding box center [1205, 60] width 15 height 15
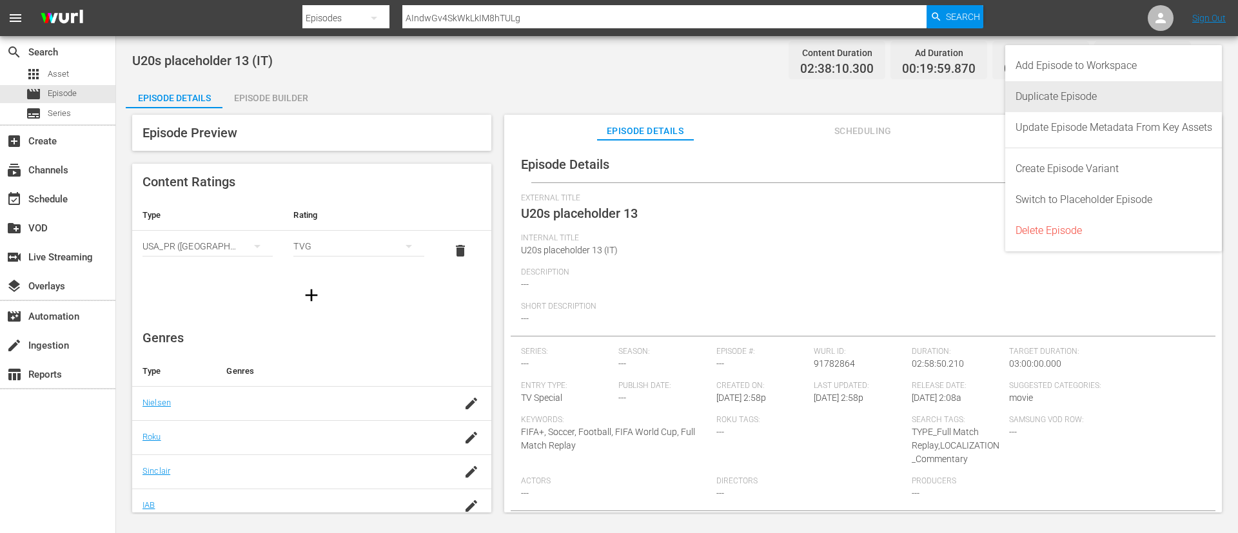
click at [1126, 105] on div "Duplicate Episode" at bounding box center [1113, 96] width 197 height 31
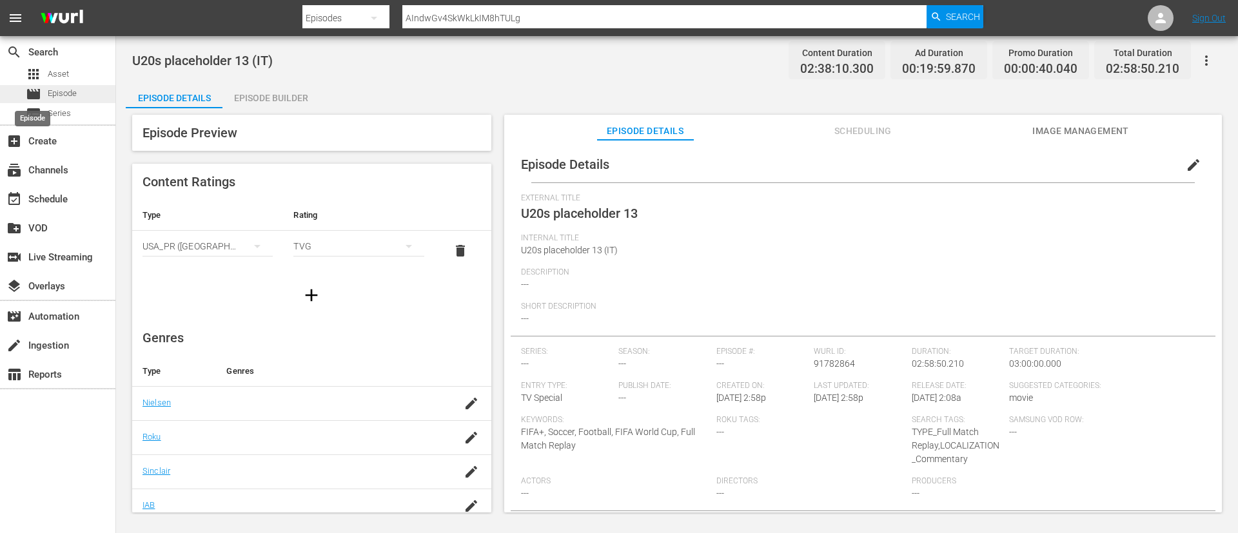
click at [37, 95] on span "movie" at bounding box center [33, 93] width 15 height 15
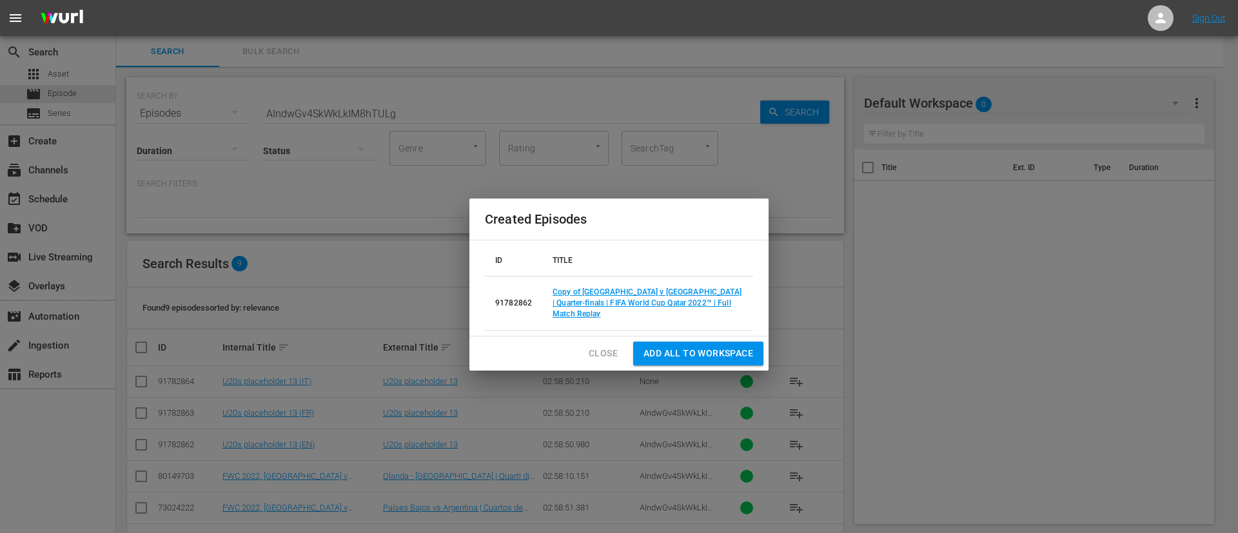
click at [592, 347] on span "Close" at bounding box center [603, 354] width 29 height 16
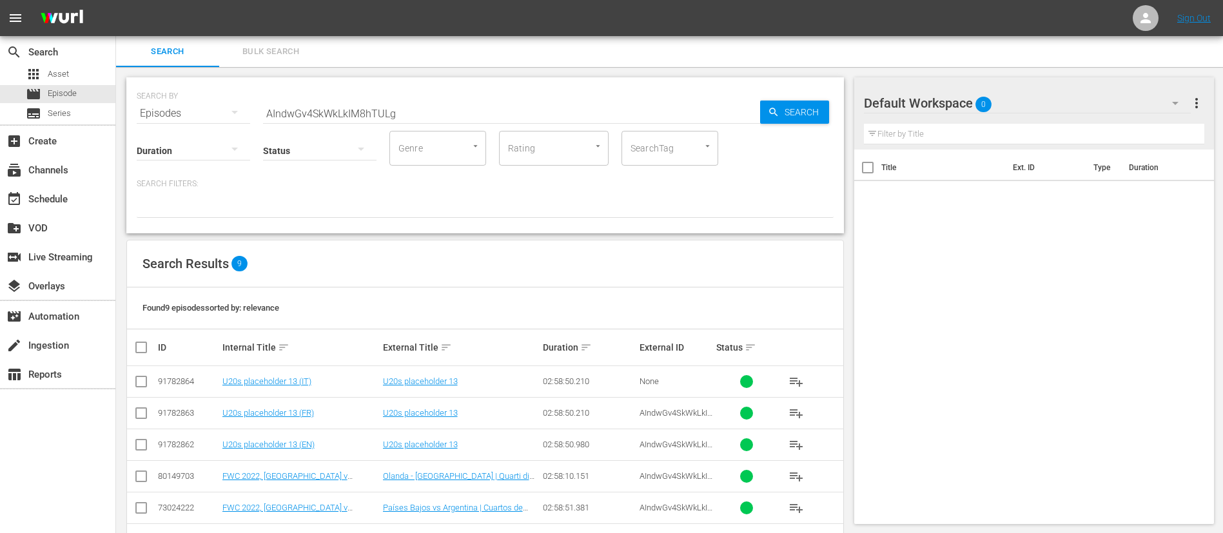
click at [471, 111] on input "AIndwGv4SkWkLkIM8hTULg" at bounding box center [511, 113] width 497 height 31
paste input "FIM101244-M00"
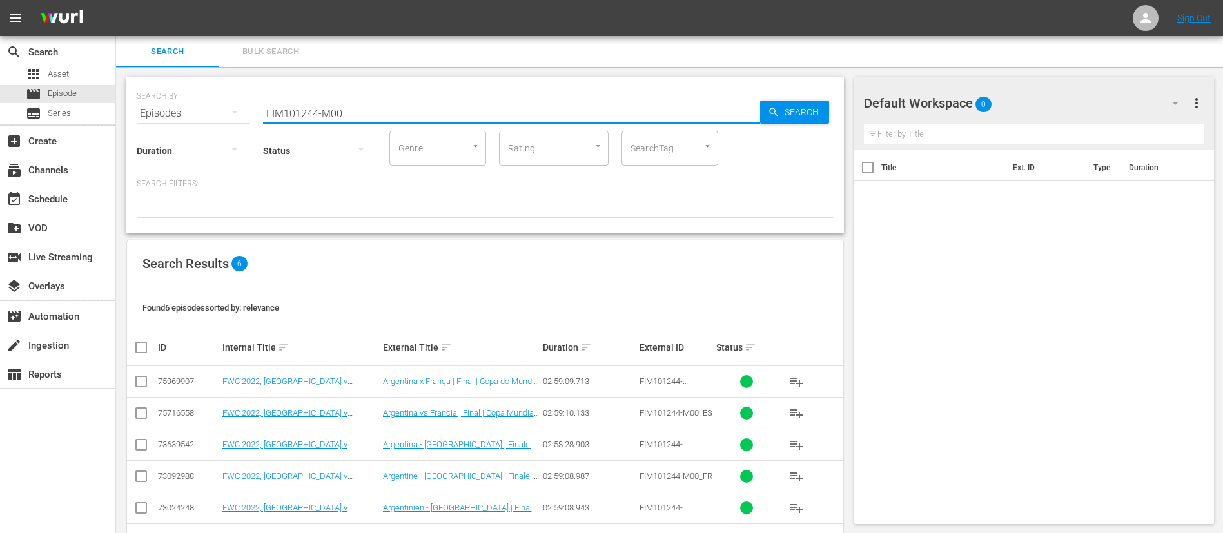
type input "FIM101244-M00"
click at [601, 228] on div "SEARCH BY Search By Episodes Search ID, Title, Description, Keywords, or Catego…" at bounding box center [484, 155] width 717 height 156
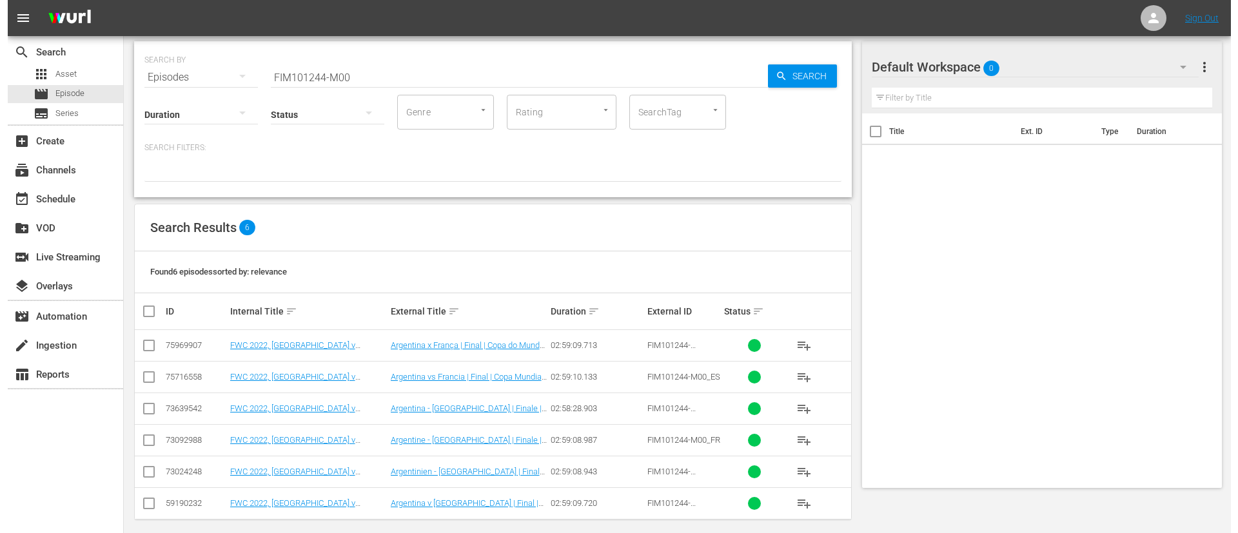
scroll to position [46, 0]
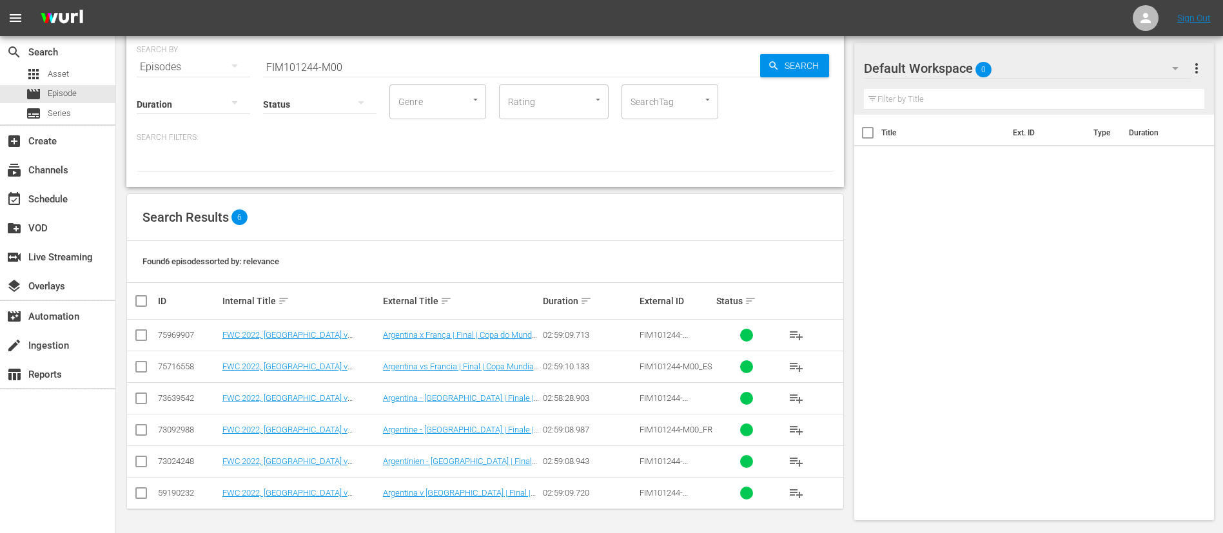
click at [142, 494] on input "checkbox" at bounding box center [140, 495] width 15 height 15
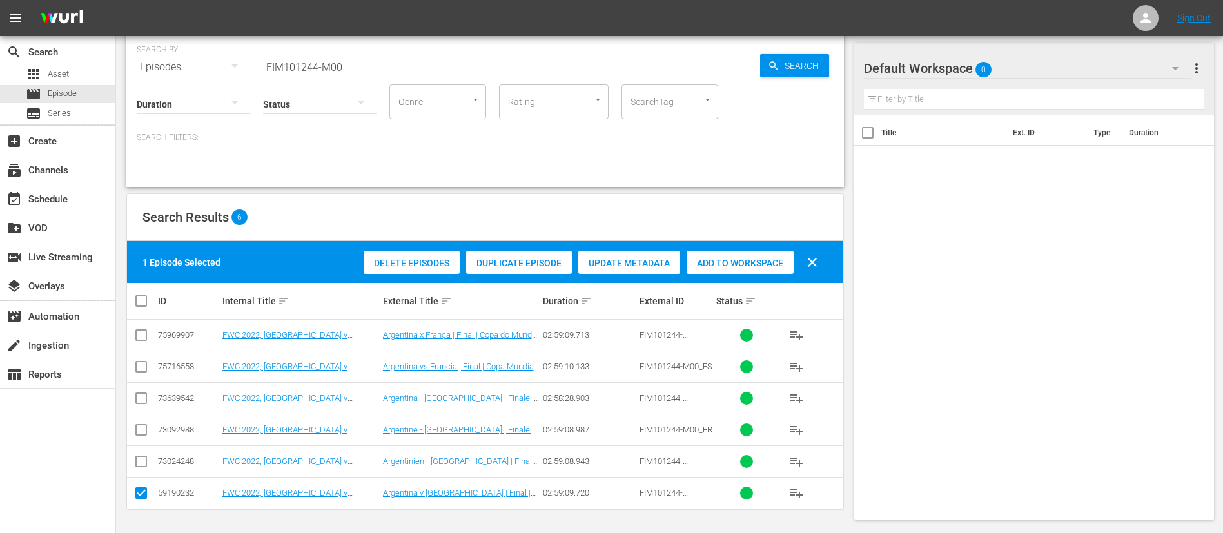
click at [543, 258] on span "Duplicate Episode" at bounding box center [519, 263] width 106 height 10
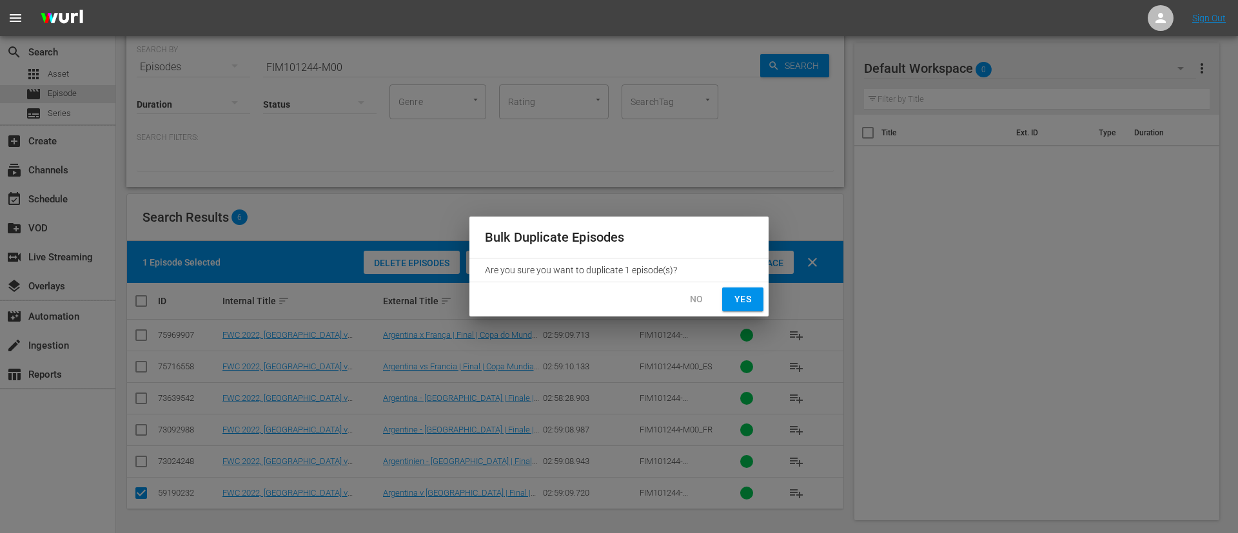
click at [736, 298] on span "Yes" at bounding box center [742, 299] width 21 height 16
checkbox input "false"
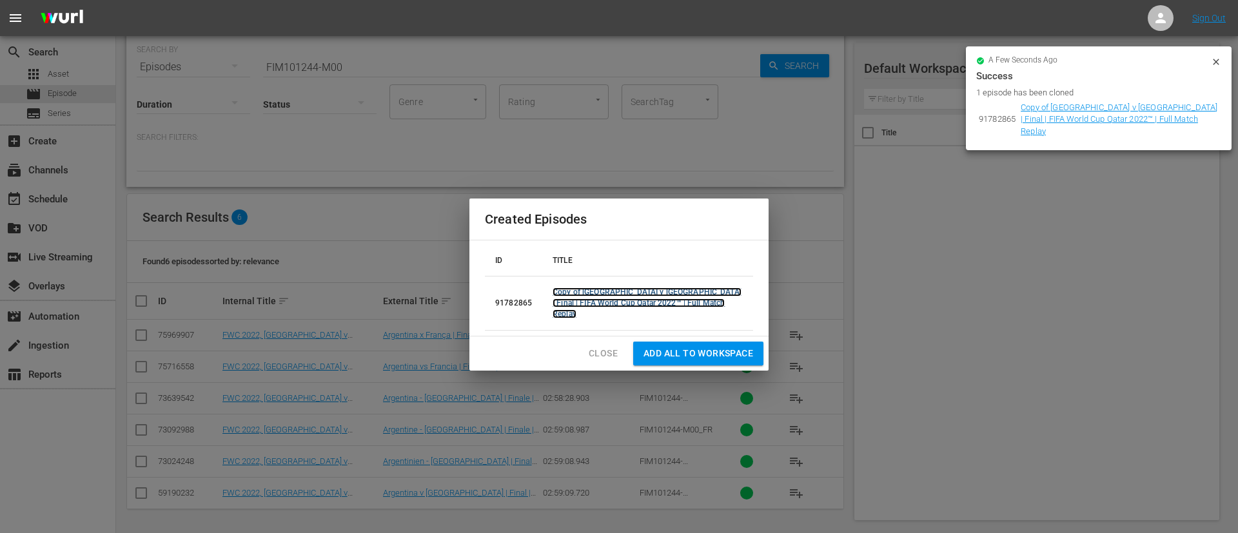
click at [669, 297] on link "Copy of [GEOGRAPHIC_DATA] v [GEOGRAPHIC_DATA] | Final | FIFA World Cup Qatar 20…" at bounding box center [646, 303] width 189 height 31
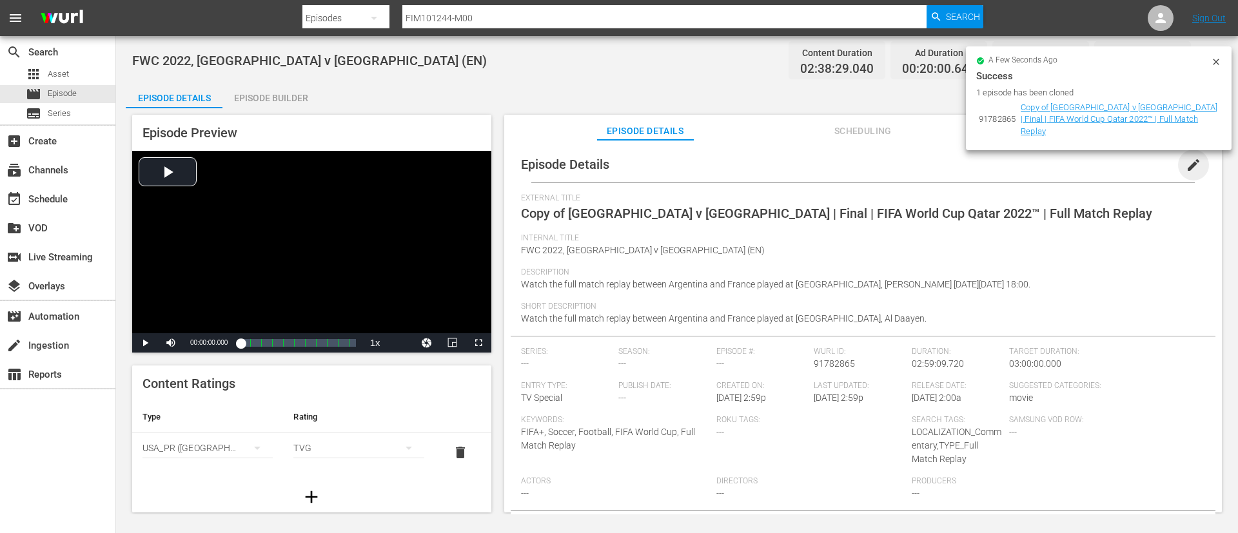
click at [1185, 168] on span "edit" at bounding box center [1192, 164] width 15 height 15
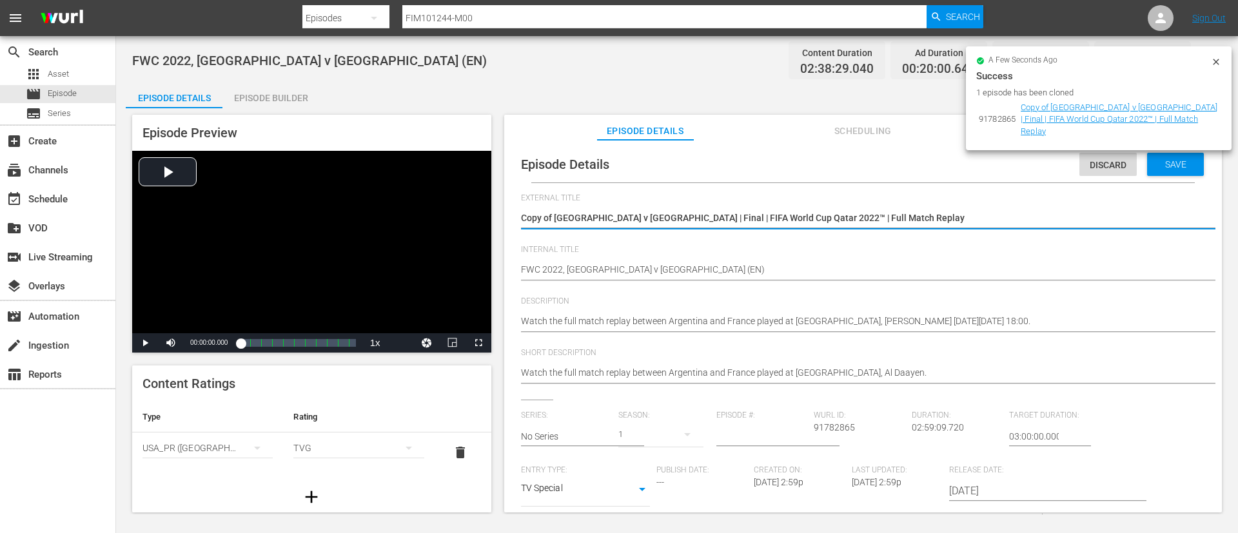
click at [859, 220] on textarea "Copy of [GEOGRAPHIC_DATA] v [GEOGRAPHIC_DATA] | Final | FIFA World Cup Qatar 20…" at bounding box center [860, 218] width 678 height 15
type textarea "U20s placeholder 10"
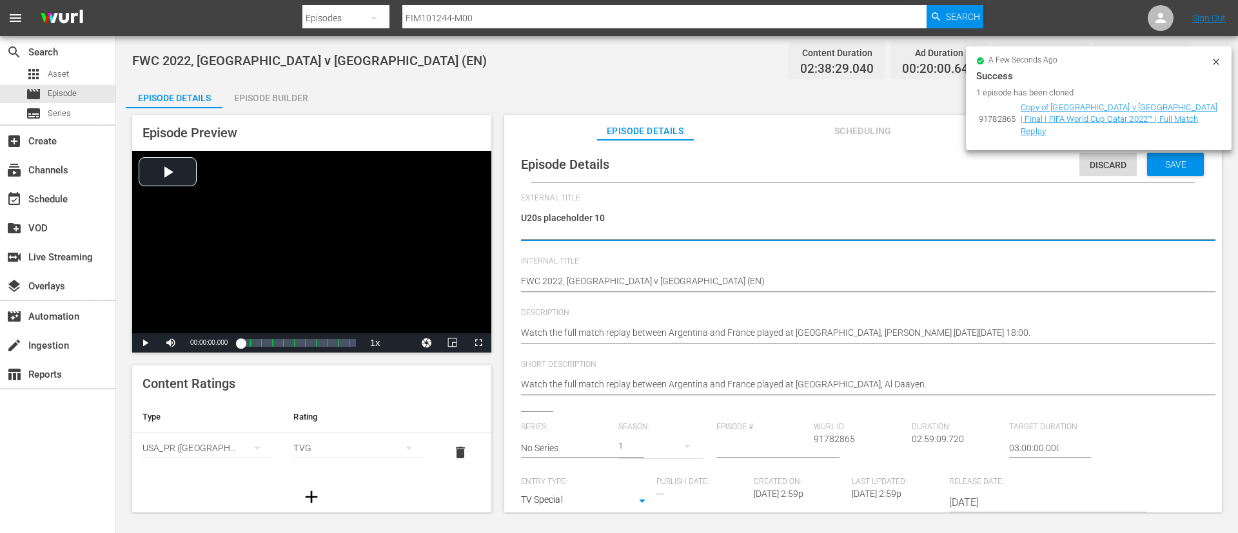
type textarea "U20s placeholder 1"
type textarea "U20s placeholder 14"
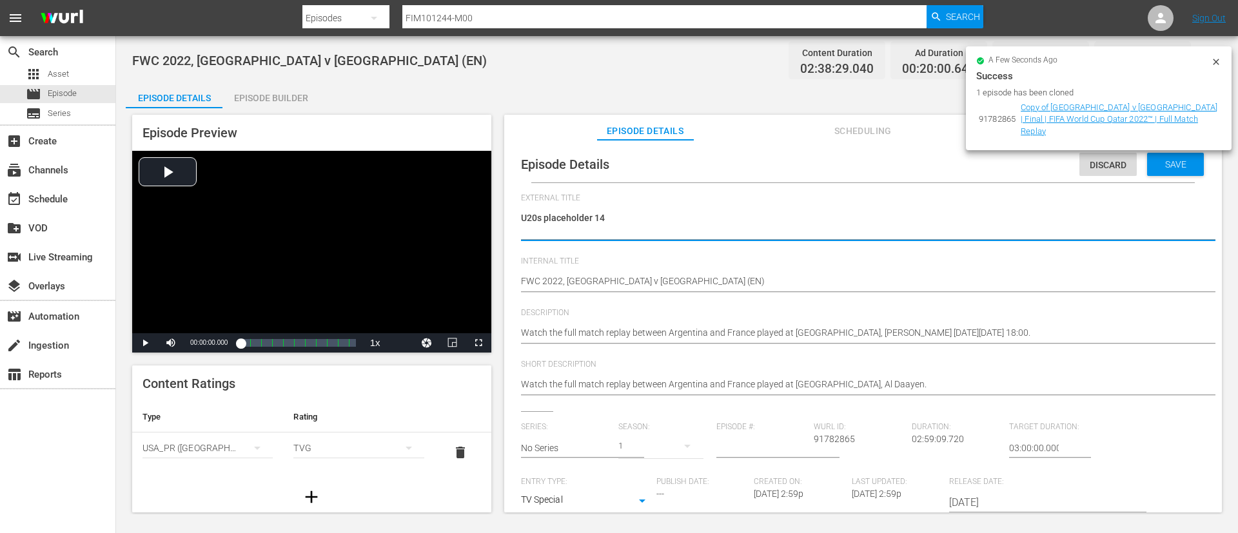
type textarea "U20s placeholder 14"
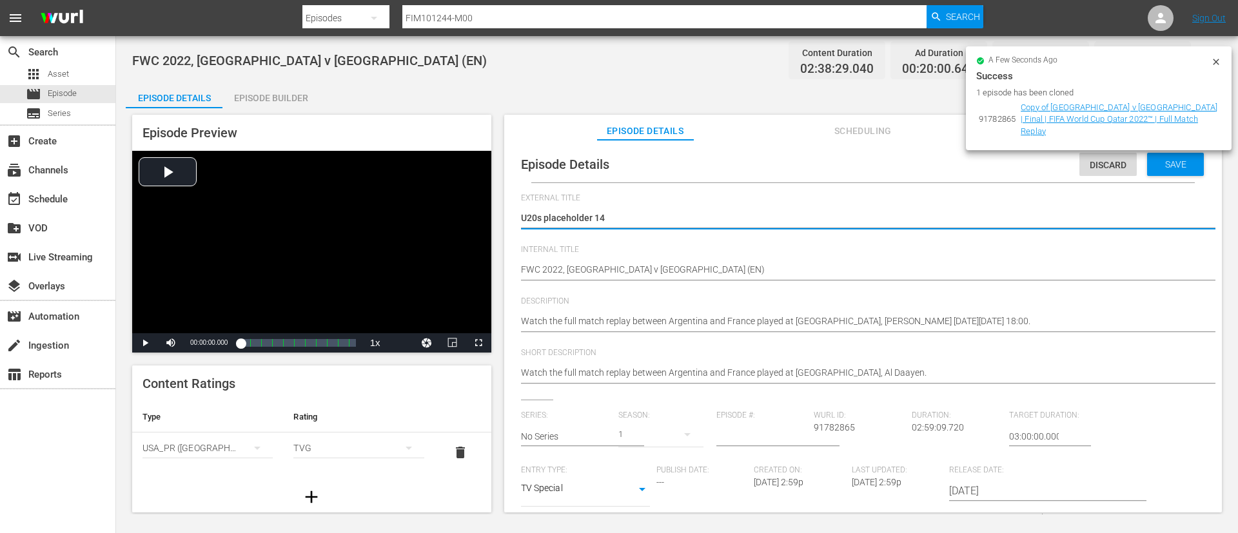
type textarea "U20s placeholder 14"
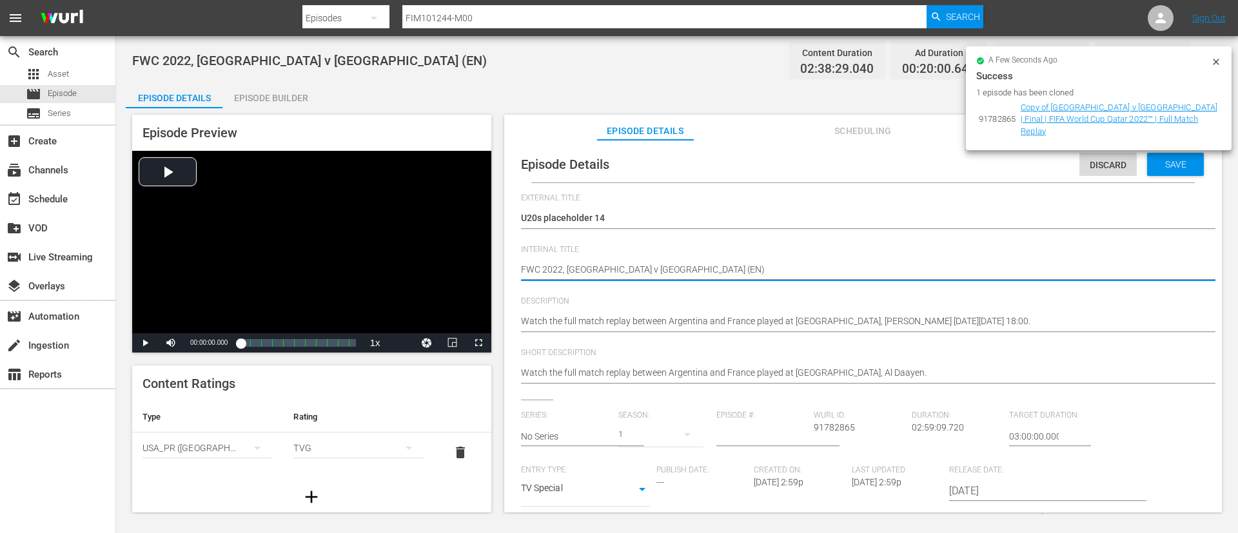
paste textarea "U20s placeholder 14"
type textarea "U20s placeholder 14 (EN)"
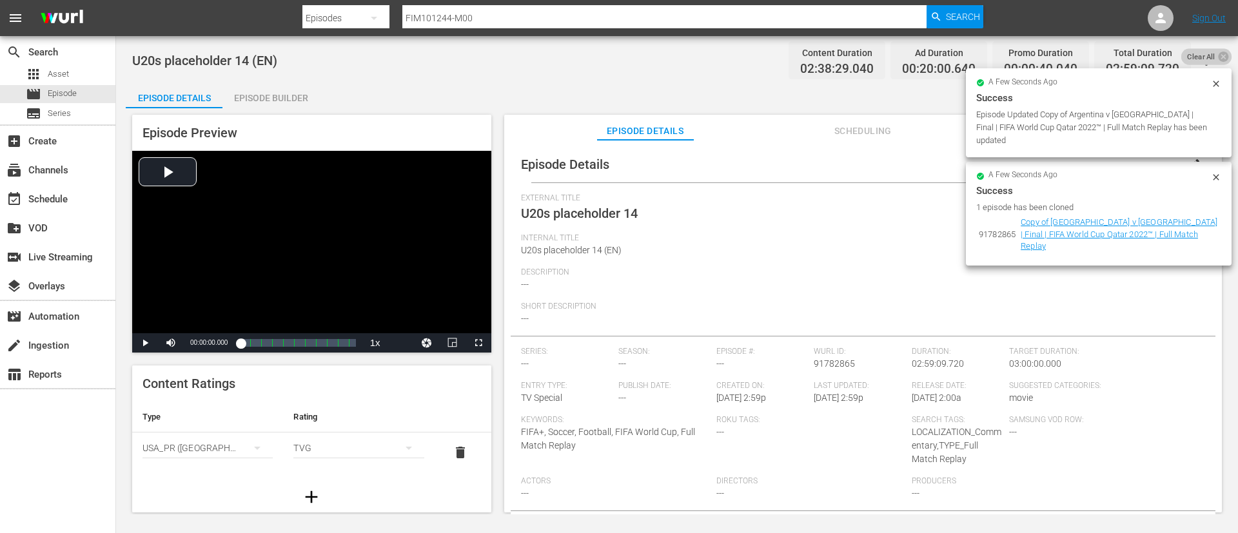
click at [1211, 59] on span "Clear All" at bounding box center [1201, 56] width 40 height 17
click at [1211, 59] on icon "button" at bounding box center [1205, 60] width 15 height 15
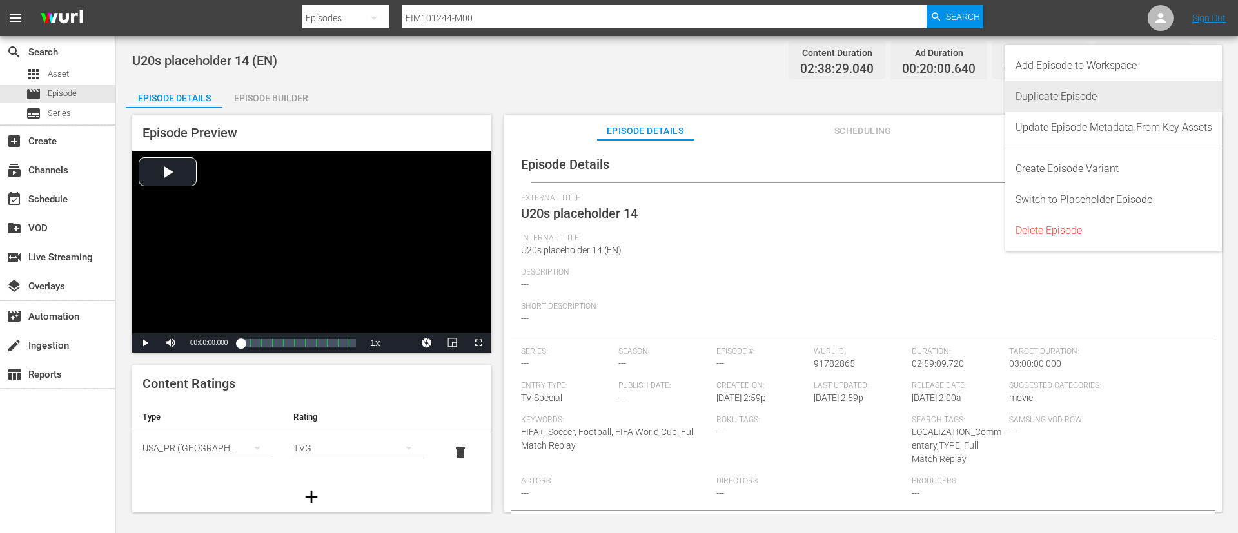
click at [1052, 102] on div "Duplicate Episode" at bounding box center [1113, 96] width 197 height 31
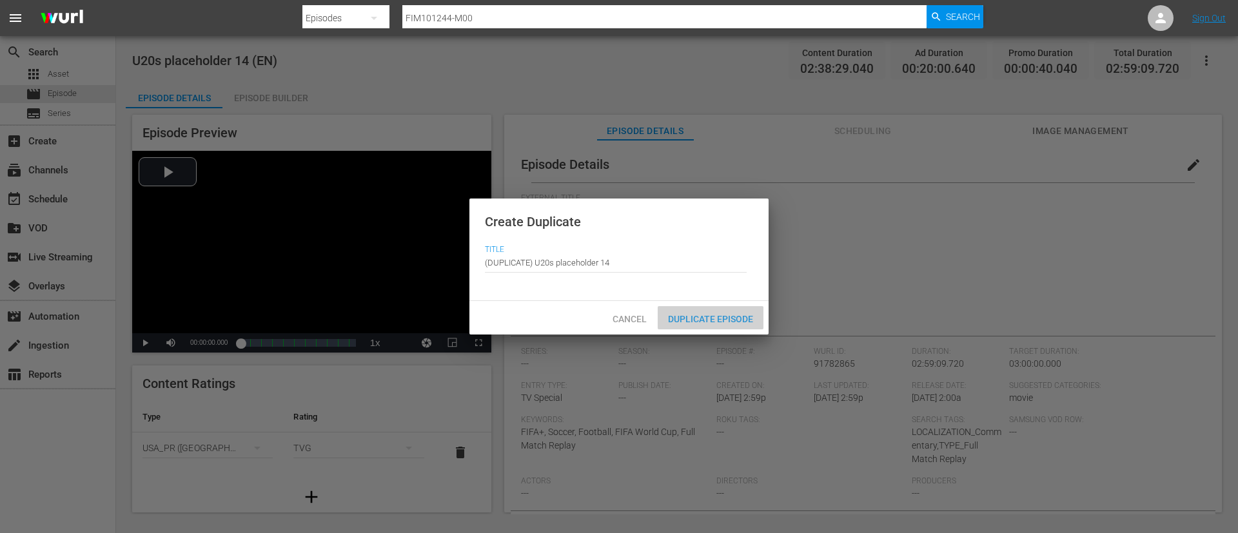
click at [730, 322] on span "Duplicate Episode" at bounding box center [711, 319] width 106 height 10
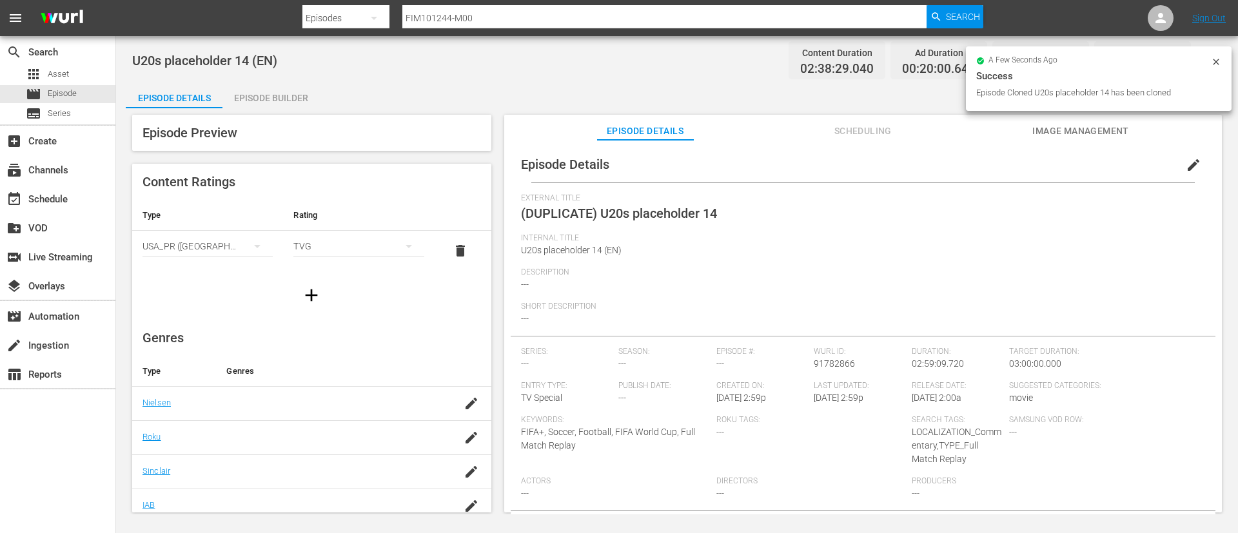
click at [1195, 163] on button "edit" at bounding box center [1193, 165] width 31 height 31
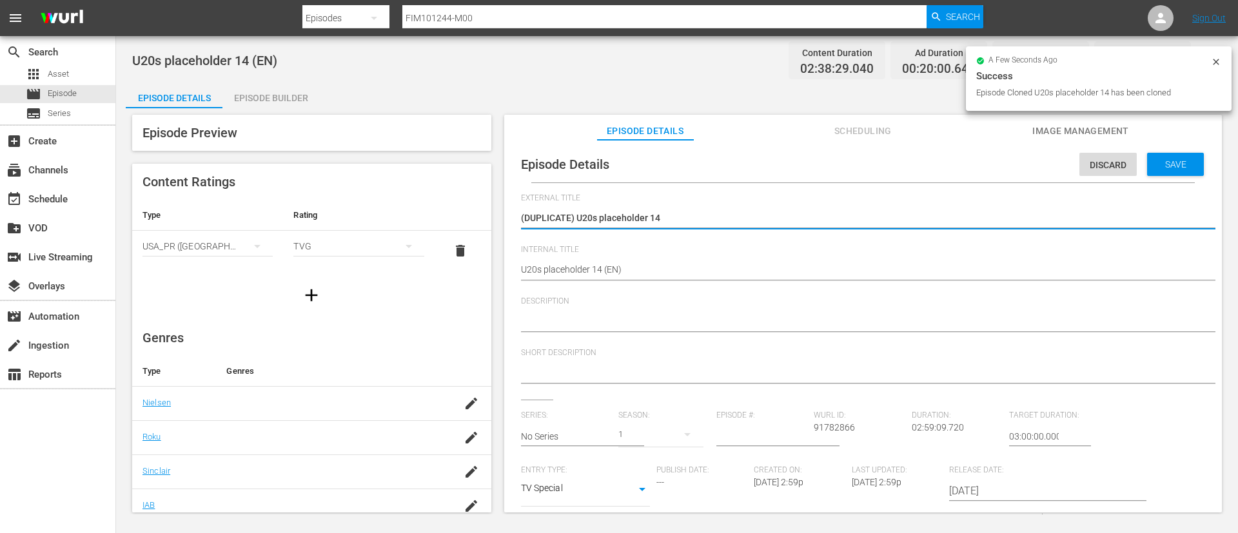
click at [577, 216] on textarea "(DUPLICATE) U20s placeholder 14" at bounding box center [860, 218] width 678 height 15
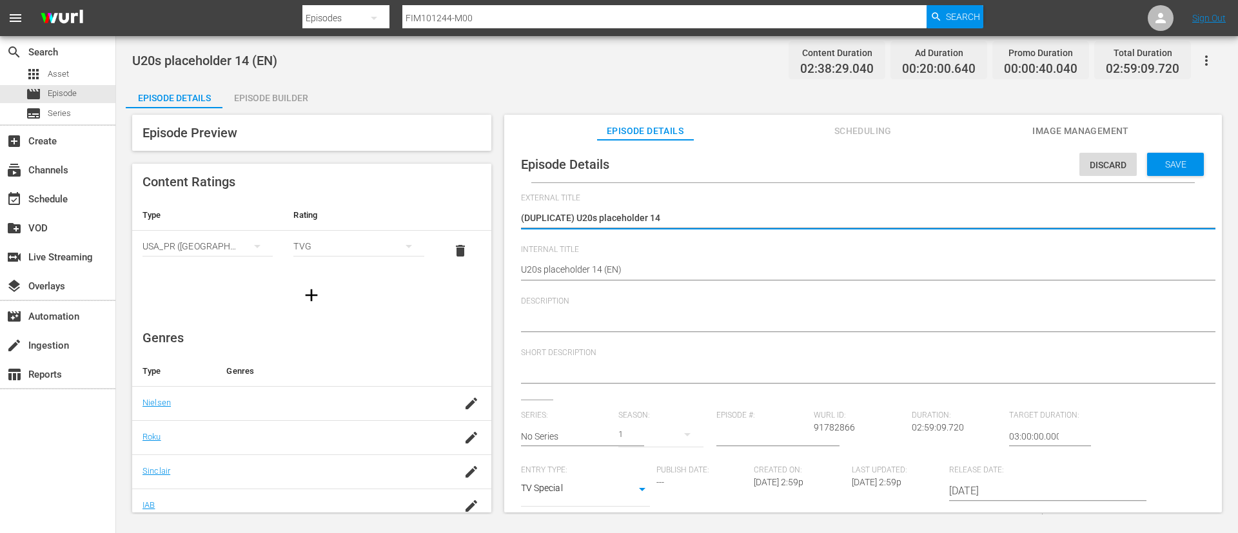
type textarea "U20s placeholder 14"
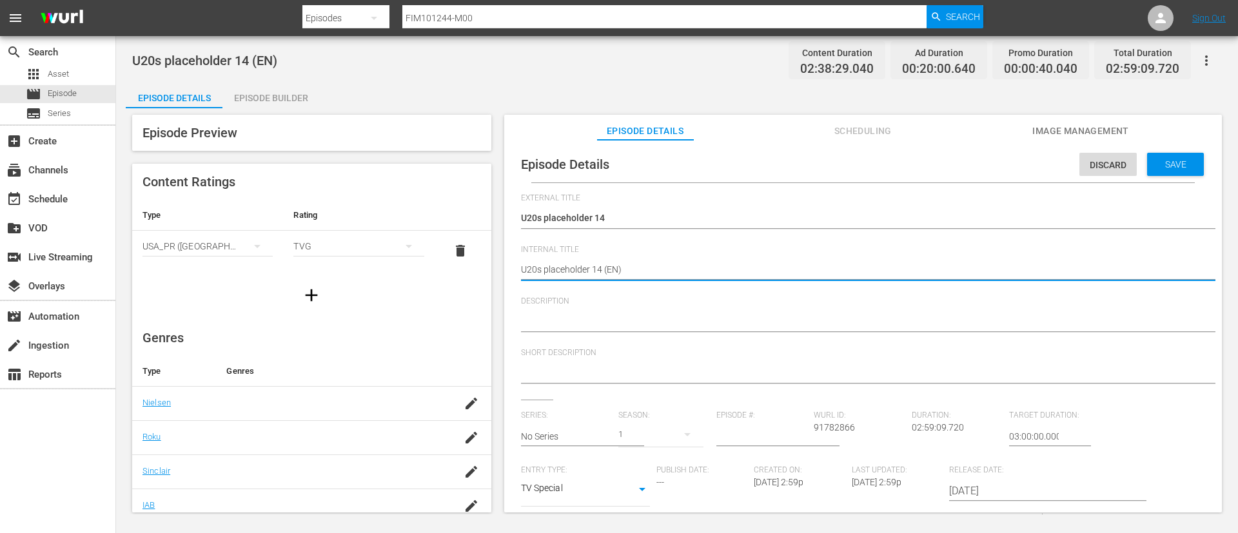
type textarea "U20s placeholder 14 (F)"
type textarea "U20s placeholder 14 (FR)"
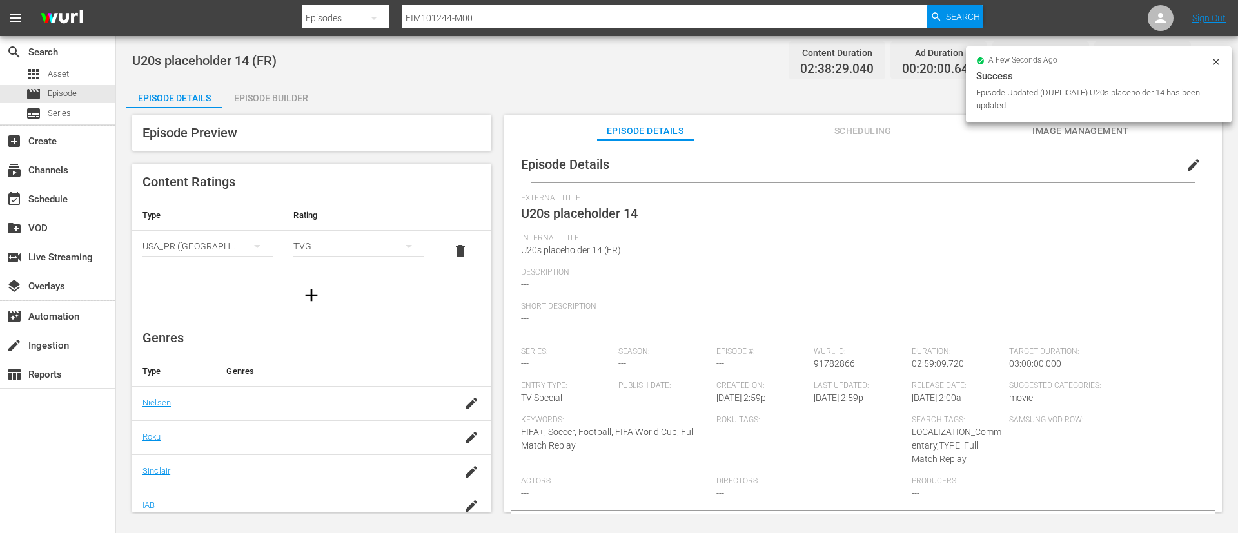
click at [289, 84] on div "Episode Builder" at bounding box center [270, 98] width 97 height 31
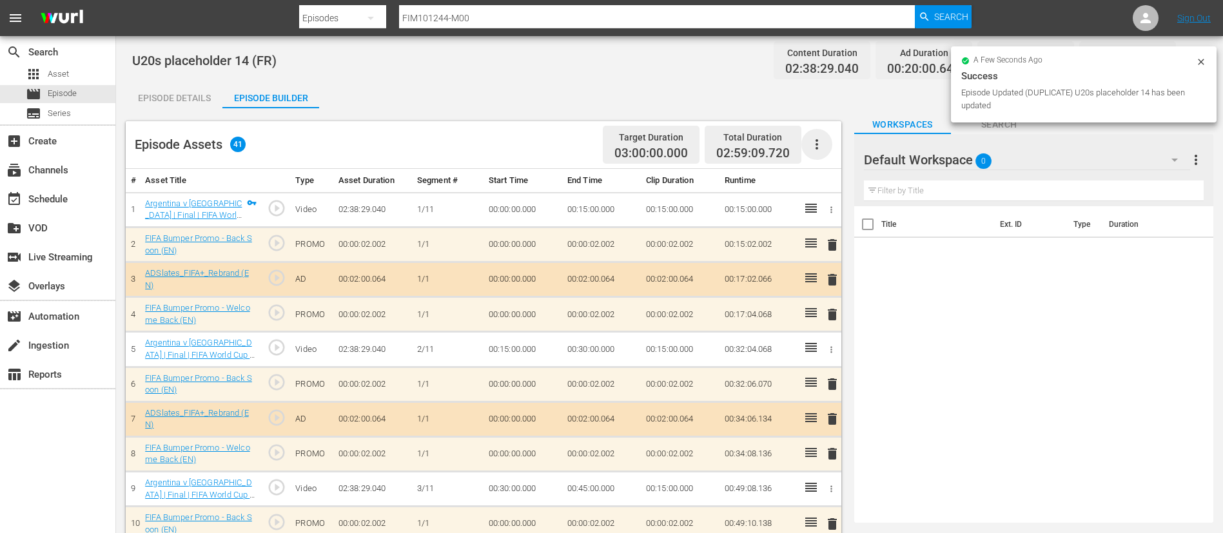
click at [814, 148] on icon "button" at bounding box center [816, 144] width 15 height 15
click at [836, 170] on div "Clear Ads" at bounding box center [856, 180] width 88 height 31
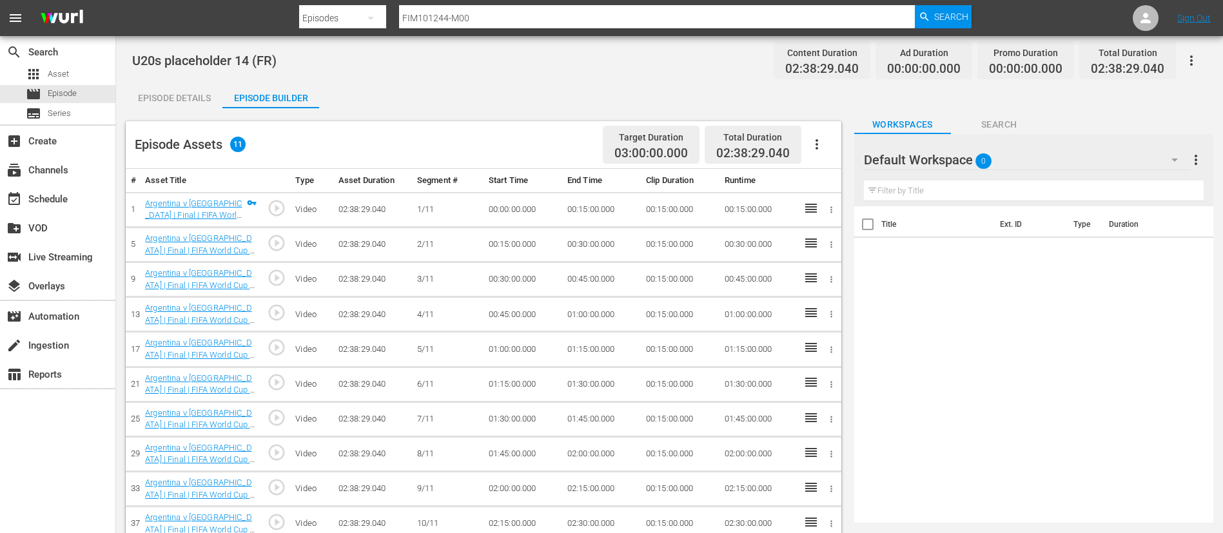
click at [822, 143] on icon "button" at bounding box center [816, 144] width 15 height 15
click at [828, 147] on div "Fill with Ads" at bounding box center [856, 149] width 88 height 31
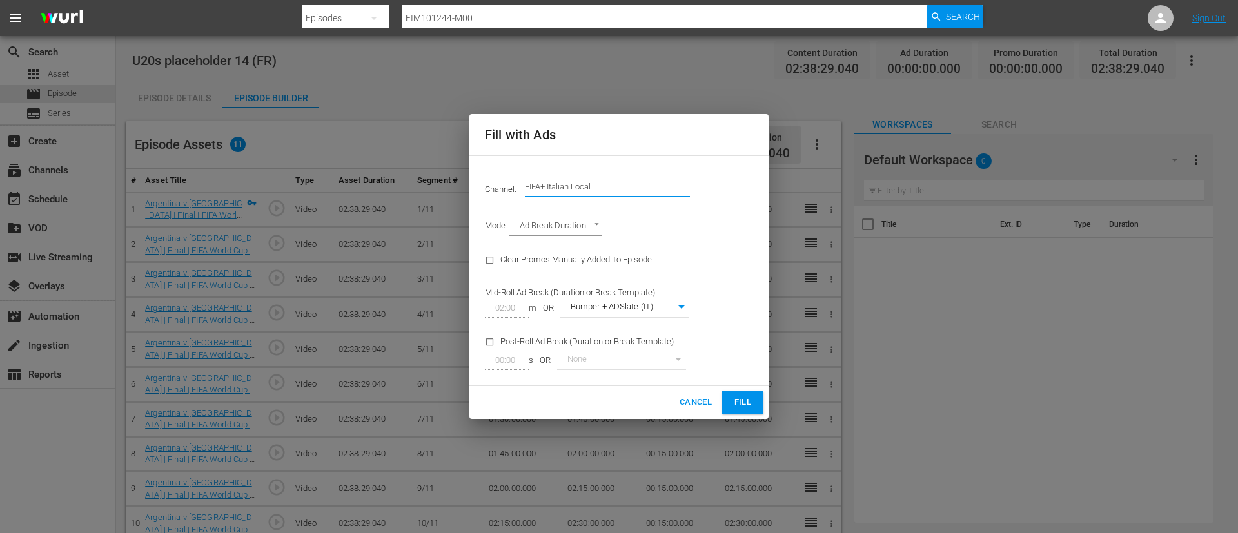
click at [621, 197] on input "FIFA+ Italian Local" at bounding box center [607, 186] width 165 height 31
click at [621, 197] on input "f" at bounding box center [607, 186] width 165 height 31
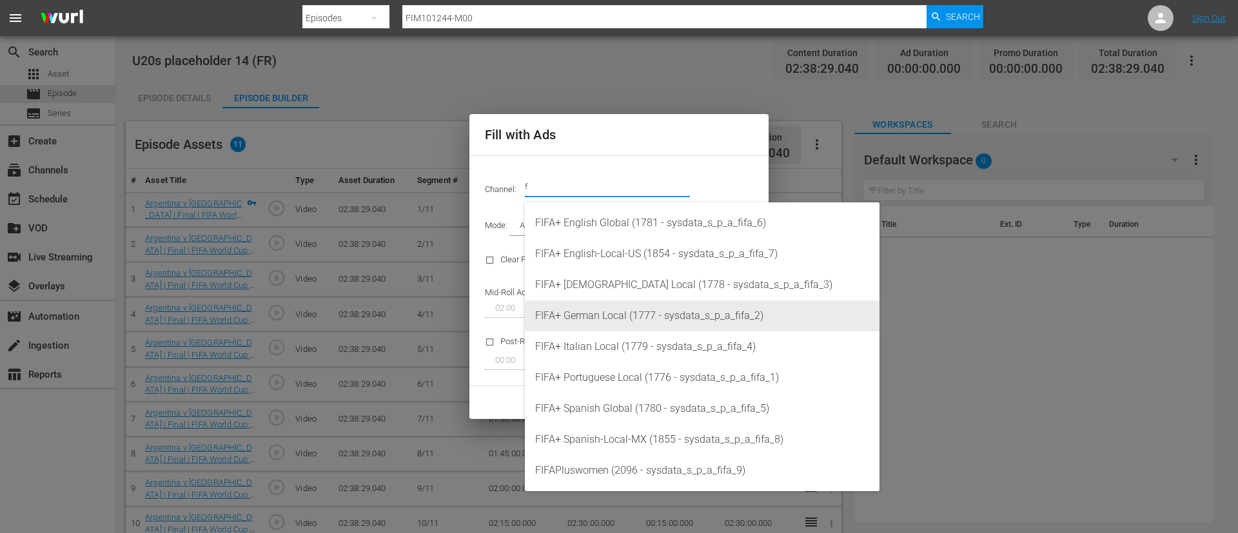
click at [605, 290] on div "FIFA+ [DEMOGRAPHIC_DATA] Local (1778 - sysdata_s_p_a_fifa_3)" at bounding box center [702, 284] width 334 height 31
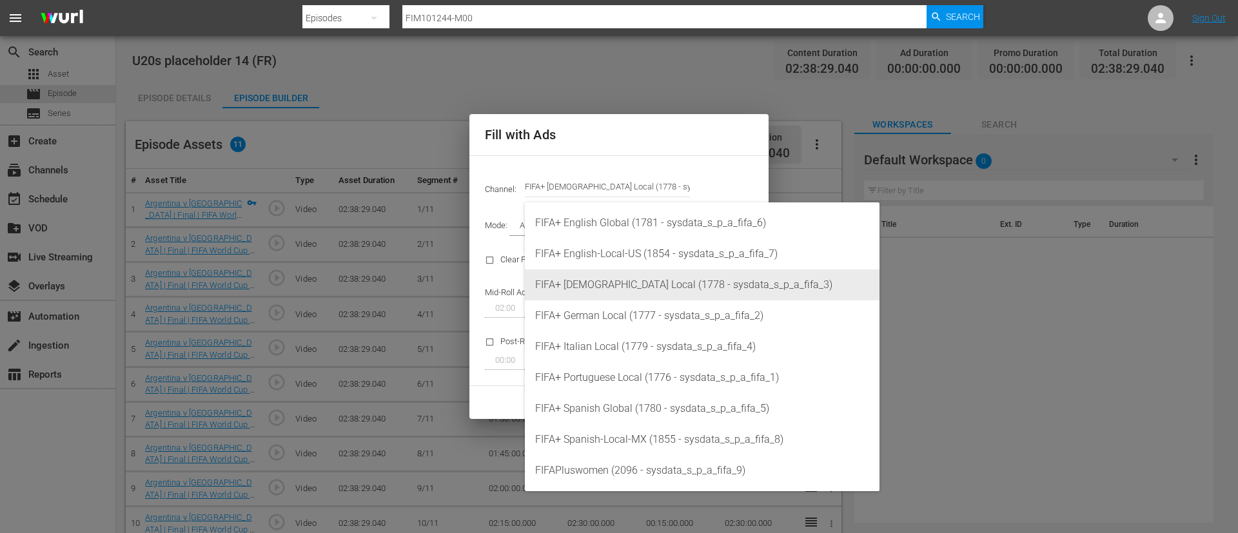
type input "FIFA+ [DEMOGRAPHIC_DATA] Local (1778)"
type input "342"
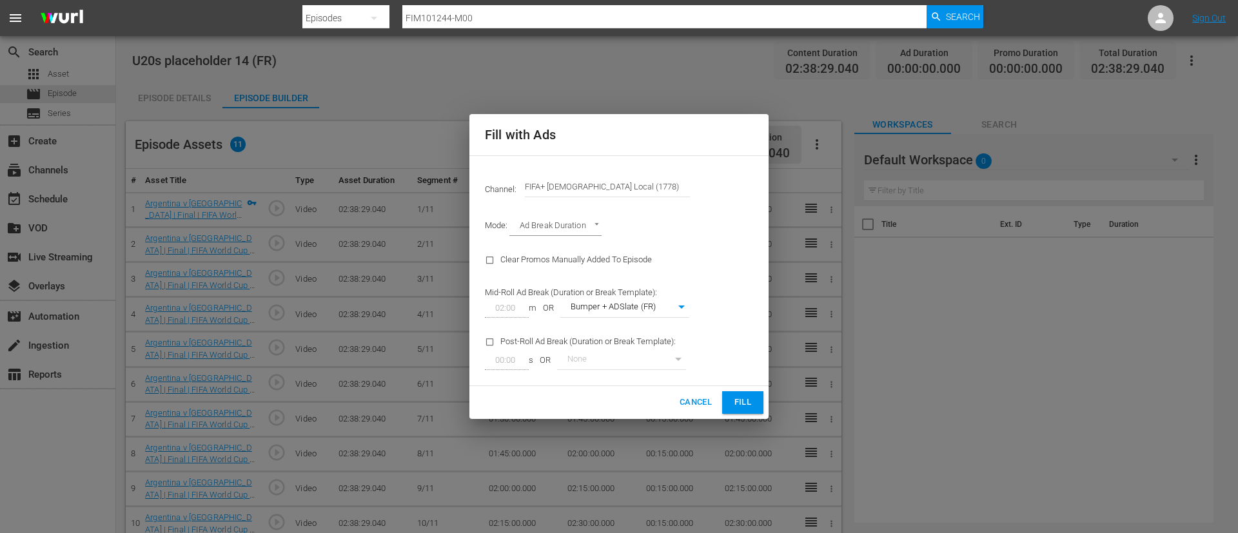
click at [745, 400] on span "Fill" at bounding box center [742, 402] width 21 height 15
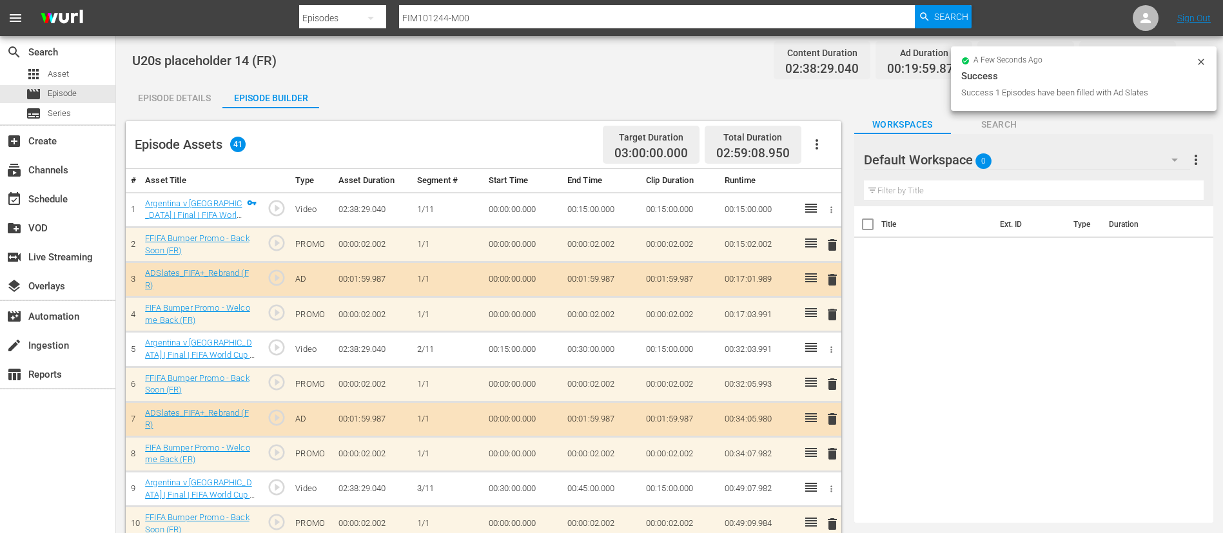
click at [816, 142] on icon "button" at bounding box center [816, 144] width 15 height 15
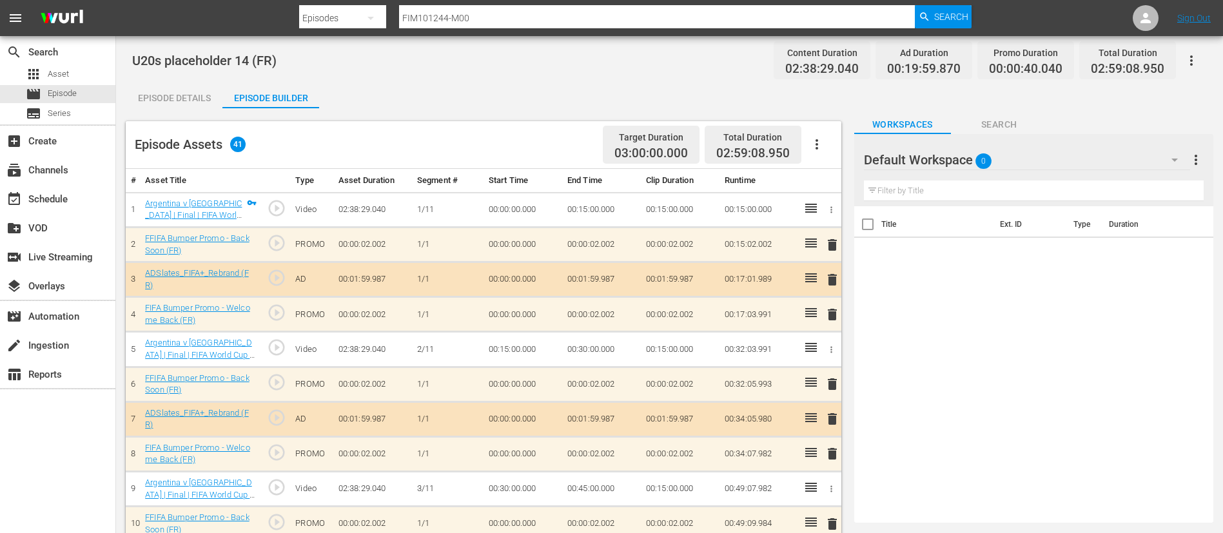
click at [1193, 62] on icon "button" at bounding box center [1191, 60] width 15 height 15
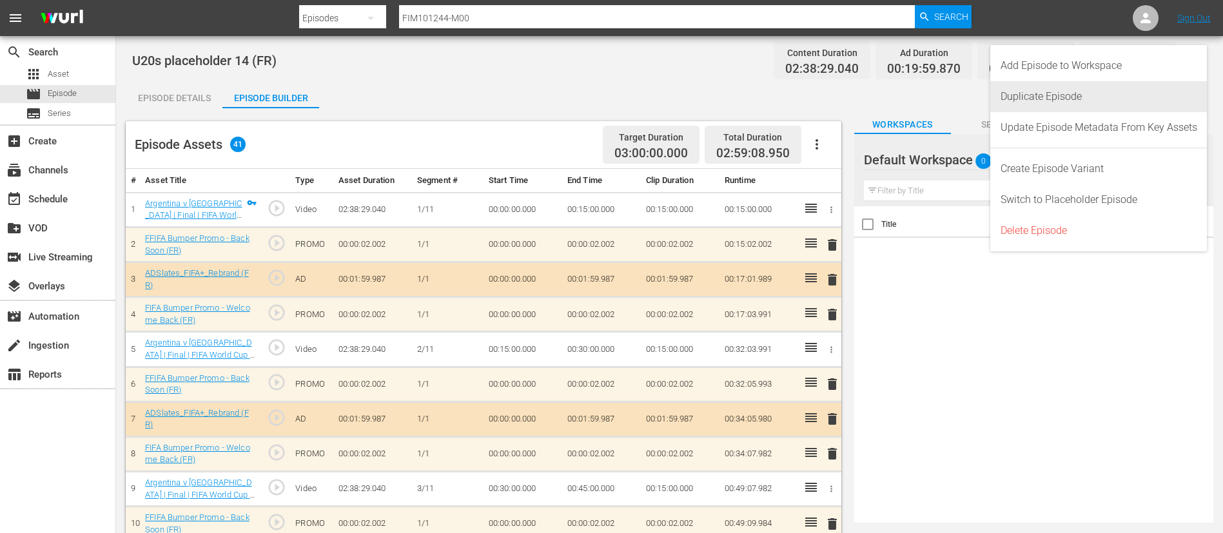
click at [1076, 99] on div "Duplicate Episode" at bounding box center [1098, 96] width 197 height 31
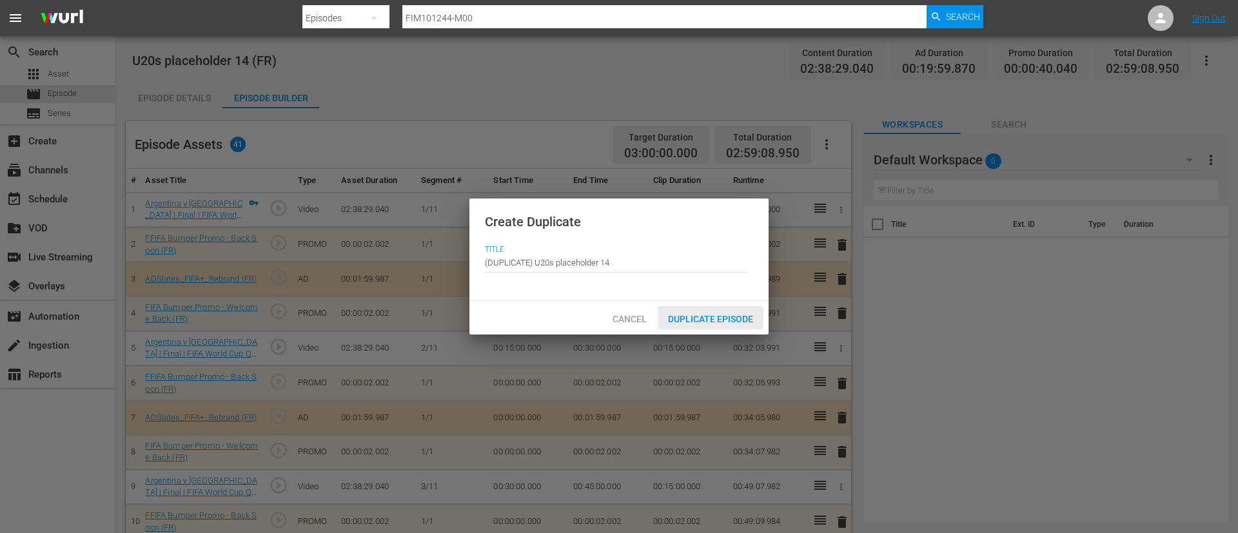
click at [743, 327] on div "Duplicate Episode" at bounding box center [711, 318] width 106 height 24
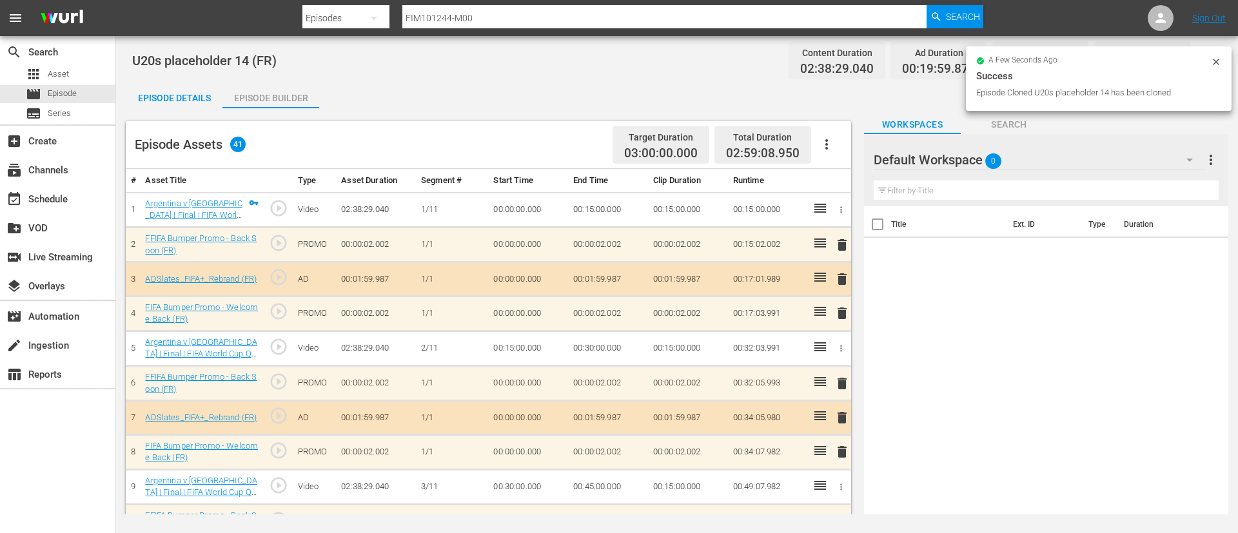
click at [816, 148] on button "button" at bounding box center [826, 144] width 31 height 31
click at [860, 179] on div "Clear Ads" at bounding box center [865, 180] width 88 height 31
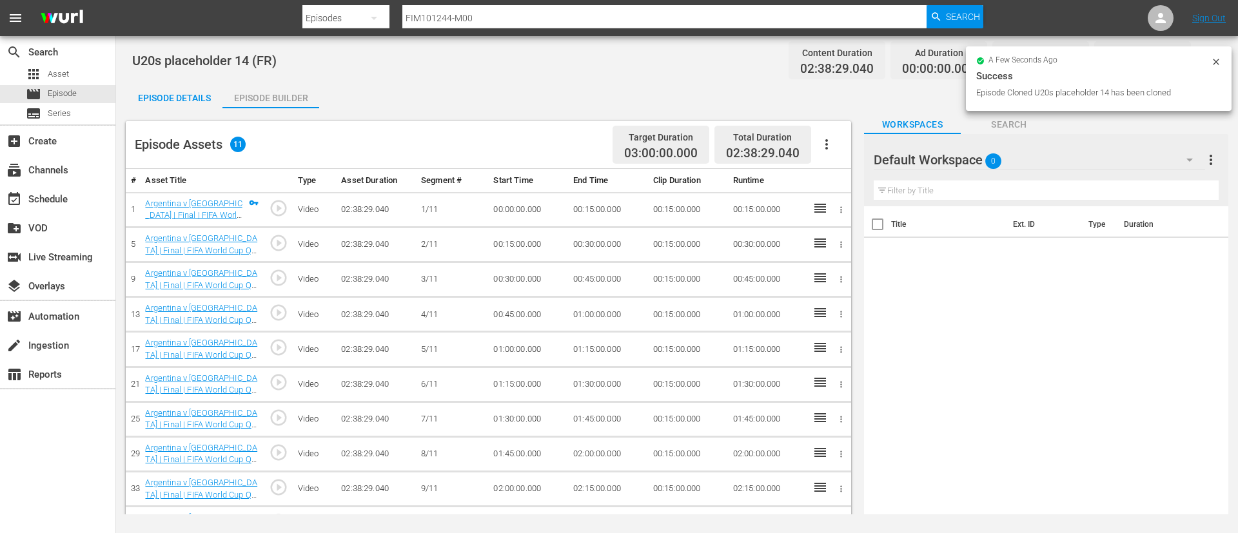
click at [834, 144] on button "button" at bounding box center [826, 144] width 31 height 31
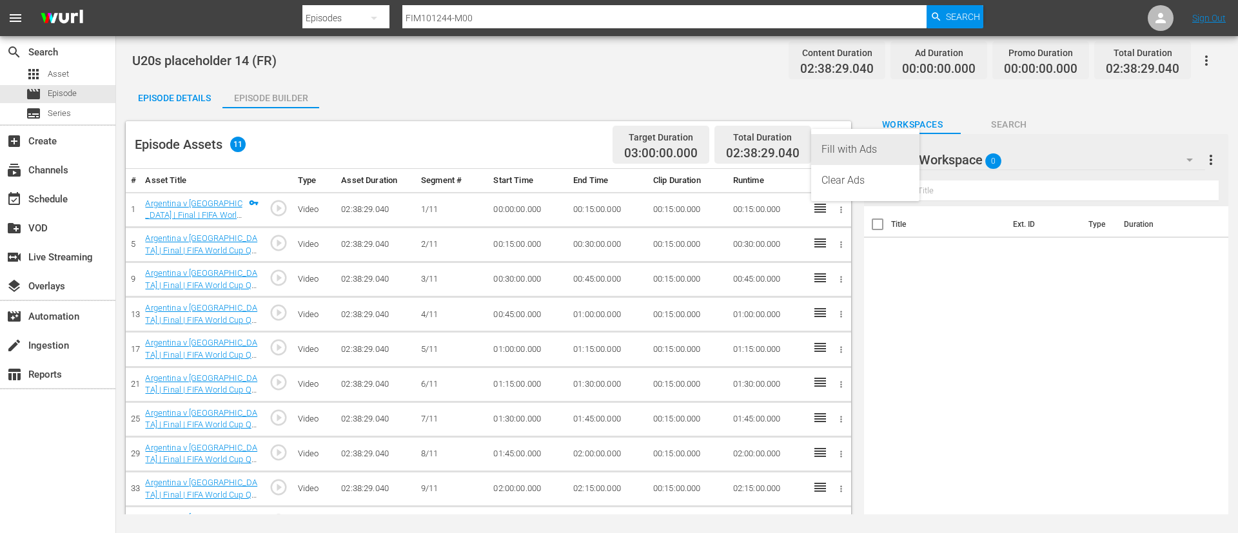
click at [873, 155] on div "Fill with Ads" at bounding box center [865, 149] width 88 height 31
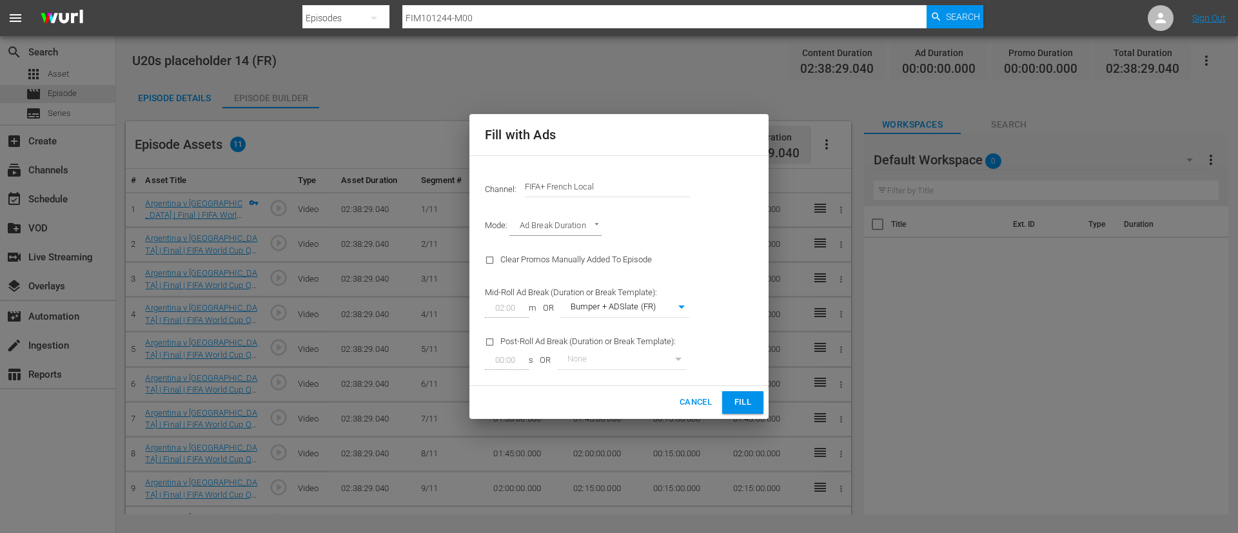
click at [581, 168] on div "Channel: Channel Title FIFA+ French Local" at bounding box center [619, 187] width 284 height 46
click at [583, 175] on input "FIFA+ French Local" at bounding box center [607, 186] width 165 height 31
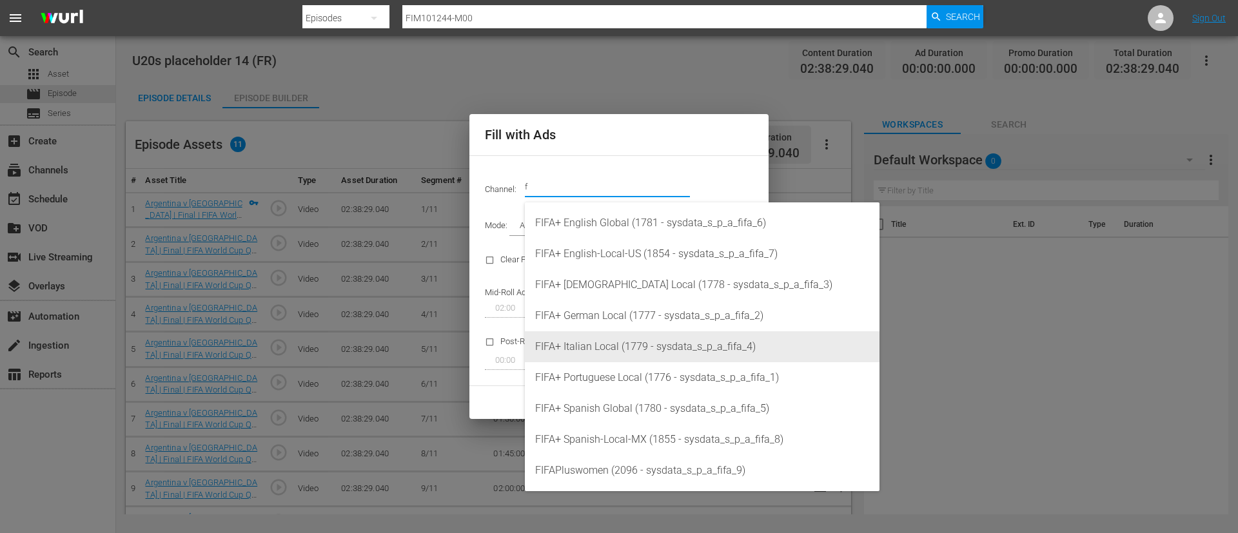
click at [611, 349] on div "FIFA+ Italian Local (1779 - sysdata_s_p_a_fifa_4)" at bounding box center [702, 346] width 334 height 31
type input "FIFA+ Italian Local (1779)"
type input "341"
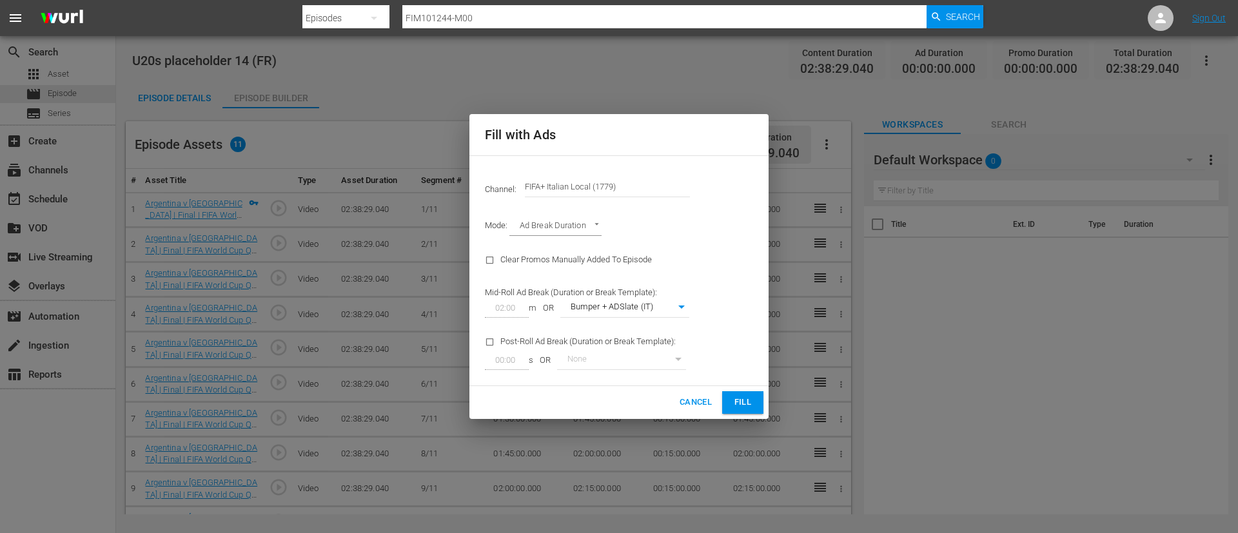
click at [745, 393] on button "Fill" at bounding box center [742, 402] width 41 height 23
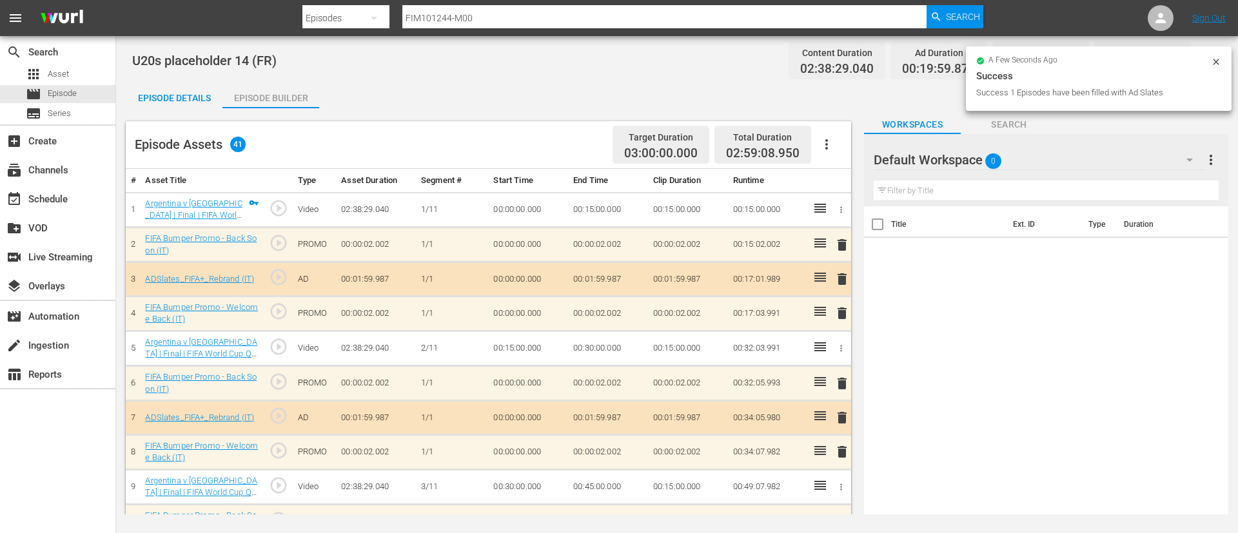
click at [173, 93] on div "Episode Details" at bounding box center [174, 98] width 97 height 31
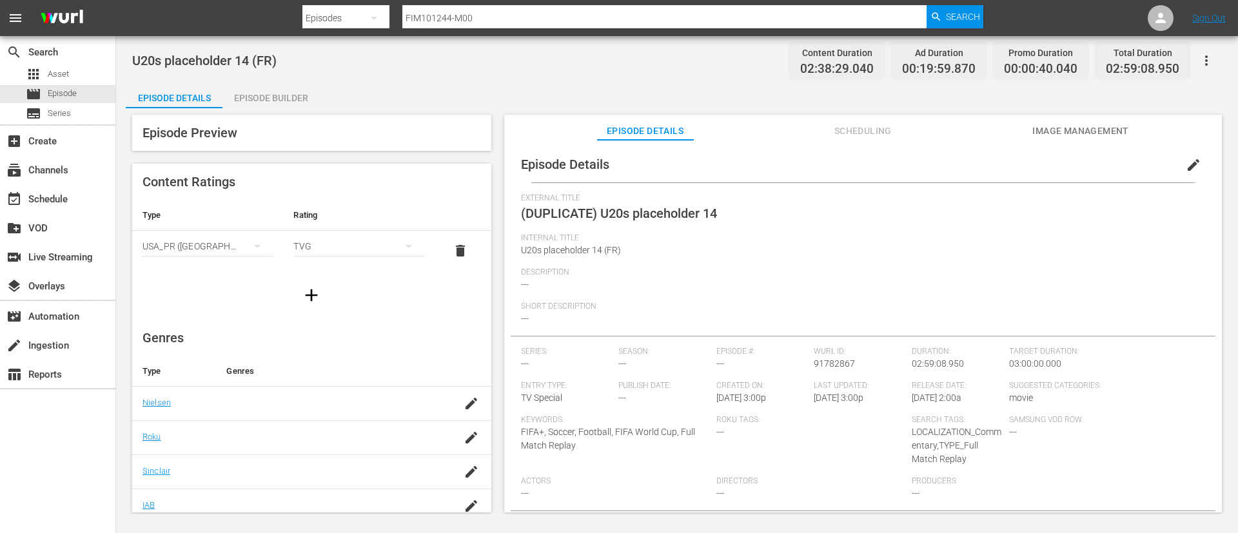
click at [1185, 169] on span "edit" at bounding box center [1192, 164] width 15 height 15
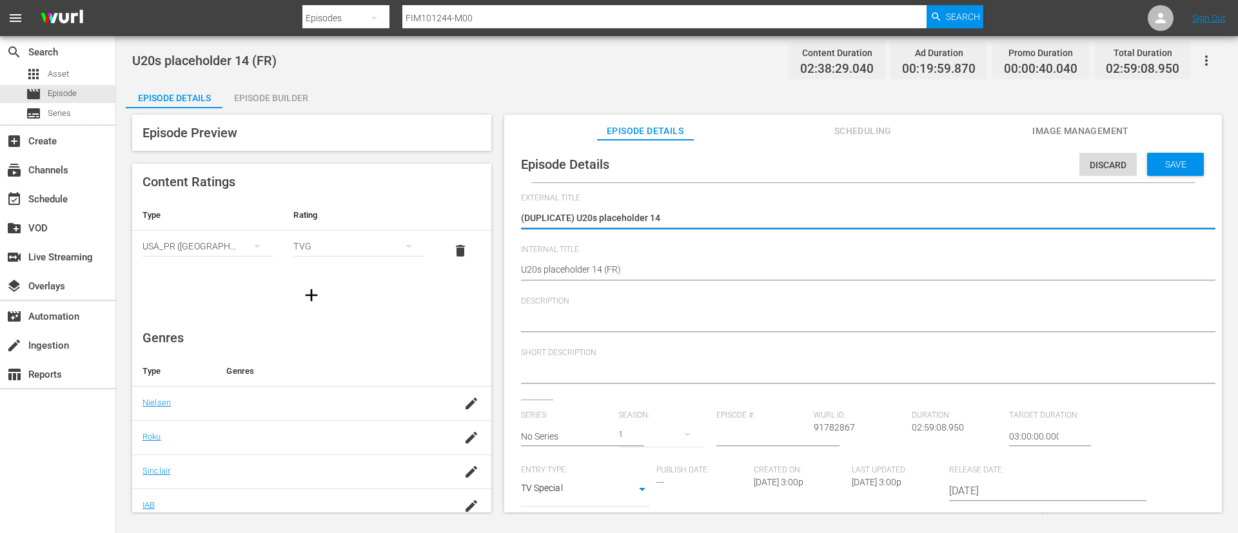
click at [579, 218] on textarea "(DUPLICATE) U20s placeholder 14" at bounding box center [860, 218] width 678 height 15
type textarea "U20s placeholder 14"
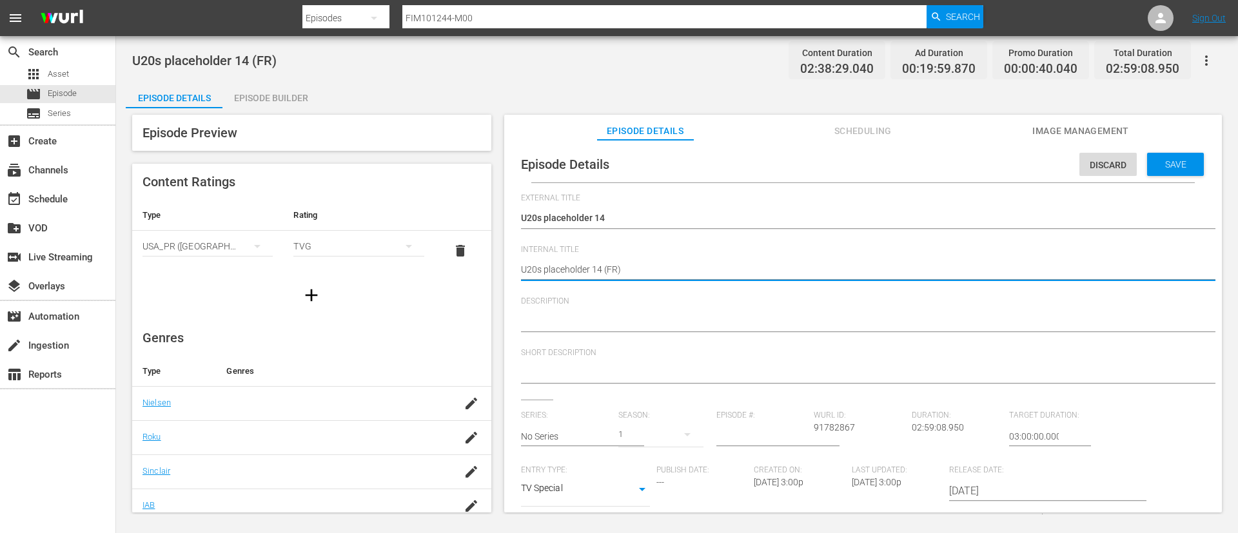
type textarea "U20s placeholder 14 (I)"
type textarea "U20s placeholder 14 (IT)"
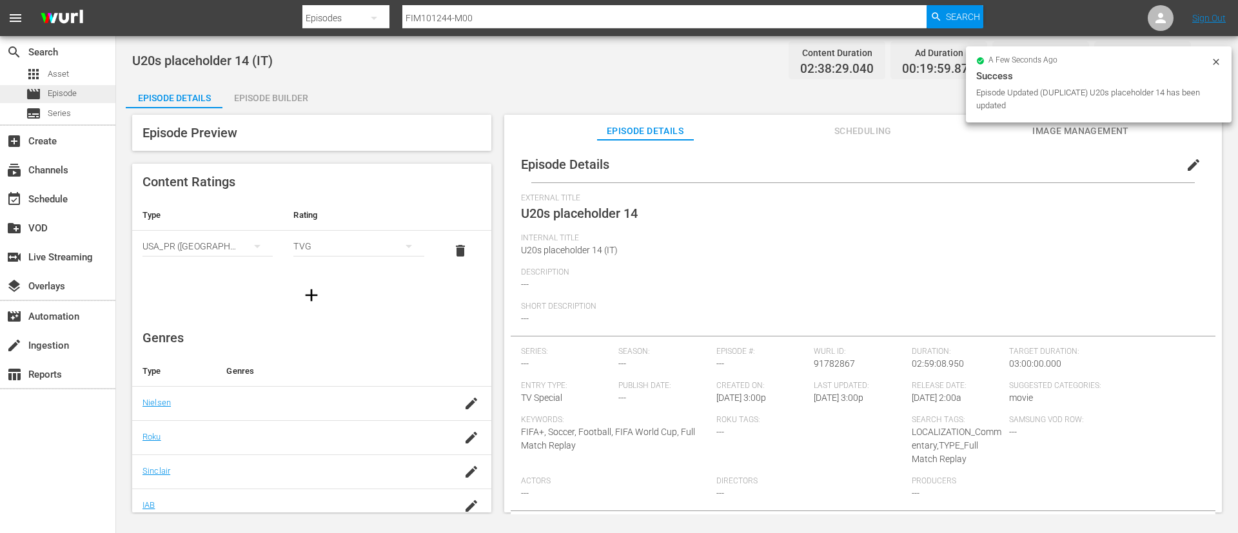
click at [86, 93] on div "movie Episode" at bounding box center [57, 94] width 115 height 18
